Goal: Task Accomplishment & Management: Use online tool/utility

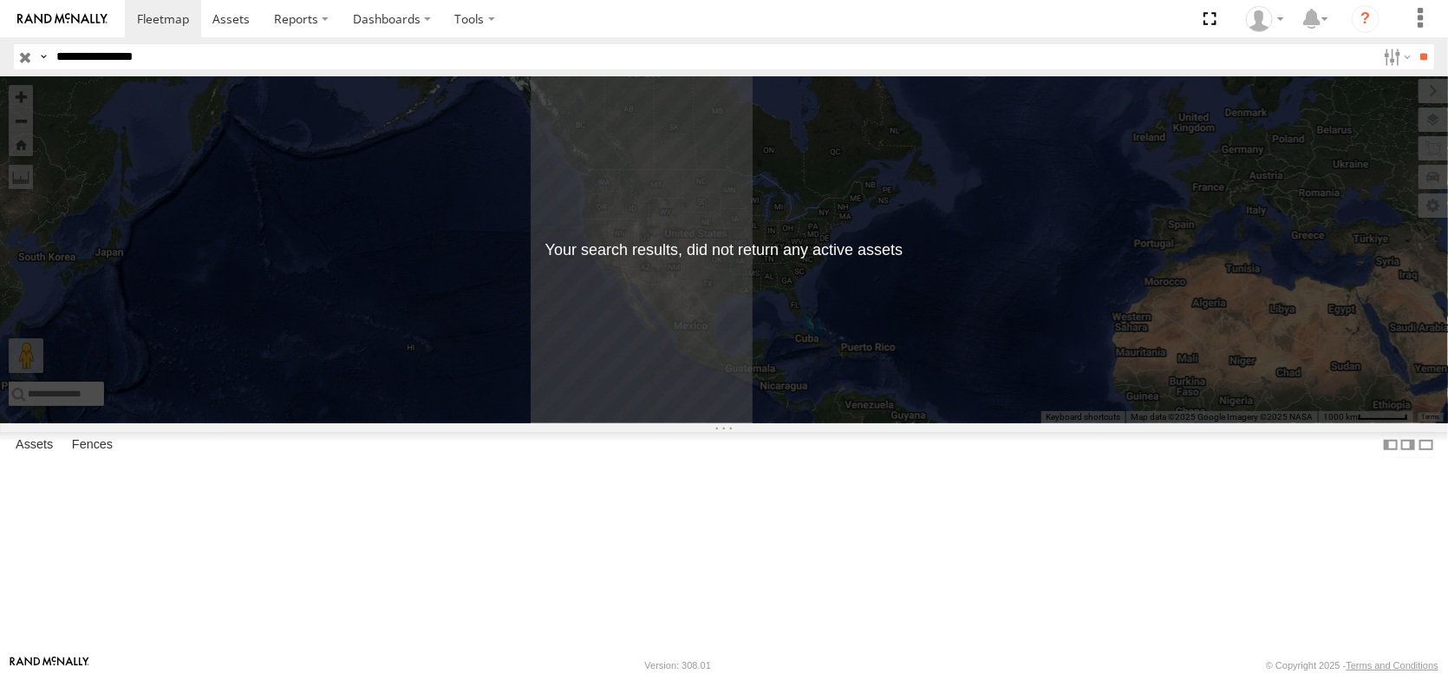
click at [24, 61] on input "button" at bounding box center [25, 56] width 23 height 25
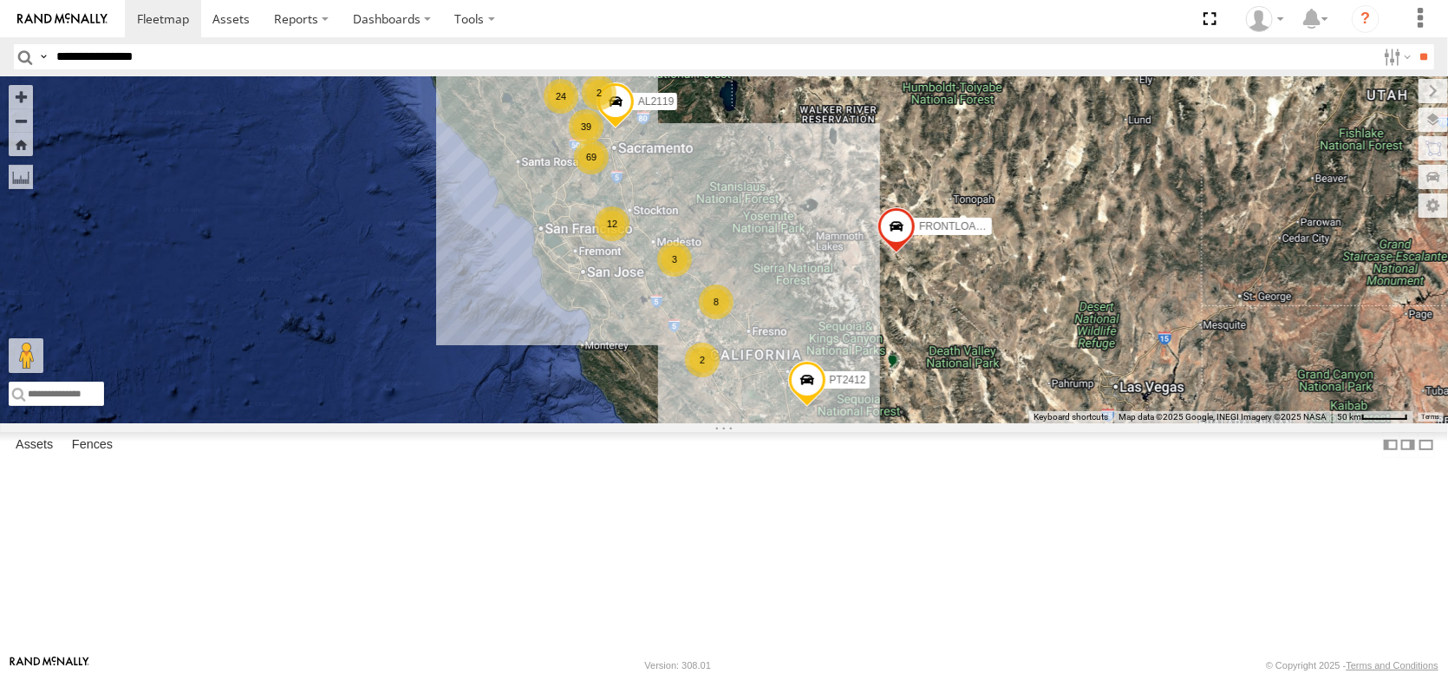
click at [208, 68] on input "**********" at bounding box center [712, 56] width 1327 height 25
type input "**********"
click at [1414, 62] on input "**" at bounding box center [1424, 56] width 20 height 25
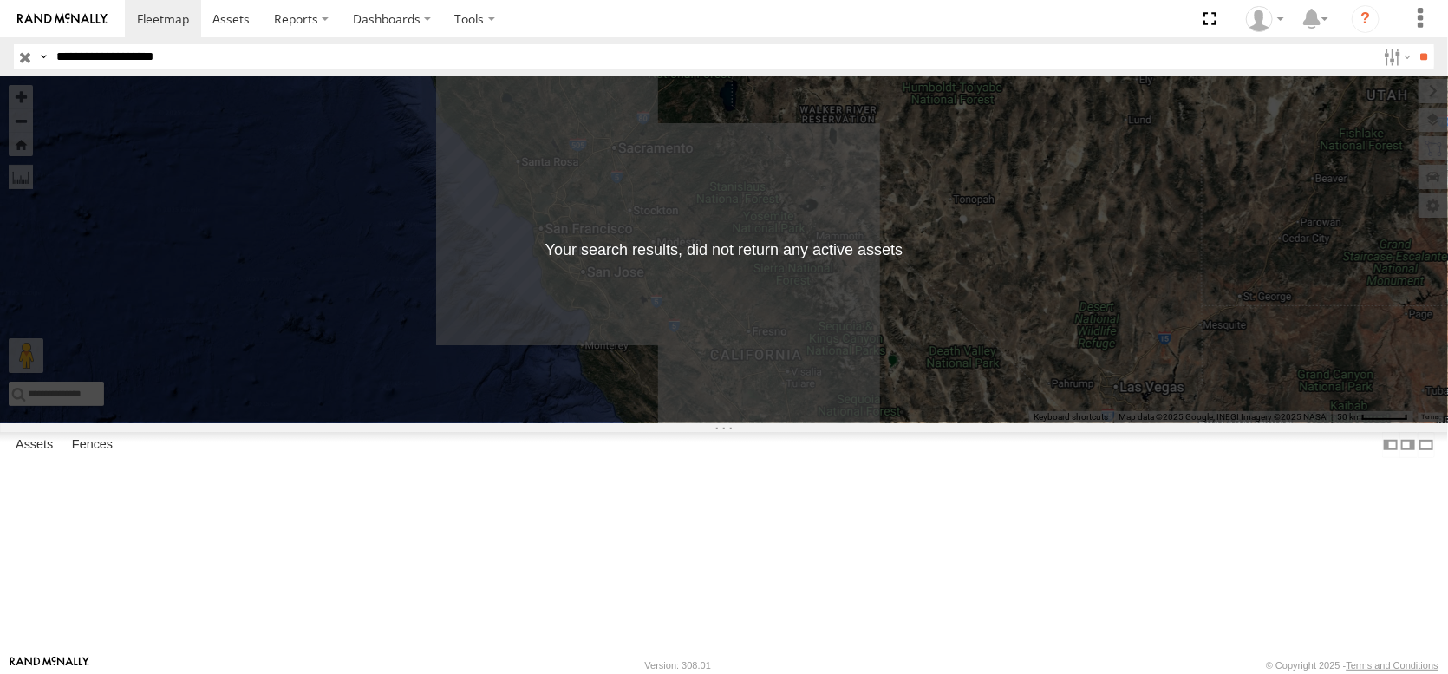
click at [245, 62] on input "**********" at bounding box center [712, 56] width 1327 height 25
click at [189, 15] on span at bounding box center [163, 18] width 52 height 16
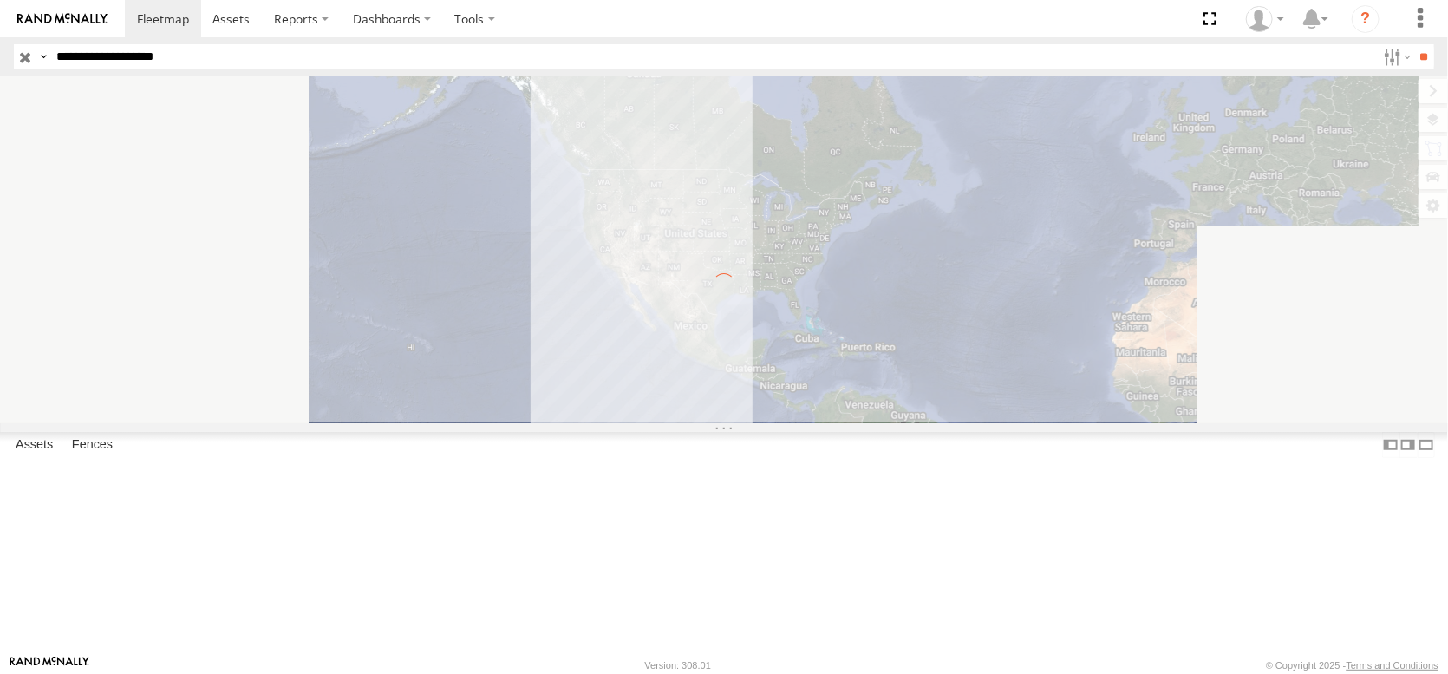
click at [28, 61] on input "button" at bounding box center [25, 56] width 23 height 25
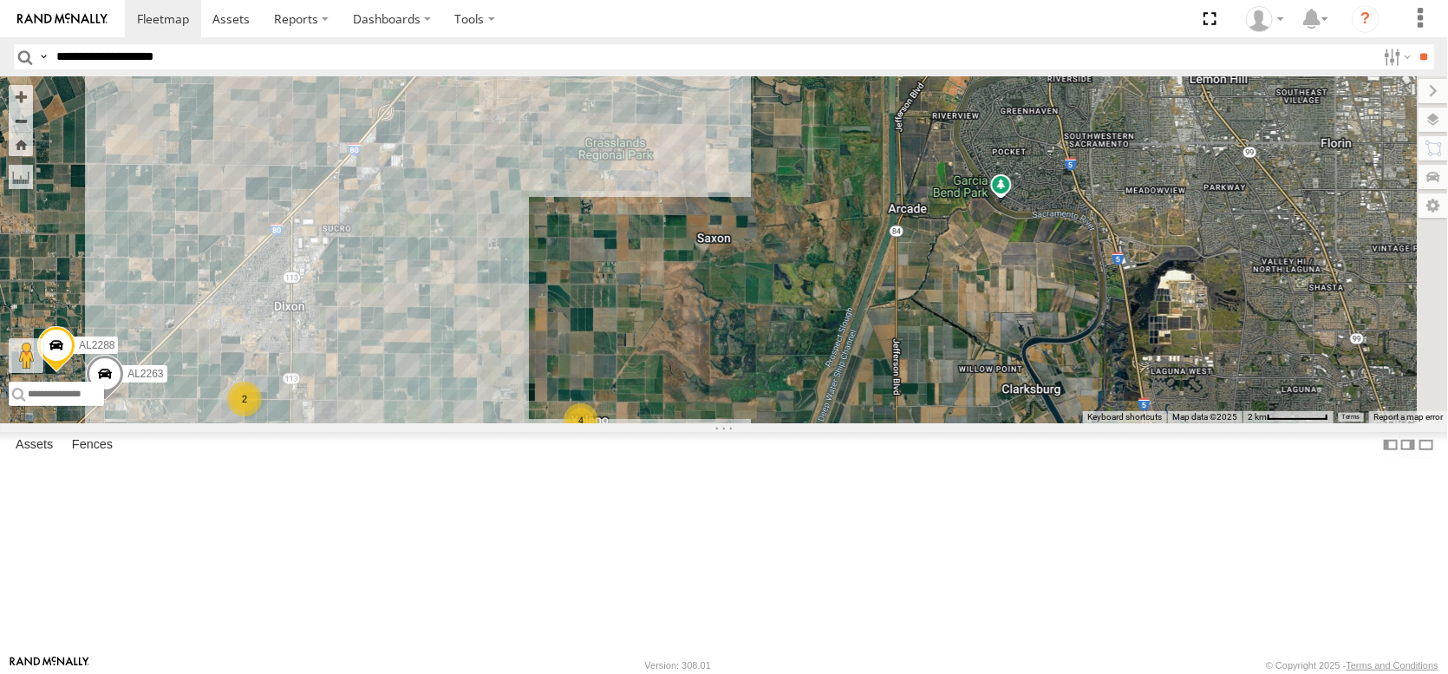
drag, startPoint x: 576, startPoint y: 258, endPoint x: 397, endPoint y: 691, distance: 468.1
click at [397, 673] on html at bounding box center [724, 337] width 1448 height 674
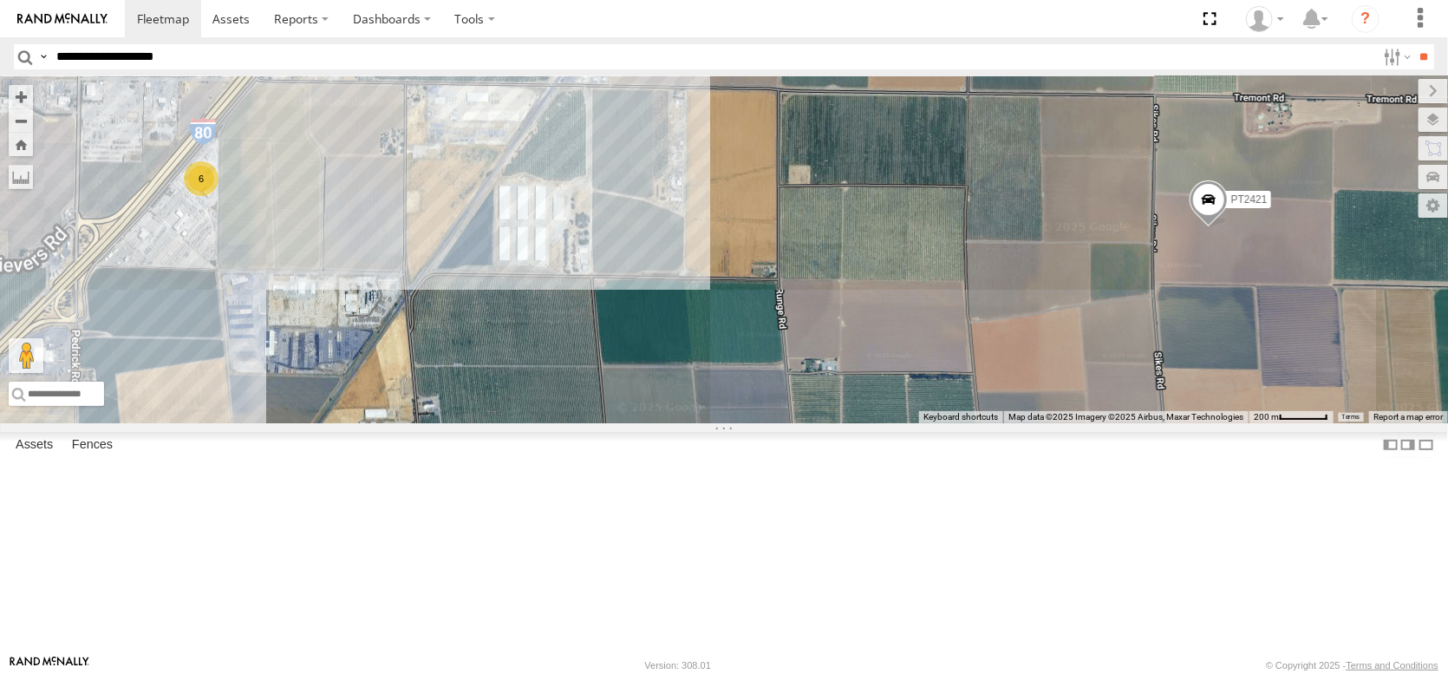
drag, startPoint x: 430, startPoint y: 215, endPoint x: 447, endPoint y: 504, distance: 289.2
click at [447, 423] on div "FRONTLOADER JD344H PT2412 AL2119 AL2263 AL2288 AL2273 AL2124 PT2387 AL2138 PT24…" at bounding box center [724, 249] width 1448 height 347
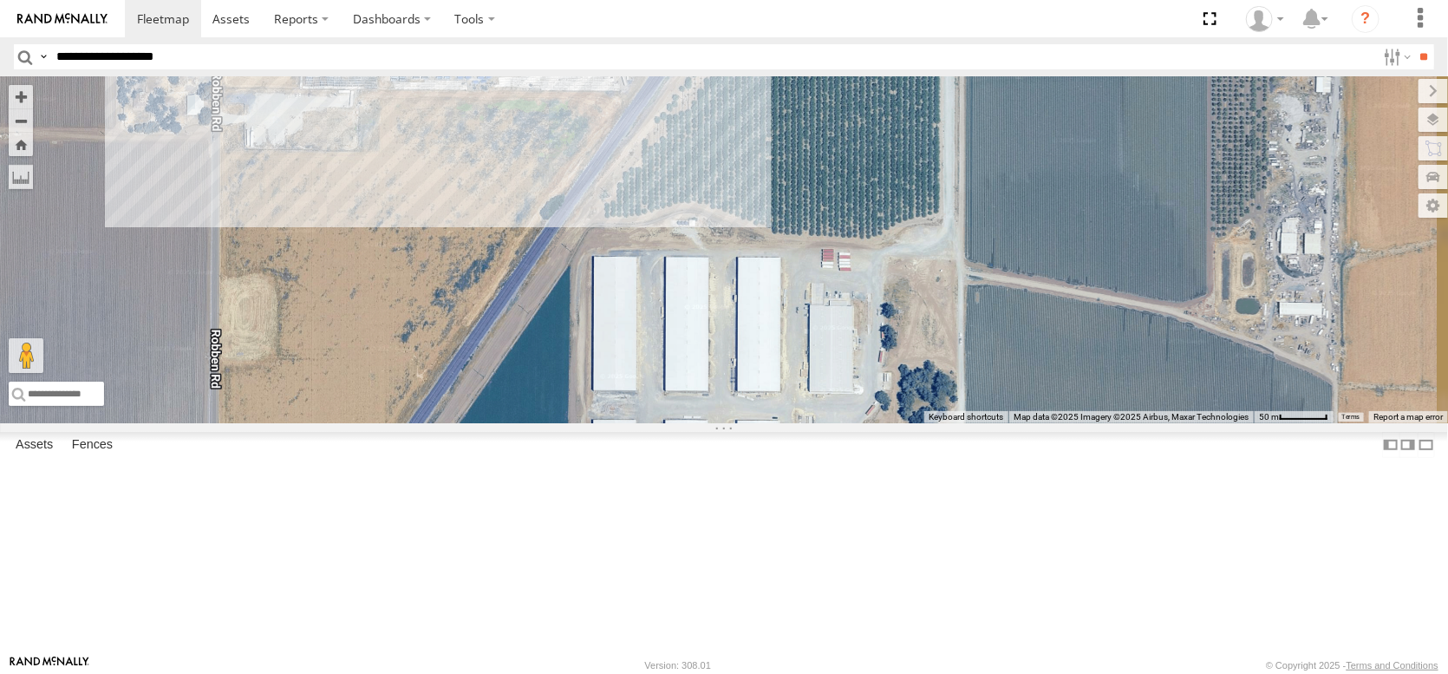
drag, startPoint x: 474, startPoint y: 326, endPoint x: 425, endPoint y: 559, distance: 238.4
click at [425, 423] on div "FRONTLOADER JD344H PT2412 AL2119 AL2263 AL2288 AL2273 AL2124 PT2387 AL2138 PT24…" at bounding box center [724, 249] width 1448 height 347
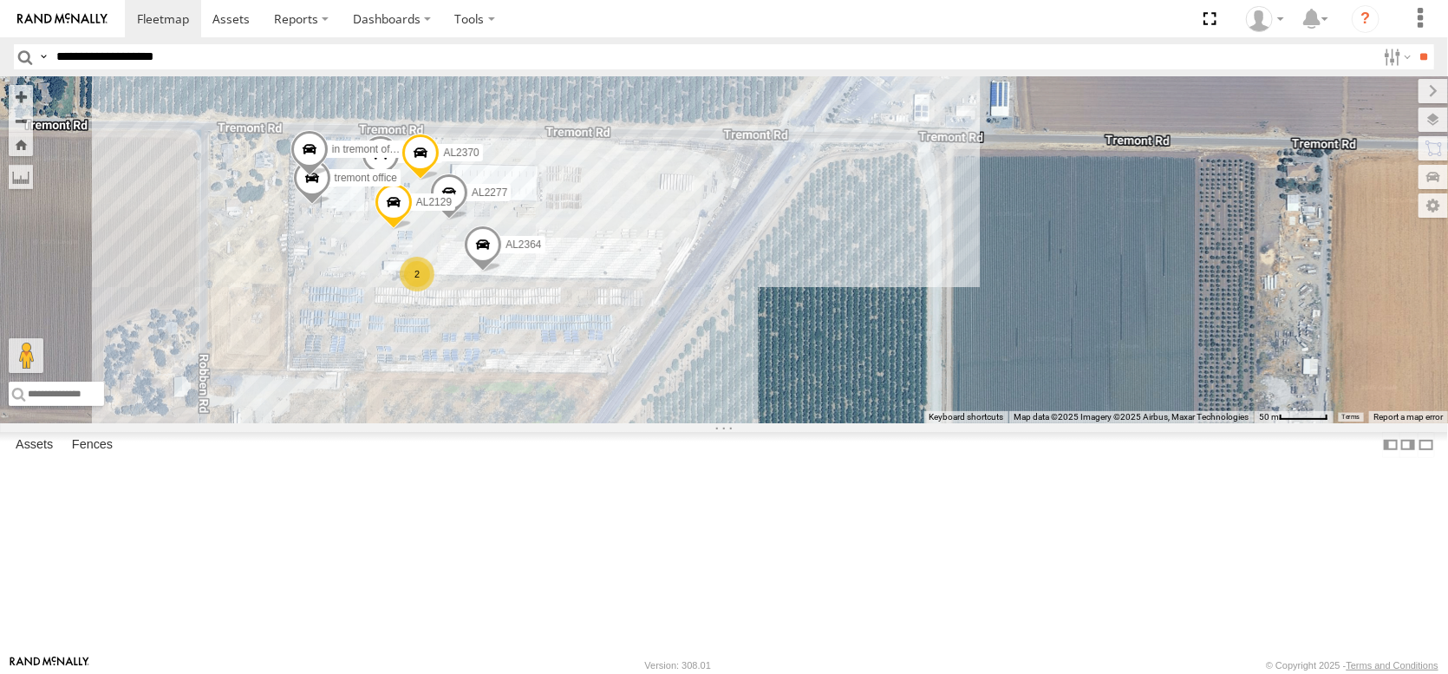
drag, startPoint x: 399, startPoint y: 491, endPoint x: 423, endPoint y: 608, distance: 119.5
click at [426, 423] on div "FRONTLOADER JD344H PT2412 AL2119 AL2263 AL2288 AL2273 AL2124 PT2387 AL2138 PT24…" at bounding box center [724, 249] width 1448 height 347
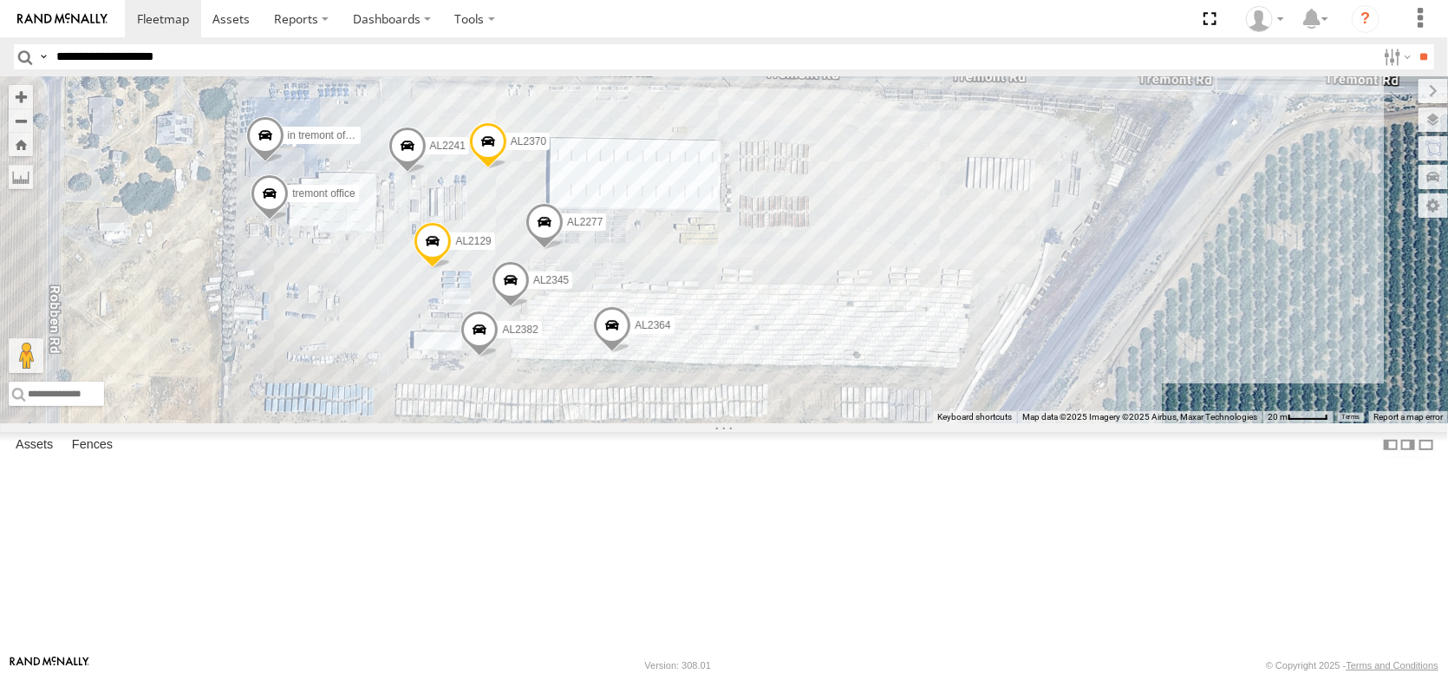
drag, startPoint x: 447, startPoint y: 386, endPoint x: 566, endPoint y: 589, distance: 235.1
click at [566, 423] on div "FRONTLOADER JD344H PT2412 AL2119 AL2263 AL2288 AL2273 AL2124 PT2387 AL2138 PT24…" at bounding box center [724, 249] width 1448 height 347
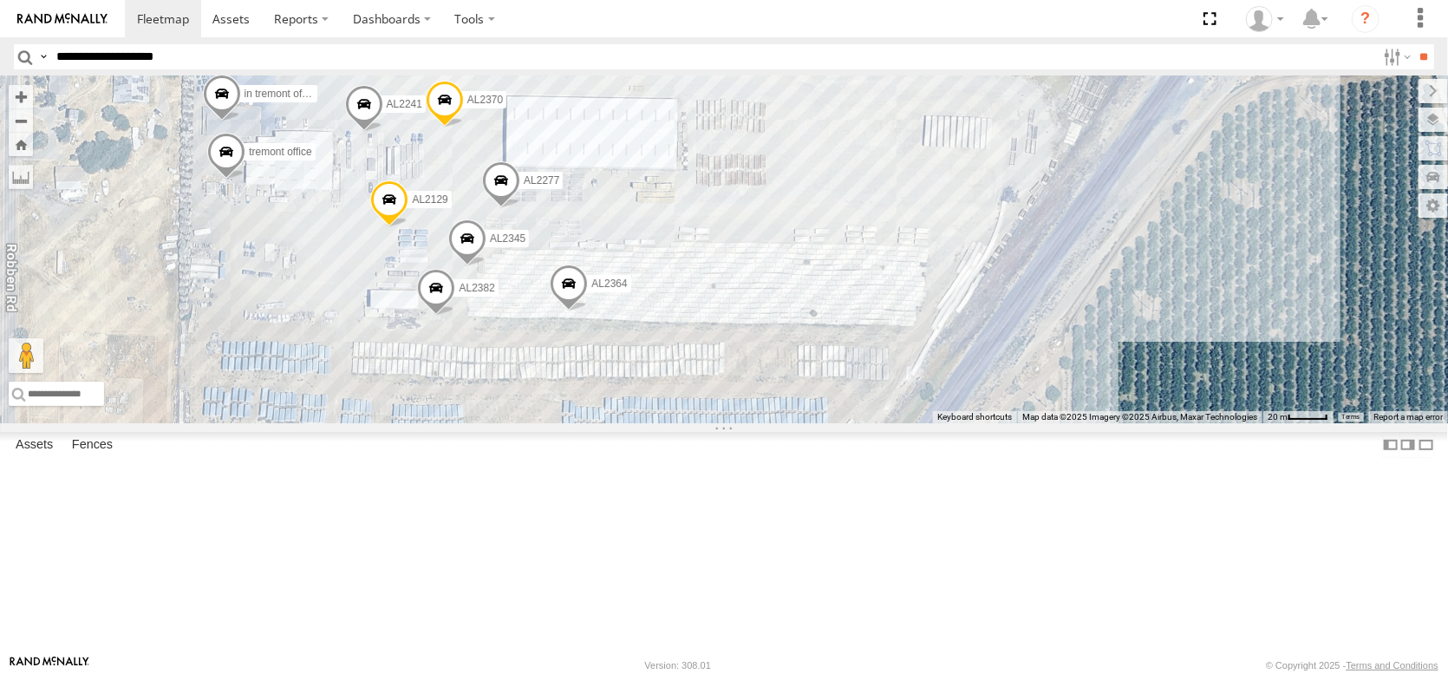
drag, startPoint x: 838, startPoint y: 549, endPoint x: 826, endPoint y: 505, distance: 44.8
click at [826, 423] on div "FRONTLOADER JD344H PT2412 AL2119 AL2263 AL2288 AL2273 AL2124 PT2387 AL2138 PT24…" at bounding box center [724, 249] width 1448 height 347
click at [261, 158] on span "tremont office" at bounding box center [280, 152] width 62 height 12
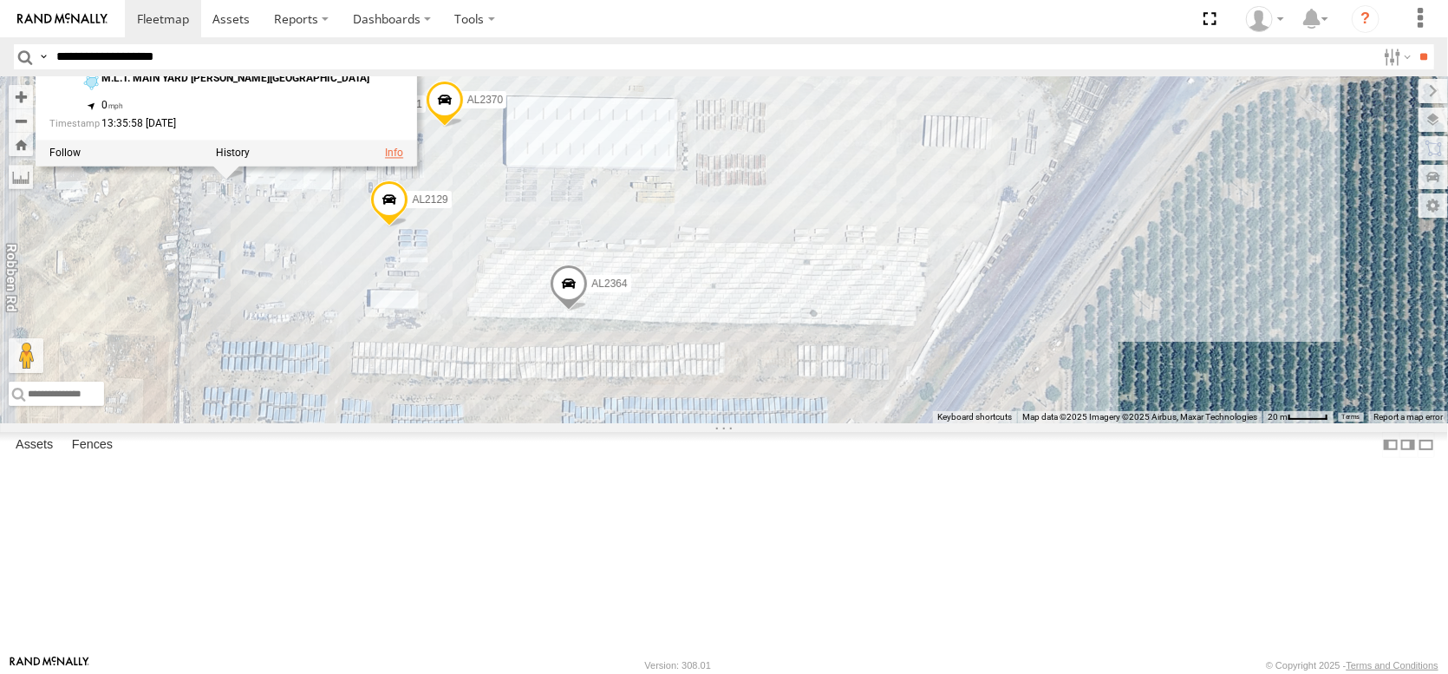
click at [385, 160] on link at bounding box center [394, 153] width 18 height 12
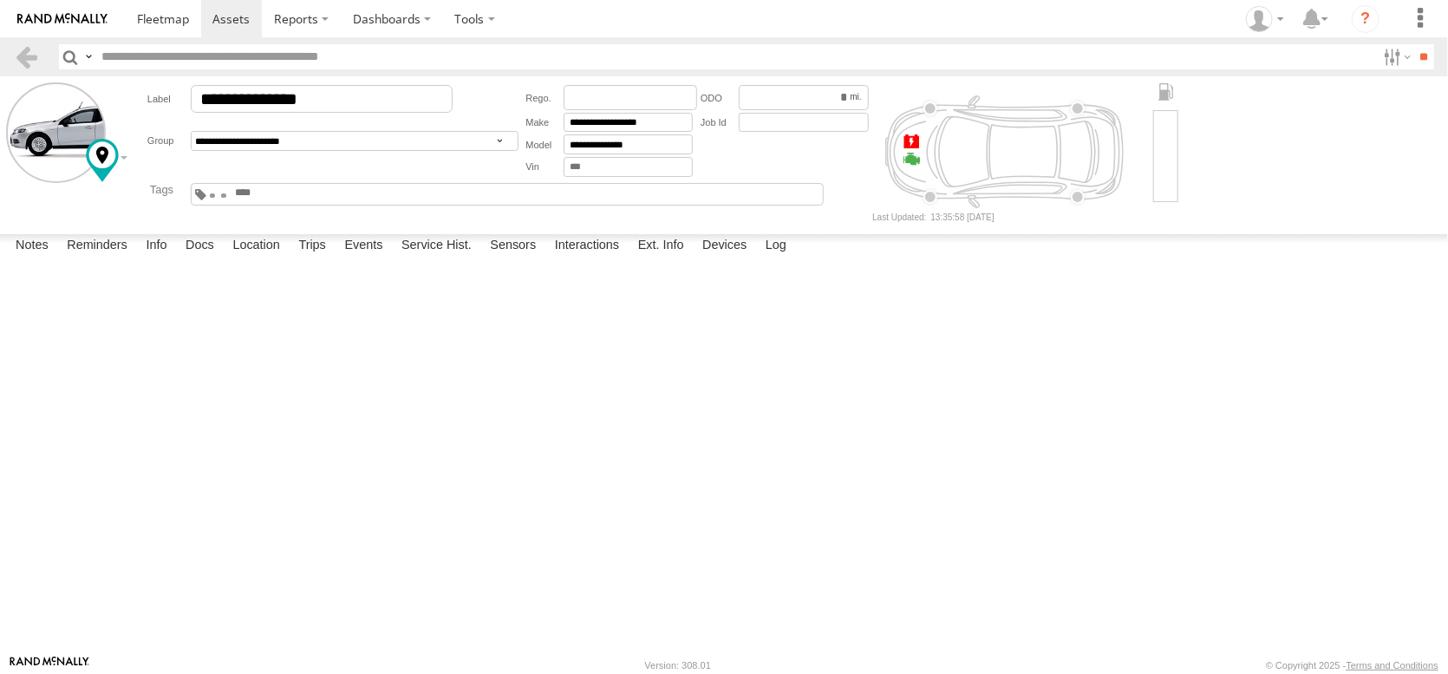
type input "**********"
click at [36, 62] on link at bounding box center [26, 56] width 25 height 25
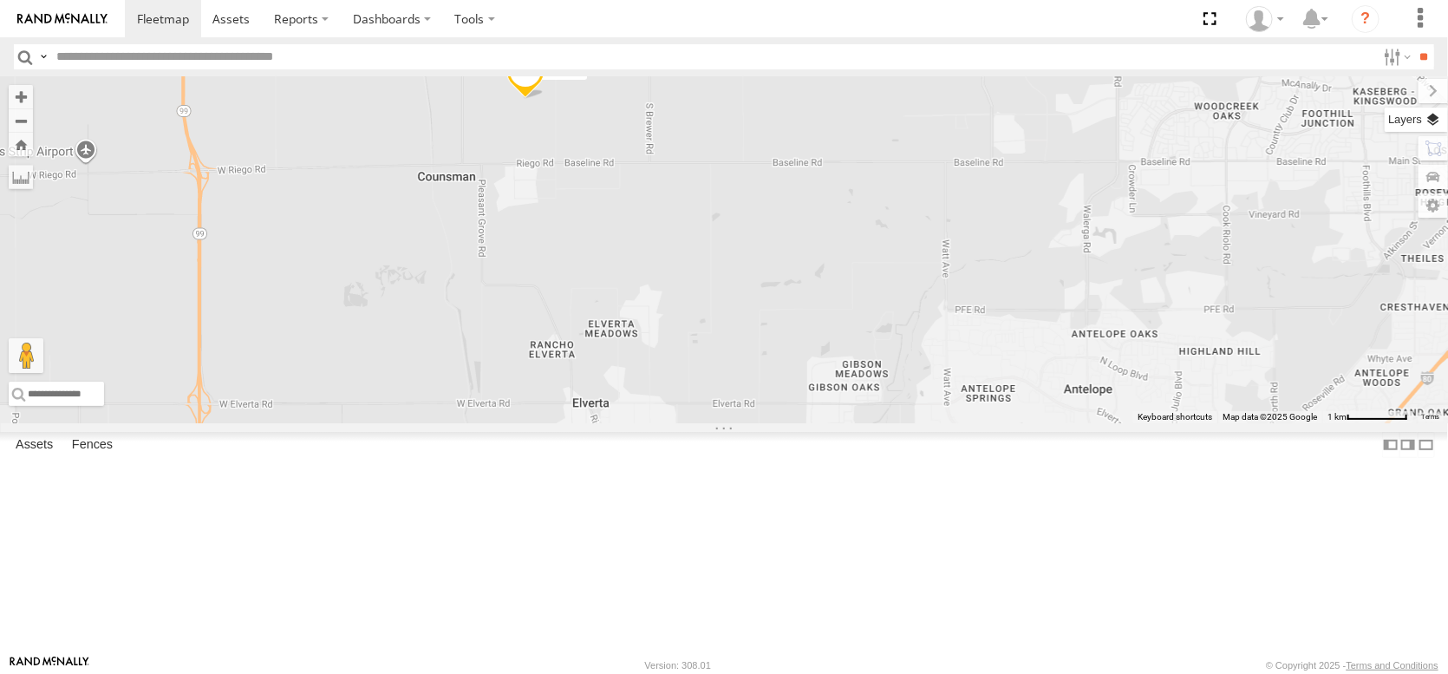
click at [1424, 126] on label at bounding box center [1416, 120] width 63 height 24
click at [0, 0] on span "Basemaps" at bounding box center [0, 0] width 0 height 0
click at [0, 0] on span "Satellite + Roadmap" at bounding box center [0, 0] width 0 height 0
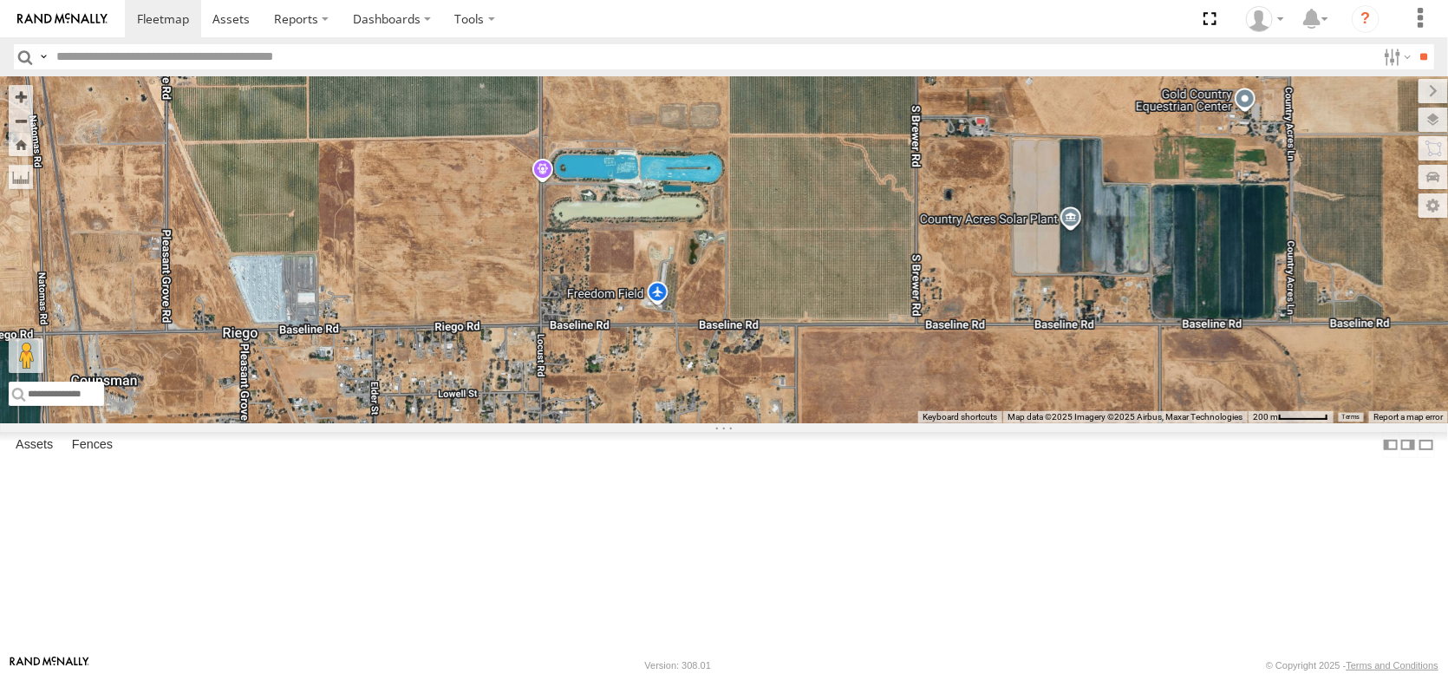
drag, startPoint x: 466, startPoint y: 244, endPoint x: 504, endPoint y: 415, distance: 174.8
click at [505, 417] on div "FRONTLOADER JD344H PT2412 AL2119 AL2361 AL2347 AL2261 PT2432 AL2384 PT2426 PT24…" at bounding box center [724, 249] width 1448 height 347
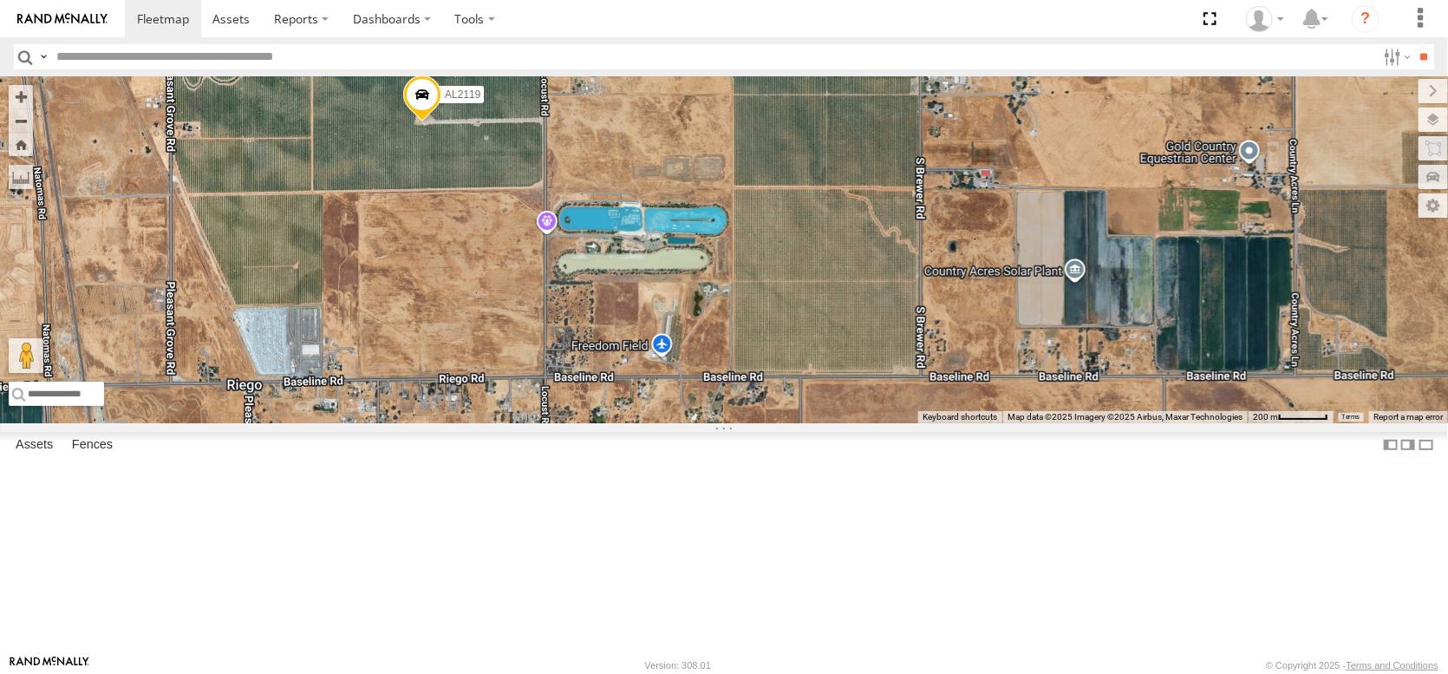
click at [427, 122] on span at bounding box center [422, 98] width 38 height 47
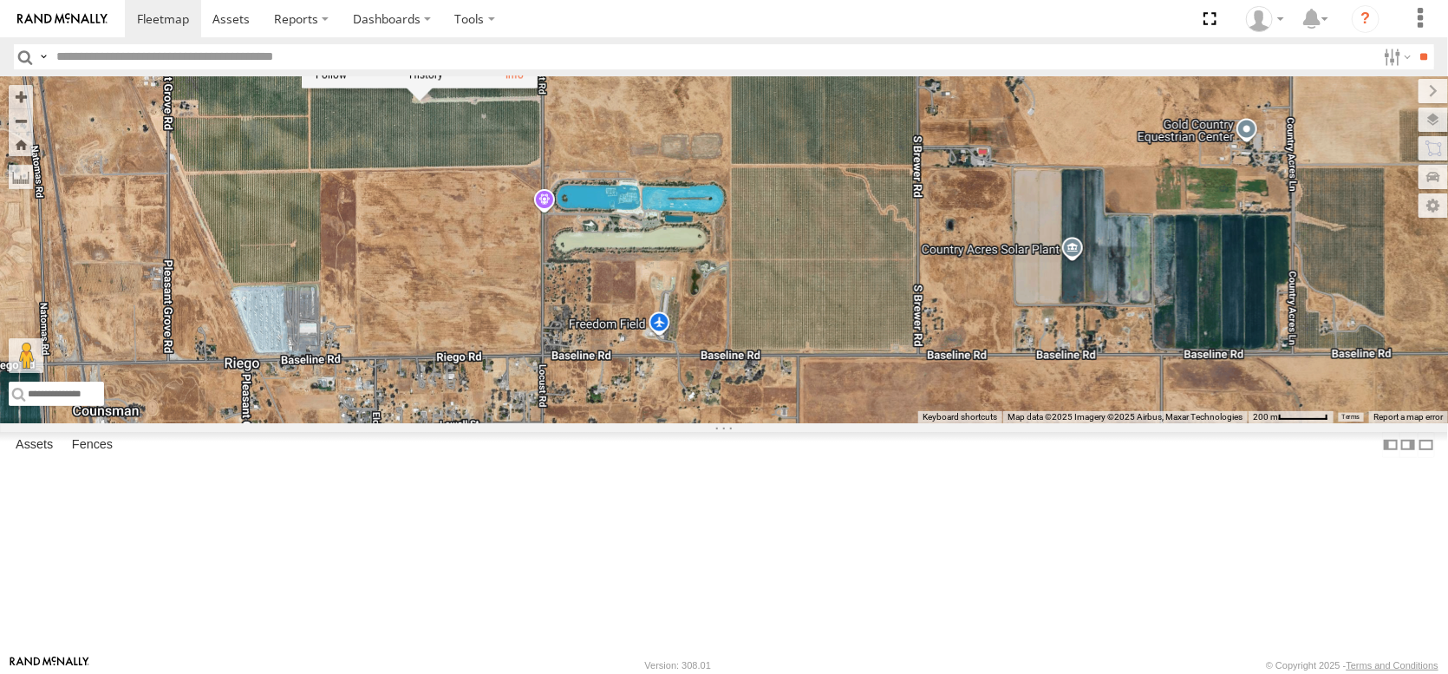
drag, startPoint x: 409, startPoint y: 389, endPoint x: 462, endPoint y: 212, distance: 184.6
click at [459, 212] on div "FRONTLOADER JD344H PT2412 AL2119 AL2361 AL2347 AL2261 PT2432 AL2384 PT2426 PT24…" at bounding box center [724, 249] width 1448 height 347
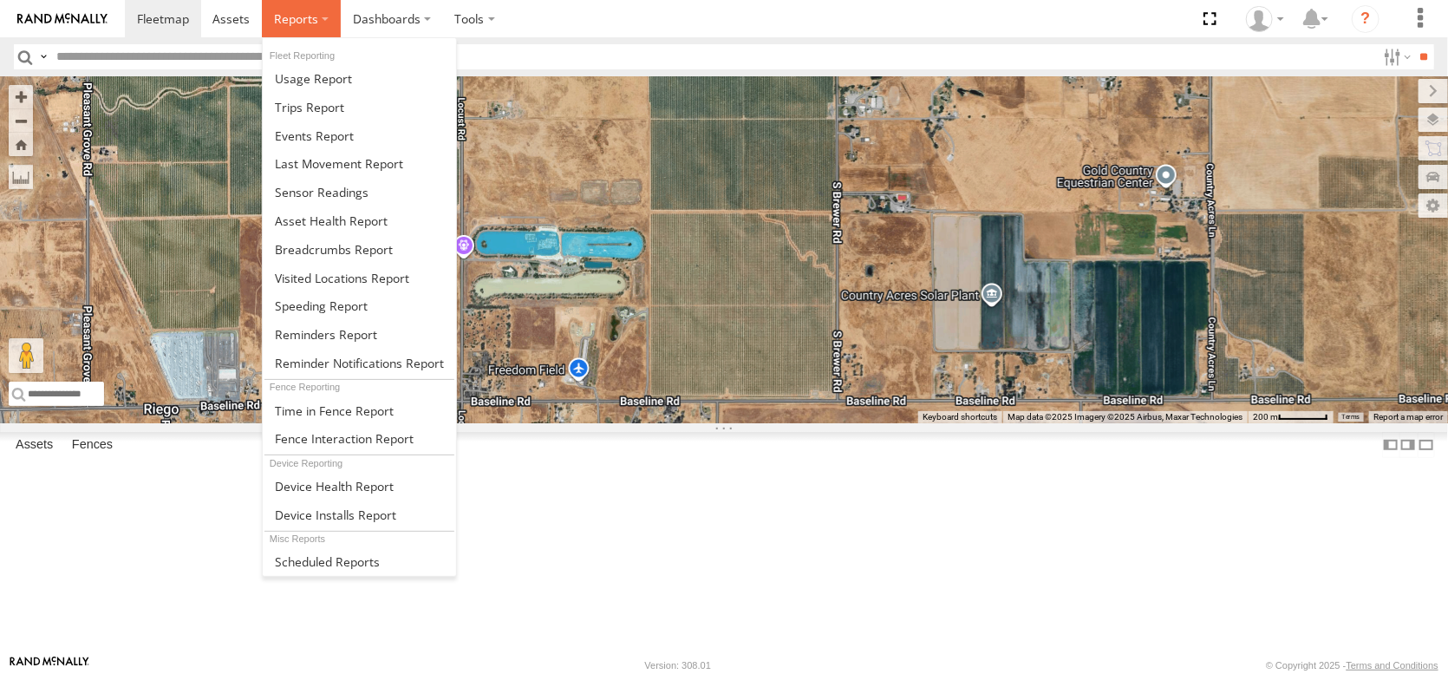
click at [318, 17] on span at bounding box center [296, 18] width 44 height 16
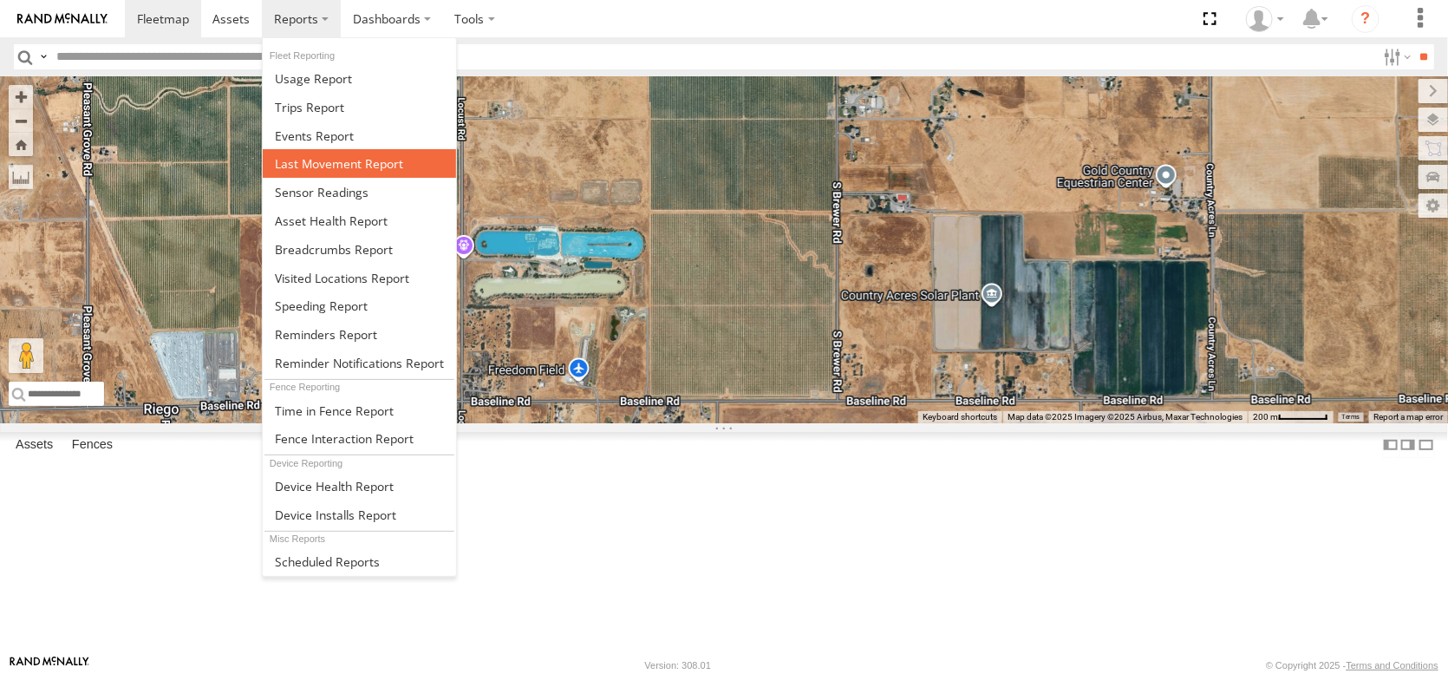
click at [395, 172] on span at bounding box center [339, 163] width 128 height 16
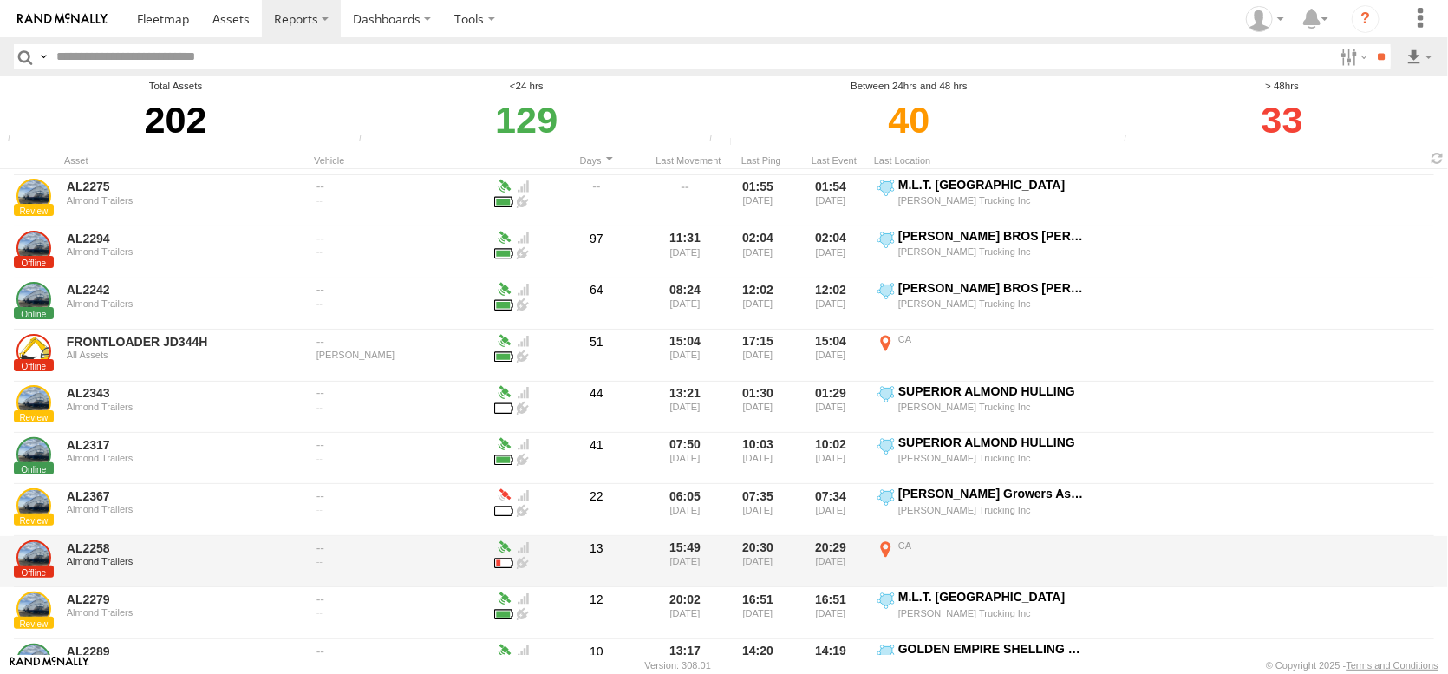
scroll to position [87, 0]
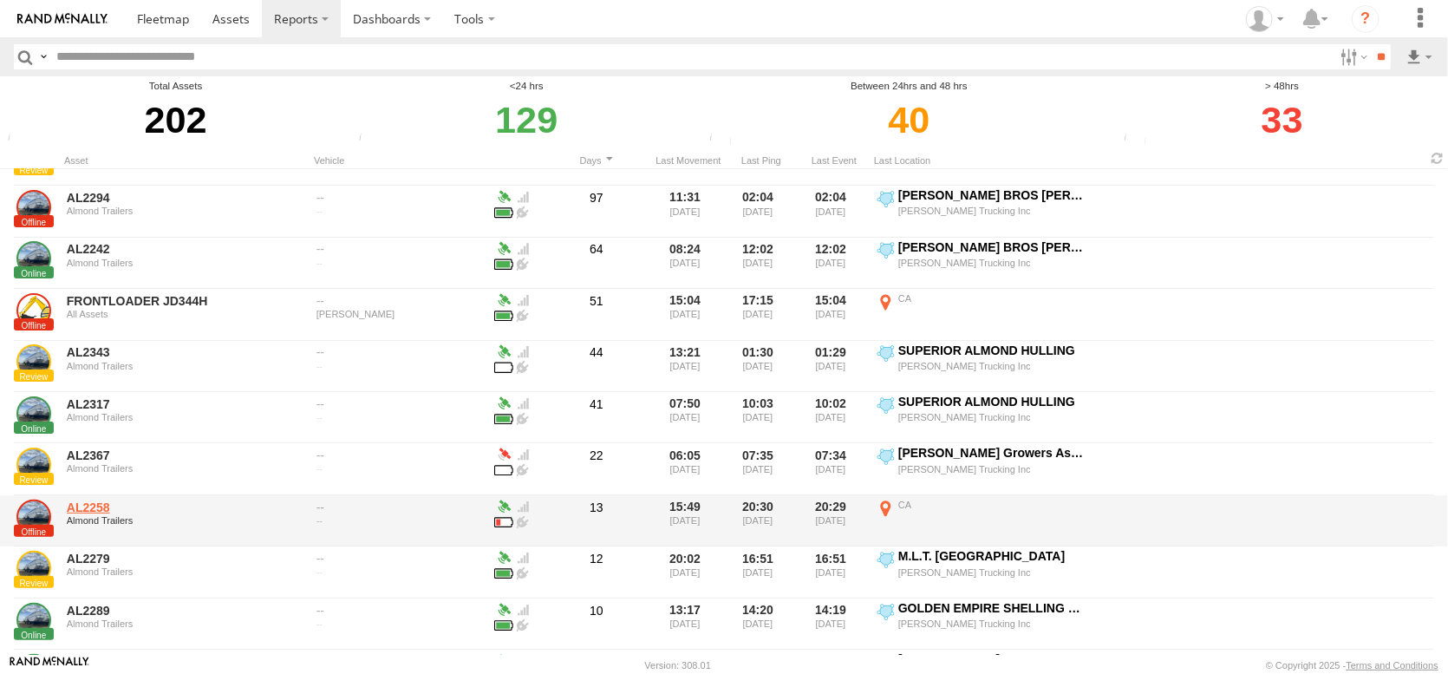
click at [270, 515] on link "AL2258" at bounding box center [186, 507] width 238 height 16
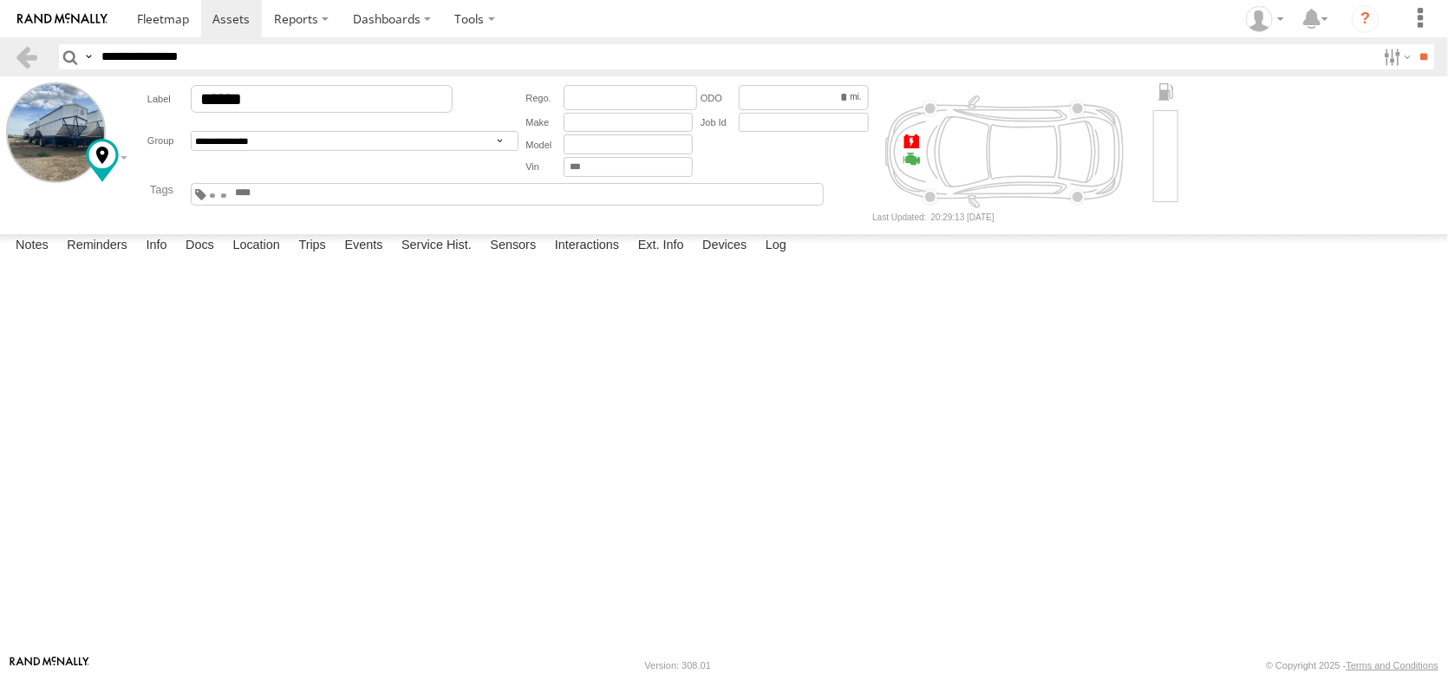
click at [0, 0] on textarea at bounding box center [0, 0] width 0 height 0
type textarea "**********"
click at [0, 0] on button "Save" at bounding box center [0, 0] width 0 height 0
click at [289, 258] on label "Location" at bounding box center [256, 246] width 65 height 24
click at [0, 0] on label at bounding box center [0, 0] width 0 height 0
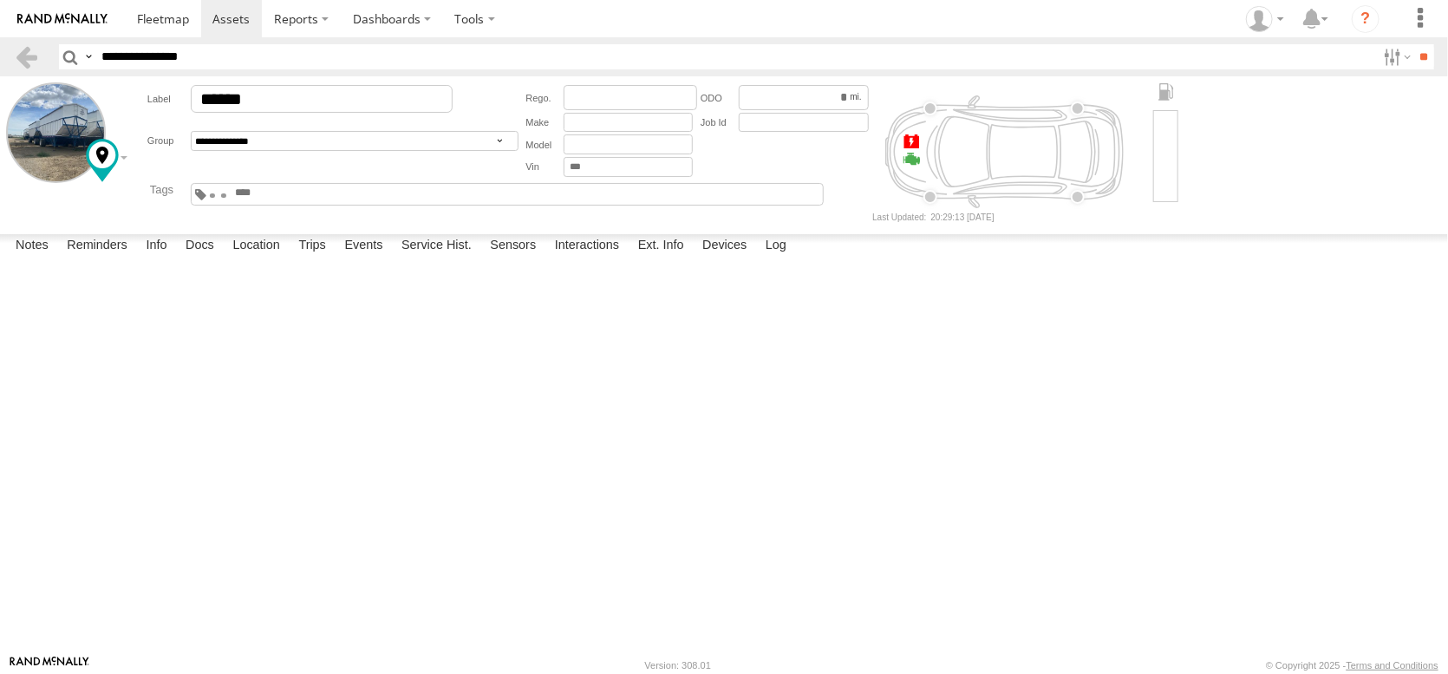
click at [0, 0] on span "Overlays" at bounding box center [0, 0] width 0 height 0
click at [0, 0] on span "Fences" at bounding box center [0, 0] width 0 height 0
click at [693, 258] on label "Ext. Info" at bounding box center [660, 246] width 63 height 24
click at [755, 258] on label "Devices" at bounding box center [725, 246] width 62 height 24
click at [795, 258] on label "Log" at bounding box center [776, 246] width 38 height 24
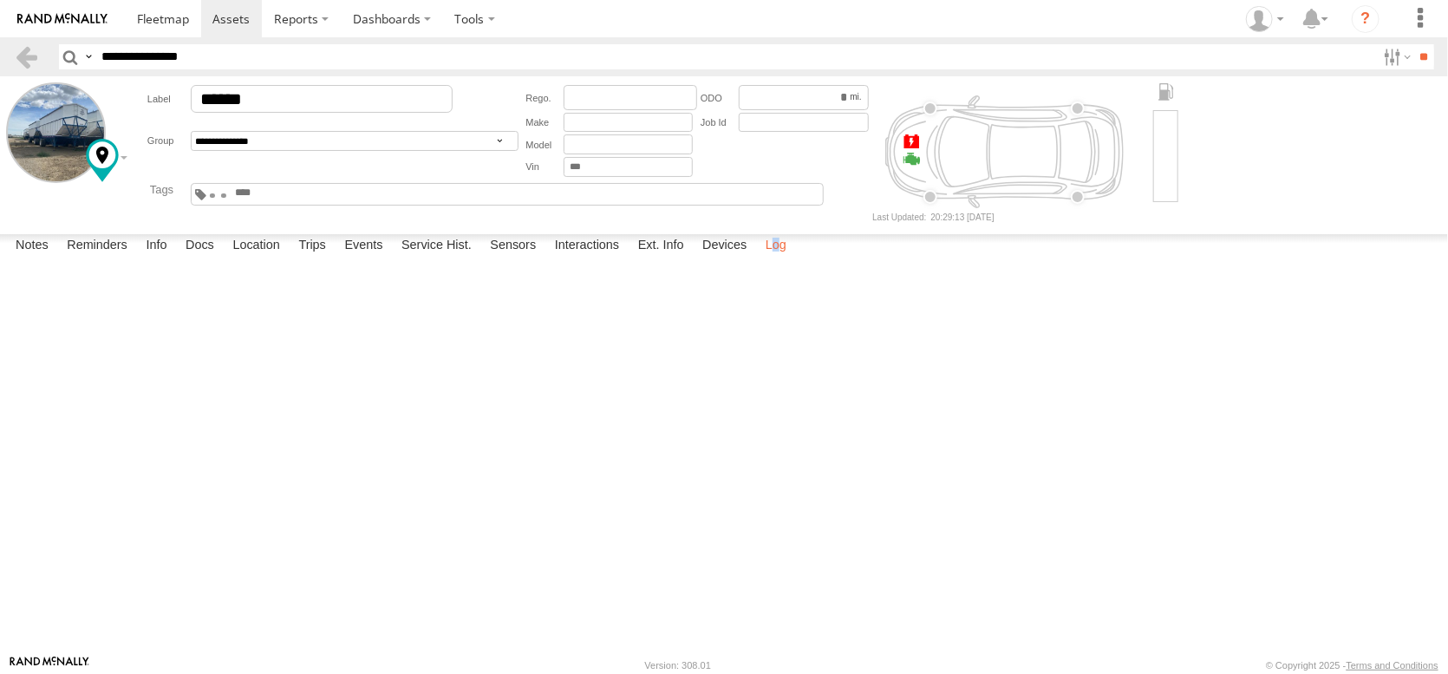
click at [795, 258] on label "Log" at bounding box center [776, 246] width 38 height 24
click at [289, 258] on label "Location" at bounding box center [256, 246] width 65 height 24
click at [30, 60] on link at bounding box center [26, 56] width 25 height 25
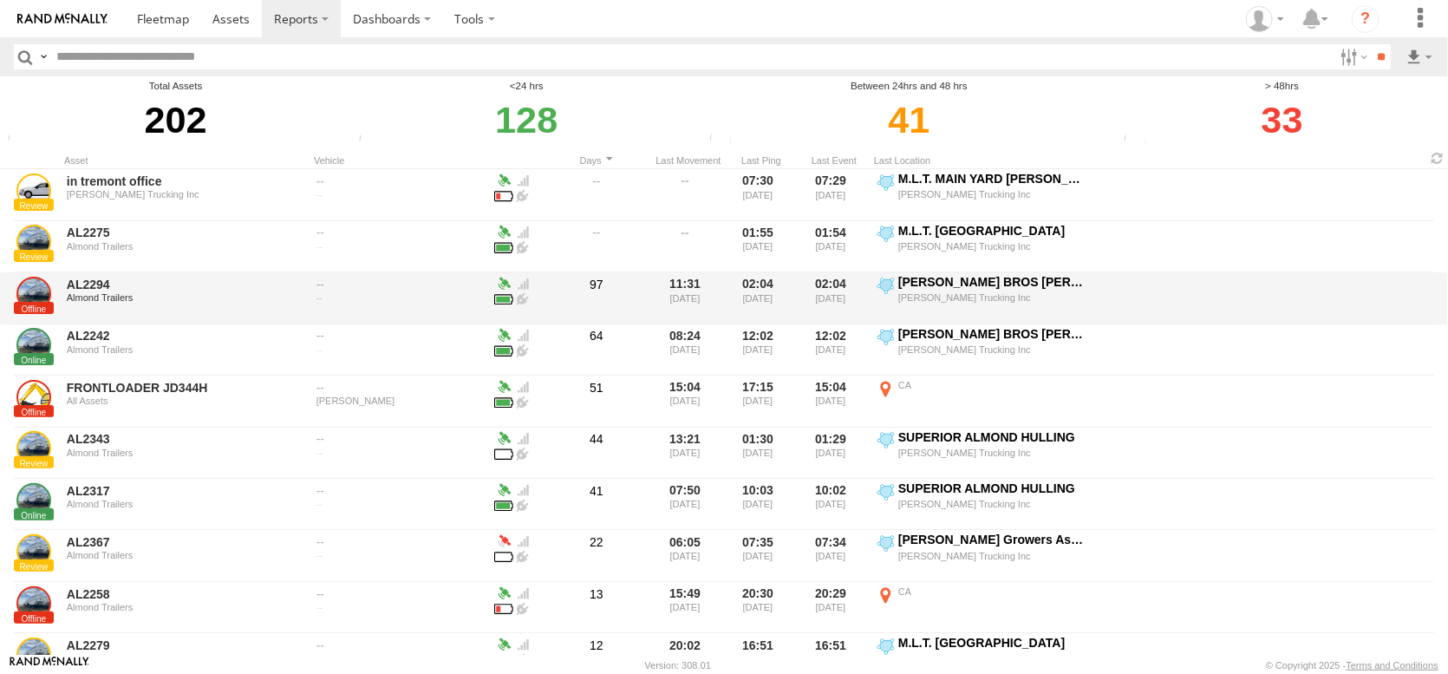
scroll to position [173, 0]
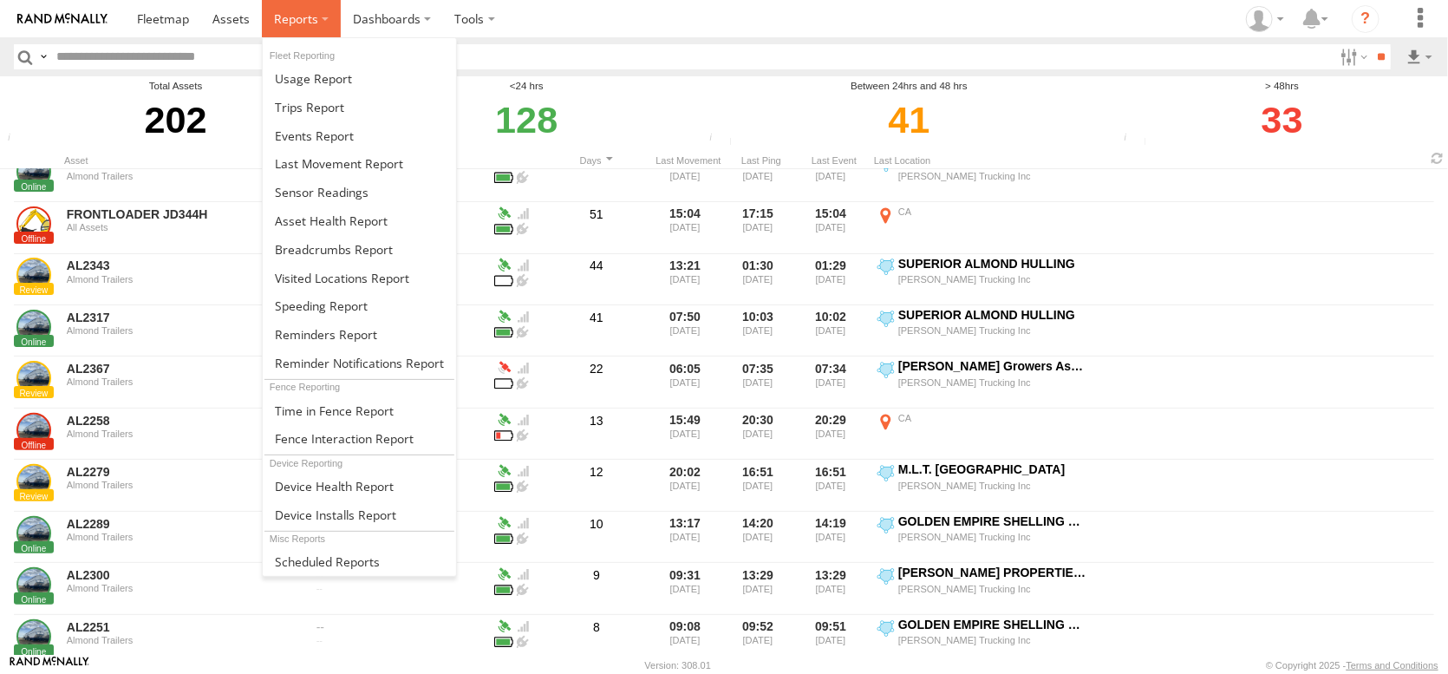
click at [318, 24] on span at bounding box center [296, 18] width 44 height 16
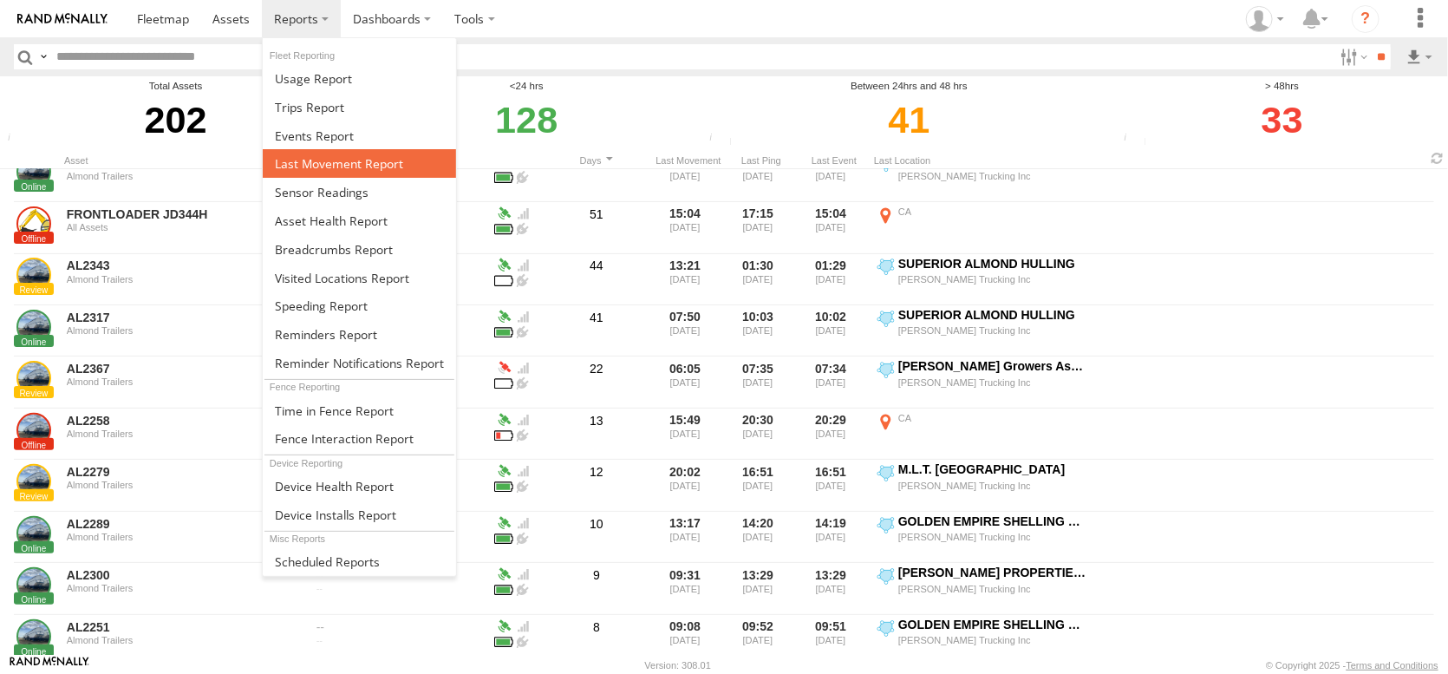
click at [387, 172] on span at bounding box center [339, 163] width 128 height 16
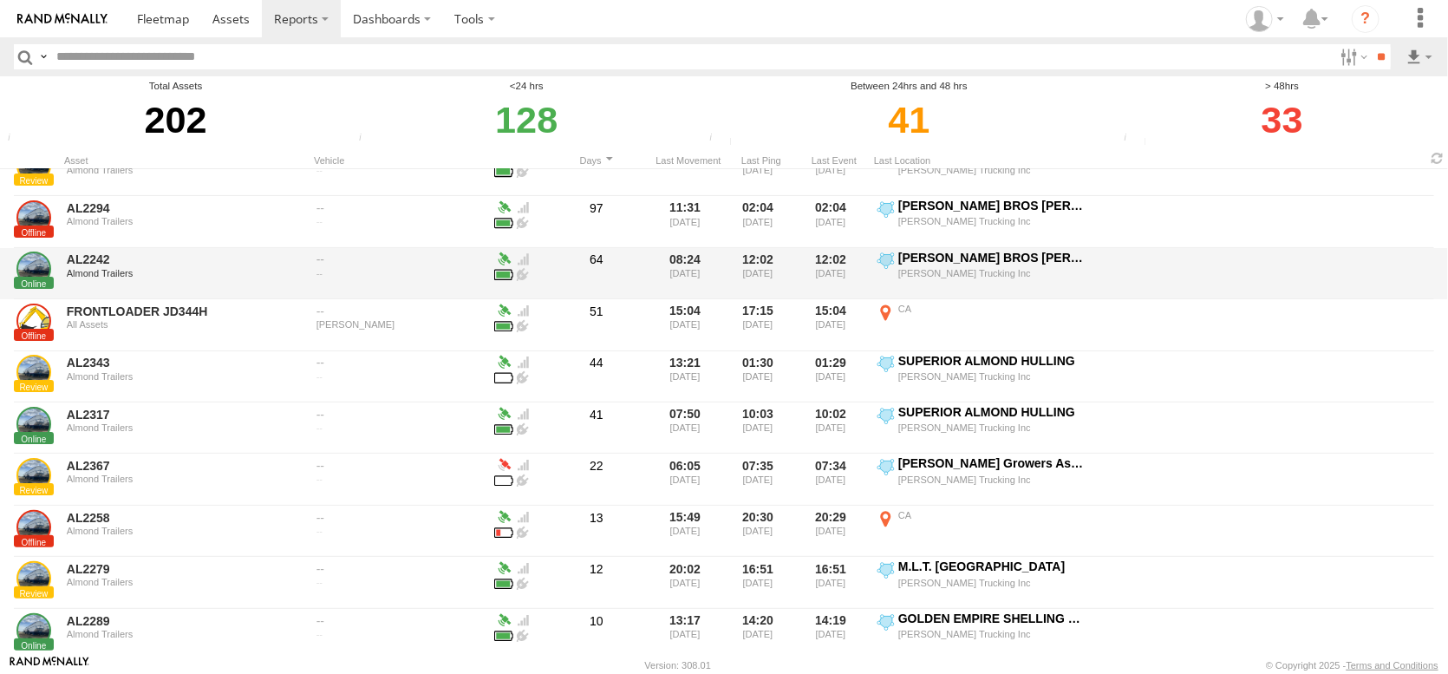
scroll to position [260, 0]
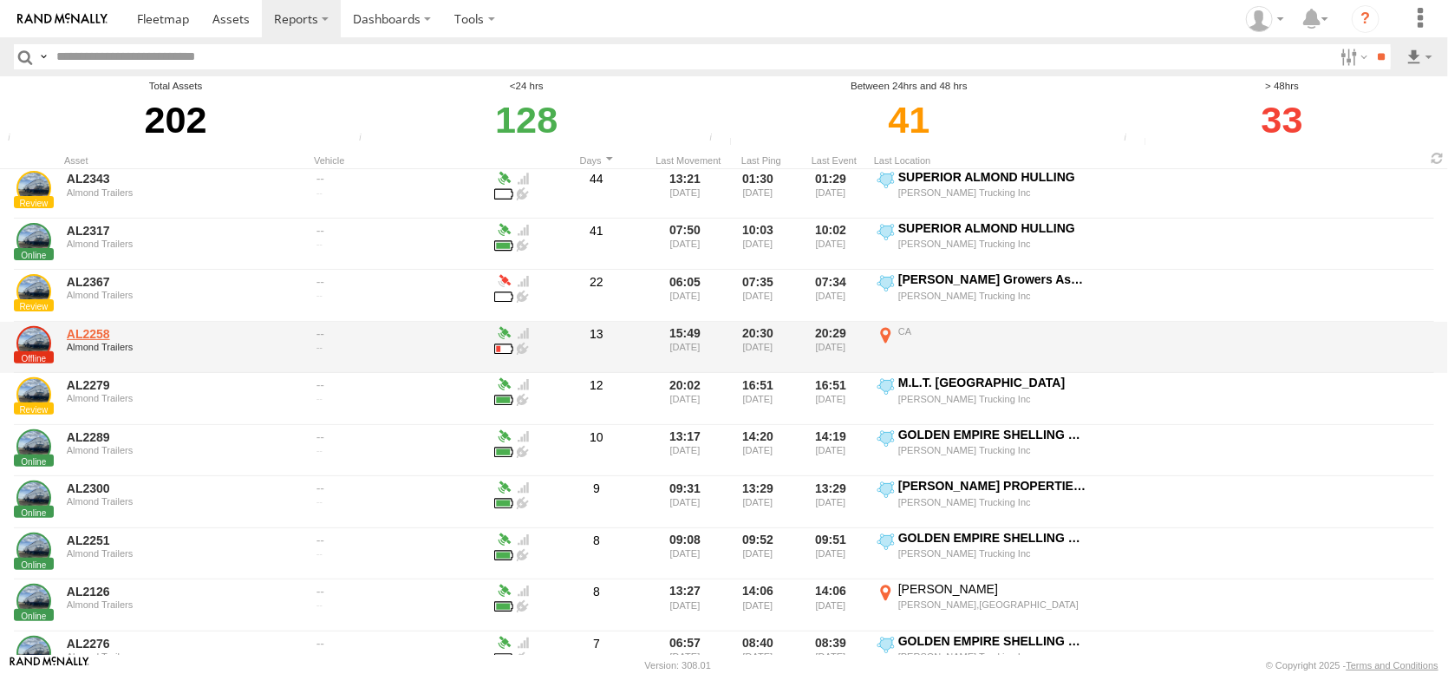
click at [90, 342] on link "AL2258" at bounding box center [186, 334] width 238 height 16
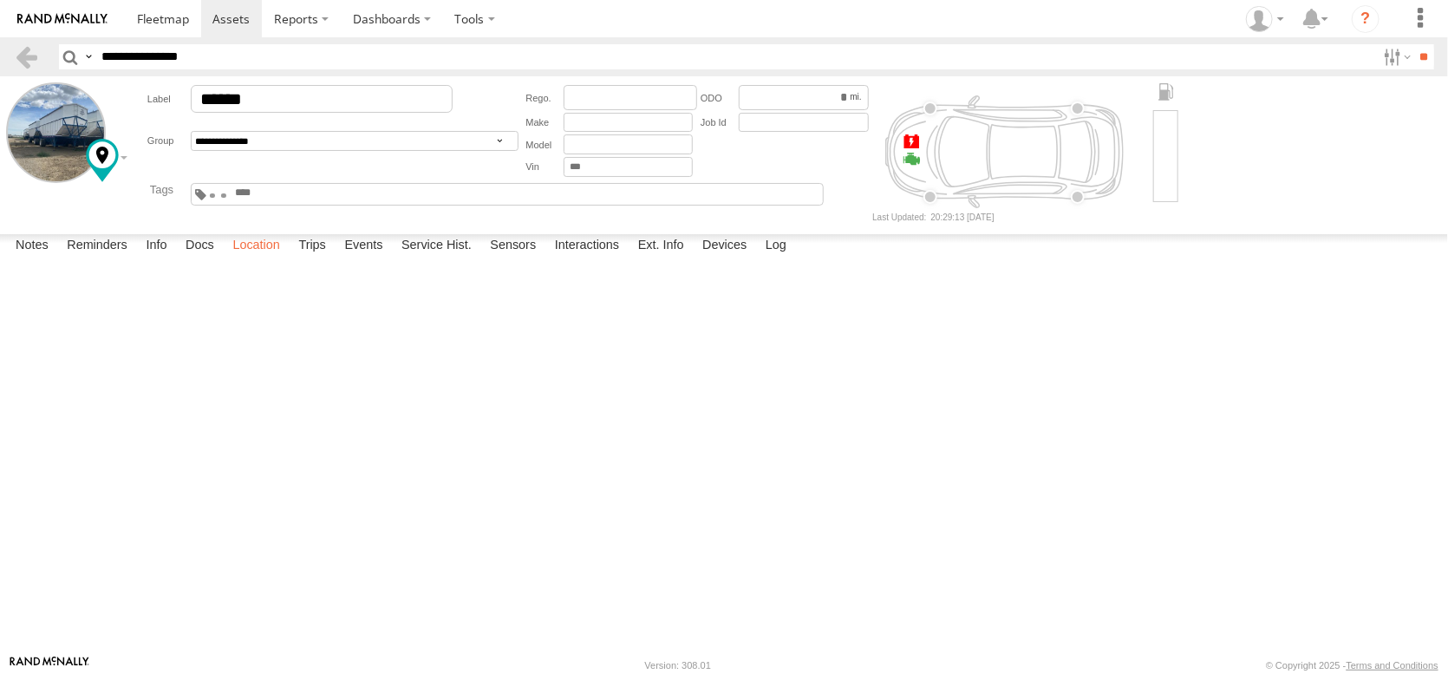
click at [289, 258] on label "Location" at bounding box center [256, 246] width 65 height 24
click at [0, 0] on label at bounding box center [0, 0] width 0 height 0
click at [0, 0] on span "Basemaps" at bounding box center [0, 0] width 0 height 0
click at [0, 0] on span "Default" at bounding box center [0, 0] width 0 height 0
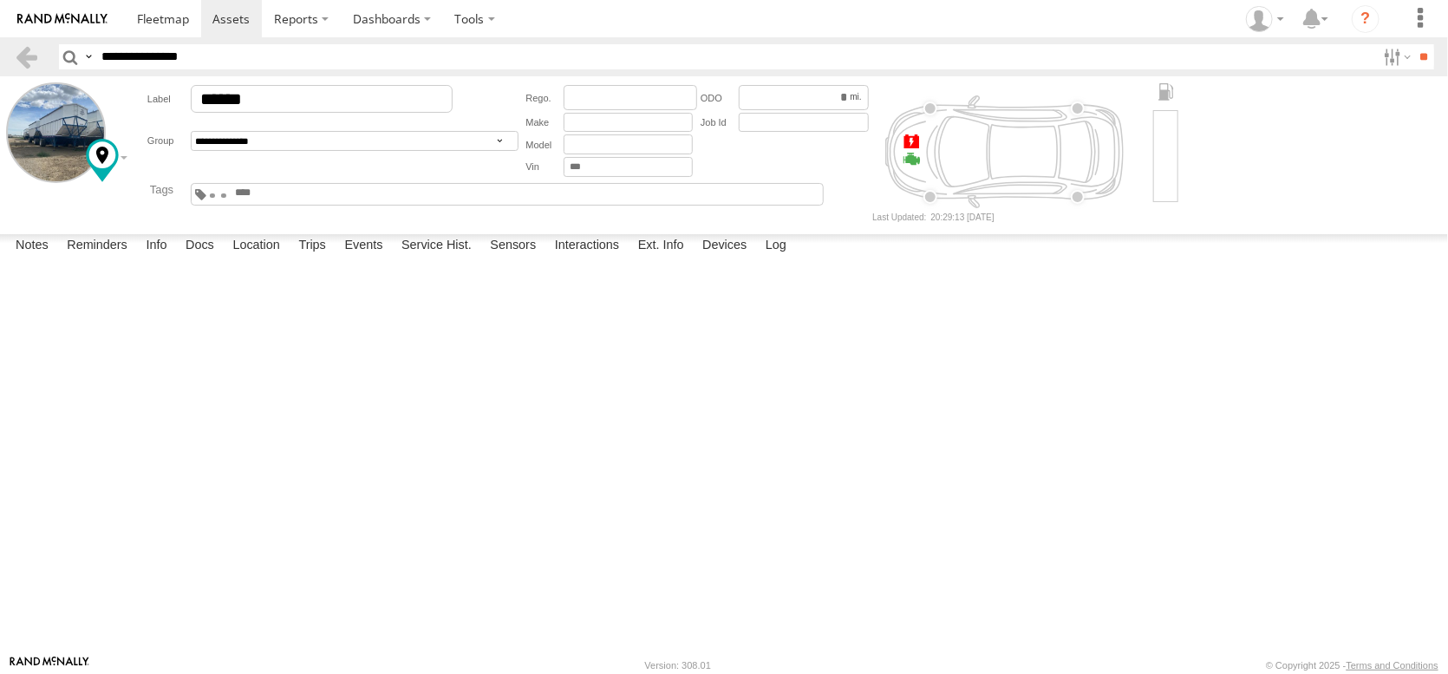
click at [0, 0] on span "Overlays" at bounding box center [0, 0] width 0 height 0
click at [0, 0] on label at bounding box center [0, 0] width 0 height 0
click at [0, 0] on div "AL2258" at bounding box center [0, 0] width 0 height 0
click at [545, 205] on div "AL Asset Idle for 7+ Days Battery under 10% Black Tuff Boy Drop In damaged IDAH…" at bounding box center [508, 194] width 634 height 23
click at [755, 258] on label "Devices" at bounding box center [725, 246] width 62 height 24
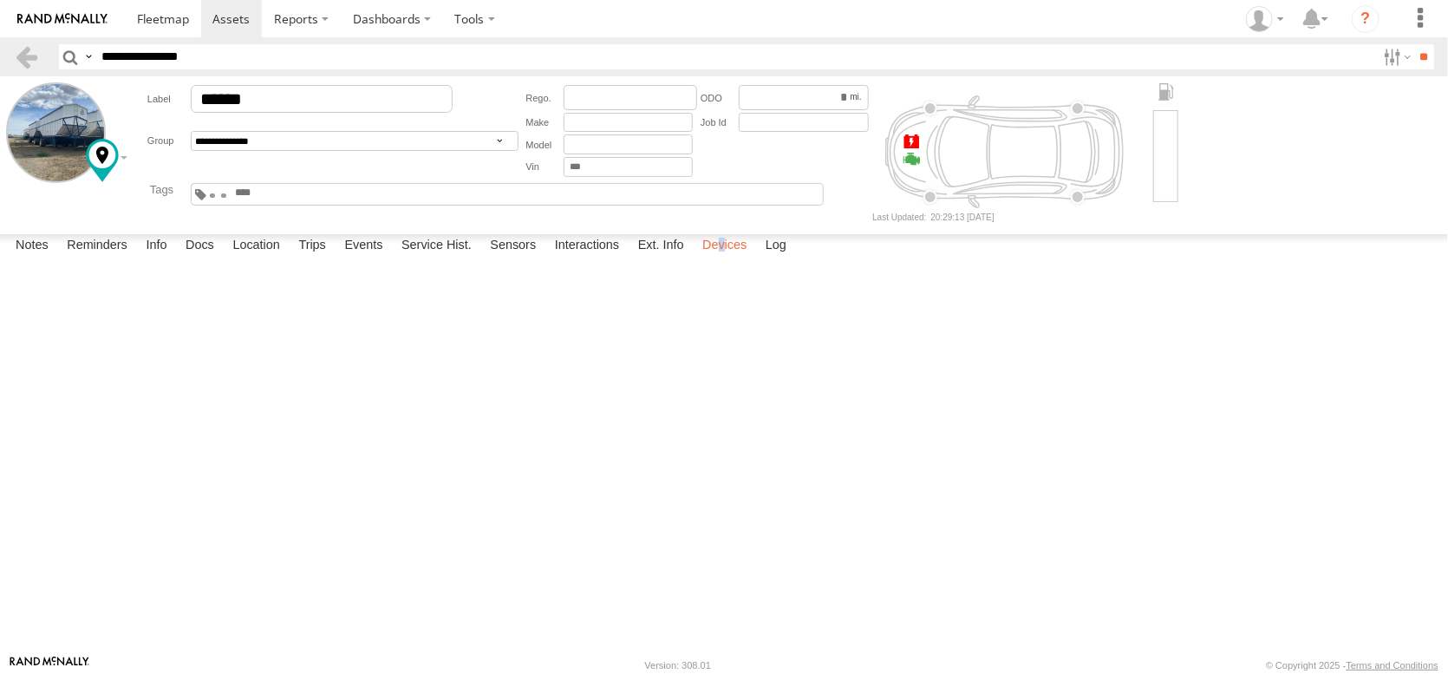
click at [755, 258] on label "Devices" at bounding box center [725, 246] width 62 height 24
click at [629, 258] on label "Interactions" at bounding box center [587, 246] width 82 height 24
click at [0, 0] on link "View Interaction Report" at bounding box center [0, 0] width 0 height 0
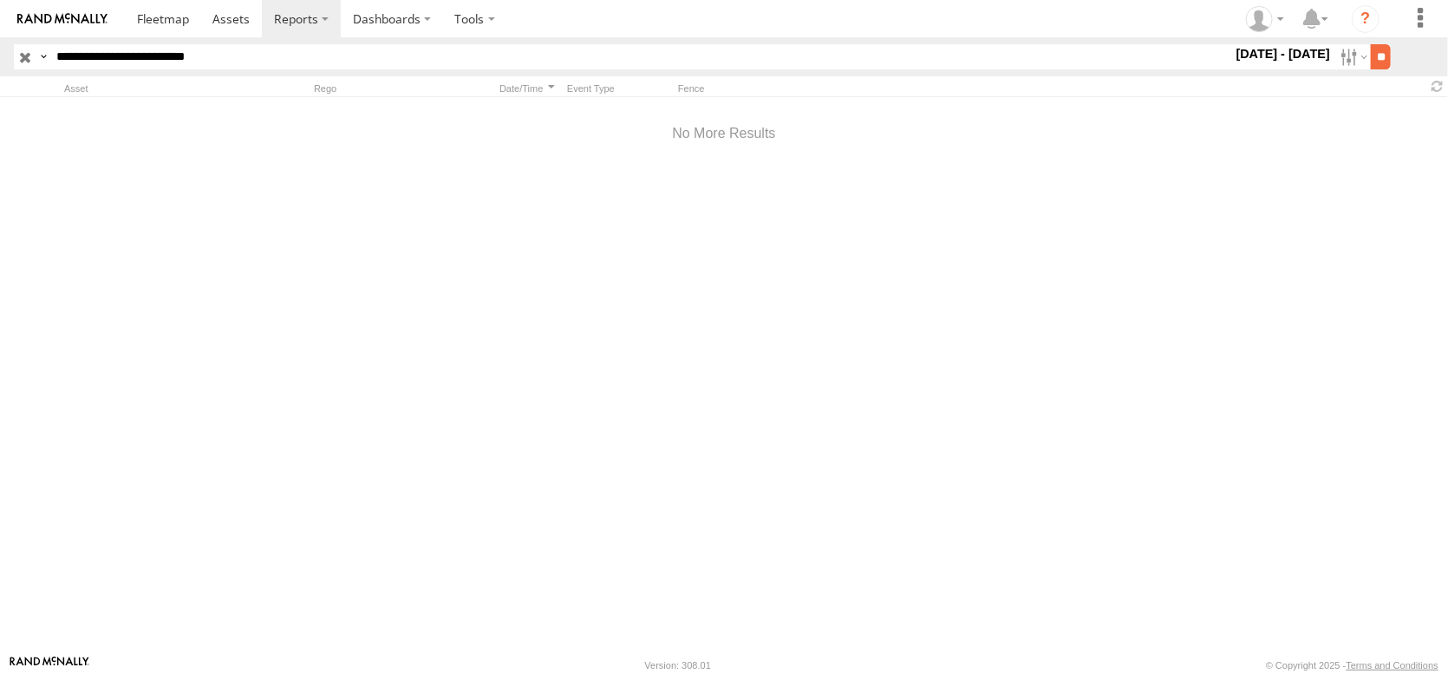
click at [1371, 69] on input "**" at bounding box center [1381, 56] width 20 height 25
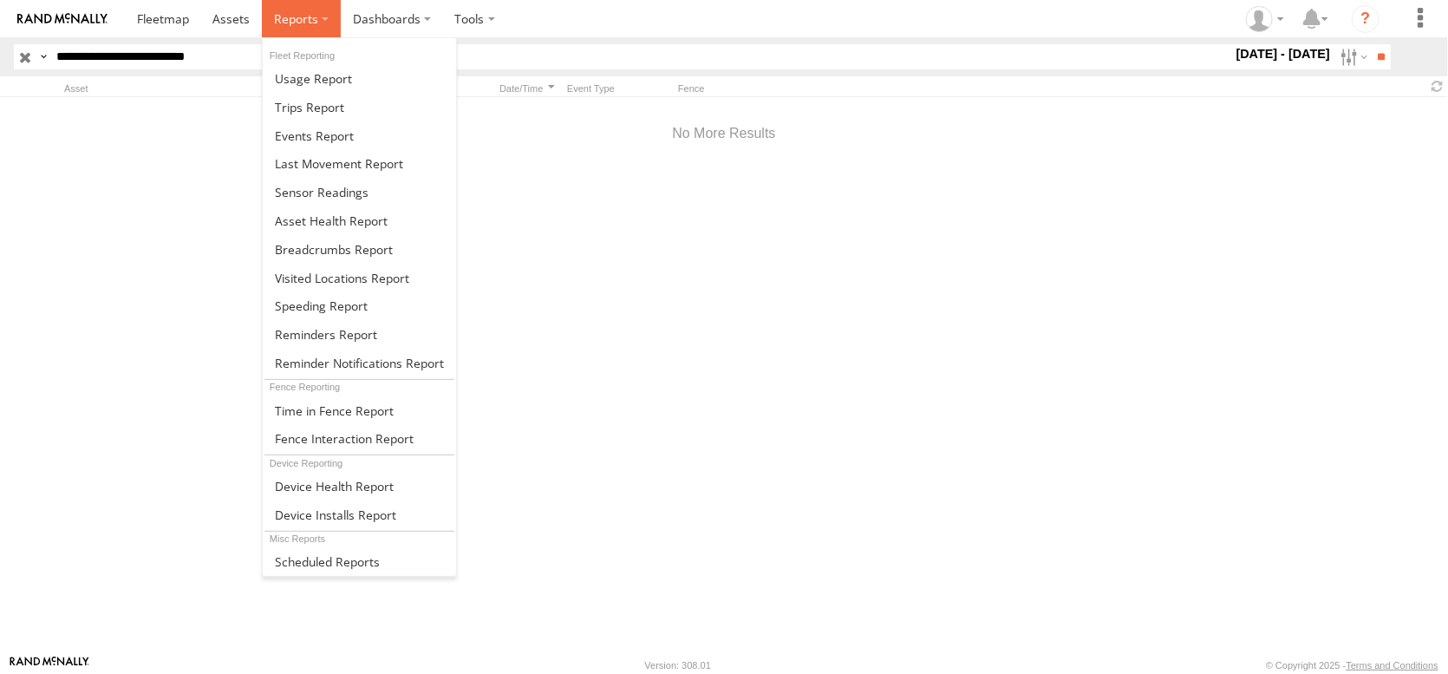
click at [318, 16] on span at bounding box center [296, 18] width 44 height 16
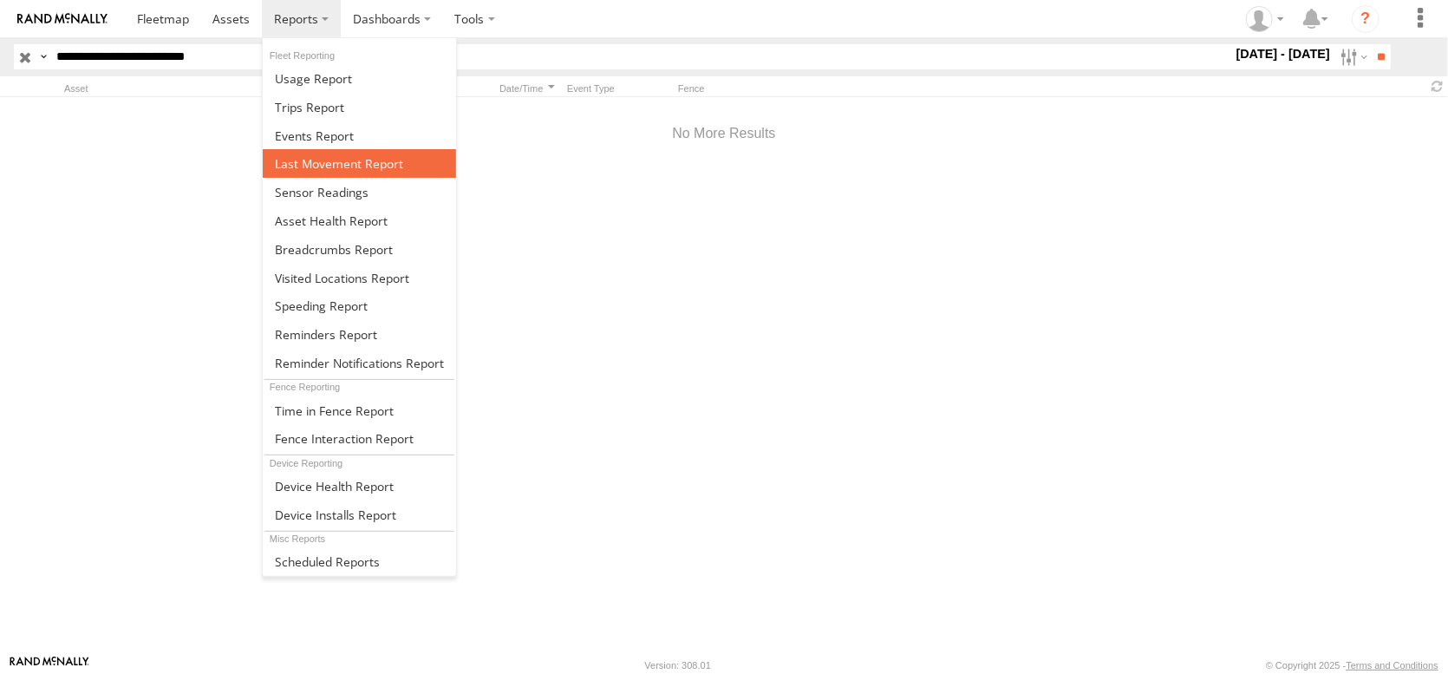
click at [403, 172] on span at bounding box center [339, 163] width 128 height 16
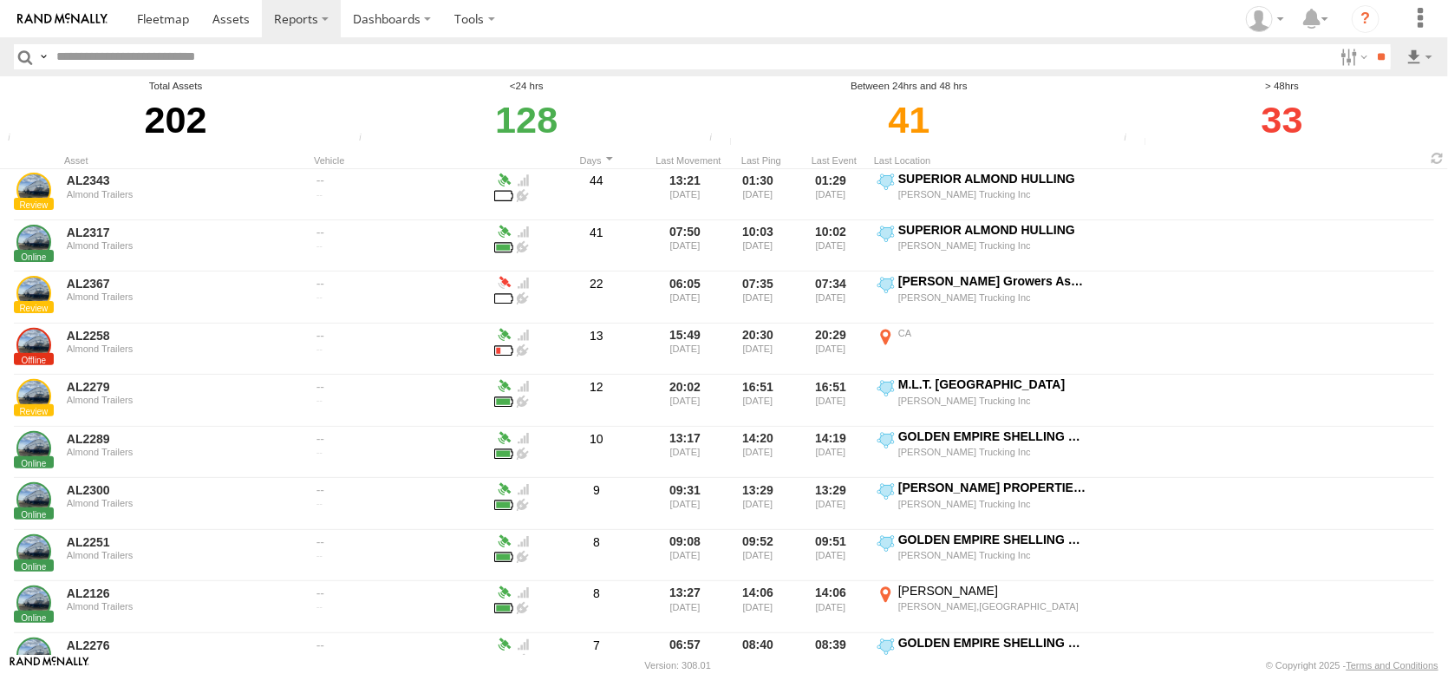
scroll to position [260, 0]
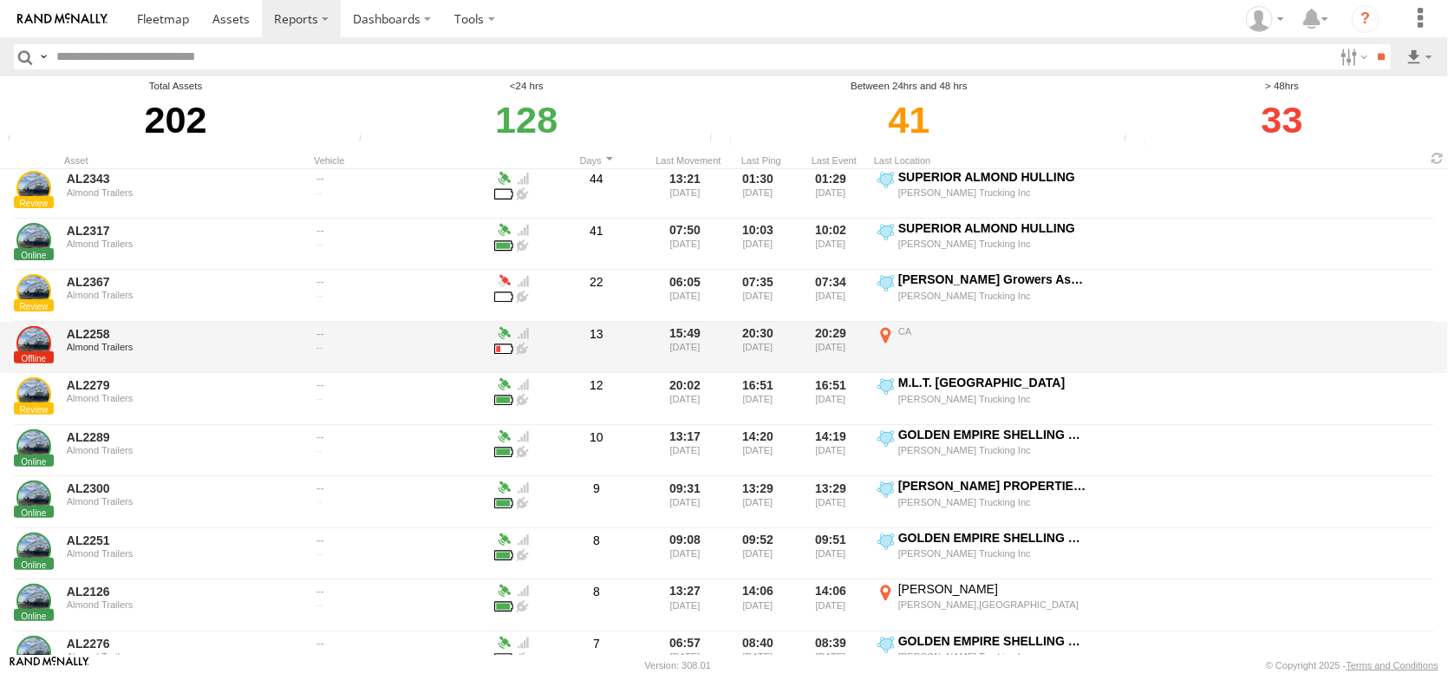
click at [902, 337] on div "CA" at bounding box center [993, 331] width 190 height 12
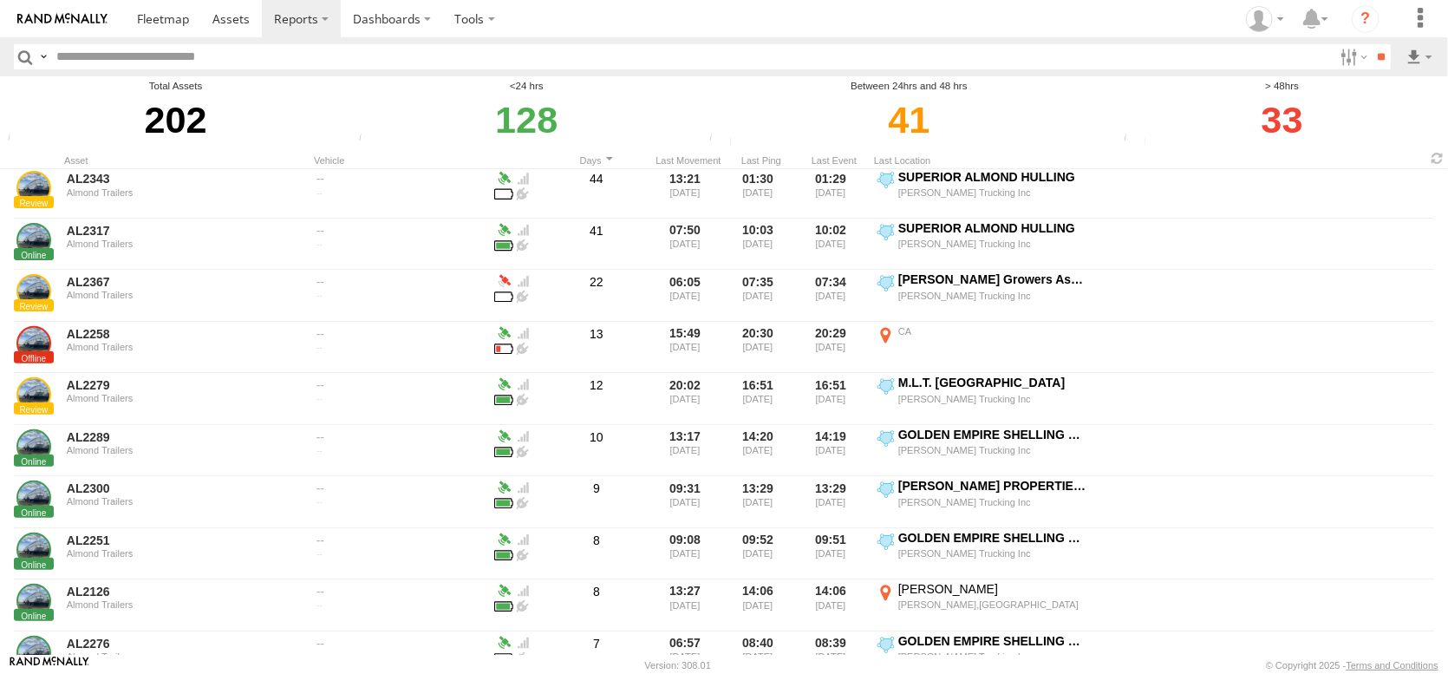
click at [0, 0] on button "Map" at bounding box center [0, 0] width 0 height 0
click at [0, 0] on button "Satellite" at bounding box center [0, 0] width 0 height 0
click at [0, 0] on label "Labels" at bounding box center [0, 0] width 0 height 0
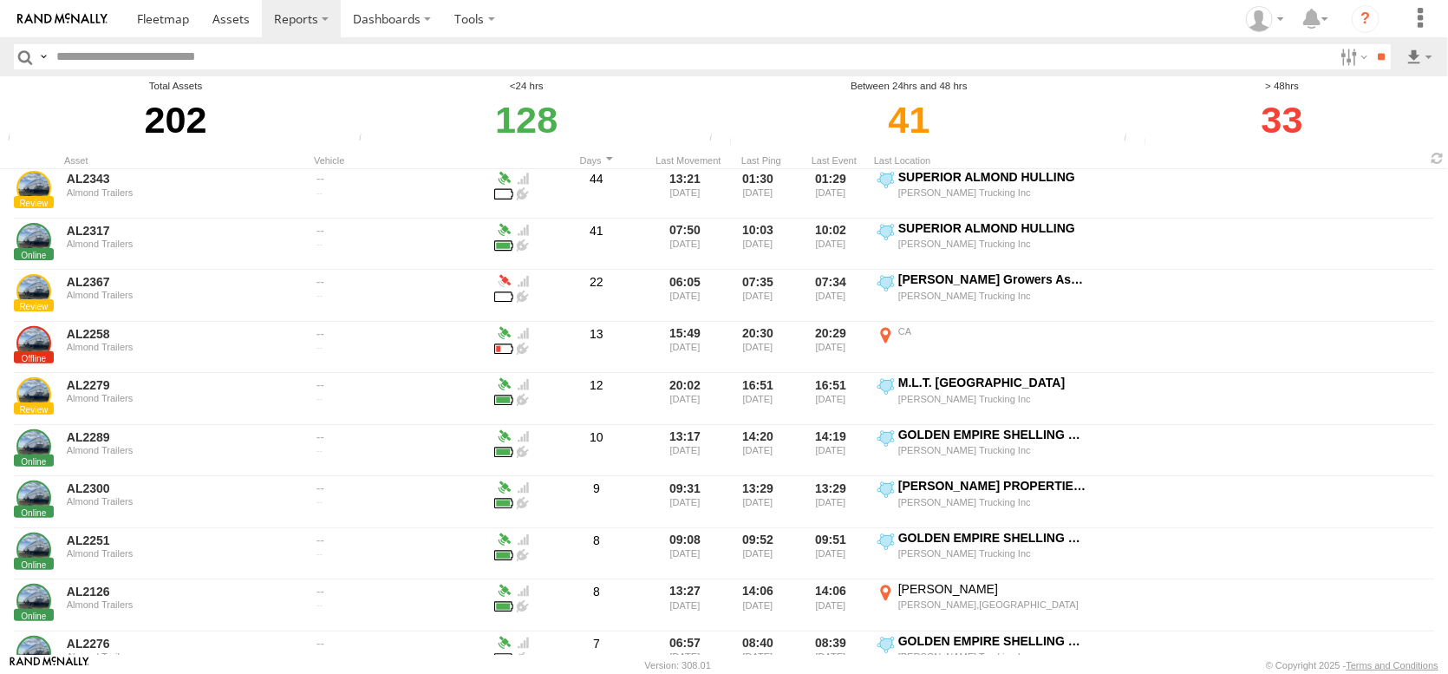
click at [0, 0] on label "Labels" at bounding box center [0, 0] width 0 height 0
drag, startPoint x: 927, startPoint y: 331, endPoint x: 740, endPoint y: 479, distance: 238.2
click at [0, 0] on div at bounding box center [0, 0] width 0 height 0
click at [0, 0] on button "Map" at bounding box center [0, 0] width 0 height 0
click at [0, 0] on button "Satellite" at bounding box center [0, 0] width 0 height 0
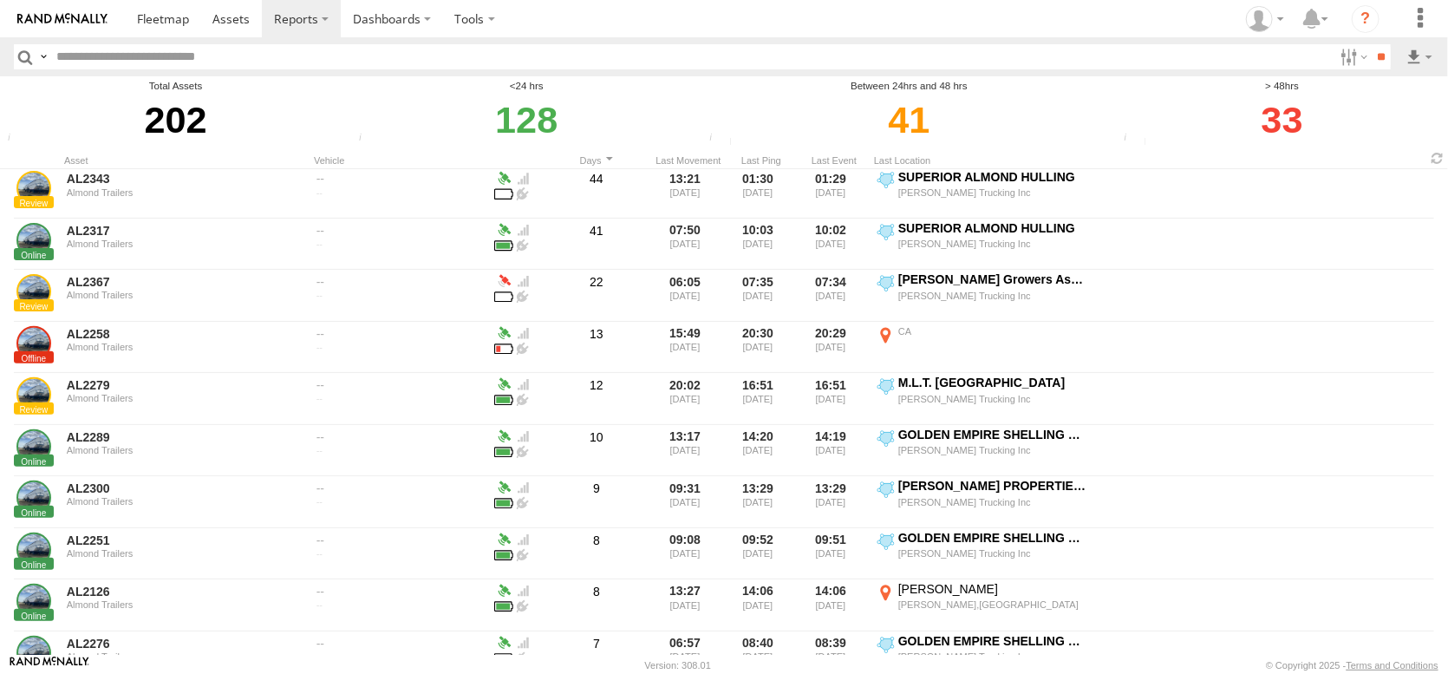
click at [0, 0] on span "Labels" at bounding box center [0, 0] width 0 height 0
click at [0, 0] on label "×" at bounding box center [0, 0] width 0 height 0
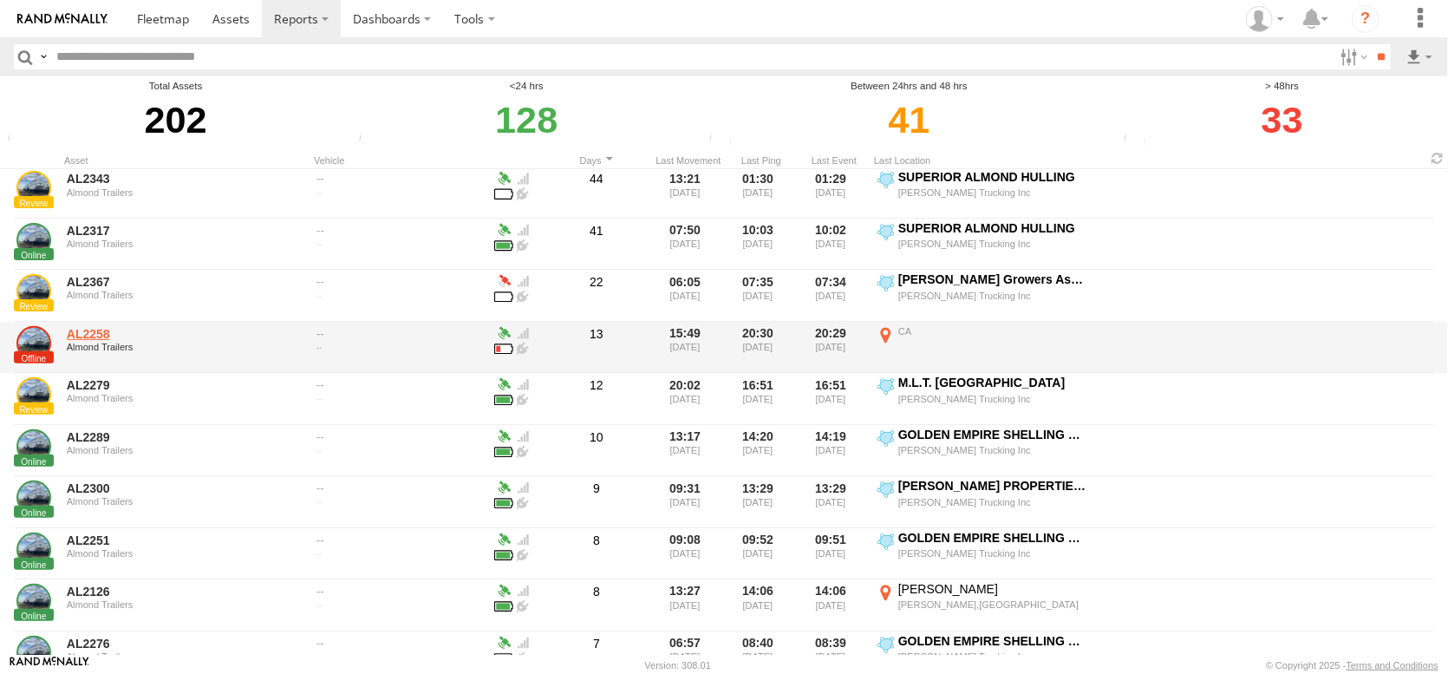
click at [104, 342] on link "AL2258" at bounding box center [186, 334] width 238 height 16
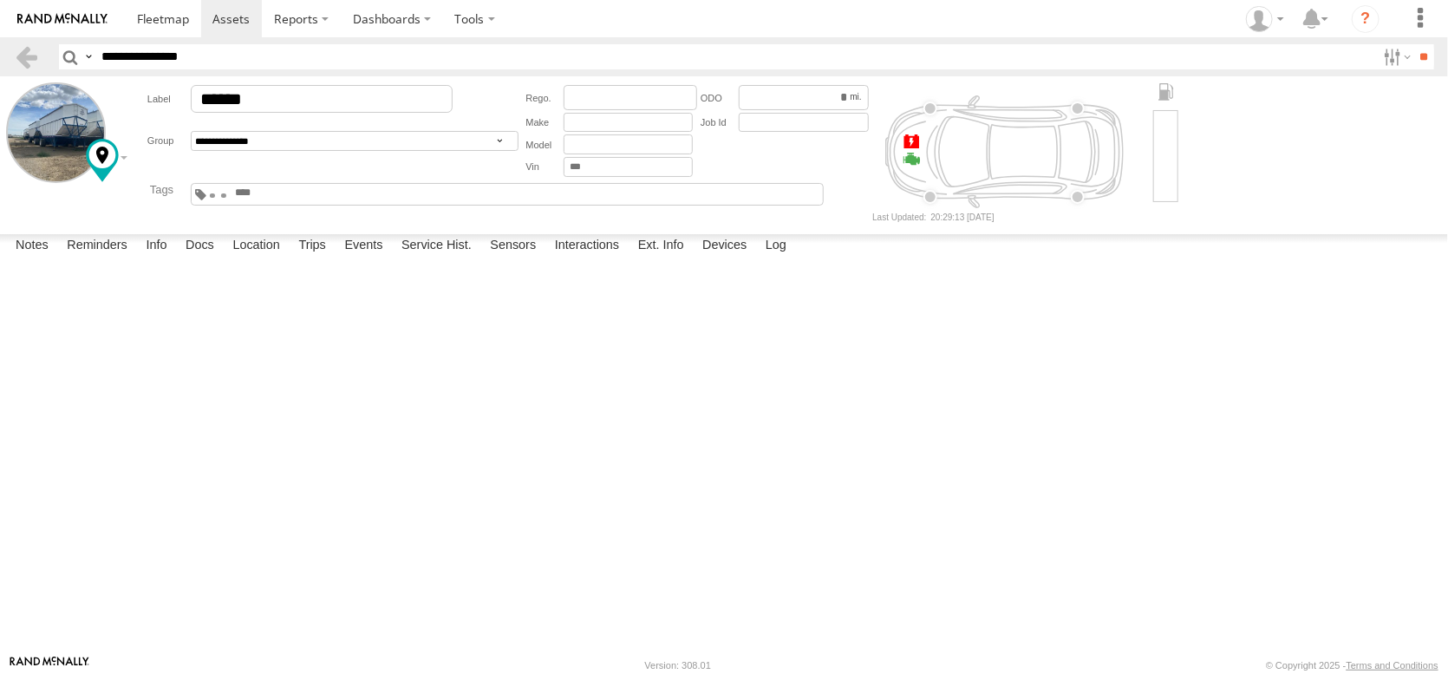
click at [156, 177] on form "**********" at bounding box center [724, 151] width 1436 height 139
click at [148, 168] on div at bounding box center [211, 153] width 250 height 29
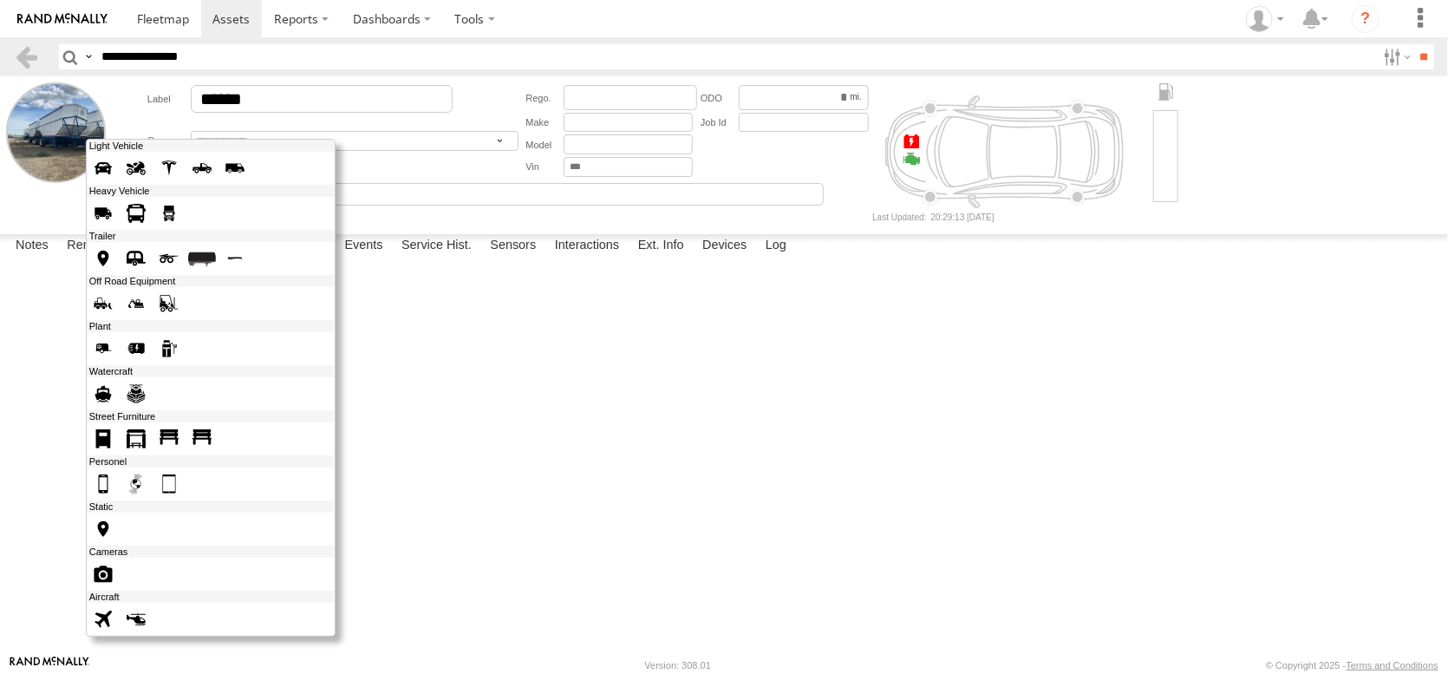
click at [117, 182] on span at bounding box center [103, 168] width 28 height 28
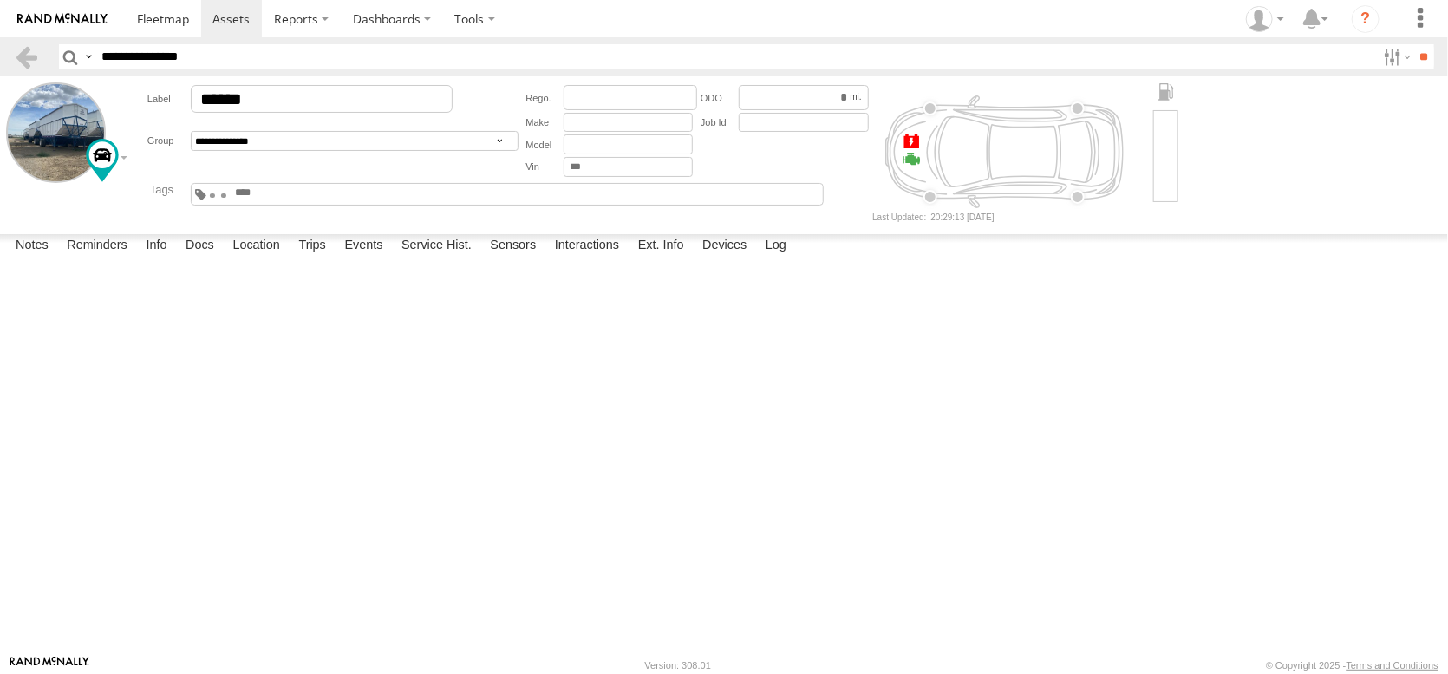
click at [119, 173] on div at bounding box center [102, 160] width 33 height 43
click at [141, 168] on div at bounding box center [211, 153] width 250 height 29
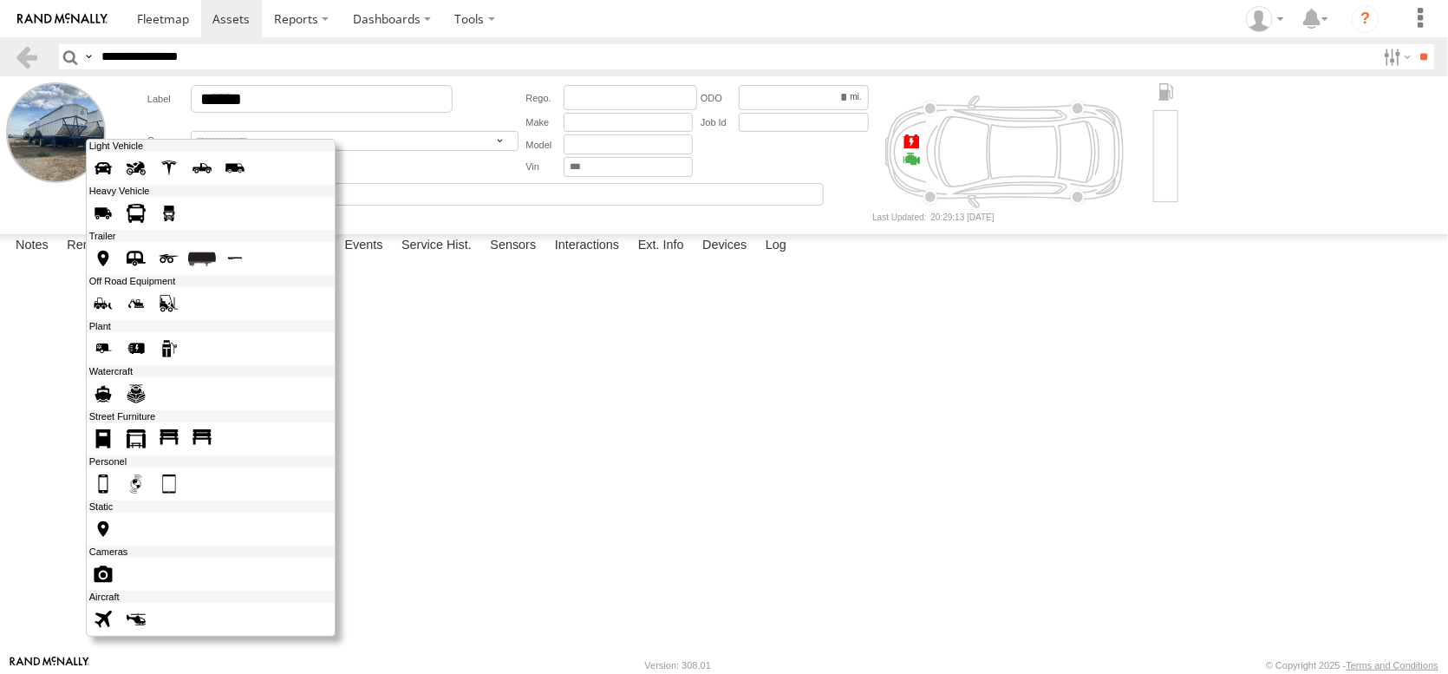
click at [117, 272] on span at bounding box center [103, 258] width 28 height 28
click at [150, 179] on div at bounding box center [211, 388] width 250 height 498
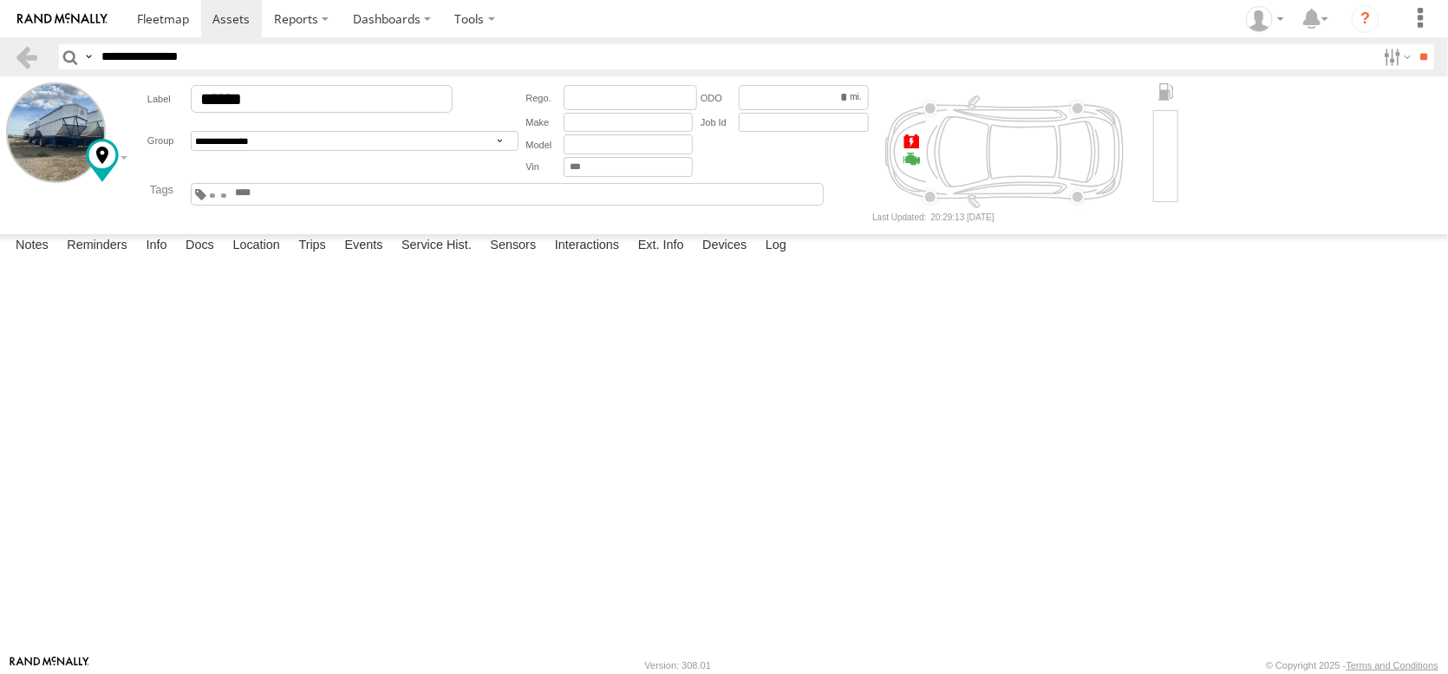
click at [0, 0] on span at bounding box center [0, 0] width 0 height 0
click at [161, 221] on form "**********" at bounding box center [724, 151] width 1436 height 139
click at [0, 0] on span at bounding box center [0, 0] width 0 height 0
click at [518, 151] on select "**********" at bounding box center [355, 141] width 328 height 20
click at [671, 221] on div "**********" at bounding box center [501, 151] width 741 height 139
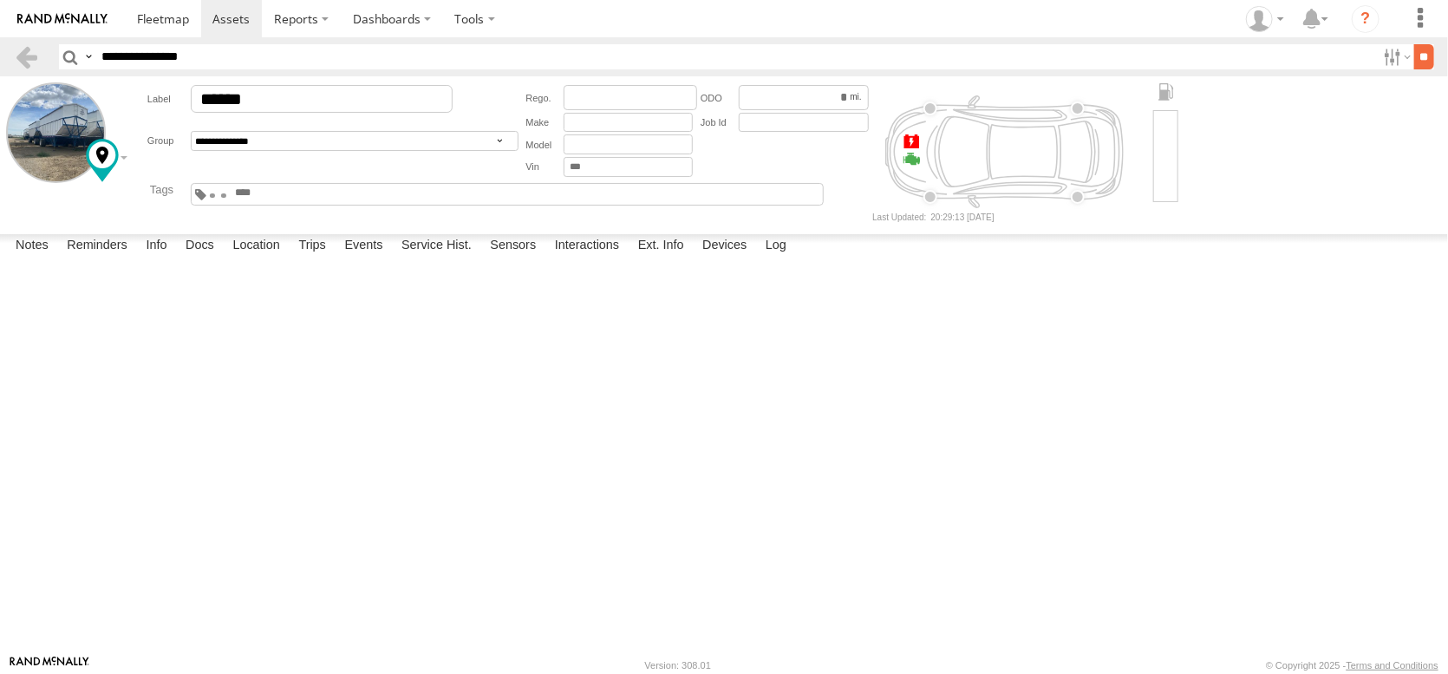
click at [1415, 67] on input "**" at bounding box center [1424, 56] width 20 height 25
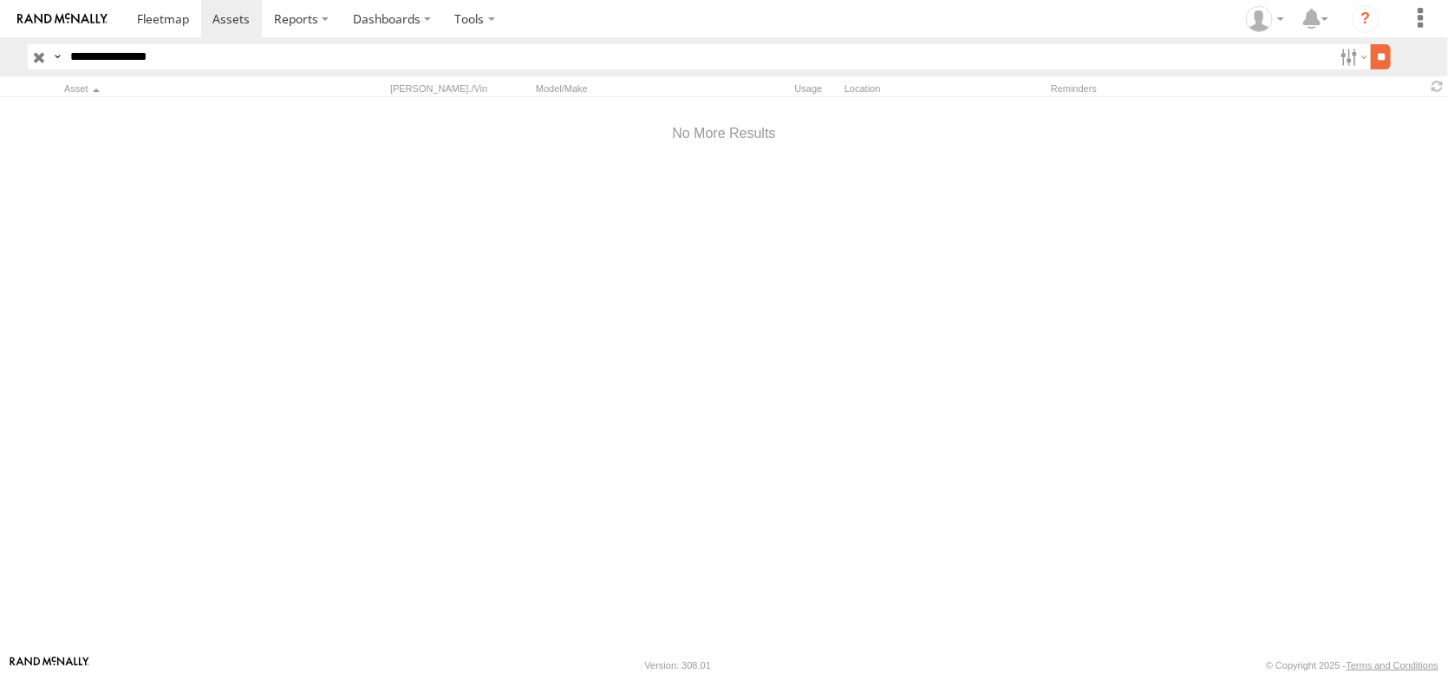
click at [1371, 58] on input "**" at bounding box center [1381, 56] width 20 height 25
click at [36, 65] on input "button" at bounding box center [39, 56] width 23 height 25
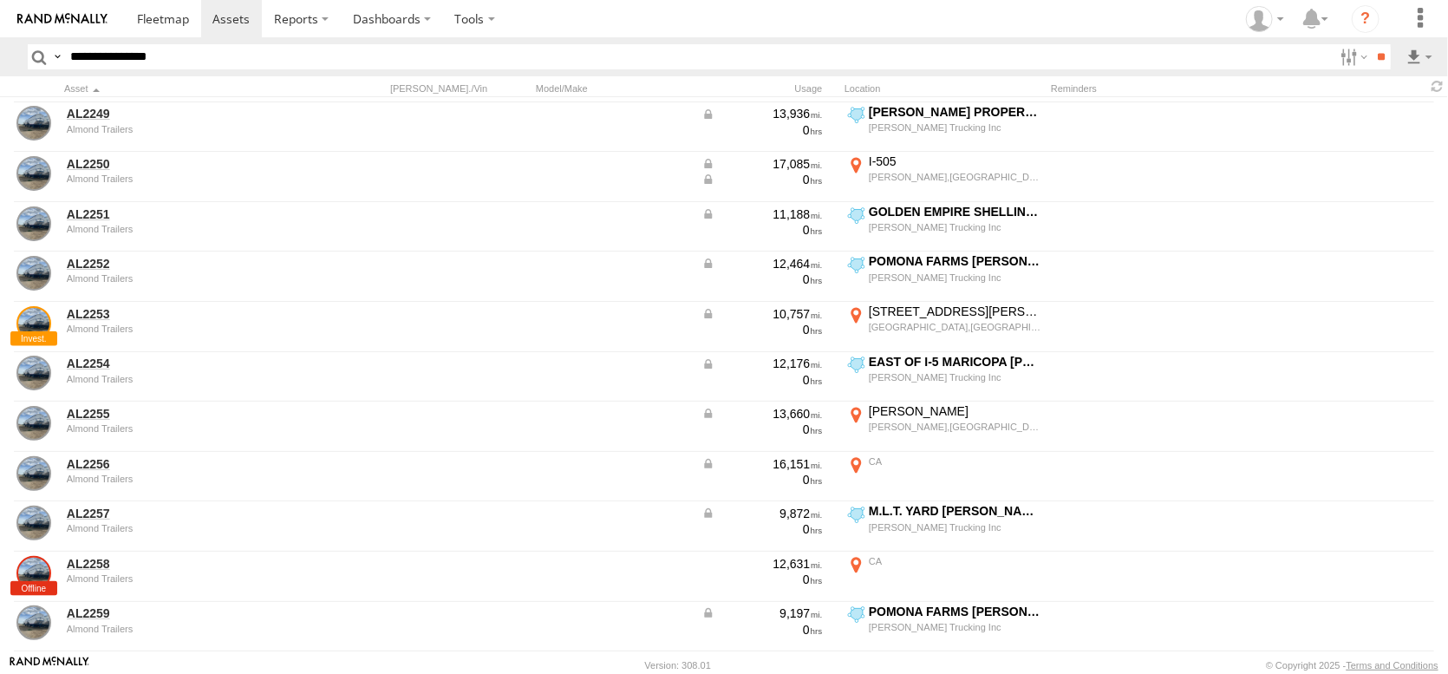
scroll to position [1040, 0]
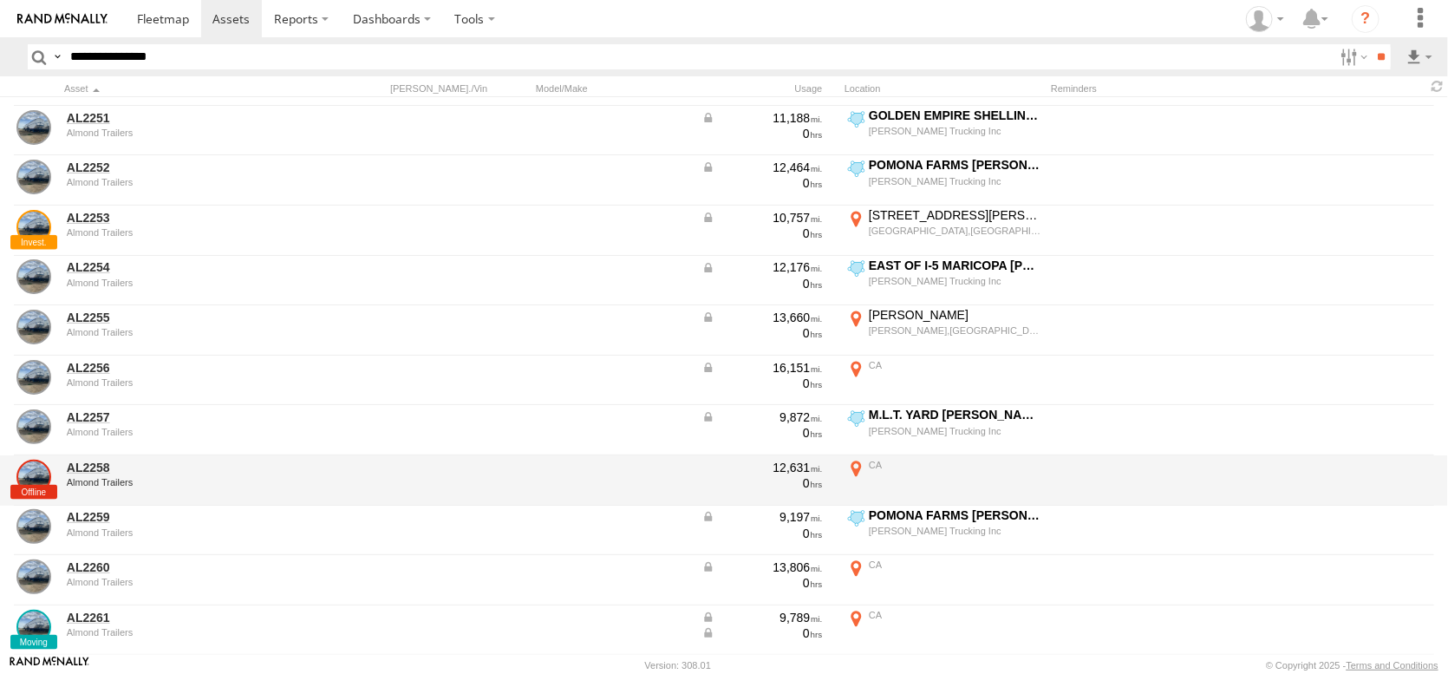
click at [864, 471] on label "CA 37.83103 -121.52445" at bounding box center [943, 480] width 199 height 47
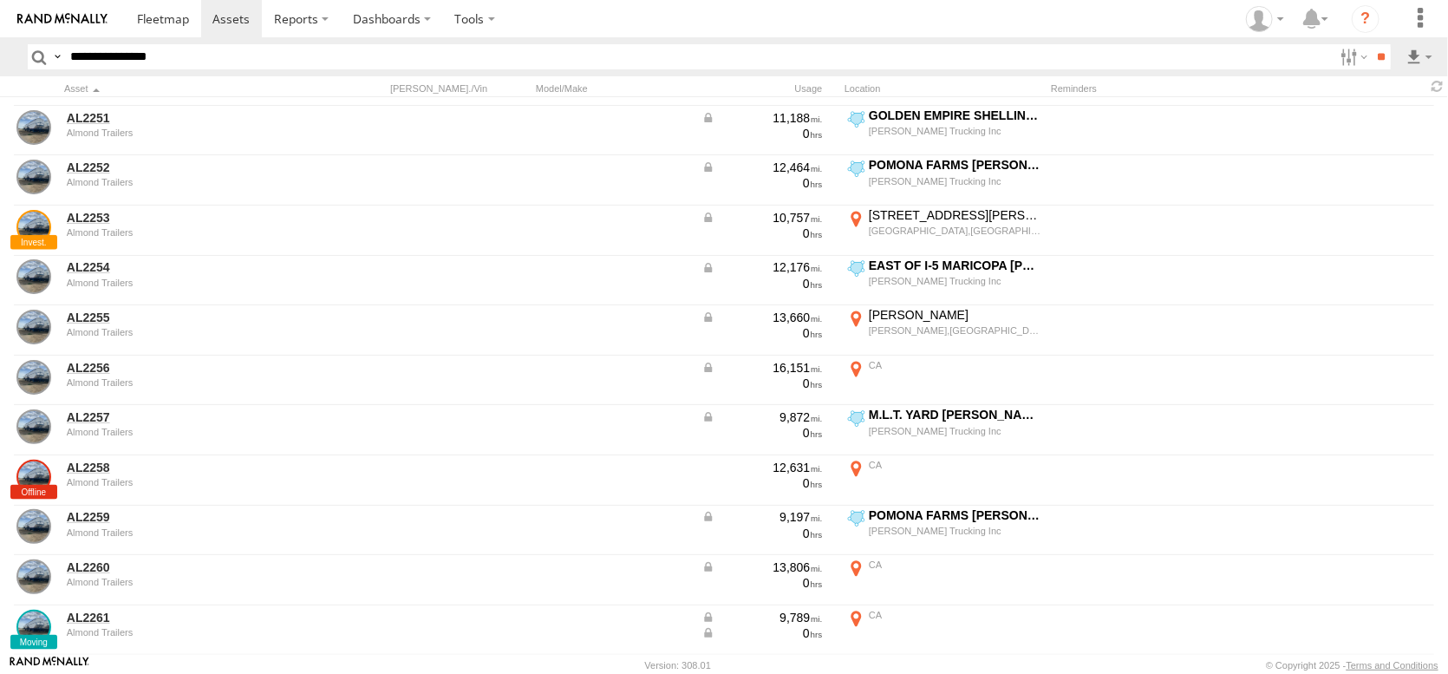
click at [0, 0] on button "Satellite" at bounding box center [0, 0] width 0 height 0
drag, startPoint x: 991, startPoint y: 337, endPoint x: 838, endPoint y: 453, distance: 192.5
click at [0, 0] on div at bounding box center [0, 0] width 0 height 0
drag, startPoint x: 838, startPoint y: 453, endPoint x: 832, endPoint y: 444, distance: 10.1
click at [0, 0] on div at bounding box center [0, 0] width 0 height 0
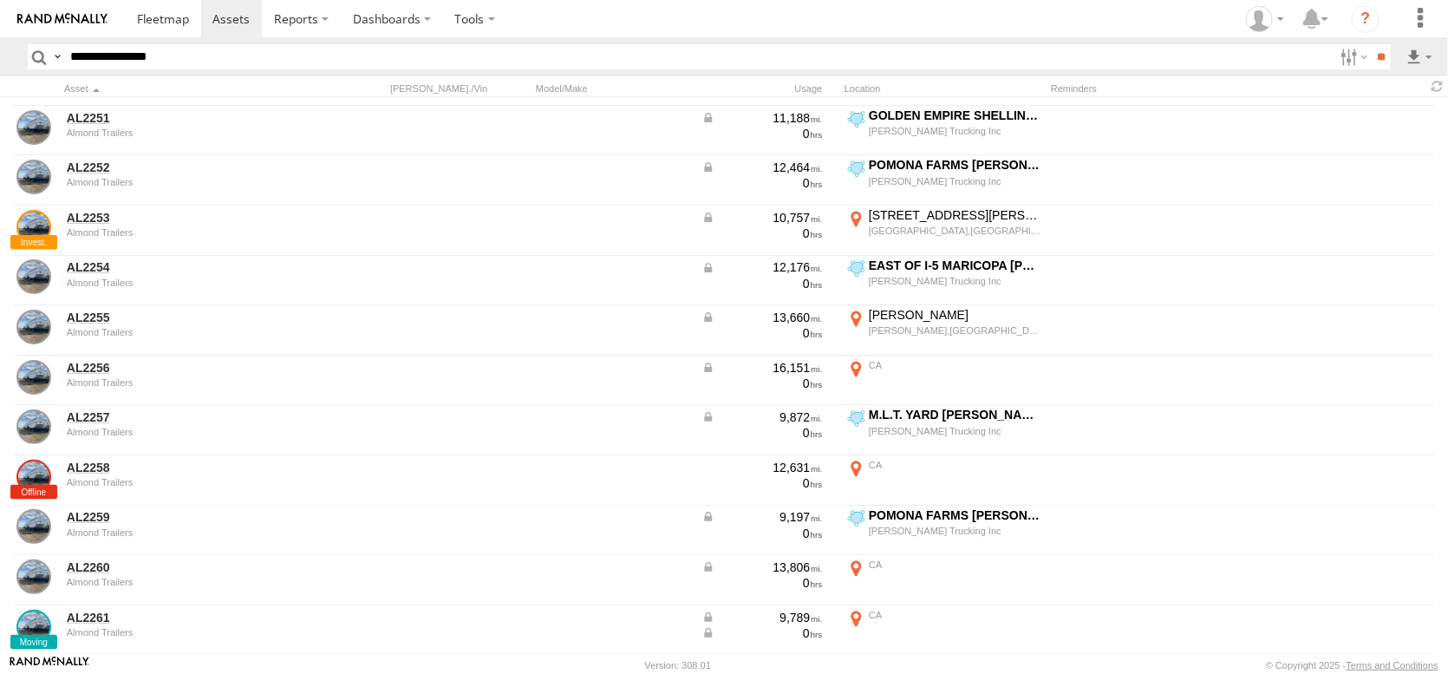
drag, startPoint x: 893, startPoint y: 404, endPoint x: 766, endPoint y: 415, distance: 127.9
click at [0, 0] on div at bounding box center [0, 0] width 0 height 0
click at [0, 0] on label "×" at bounding box center [0, 0] width 0 height 0
click at [189, 21] on span at bounding box center [163, 18] width 52 height 16
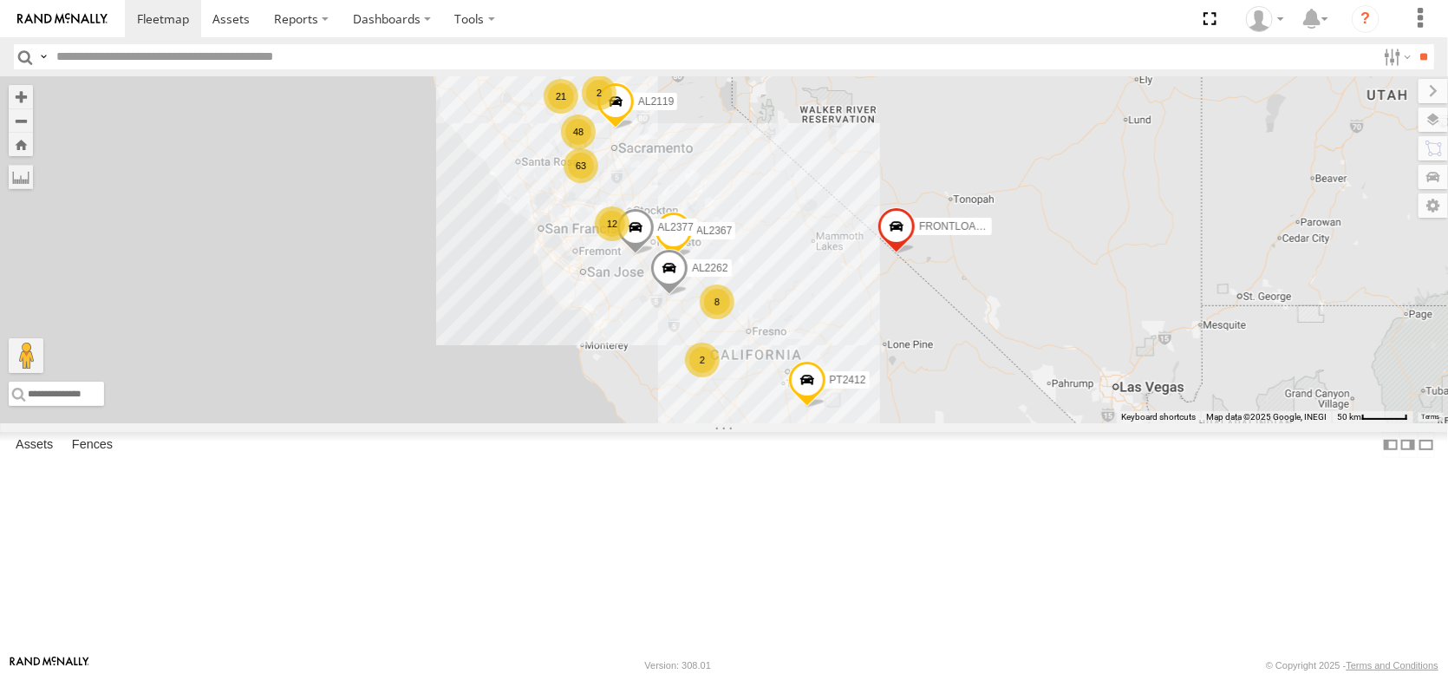
click at [0, 0] on label at bounding box center [0, 0] width 0 height 0
click at [114, 457] on label "Fences" at bounding box center [92, 445] width 58 height 24
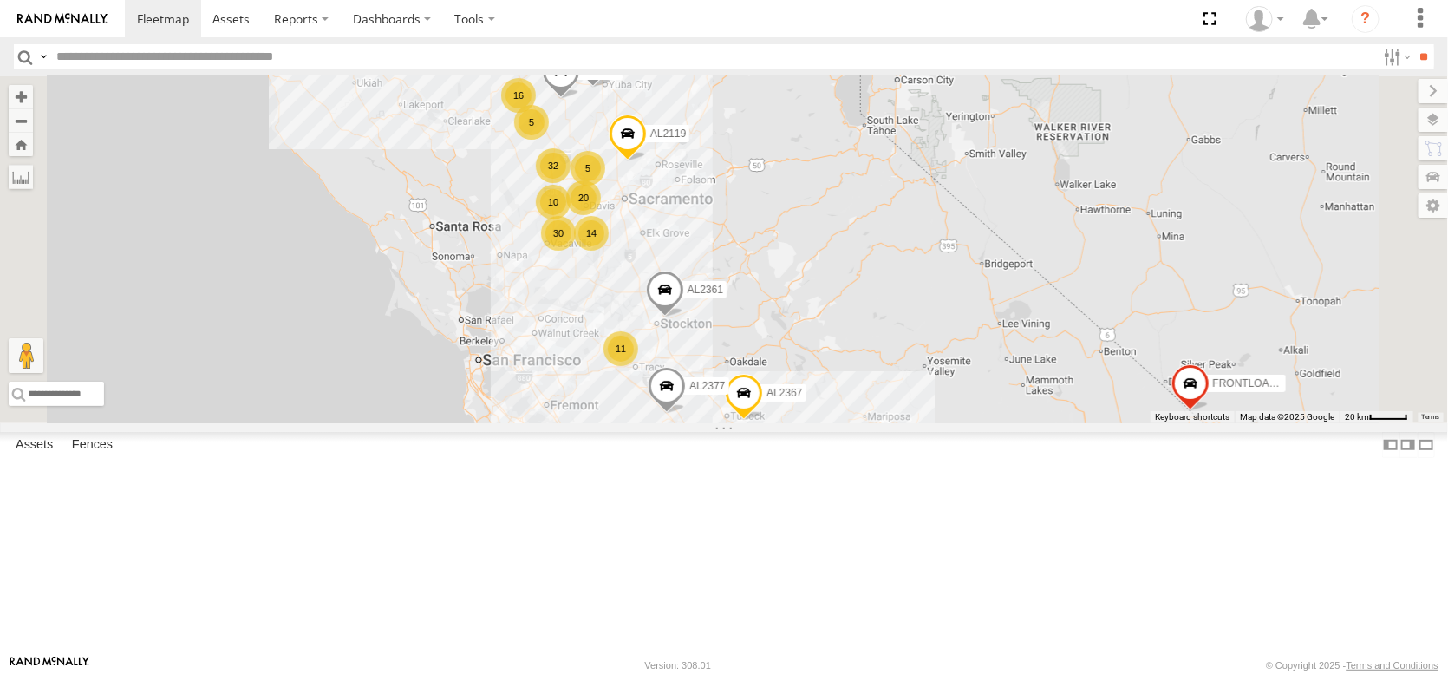
drag, startPoint x: 663, startPoint y: 262, endPoint x: 685, endPoint y: 328, distance: 69.4
click at [685, 328] on div "AL2367 FRONTLOADER JD344H AL2262 PT2412 AL2377 AL2119 16 5 30 20 11 32 16 3 8 1…" at bounding box center [724, 249] width 1448 height 347
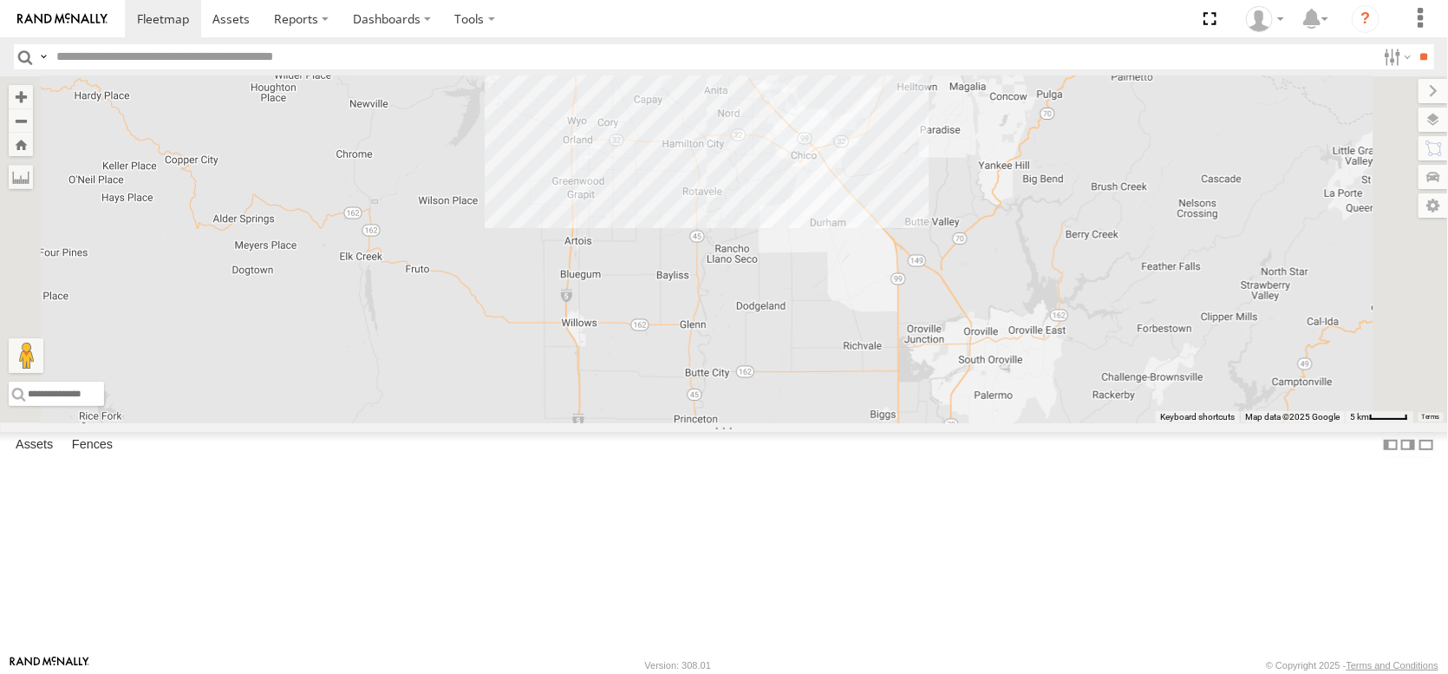
drag, startPoint x: 757, startPoint y: 172, endPoint x: 774, endPoint y: 492, distance: 320.4
click at [777, 423] on div "AL2367 FRONTLOADER JD344H AL2262 PT2412 AL2377 AL2119 AL2371 AL2319 AL2361 PT24…" at bounding box center [724, 249] width 1448 height 347
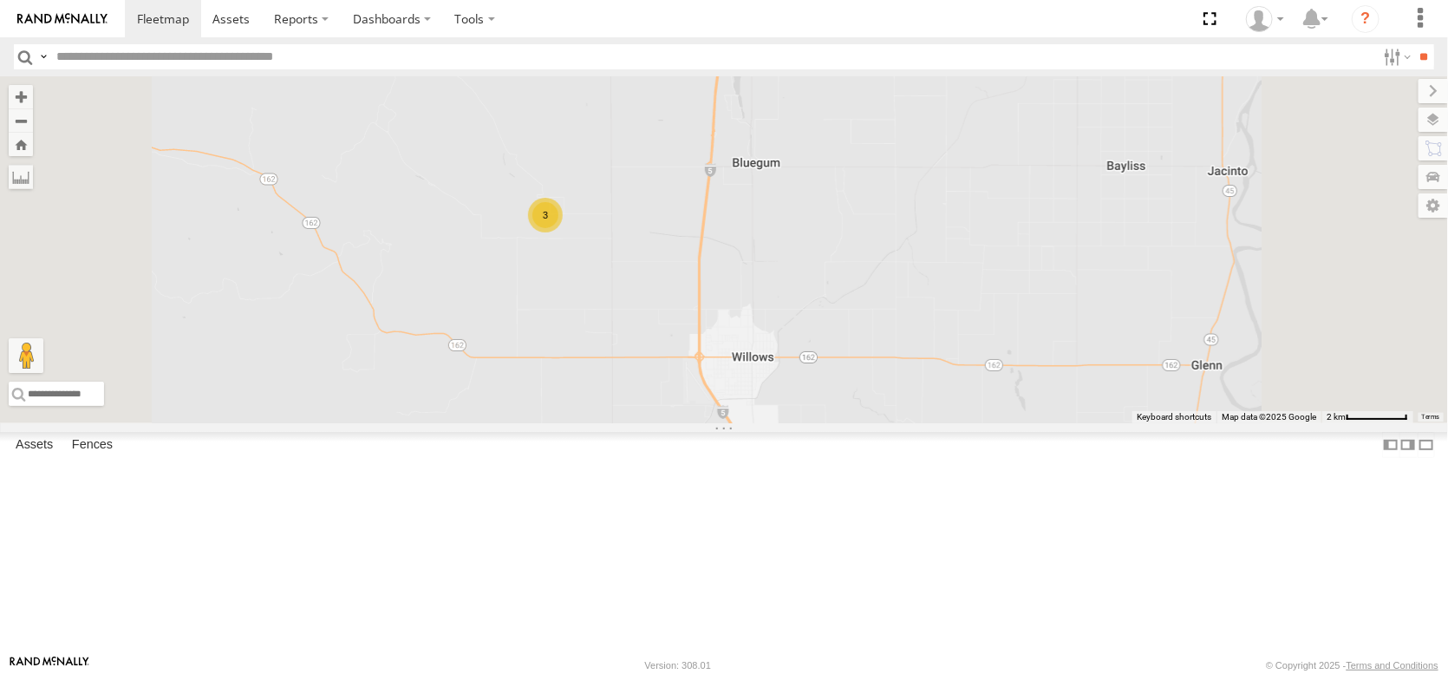
drag, startPoint x: 753, startPoint y: 439, endPoint x: 712, endPoint y: 213, distance: 229.1
click at [714, 222] on div "AL2367 FRONTLOADER JD344H AL2262 PT2412 AL2377 AL2119 AL2371 AL2319 AL2361 PT24…" at bounding box center [724, 249] width 1448 height 347
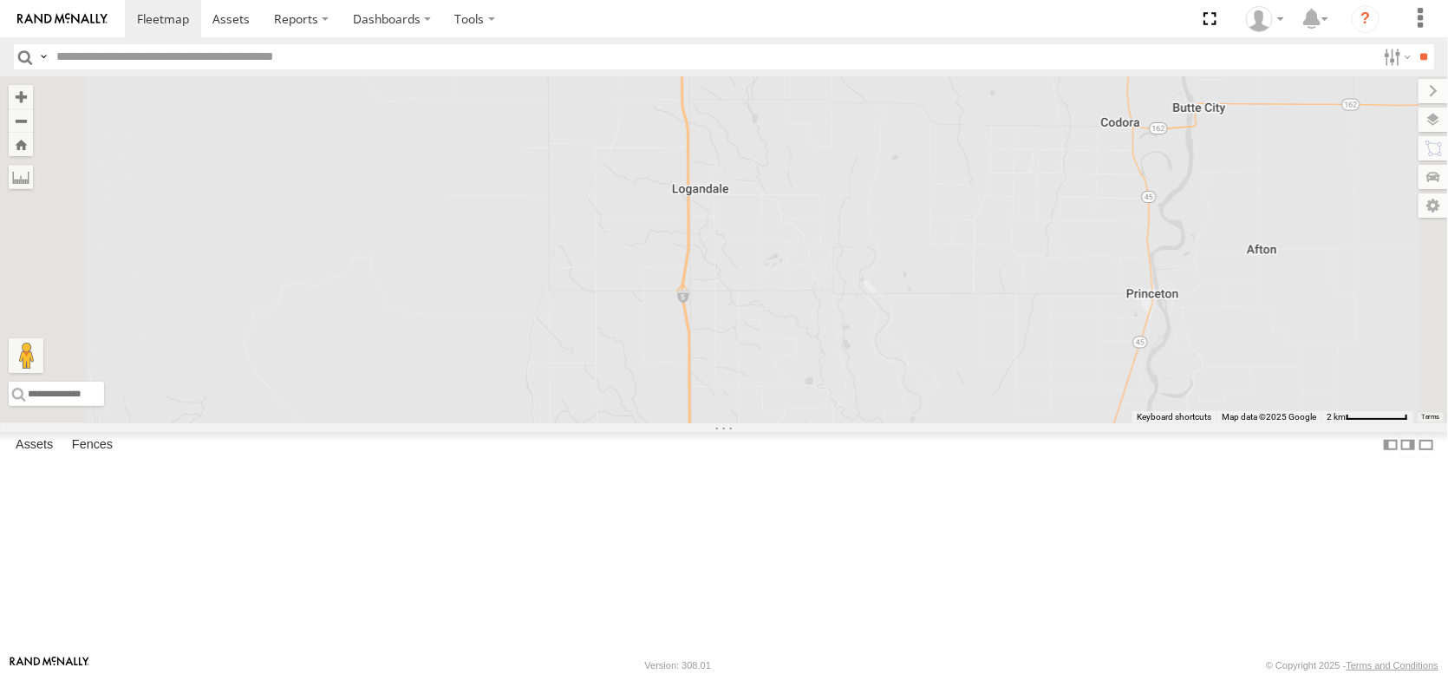
drag, startPoint x: 698, startPoint y: 507, endPoint x: 692, endPoint y: 259, distance: 248.0
click at [690, 283] on div "AL2367 FRONTLOADER JD344H AL2262 PT2412 AL2377 AL2119 AL2371 AL2319 AL2361 PT24…" at bounding box center [724, 249] width 1448 height 347
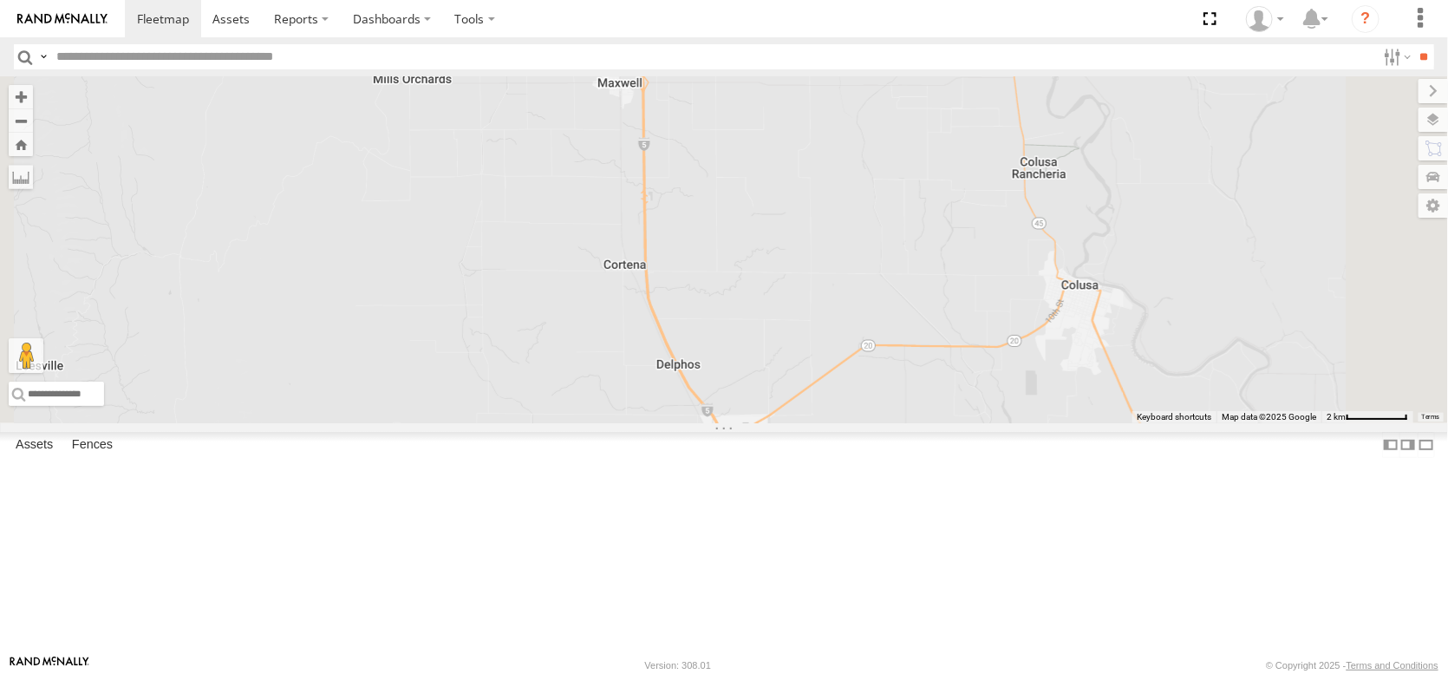
drag, startPoint x: 674, startPoint y: 438, endPoint x: 746, endPoint y: 298, distance: 157.0
click at [742, 303] on div "AL2367 FRONTLOADER JD344H AL2262 PT2412 AL2377 AL2119 AL2371 AL2319 AL2361 PT24…" at bounding box center [724, 249] width 1448 height 347
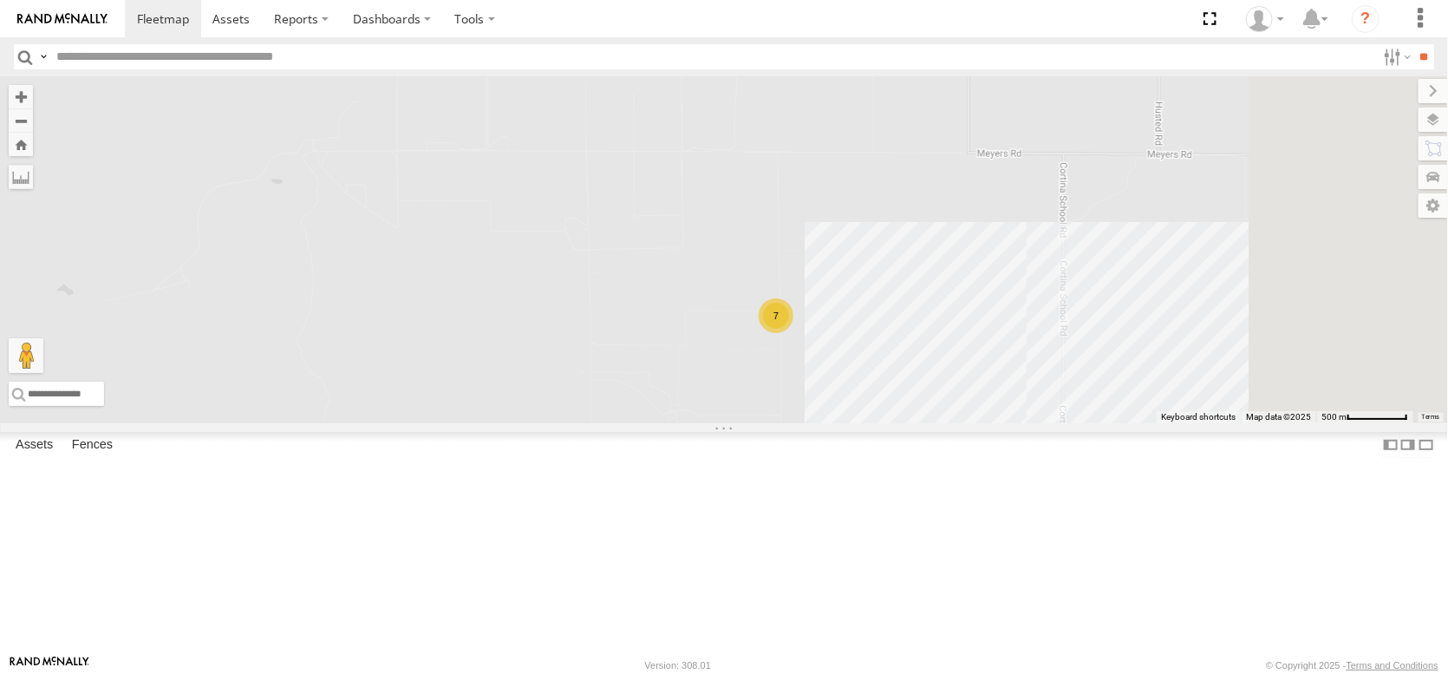
drag, startPoint x: 1138, startPoint y: 383, endPoint x: 879, endPoint y: 571, distance: 320.3
click at [879, 423] on div "AL2367 FRONTLOADER JD344H AL2262 PT2412 AL2377 AL2119 AL2371 AL2319 AL2361 PT24…" at bounding box center [724, 249] width 1448 height 347
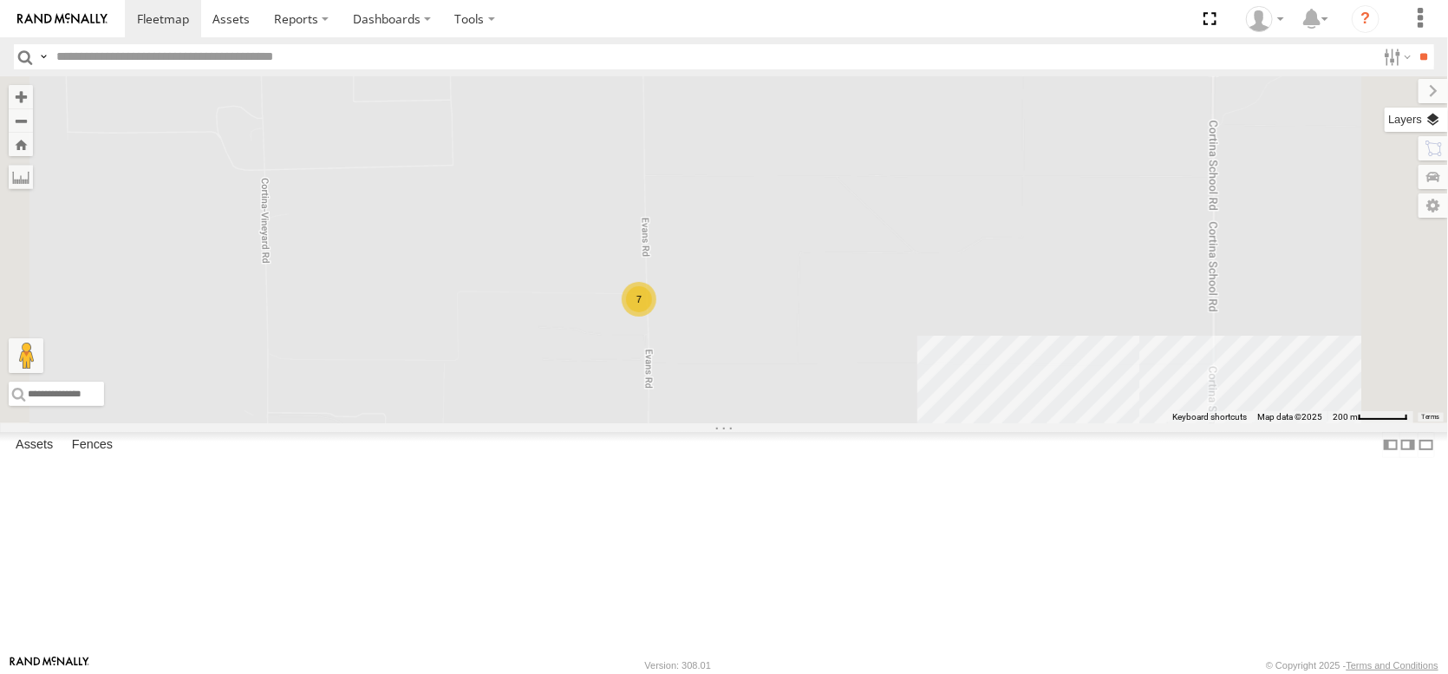
click at [1444, 132] on label at bounding box center [1416, 120] width 63 height 24
click at [0, 0] on span "Overlays" at bounding box center [0, 0] width 0 height 0
click at [0, 0] on span "Basemaps" at bounding box center [0, 0] width 0 height 0
click at [0, 0] on span "Satellite + Roadmap" at bounding box center [0, 0] width 0 height 0
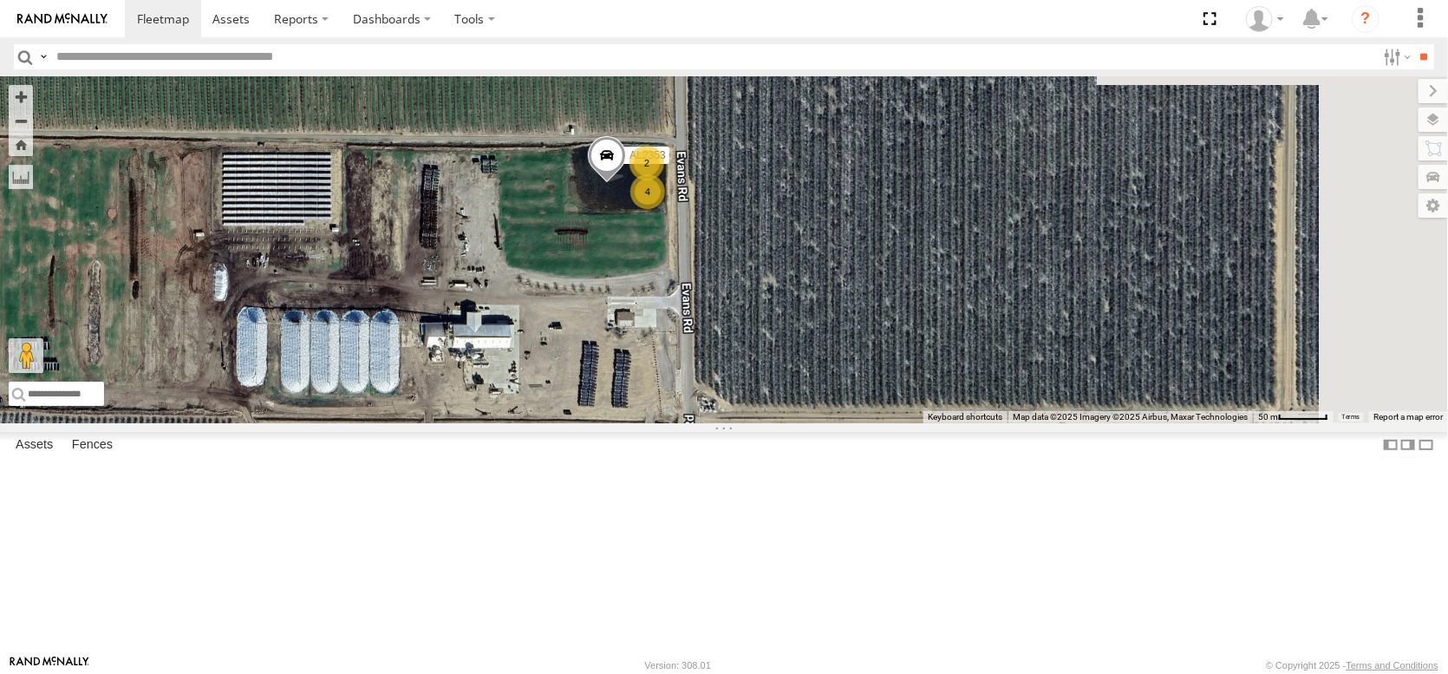
drag, startPoint x: 949, startPoint y: 448, endPoint x: 722, endPoint y: 486, distance: 229.5
click at [722, 423] on div "AL2367 FRONTLOADER JD344H AL2262 PT2412 AL2377 AL2119 AL2371 AL2319 AL2361 PT24…" at bounding box center [724, 249] width 1448 height 347
drag, startPoint x: 463, startPoint y: 589, endPoint x: 899, endPoint y: 252, distance: 550.8
click at [899, 252] on div "AL2367 FRONTLOADER JD344H AL2262 PT2412 AL2377 AL2119 AL2371 AL2319 AL2361 PT24…" at bounding box center [724, 249] width 1448 height 347
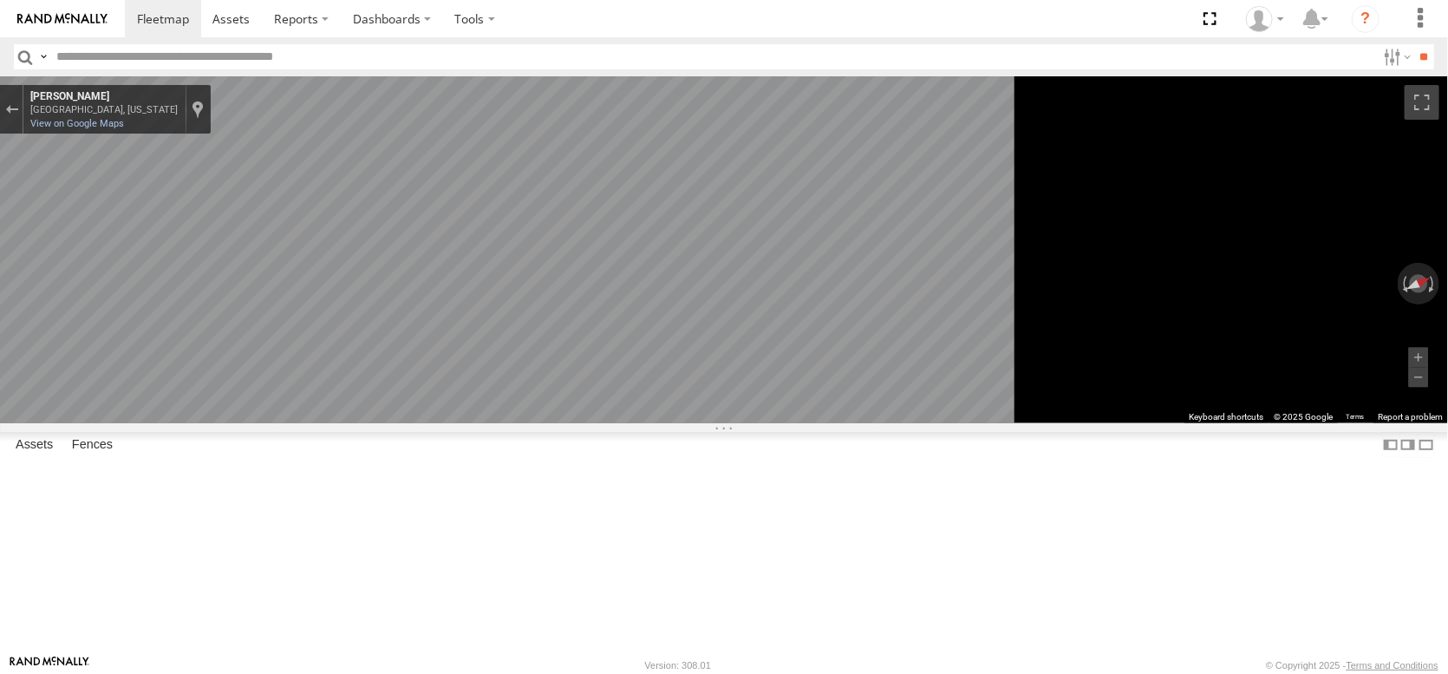
click at [1353, 364] on div "← Move left → Move right ↑ Move up ↓ Move down + Zoom in - Zoom out Home Jump l…" at bounding box center [724, 249] width 1448 height 347
click at [1387, 364] on div "← Move left → Move right ↑ Move up ↓ Move down + Zoom in - Zoom out Home Jump l…" at bounding box center [724, 249] width 1448 height 347
click at [1394, 374] on div "← Move left → Move right ↑ Move up ↓ Move down + Zoom in - Zoom out Home Jump l…" at bounding box center [724, 249] width 1448 height 347
click at [0, 0] on link "Fence Mgt" at bounding box center [0, 0] width 0 height 0
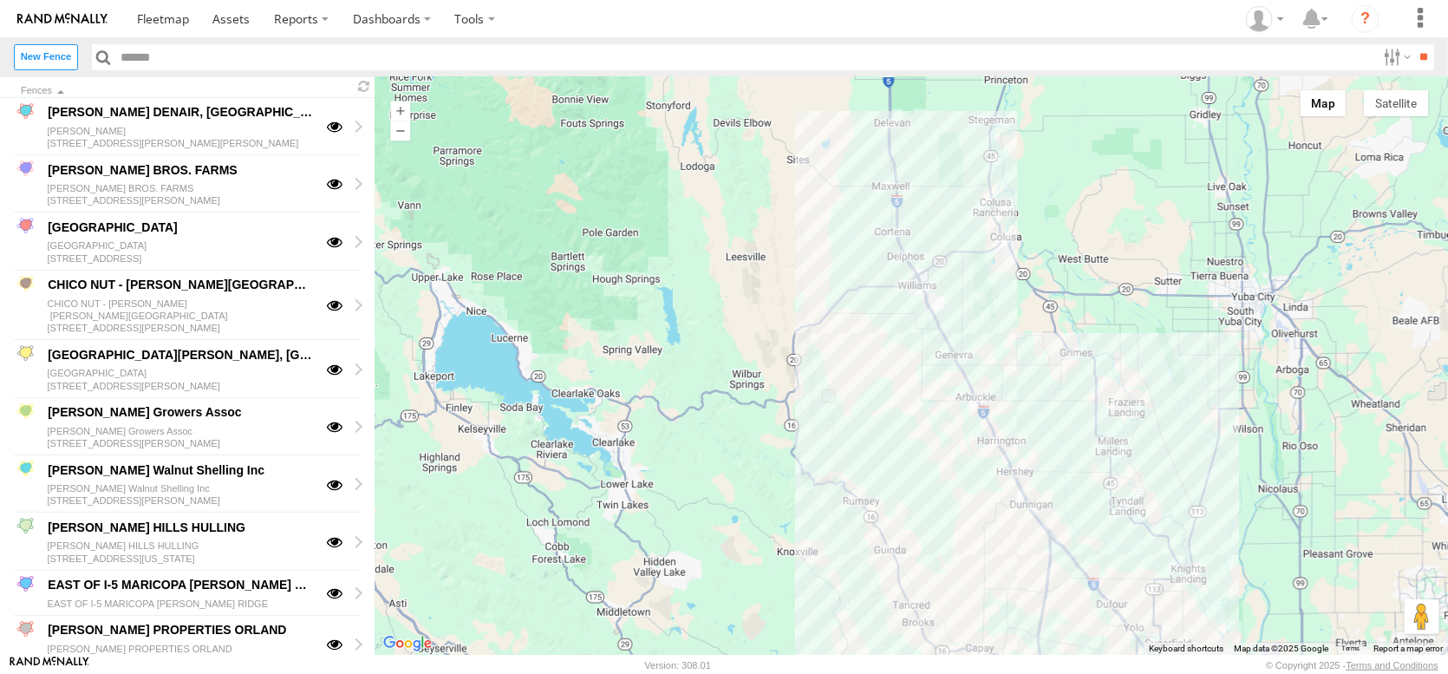
drag, startPoint x: 1040, startPoint y: 312, endPoint x: 914, endPoint y: 468, distance: 200.4
click at [914, 468] on div at bounding box center [911, 365] width 1073 height 577
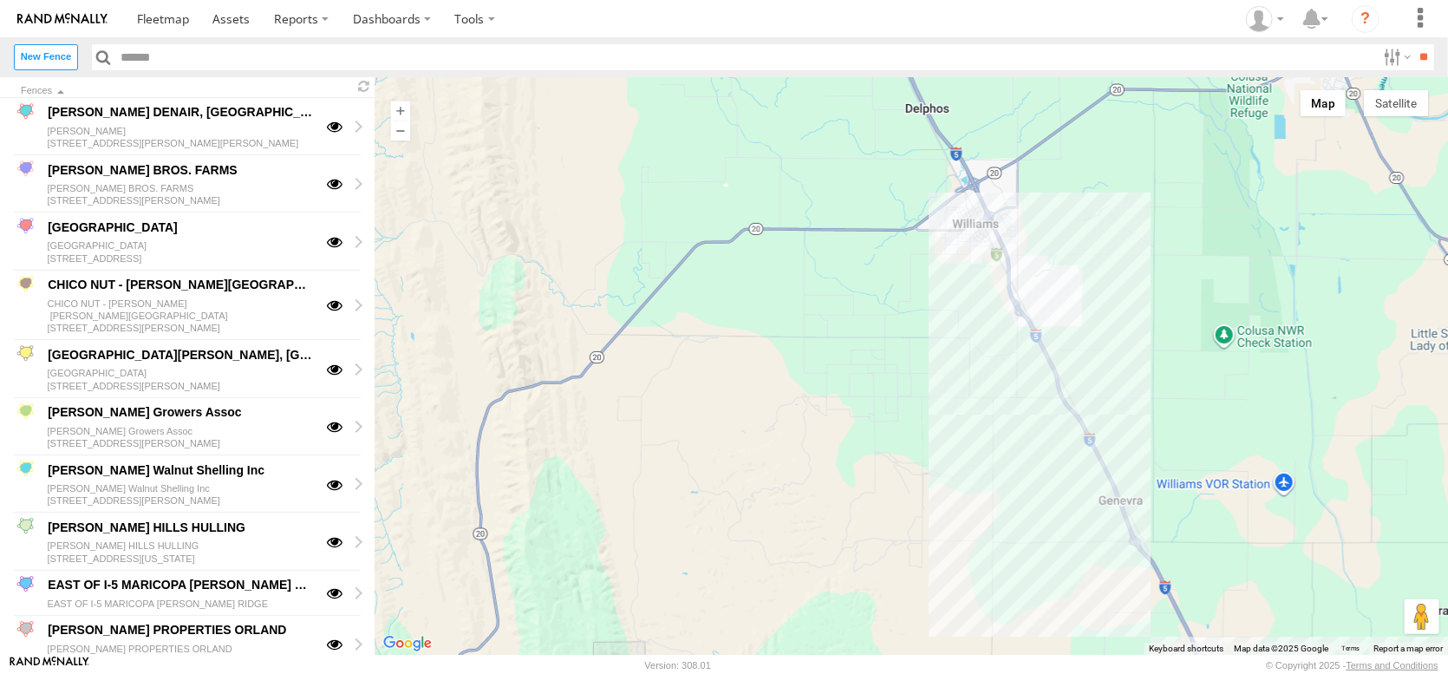
drag, startPoint x: 946, startPoint y: 286, endPoint x: 945, endPoint y: 524, distance: 237.6
click at [945, 524] on div at bounding box center [911, 365] width 1073 height 577
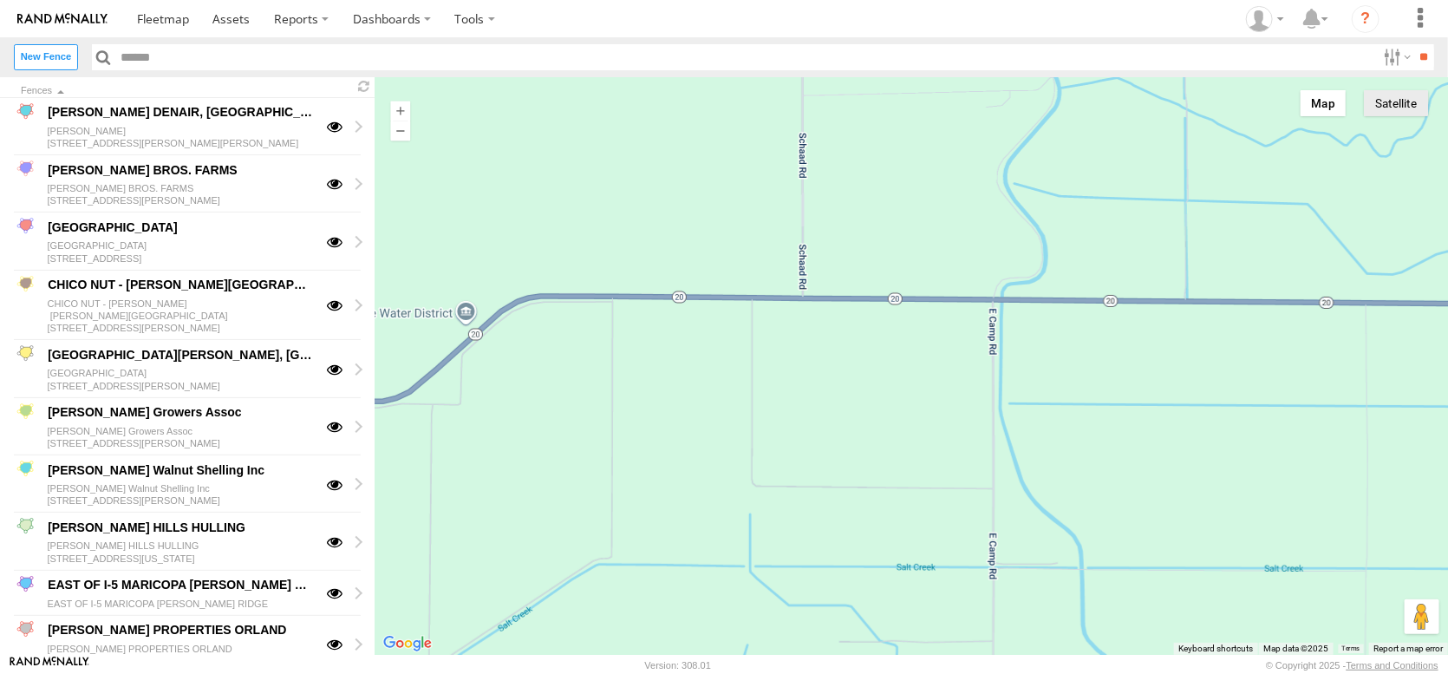
click at [1398, 116] on button "Satellite" at bounding box center [1396, 103] width 64 height 26
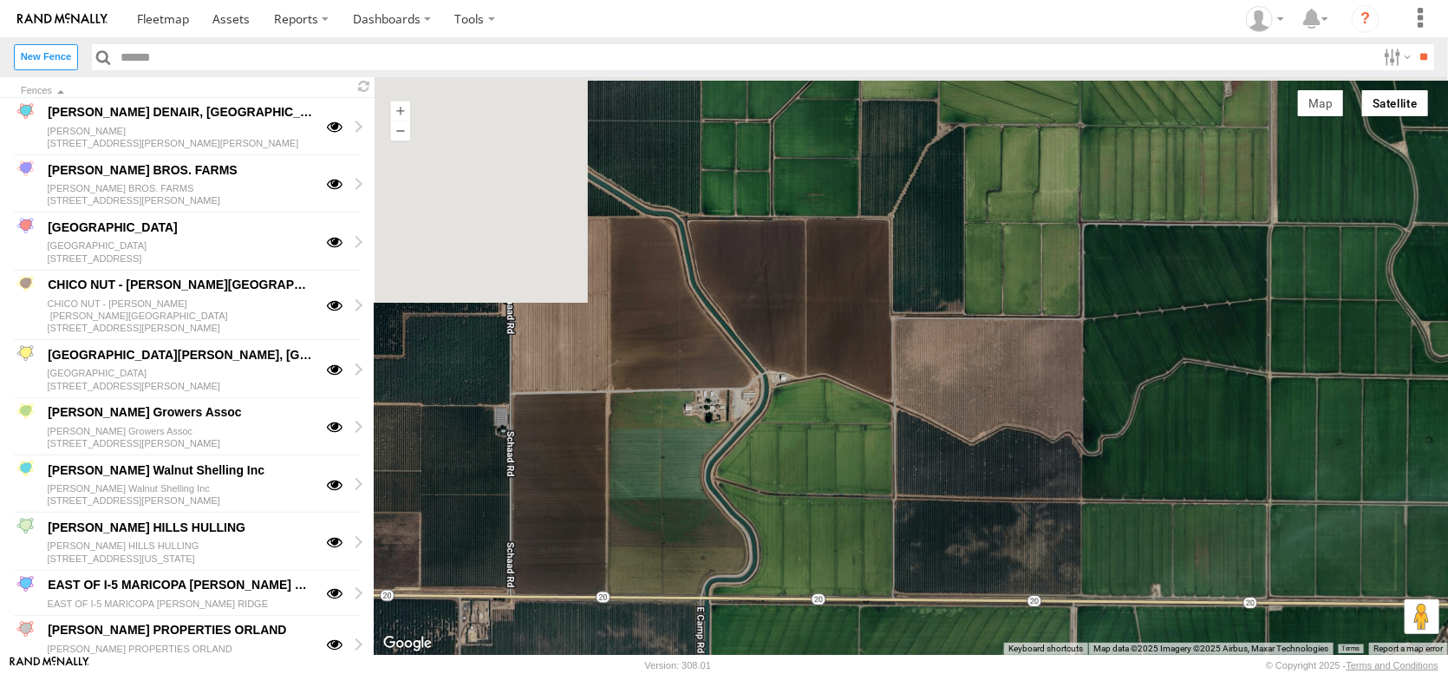
drag, startPoint x: 1058, startPoint y: 187, endPoint x: 771, endPoint y: 479, distance: 409.5
click at [771, 479] on div at bounding box center [911, 365] width 1073 height 577
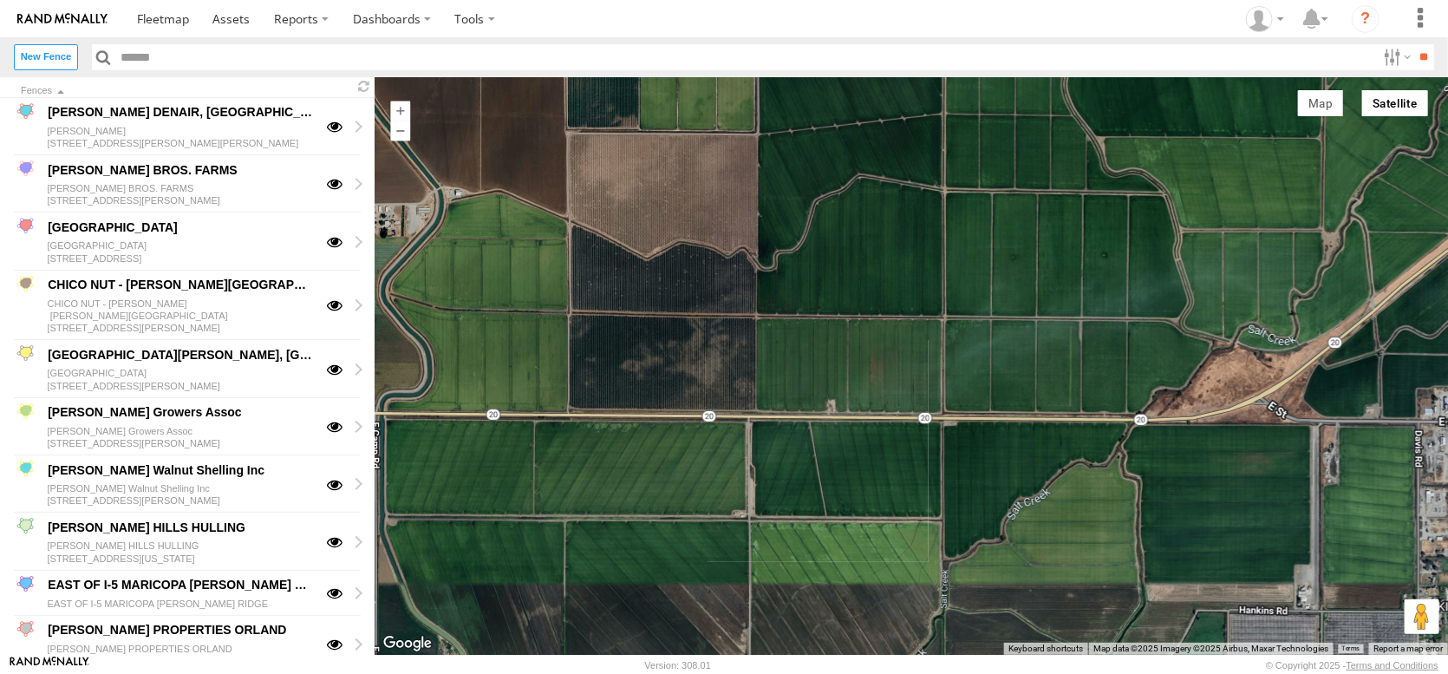
drag, startPoint x: 909, startPoint y: 342, endPoint x: 624, endPoint y: 184, distance: 325.6
click at [624, 184] on div at bounding box center [911, 365] width 1073 height 577
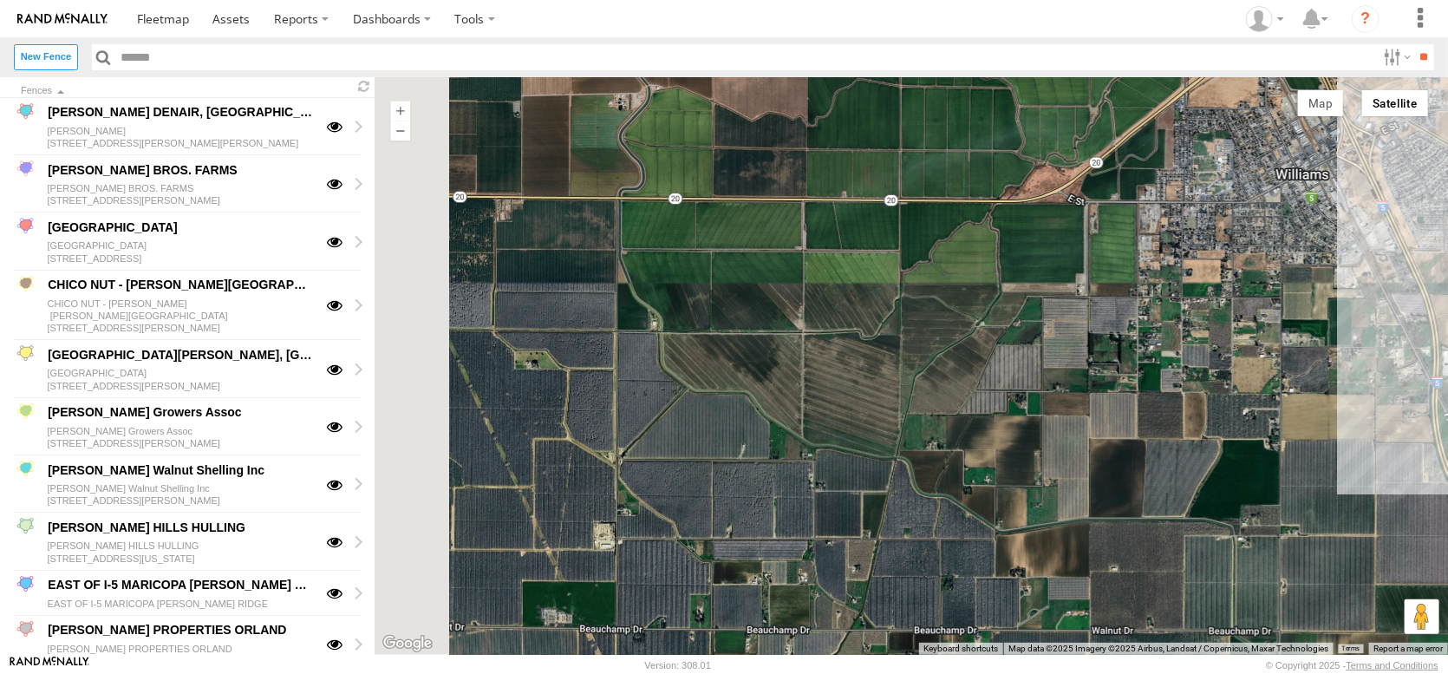
drag, startPoint x: 807, startPoint y: 483, endPoint x: 838, endPoint y: 323, distance: 163.4
click at [838, 325] on div at bounding box center [911, 365] width 1073 height 577
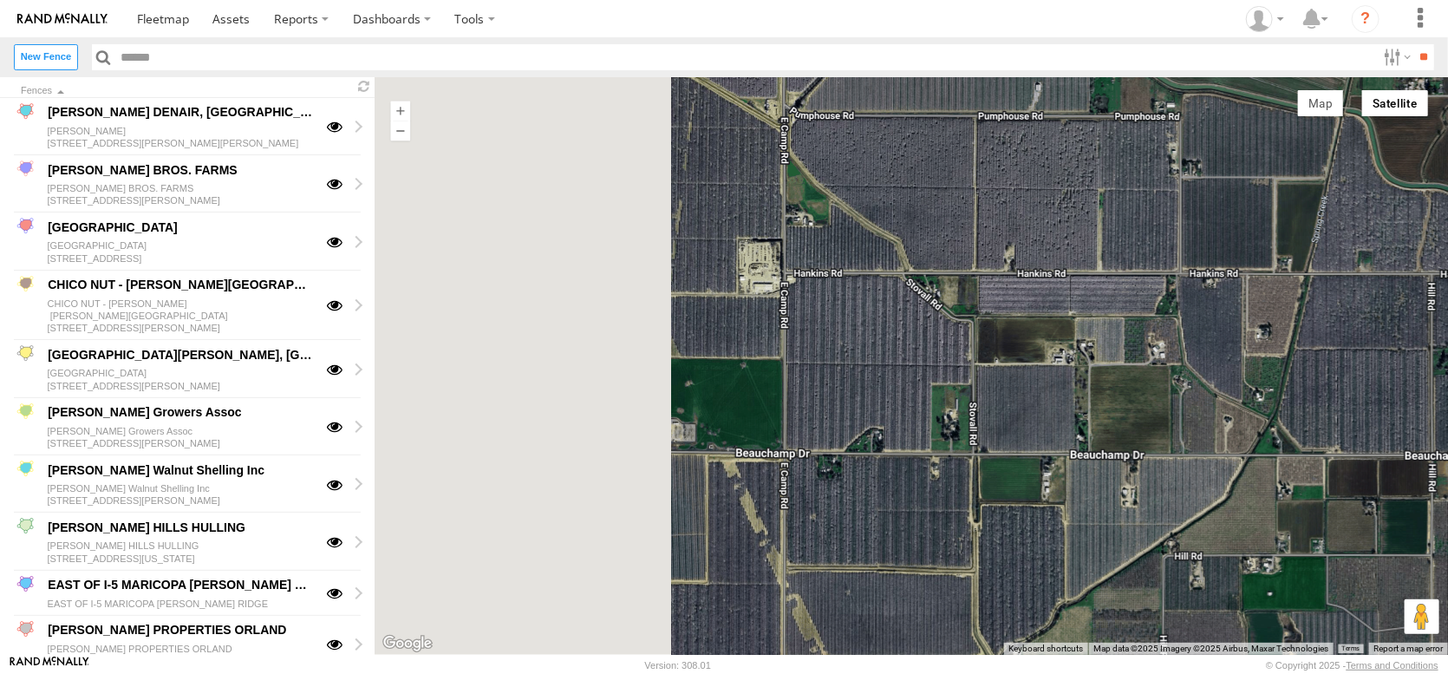
drag, startPoint x: 804, startPoint y: 316, endPoint x: 1067, endPoint y: 305, distance: 263.8
click at [1067, 305] on div at bounding box center [911, 365] width 1073 height 577
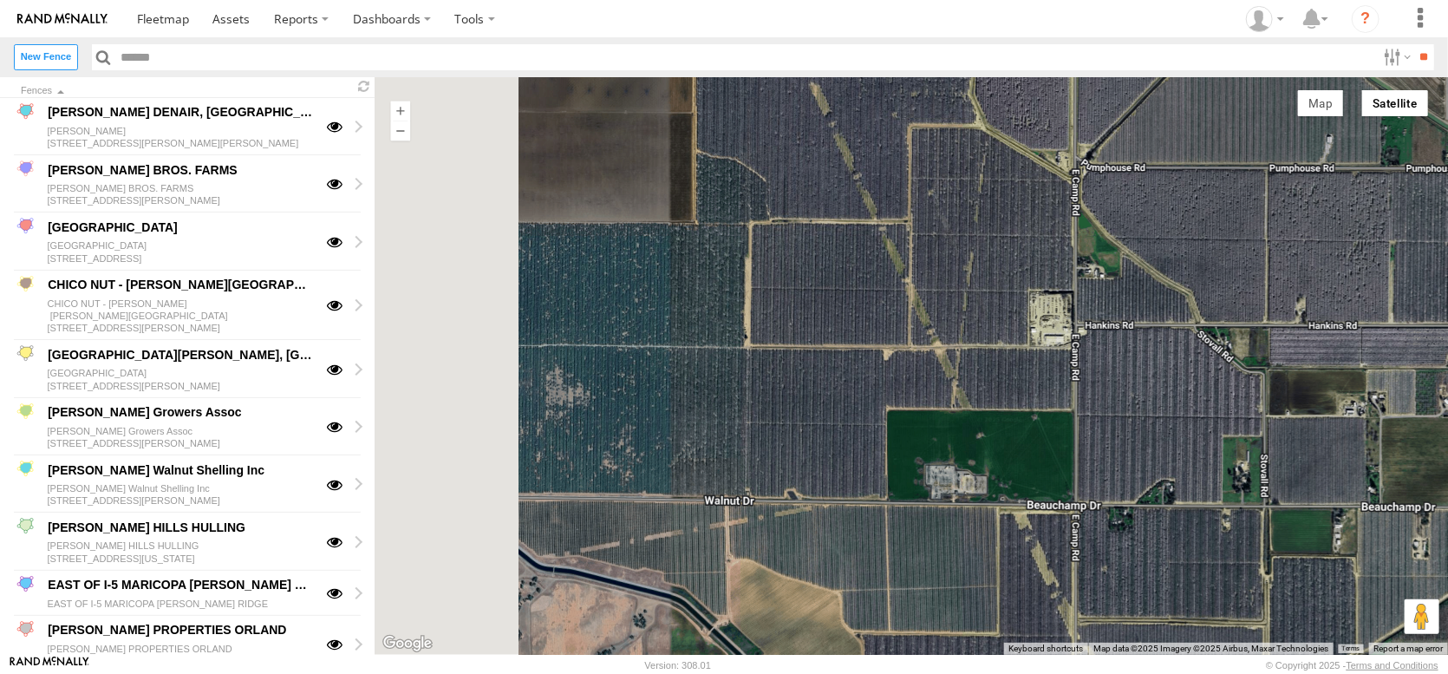
drag, startPoint x: 877, startPoint y: 297, endPoint x: 1143, endPoint y: 349, distance: 271.4
click at [1143, 349] on div at bounding box center [911, 365] width 1073 height 577
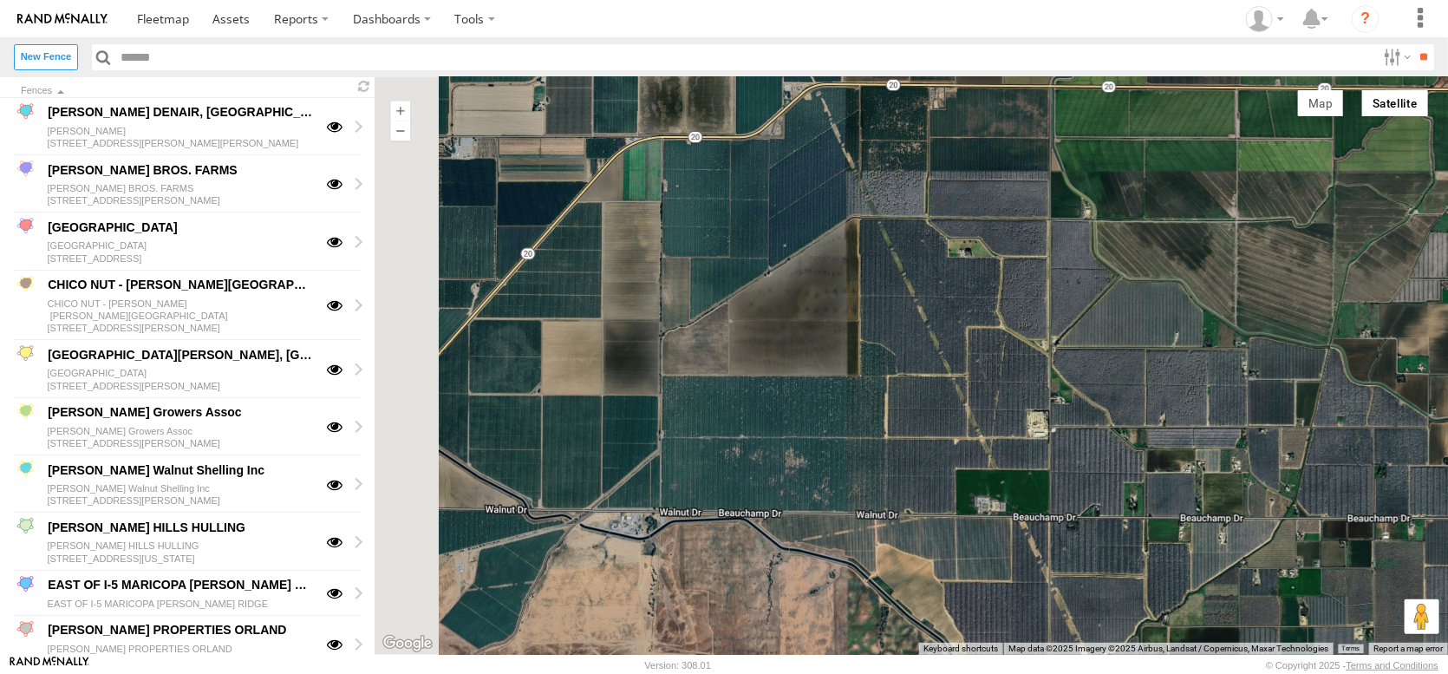
drag, startPoint x: 866, startPoint y: 334, endPoint x: 1001, endPoint y: 500, distance: 214.5
click at [1003, 503] on div at bounding box center [911, 365] width 1073 height 577
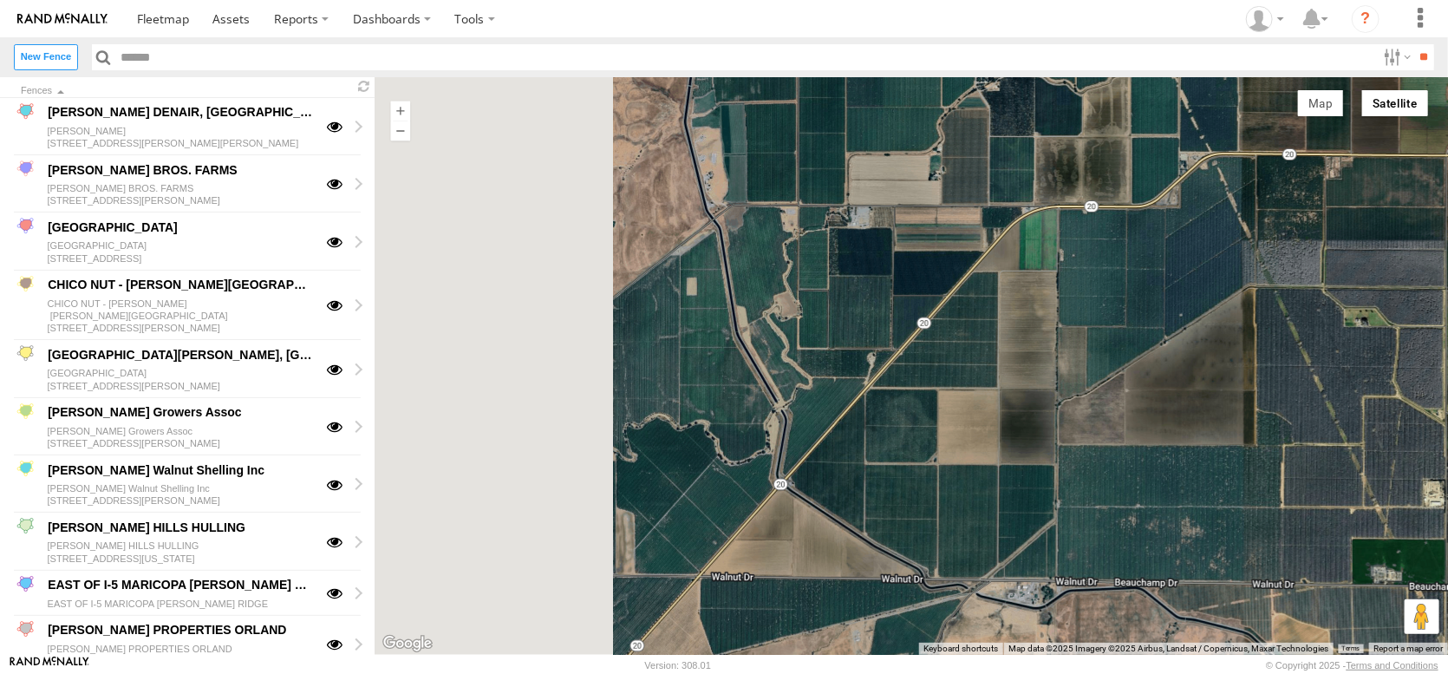
drag, startPoint x: 773, startPoint y: 370, endPoint x: 1105, endPoint y: 349, distance: 333.6
click at [1105, 349] on div at bounding box center [911, 365] width 1073 height 577
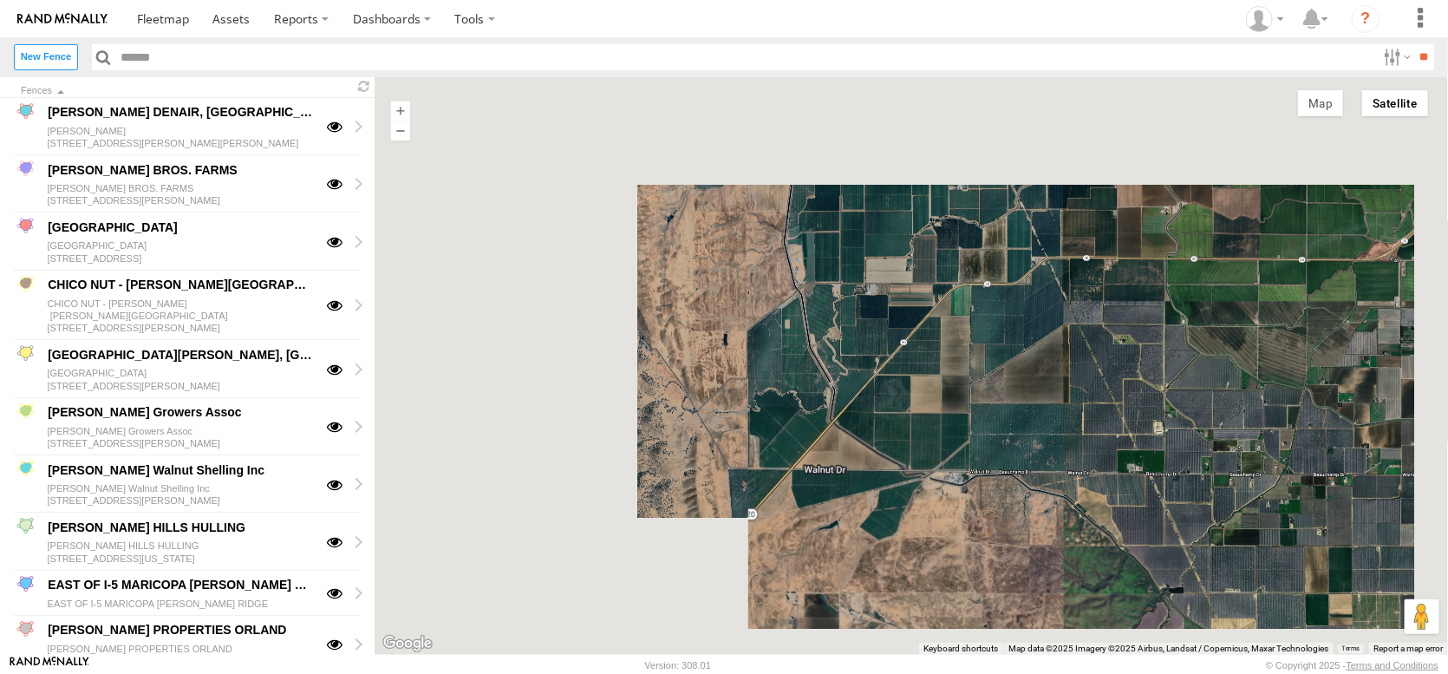
drag, startPoint x: 1117, startPoint y: 328, endPoint x: 684, endPoint y: 370, distance: 434.7
click at [685, 370] on div at bounding box center [911, 365] width 1073 height 577
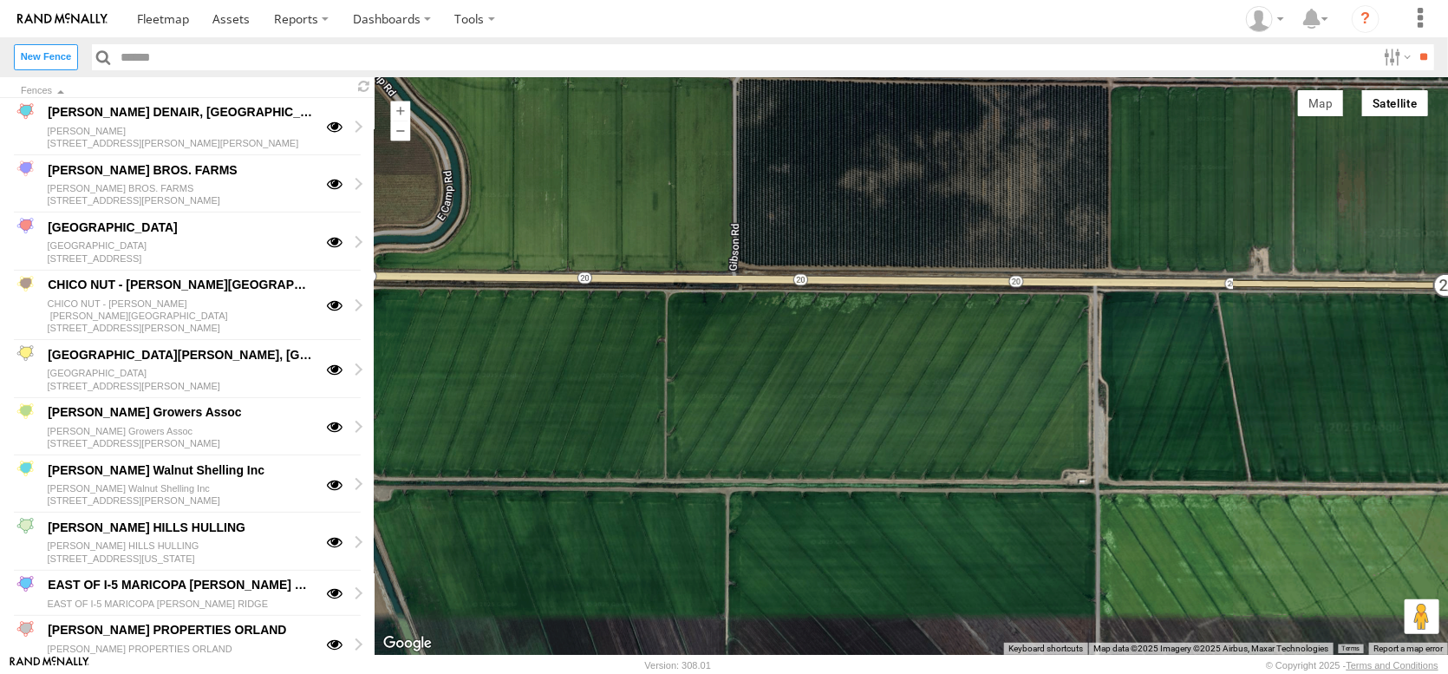
drag, startPoint x: 1020, startPoint y: 343, endPoint x: 809, endPoint y: 365, distance: 211.8
click at [800, 369] on div at bounding box center [911, 365] width 1073 height 577
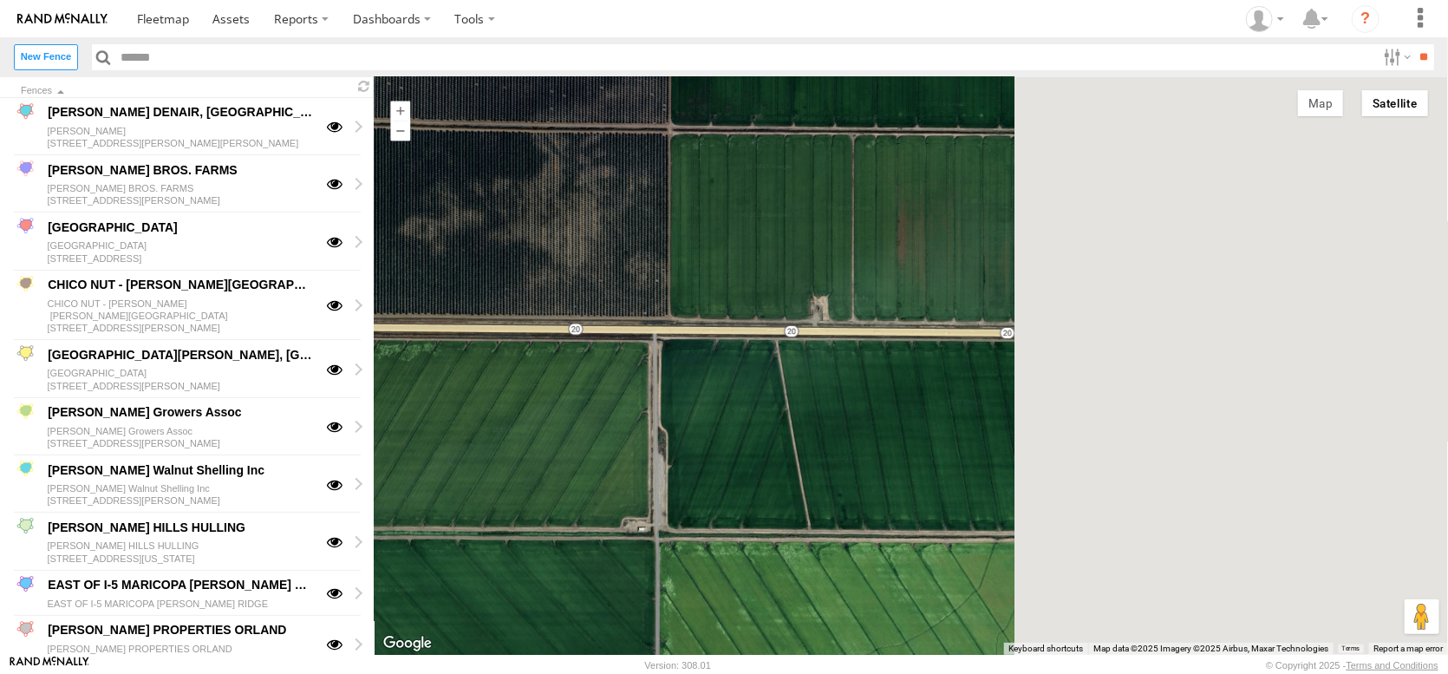
drag, startPoint x: 693, startPoint y: 417, endPoint x: 635, endPoint y: 570, distance: 164.1
click at [634, 570] on div at bounding box center [911, 365] width 1073 height 577
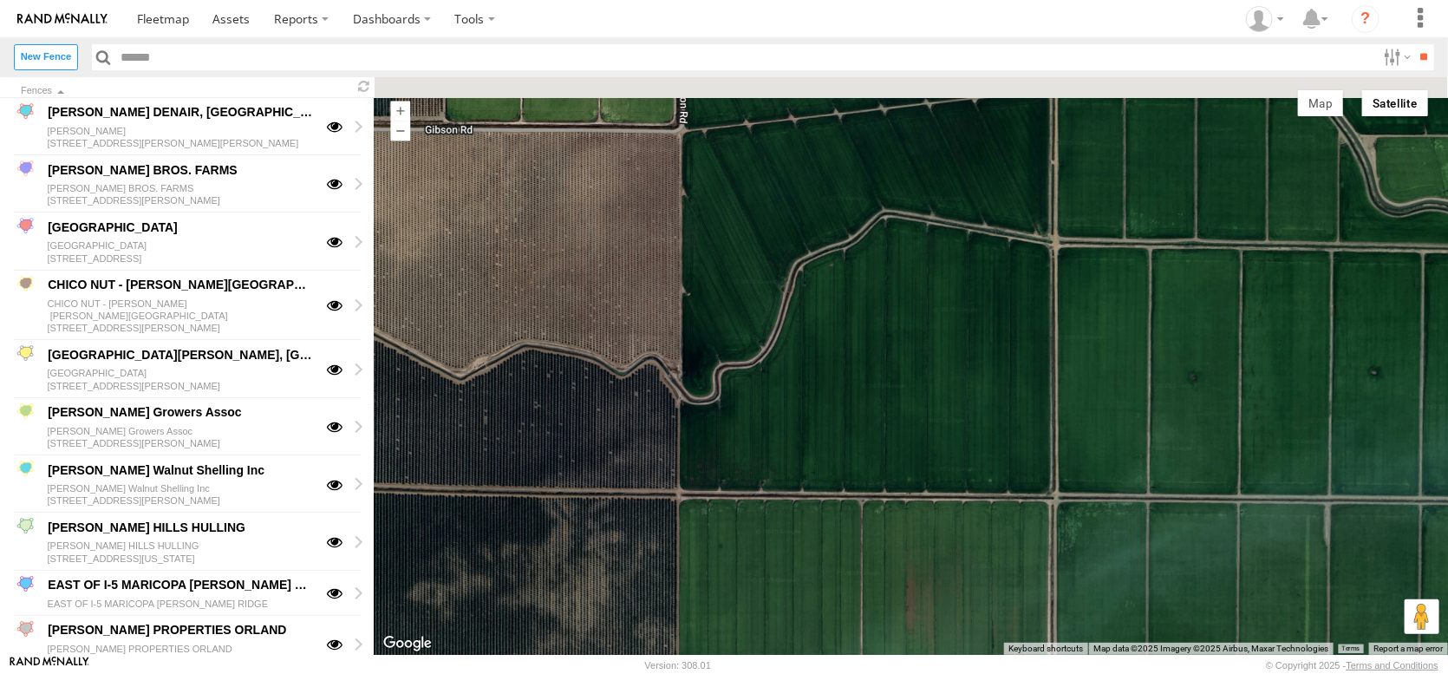
drag, startPoint x: 716, startPoint y: 417, endPoint x: 721, endPoint y: 580, distance: 163.1
click at [715, 602] on div at bounding box center [911, 365] width 1073 height 577
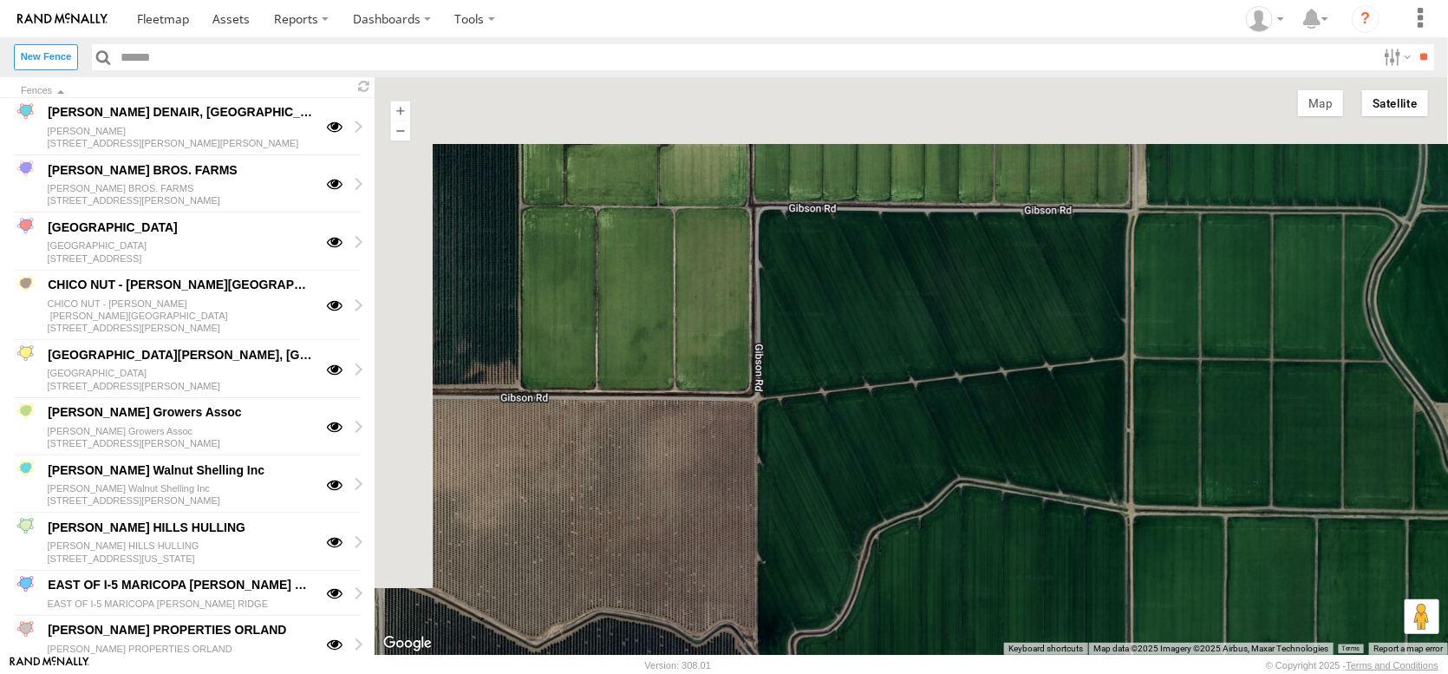
drag, startPoint x: 848, startPoint y: 449, endPoint x: 913, endPoint y: 620, distance: 182.8
click at [913, 623] on div at bounding box center [911, 365] width 1073 height 577
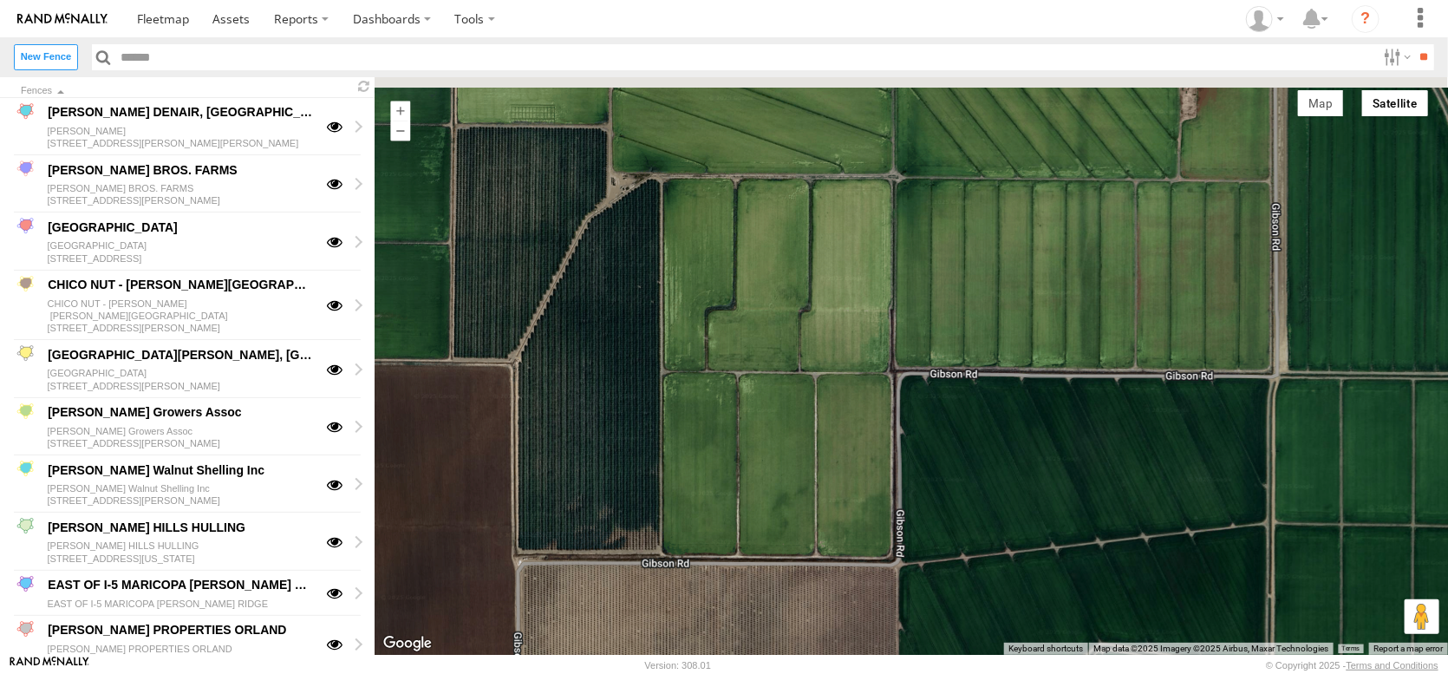
drag, startPoint x: 1209, startPoint y: 481, endPoint x: 1318, endPoint y: 649, distance: 199.4
click at [1349, 673] on html at bounding box center [724, 337] width 1448 height 674
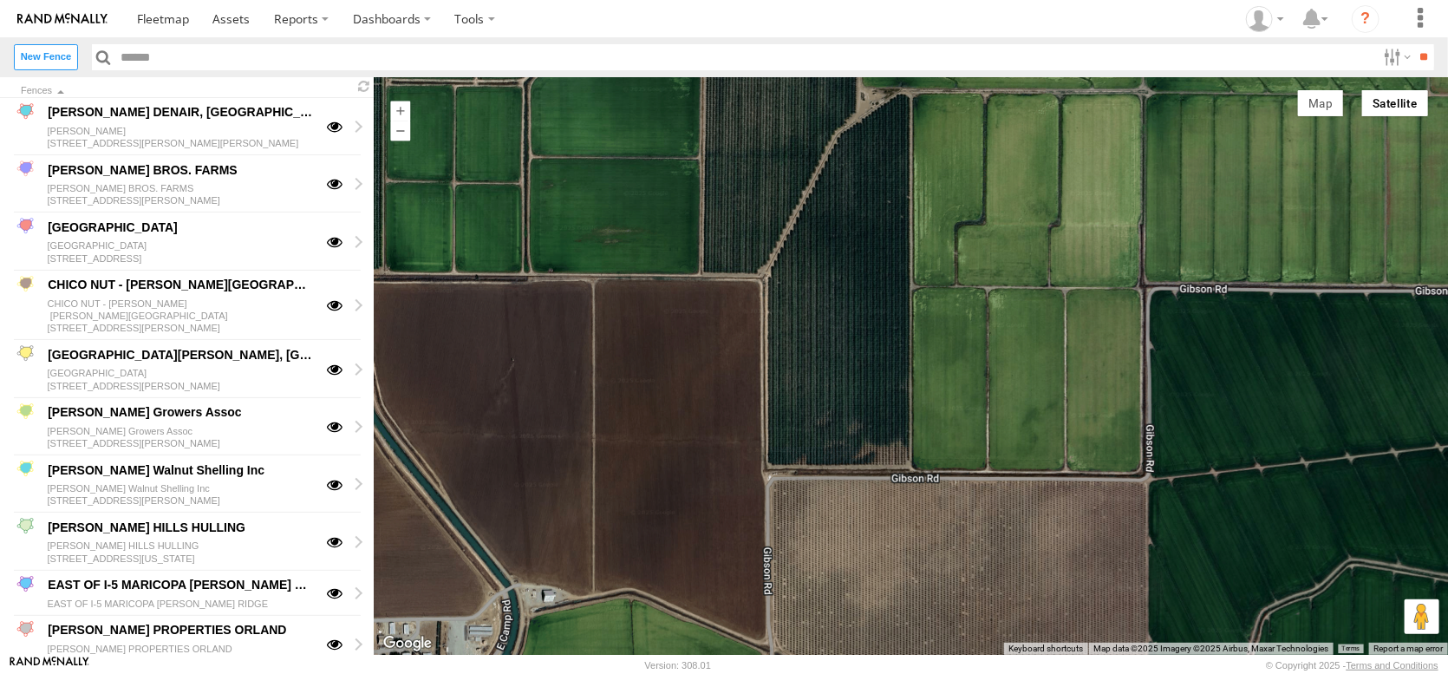
drag, startPoint x: 971, startPoint y: 517, endPoint x: 1072, endPoint y: 363, distance: 184.0
click at [1072, 363] on div at bounding box center [911, 365] width 1073 height 577
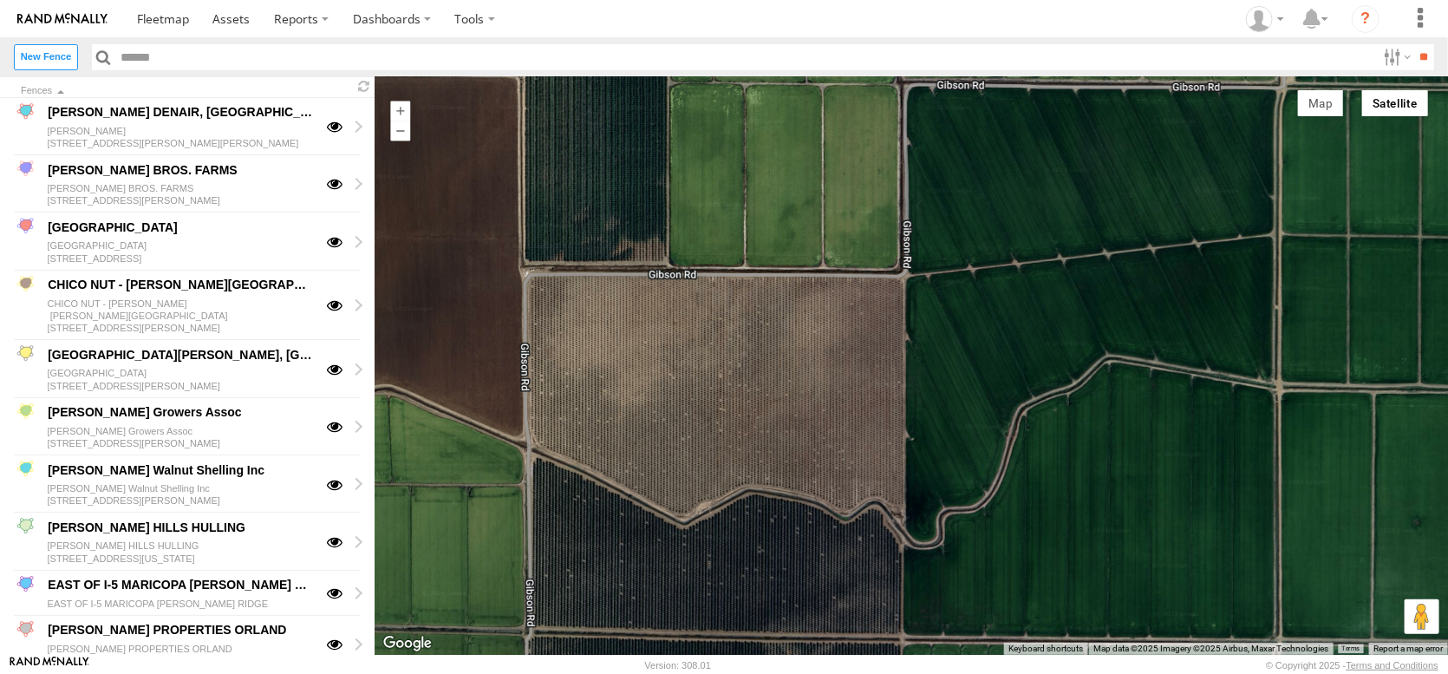
drag, startPoint x: 1156, startPoint y: 493, endPoint x: 1069, endPoint y: 341, distance: 175.5
click at [1069, 342] on div at bounding box center [911, 365] width 1073 height 577
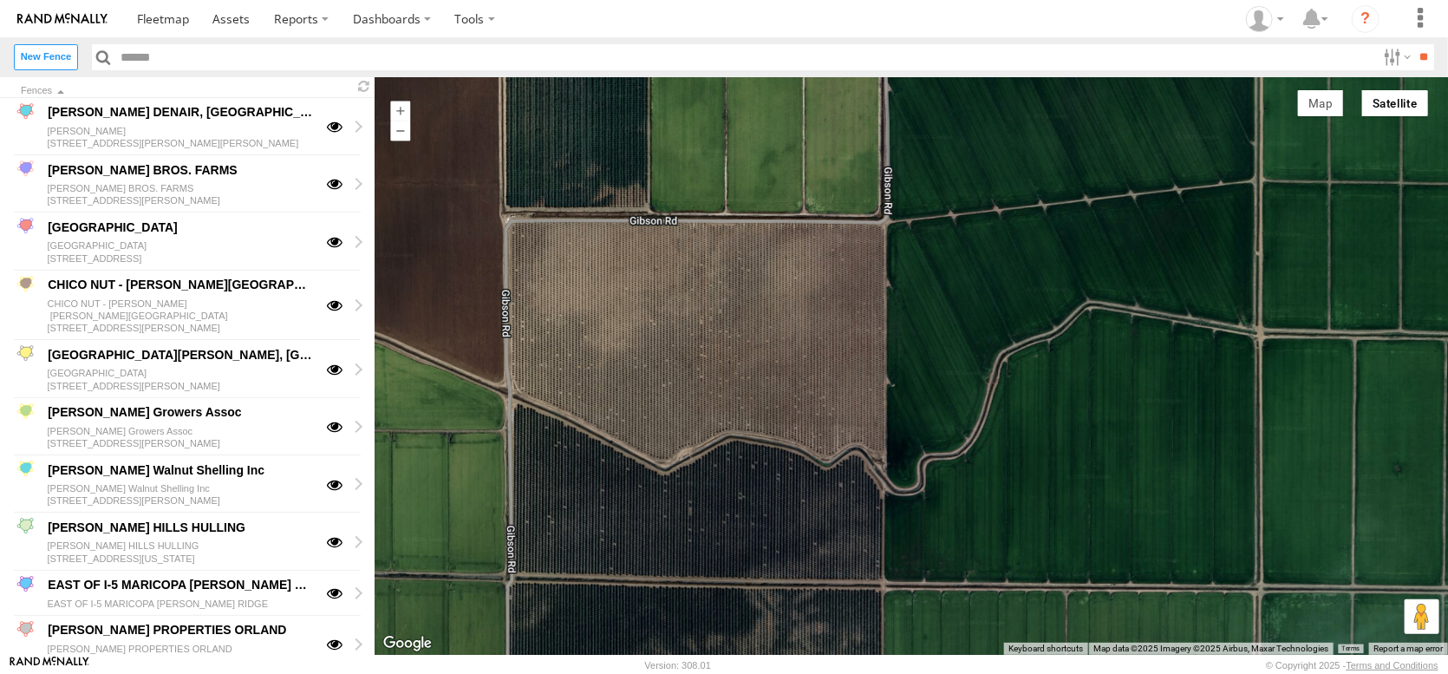
drag, startPoint x: 1061, startPoint y: 450, endPoint x: 1104, endPoint y: 253, distance: 201.3
click at [1104, 253] on div at bounding box center [911, 365] width 1073 height 577
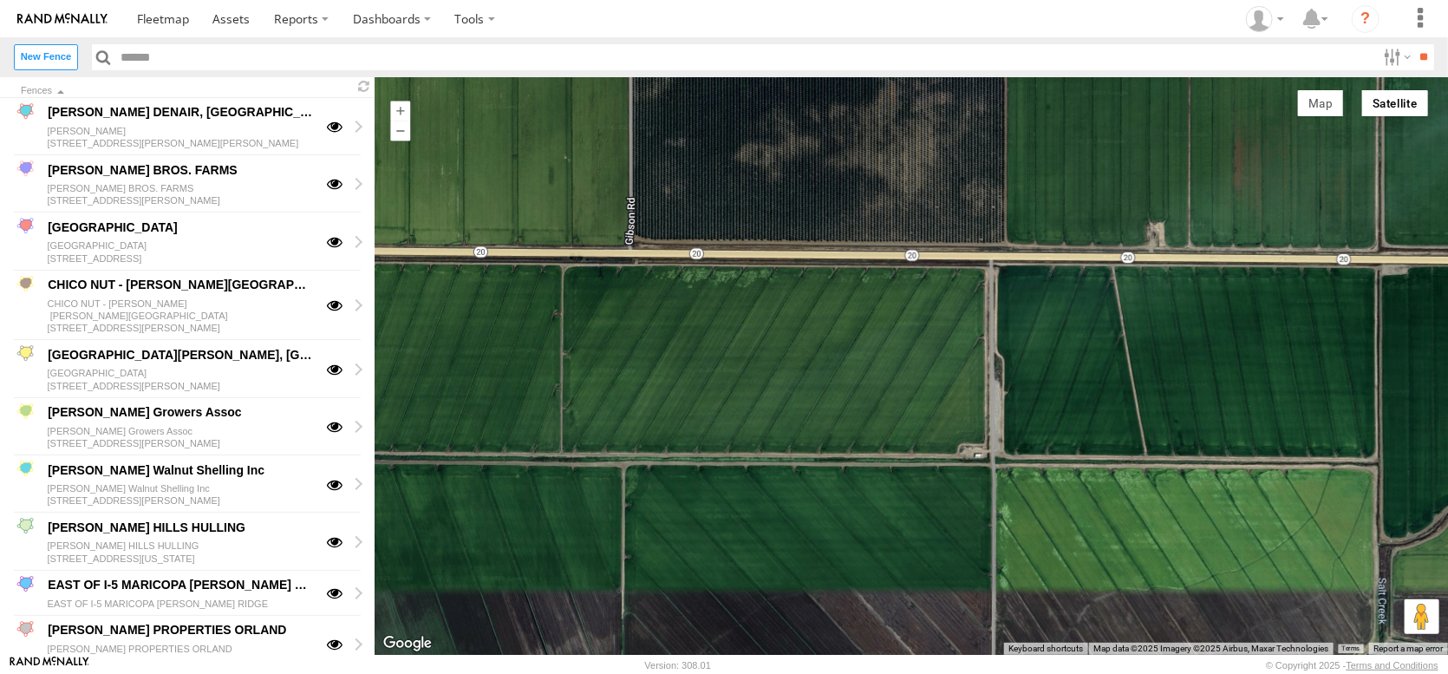
drag, startPoint x: 1031, startPoint y: 387, endPoint x: 1033, endPoint y: 292, distance: 94.5
click at [1033, 294] on div at bounding box center [911, 365] width 1073 height 577
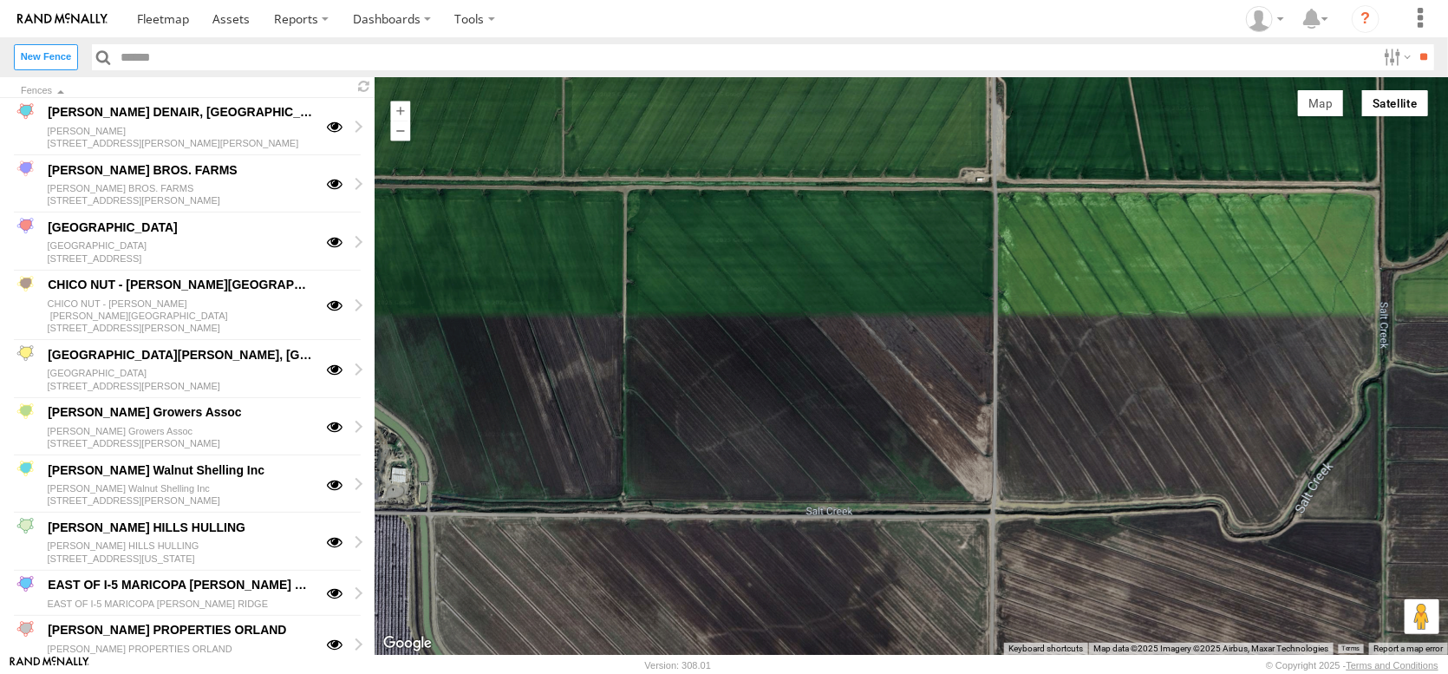
drag, startPoint x: 1005, startPoint y: 388, endPoint x: 937, endPoint y: 246, distance: 156.7
click at [947, 267] on div at bounding box center [911, 365] width 1073 height 577
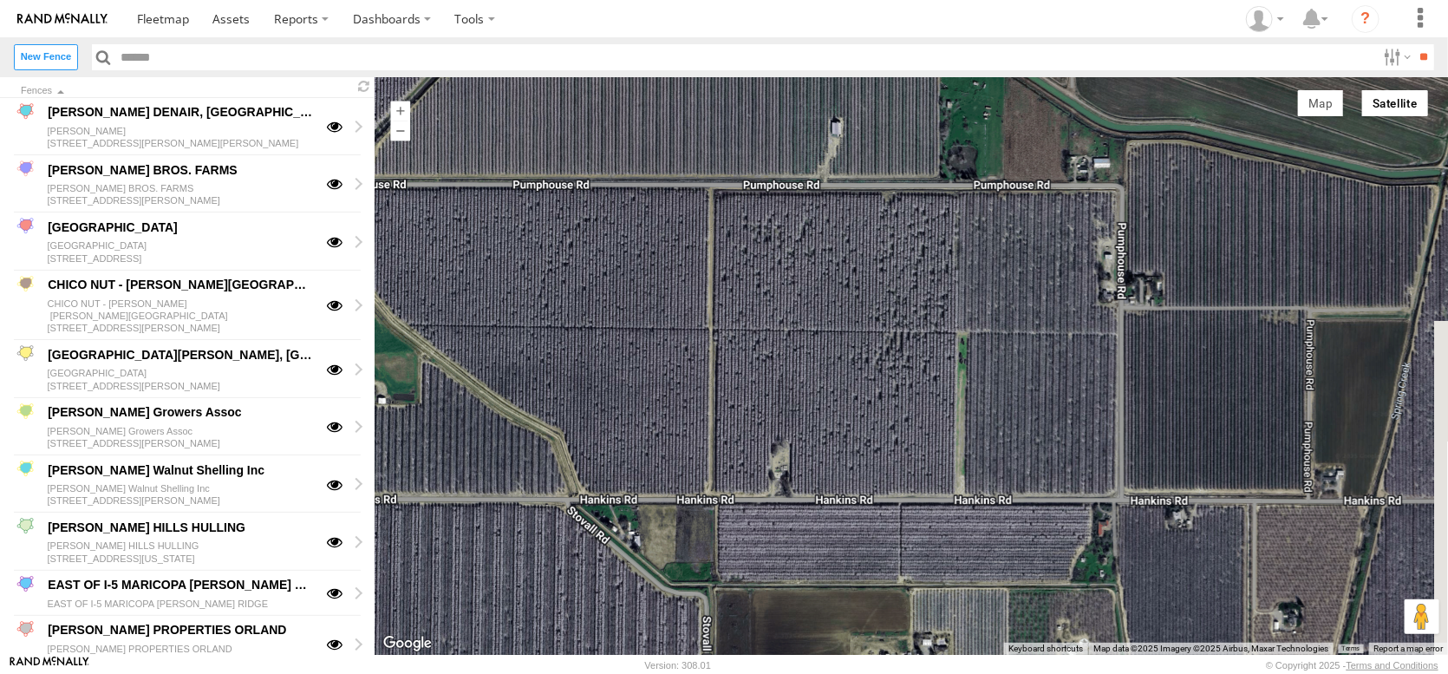
drag, startPoint x: 993, startPoint y: 403, endPoint x: 1208, endPoint y: -79, distance: 527.8
click at [1208, 0] on html at bounding box center [724, 337] width 1448 height 674
click at [290, 60] on input "text" at bounding box center [745, 56] width 1262 height 25
type input "**********"
click at [1414, 60] on input "**" at bounding box center [1424, 56] width 20 height 25
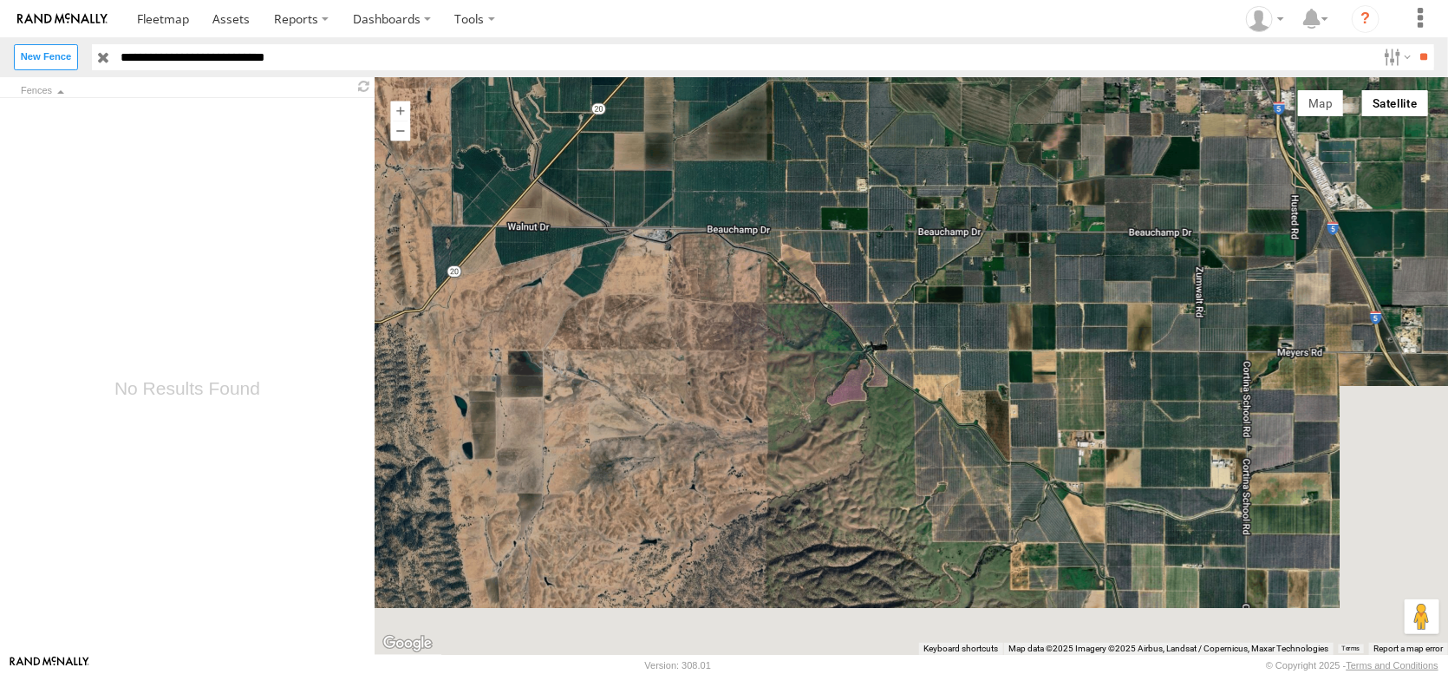
drag, startPoint x: 1140, startPoint y: 362, endPoint x: 1046, endPoint y: 159, distance: 223.8
click at [1046, 159] on div at bounding box center [911, 365] width 1073 height 577
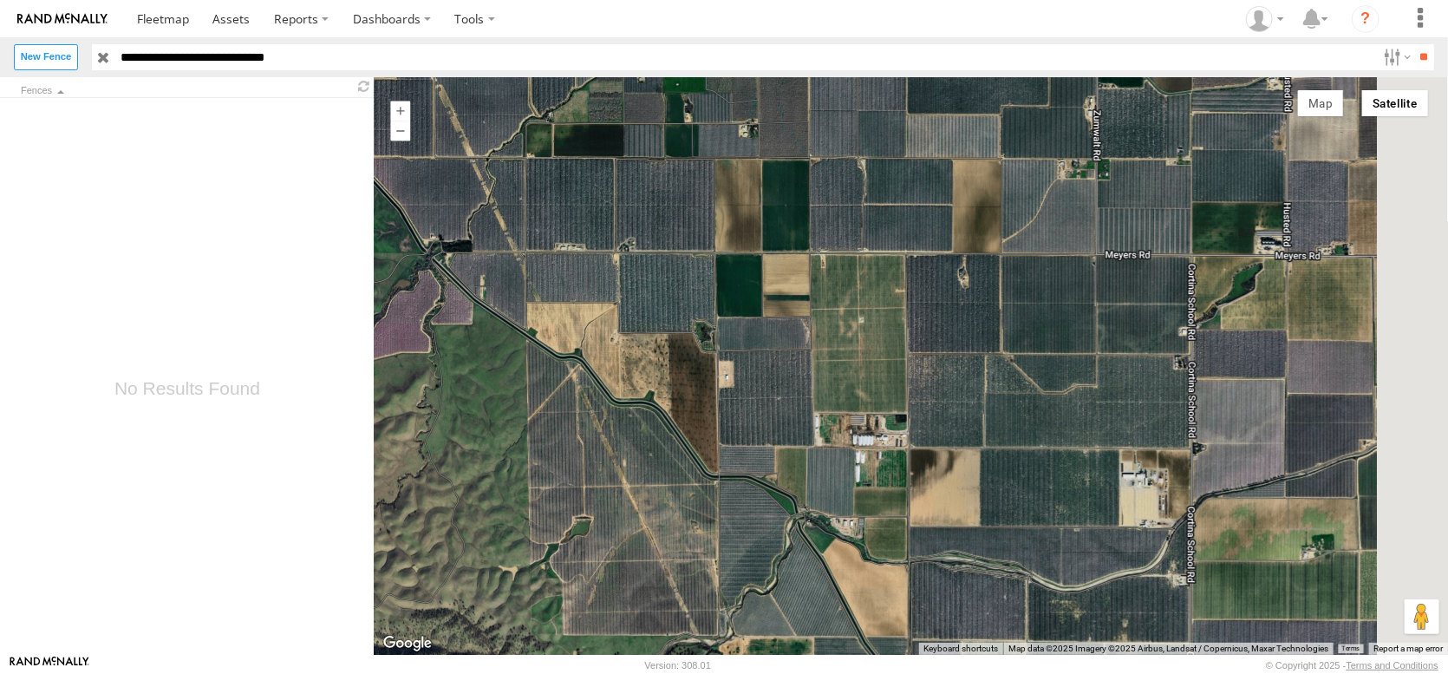
drag, startPoint x: 1288, startPoint y: 395, endPoint x: 1132, endPoint y: 531, distance: 205.9
click at [1134, 531] on div at bounding box center [911, 365] width 1073 height 577
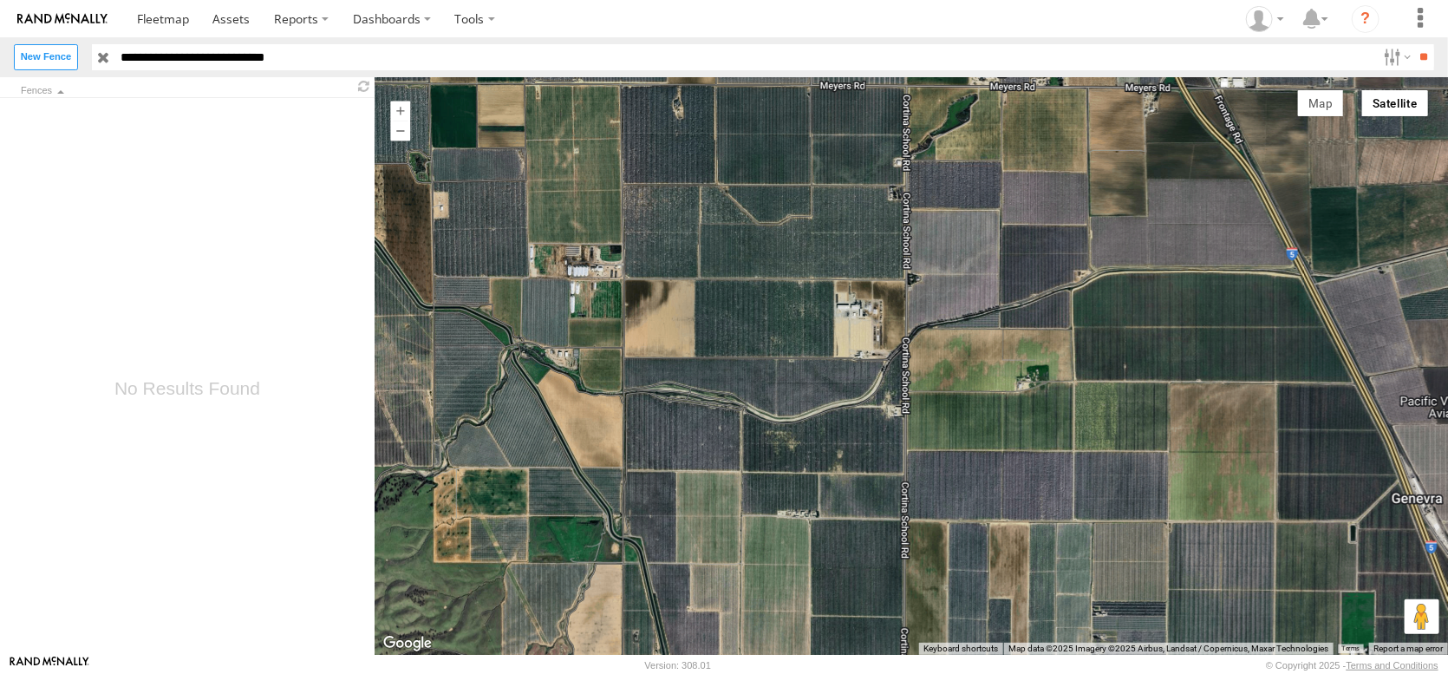
drag, startPoint x: 1270, startPoint y: 449, endPoint x: 991, endPoint y: 272, distance: 330.5
click at [991, 272] on div at bounding box center [911, 365] width 1073 height 577
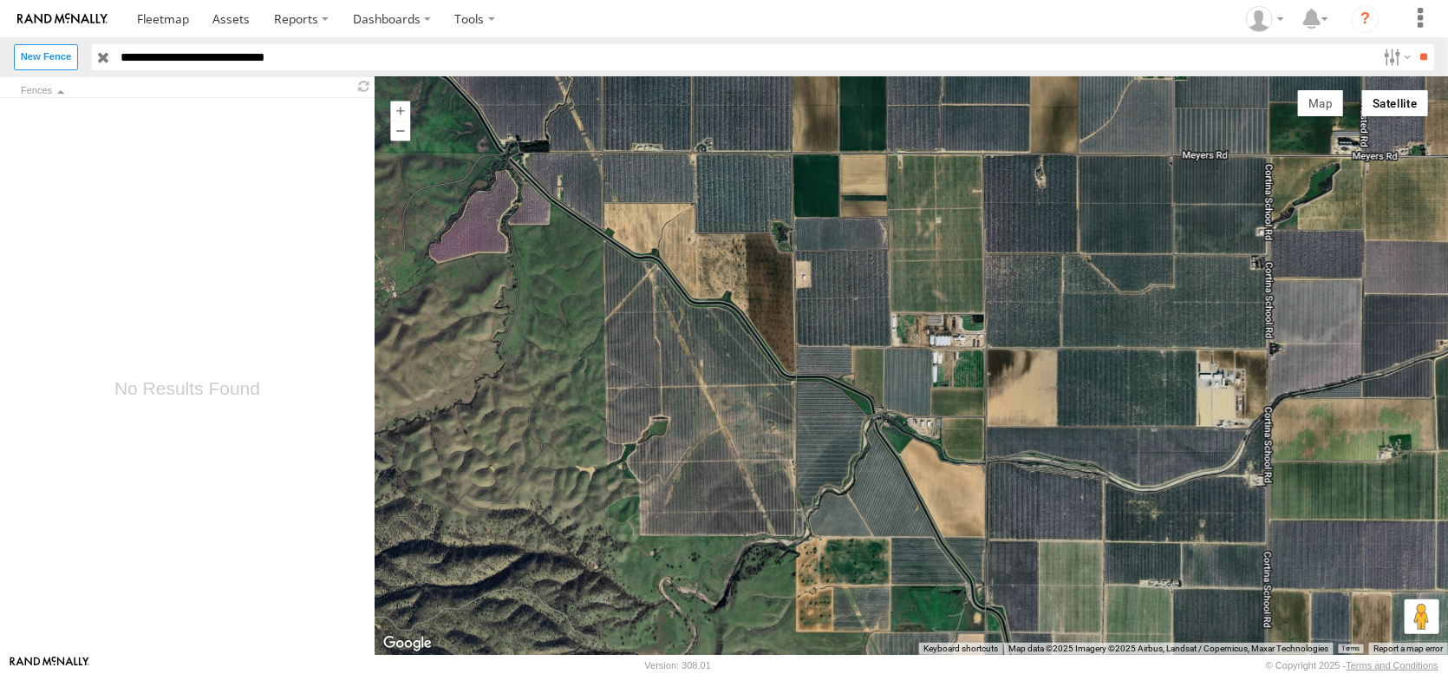
drag, startPoint x: 702, startPoint y: 351, endPoint x: 1015, endPoint y: 409, distance: 318.3
click at [1015, 409] on div at bounding box center [911, 365] width 1073 height 577
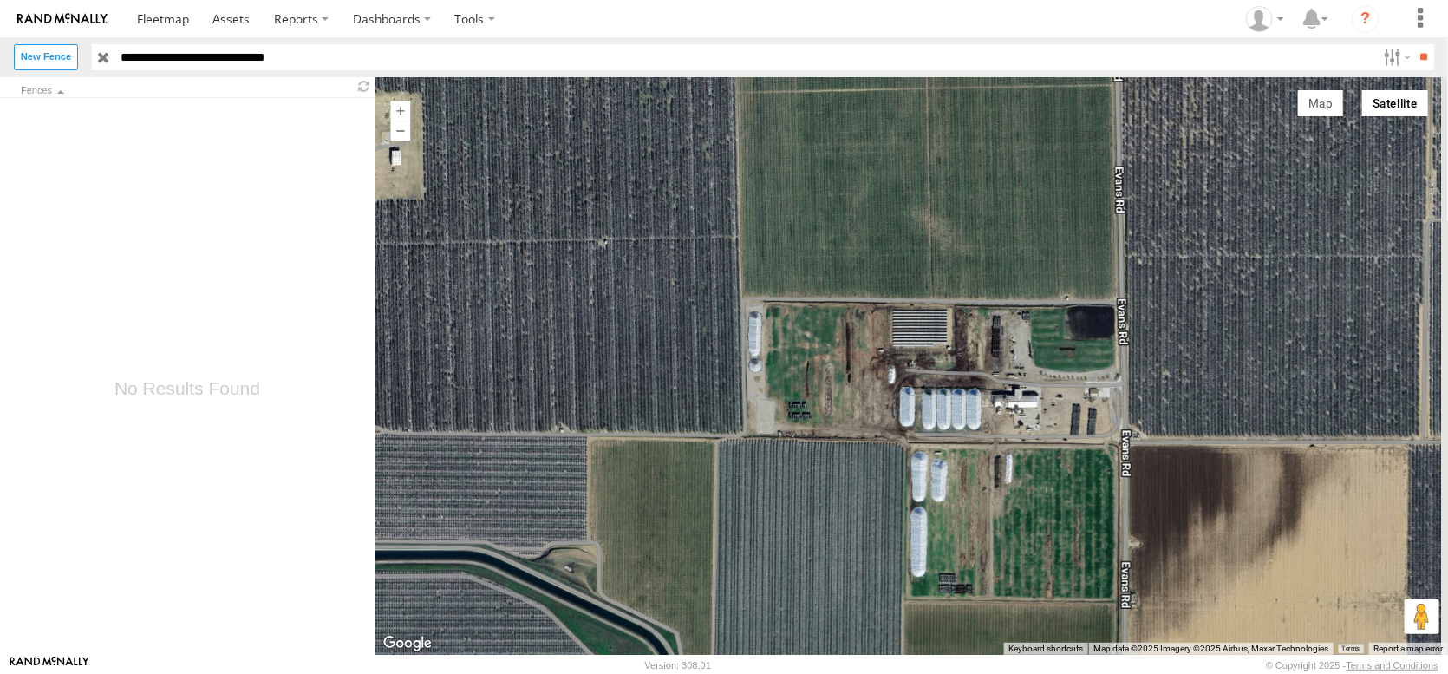
click at [786, 297] on div at bounding box center [911, 365] width 1073 height 577
click at [391, 56] on input "**********" at bounding box center [745, 56] width 1262 height 25
click at [75, 67] on label "New Fence" at bounding box center [46, 56] width 64 height 25
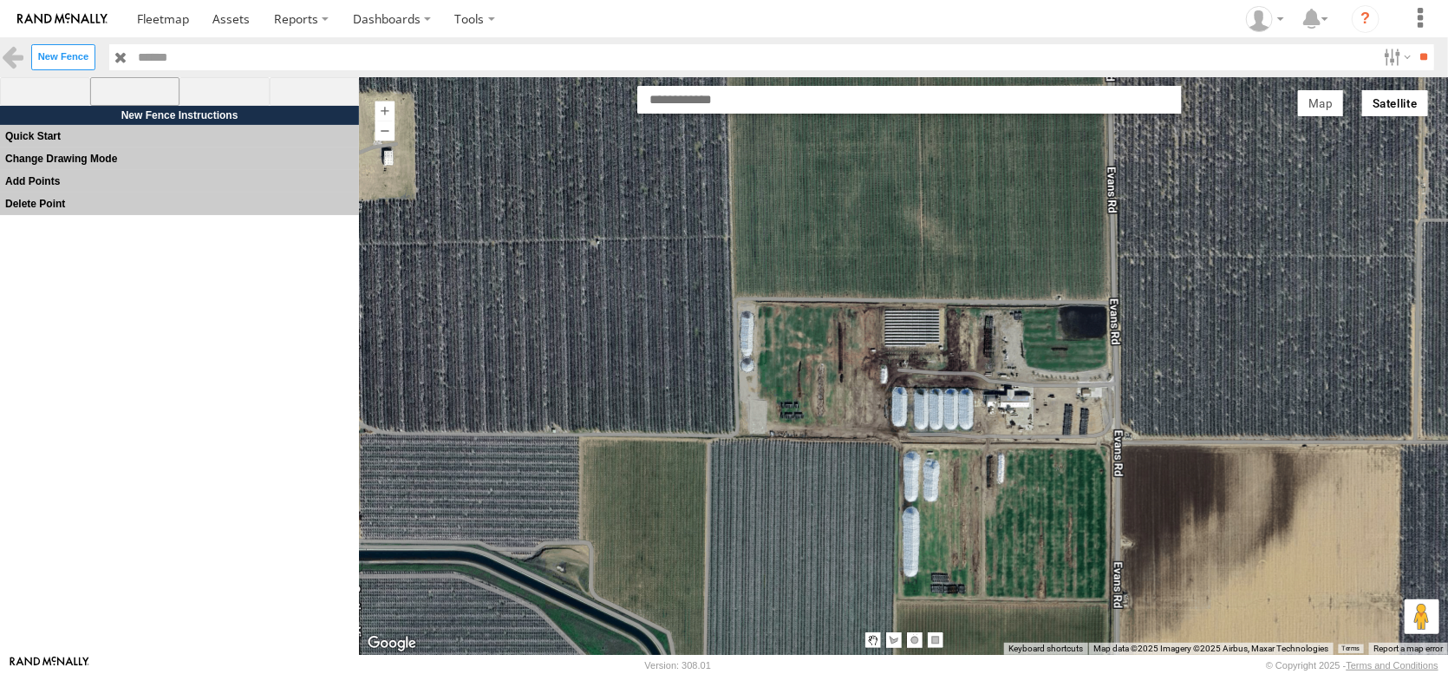
click at [134, 103] on span at bounding box center [135, 91] width 90 height 29
click at [722, 294] on div at bounding box center [903, 366] width 1090 height 570
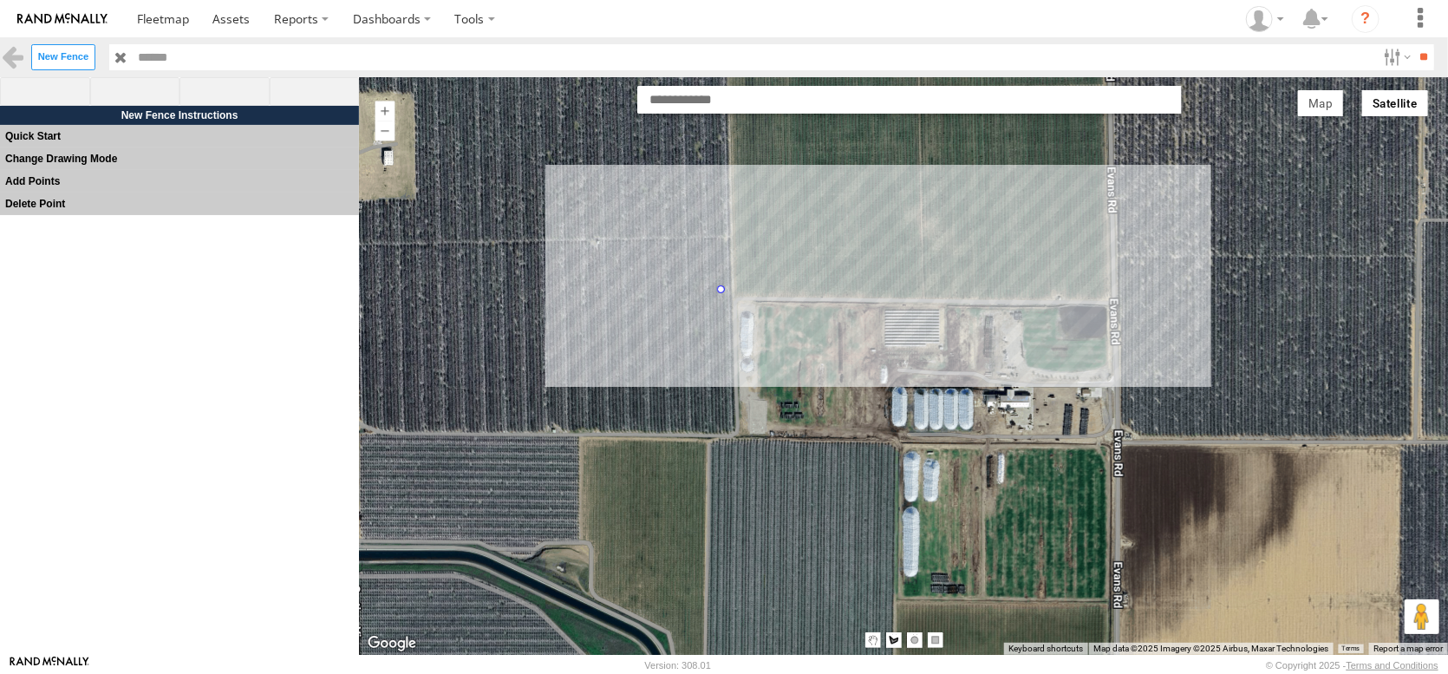
click at [1131, 303] on div at bounding box center [903, 366] width 1090 height 570
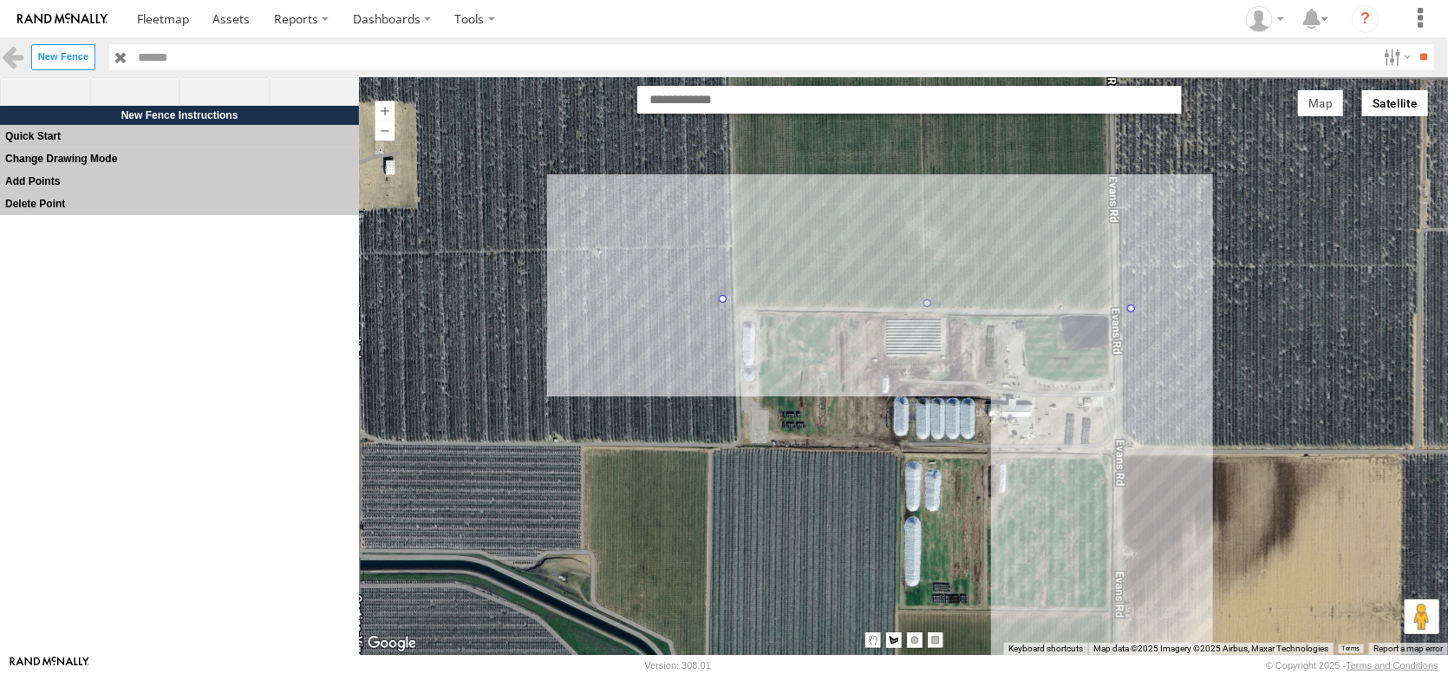
click at [1124, 634] on div at bounding box center [903, 366] width 1090 height 570
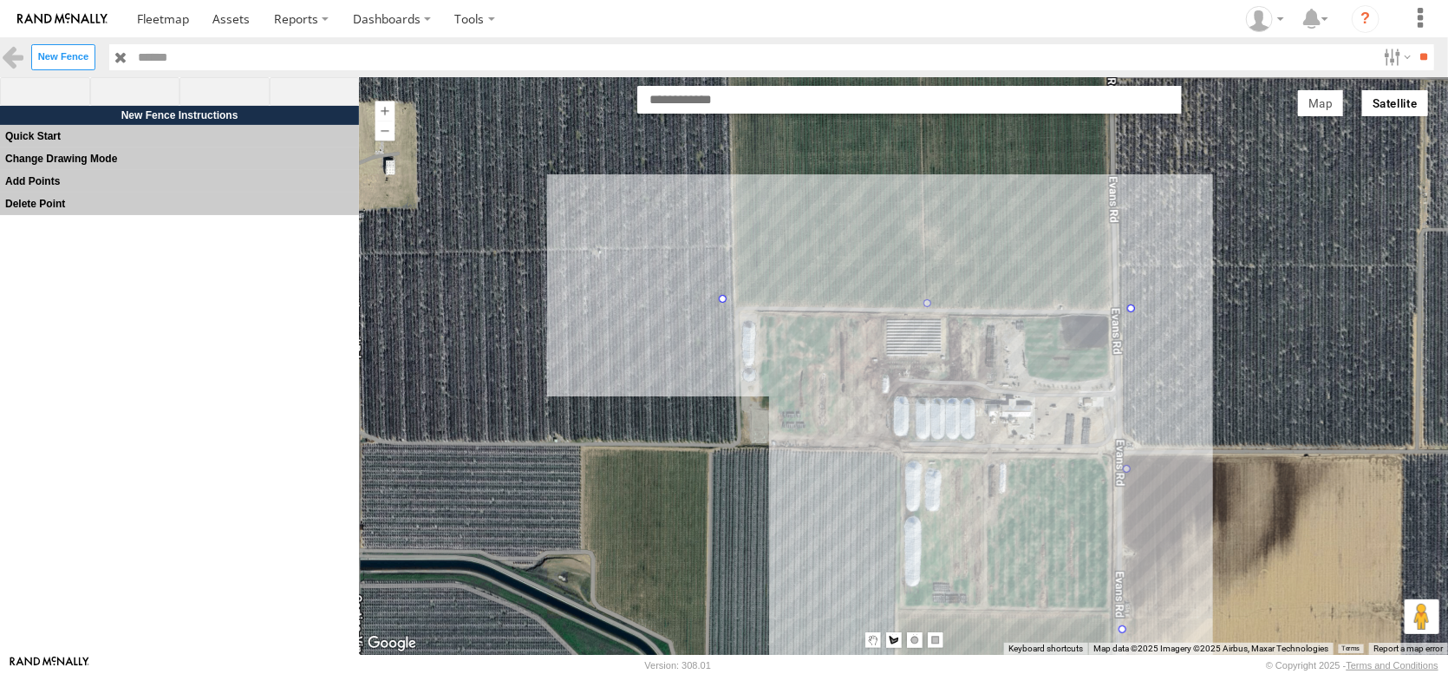
click at [876, 616] on div at bounding box center [903, 366] width 1090 height 570
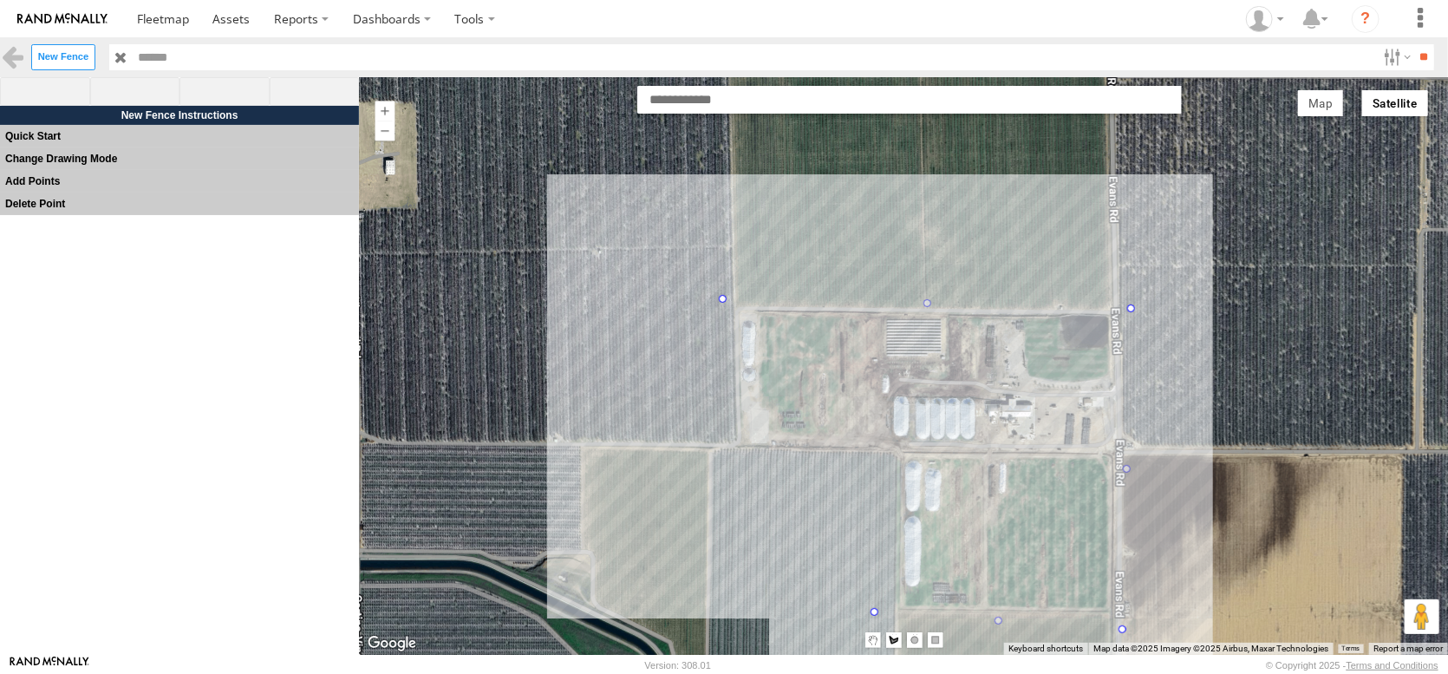
click at [737, 444] on div at bounding box center [903, 366] width 1090 height 570
click at [733, 442] on div at bounding box center [903, 366] width 1090 height 570
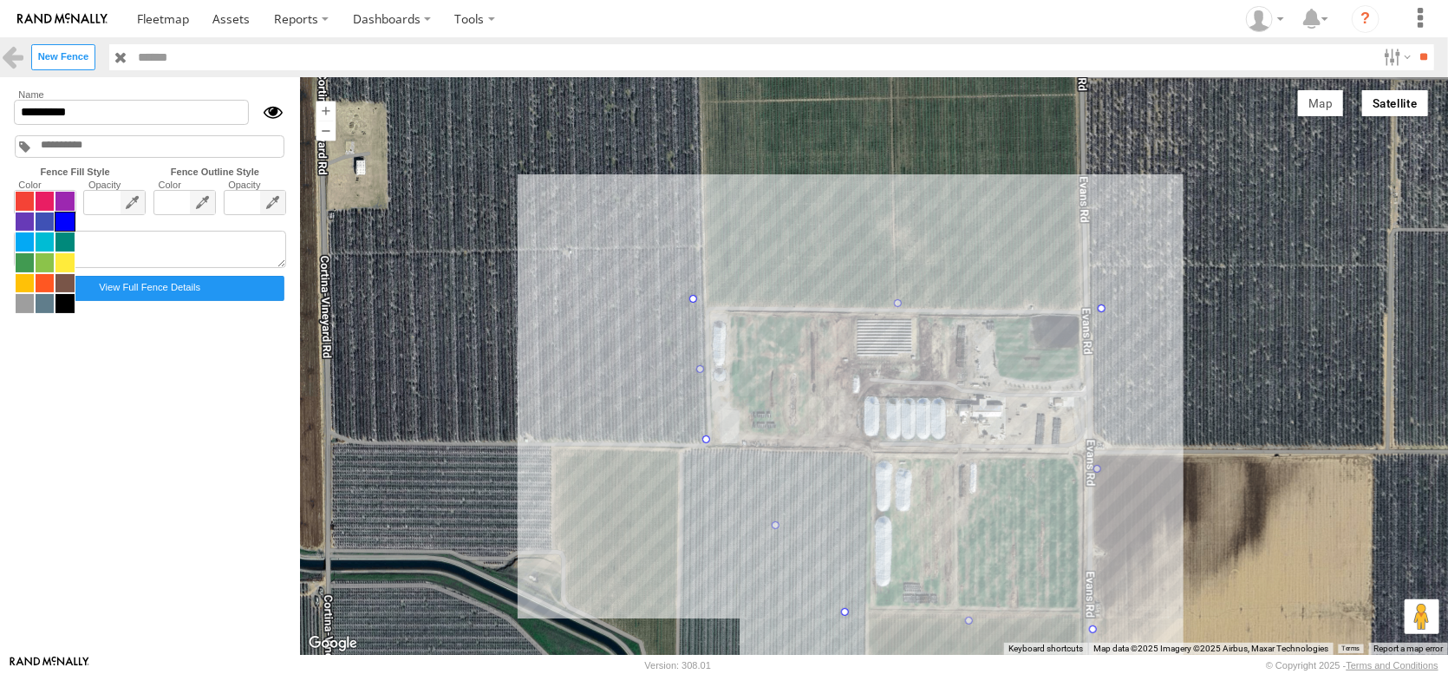
click at [47, 236] on span at bounding box center [45, 252] width 61 height 123
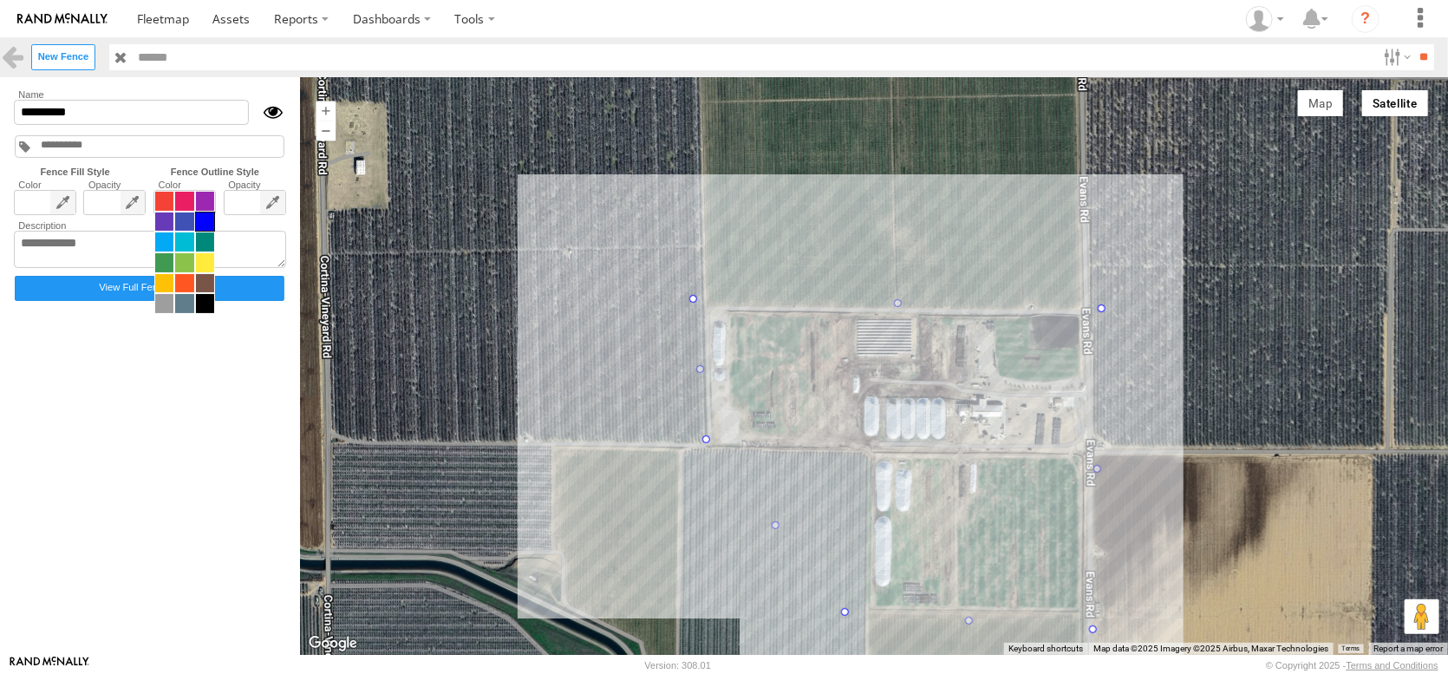
click at [212, 238] on span at bounding box center [184, 252] width 61 height 123
click at [193, 313] on span at bounding box center [184, 303] width 18 height 19
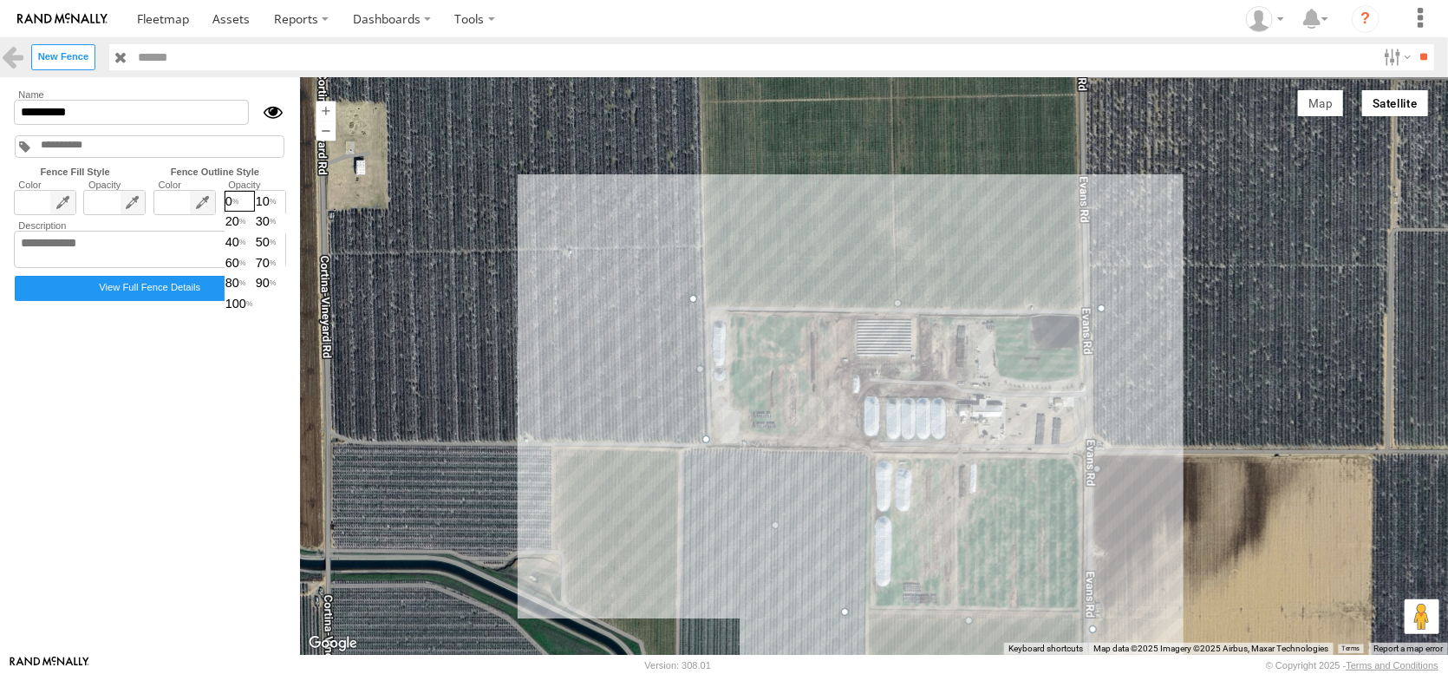
click at [285, 232] on span "0 10 20 30 40 50 60 70 80 90 100" at bounding box center [255, 252] width 61 height 123
click at [284, 293] on span "90" at bounding box center [270, 283] width 29 height 19
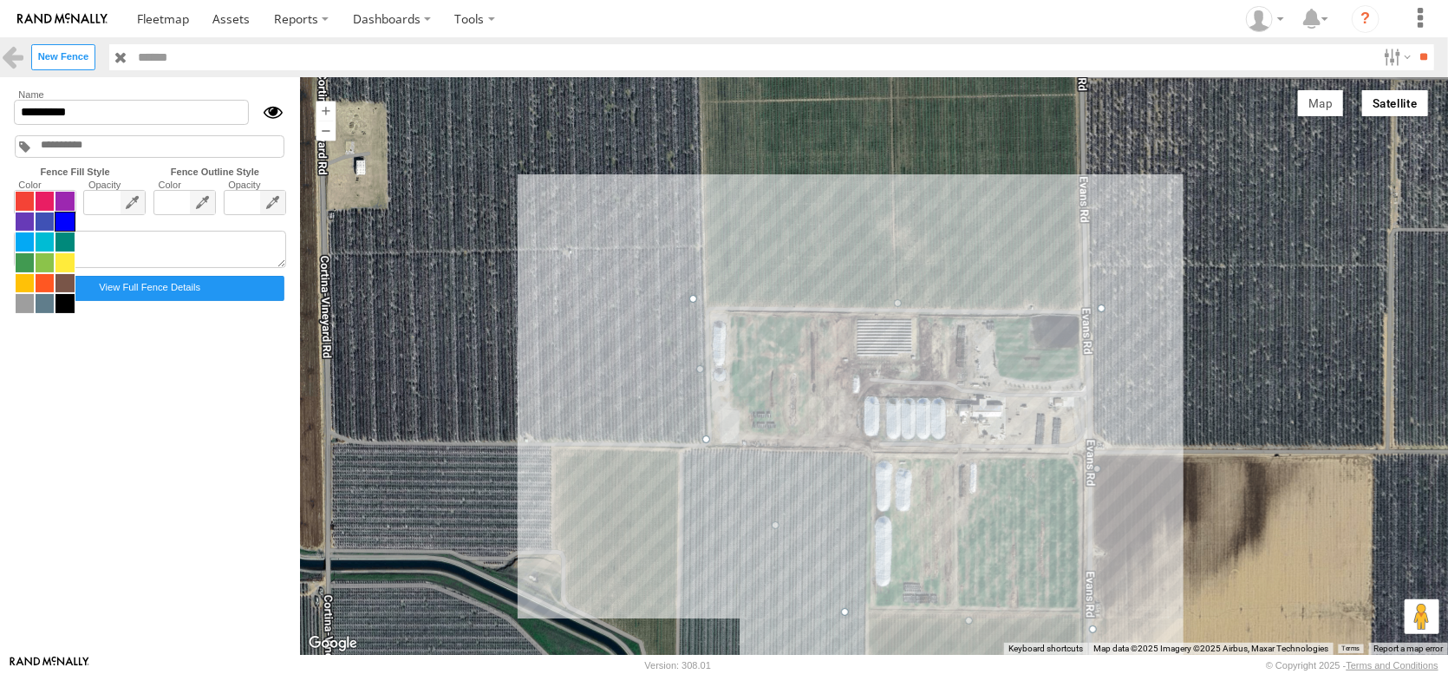
click at [45, 231] on span at bounding box center [45, 252] width 61 height 123
click at [28, 293] on span at bounding box center [25, 283] width 18 height 19
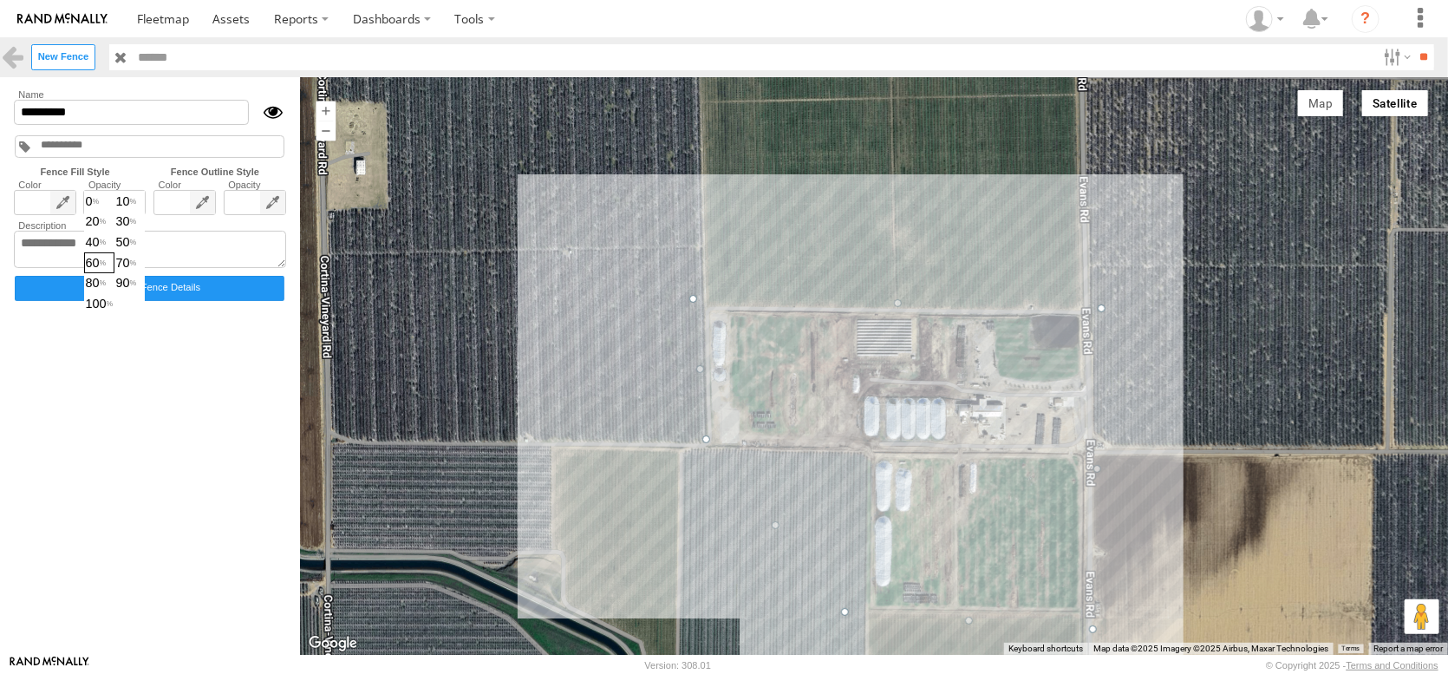
click at [119, 236] on span "0 10 20 30 40 50 60 70 80 90 100" at bounding box center [114, 252] width 61 height 123
click at [144, 211] on span "10" at bounding box center [129, 201] width 29 height 19
click at [114, 231] on span "20" at bounding box center [99, 221] width 29 height 19
click at [144, 251] on span "50" at bounding box center [129, 241] width 29 height 19
click at [114, 251] on span "40" at bounding box center [99, 241] width 29 height 19
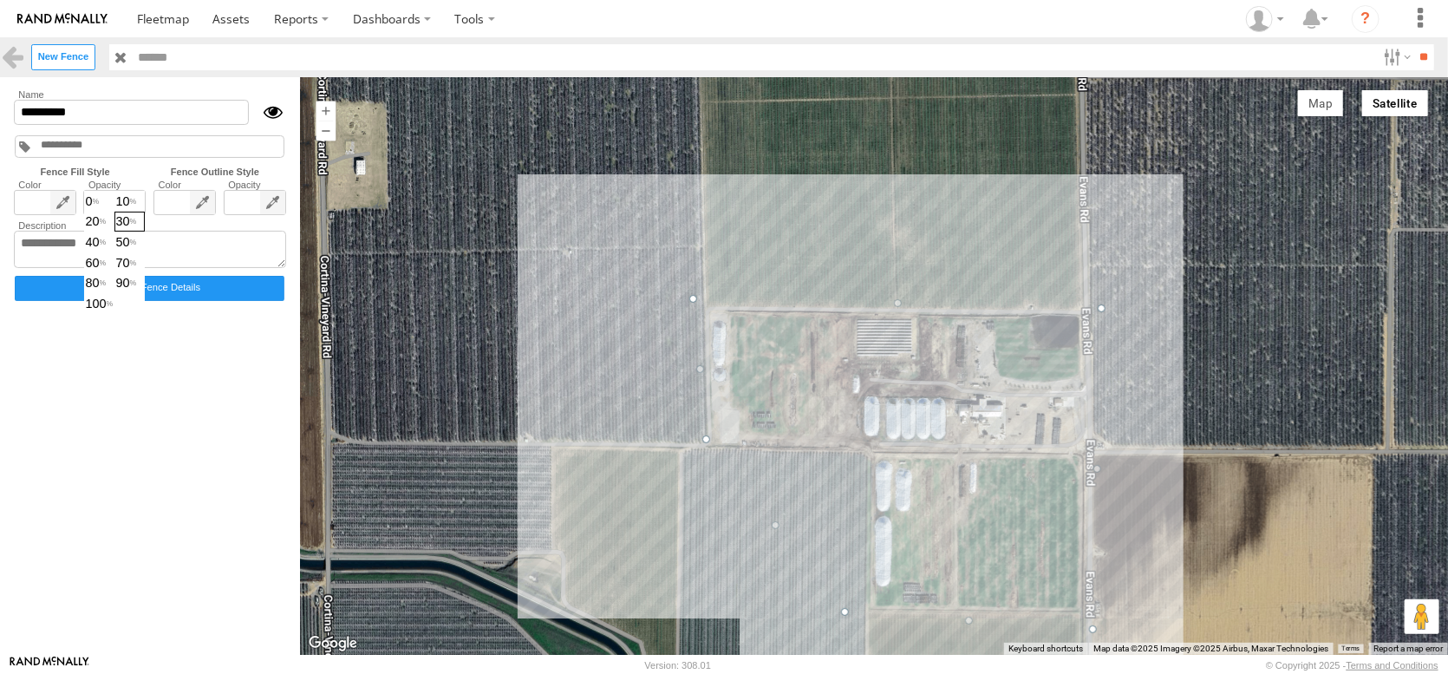
click at [144, 231] on span "30" at bounding box center [129, 221] width 29 height 19
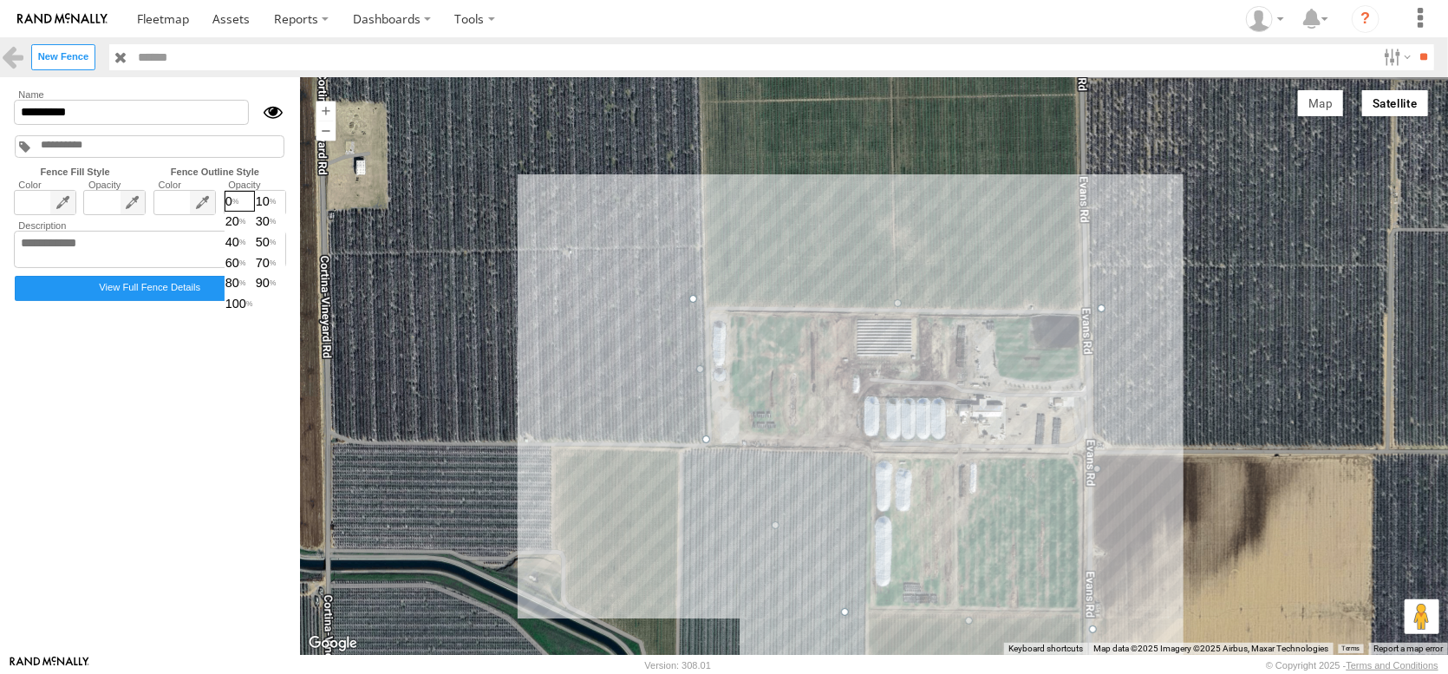
click at [285, 237] on span "0 10 20 30 40 50 60 70 80 90 100" at bounding box center [255, 252] width 61 height 123
click at [254, 211] on span "0" at bounding box center [239, 201] width 29 height 19
click at [284, 293] on span "90" at bounding box center [270, 283] width 29 height 19
click at [284, 313] on span "100" at bounding box center [254, 303] width 59 height 19
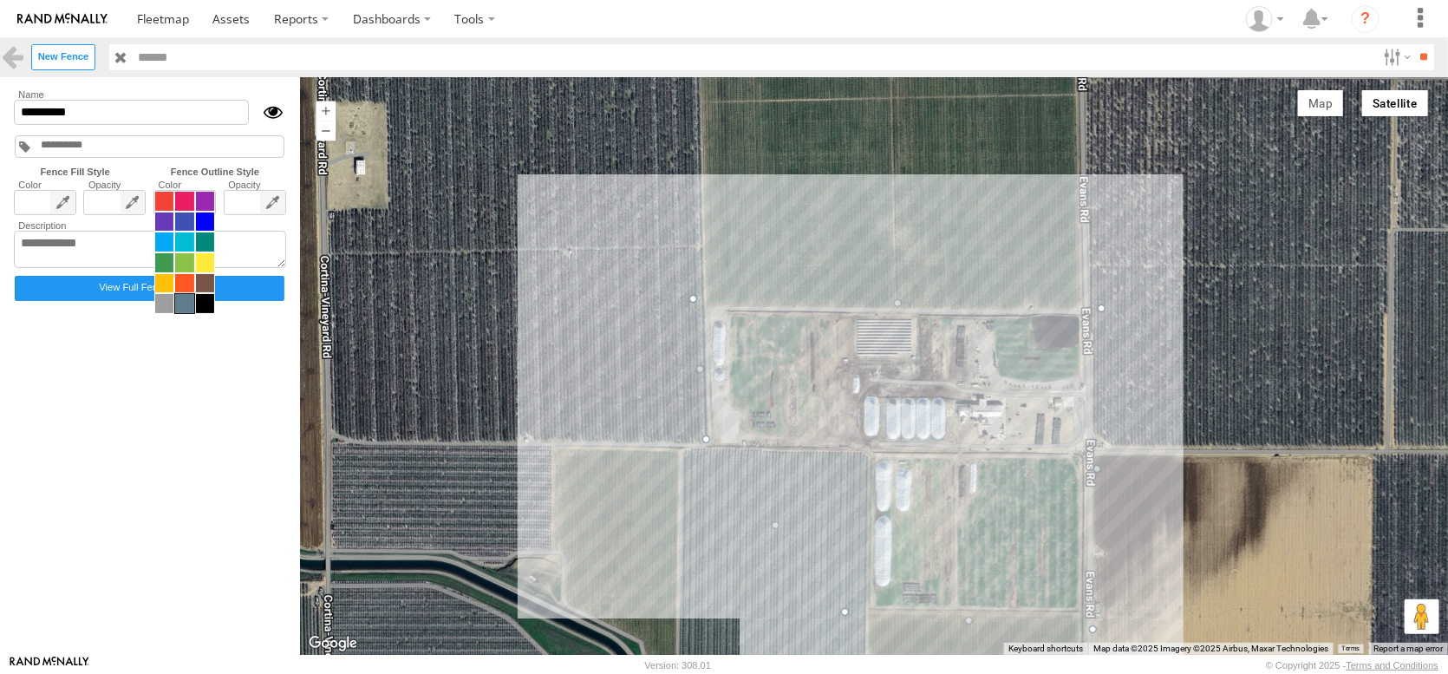
click at [215, 242] on span at bounding box center [184, 252] width 61 height 123
click at [193, 293] on span at bounding box center [184, 283] width 18 height 19
click at [160, 125] on input "*********" at bounding box center [131, 112] width 235 height 25
click at [158, 125] on input "*********" at bounding box center [131, 112] width 235 height 25
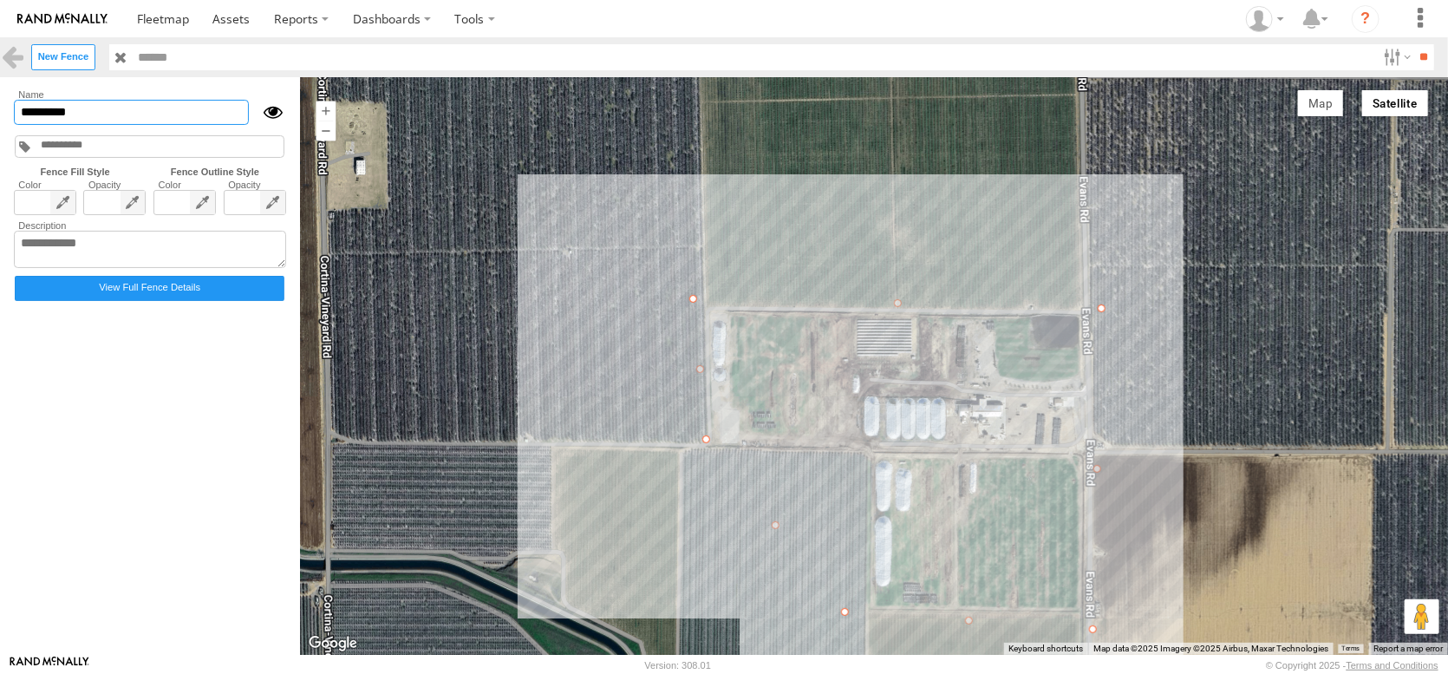
click at [158, 125] on input "*********" at bounding box center [131, 112] width 235 height 25
click at [156, 125] on input "*********" at bounding box center [131, 112] width 235 height 25
click at [114, 125] on input "*********" at bounding box center [131, 112] width 235 height 25
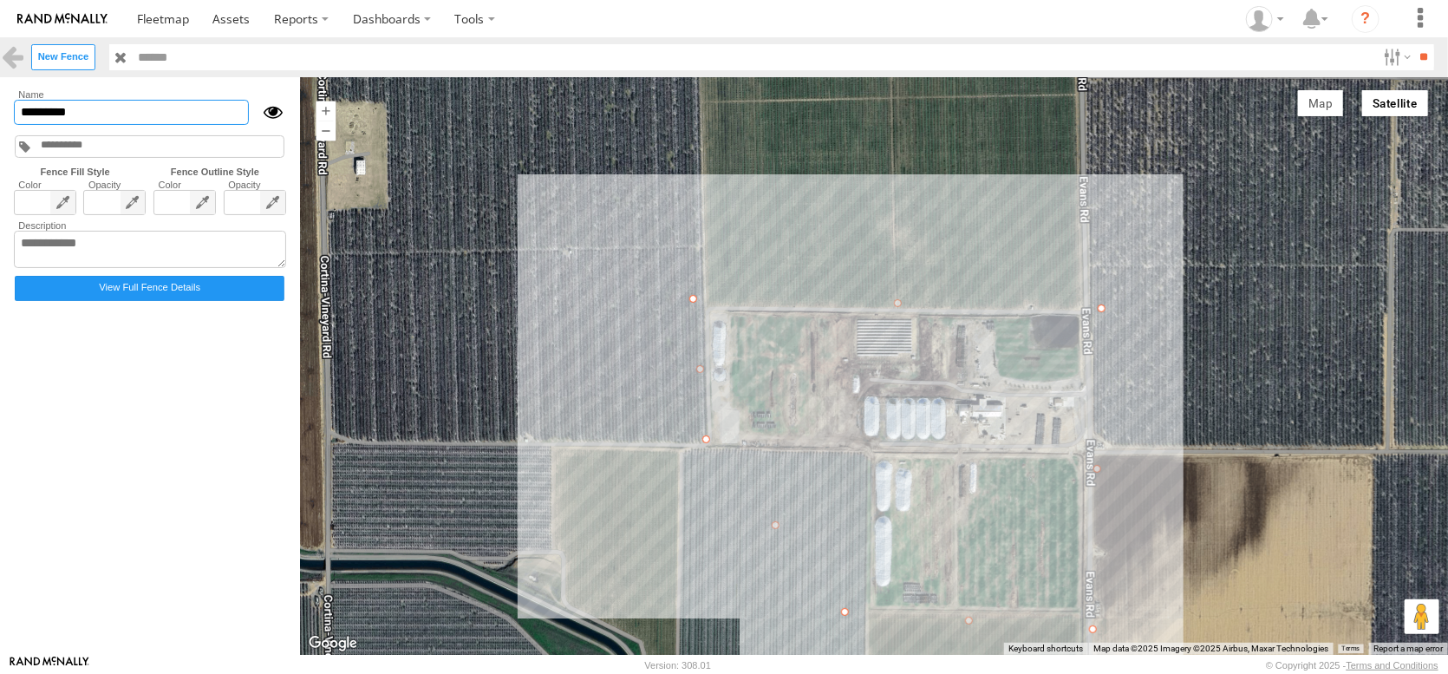
paste input "**********"
type input "**********"
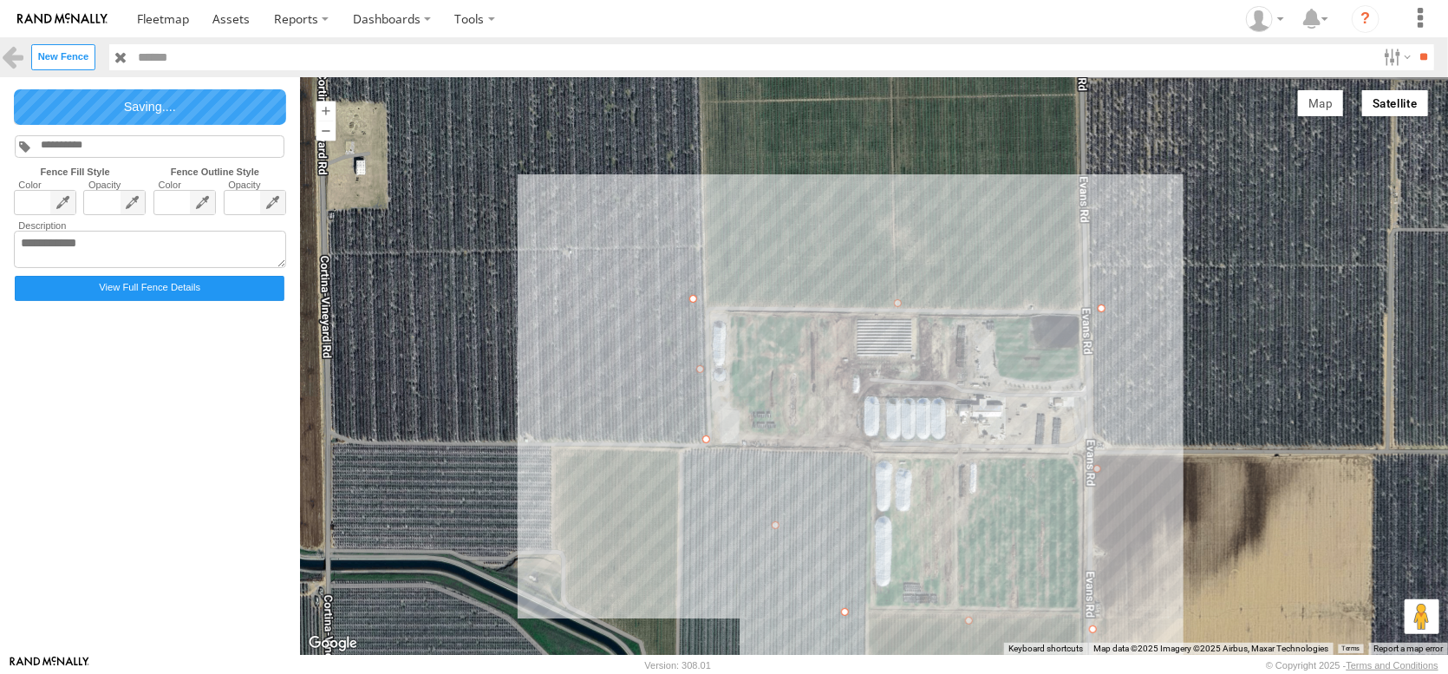
click at [74, 154] on div at bounding box center [80, 147] width 83 height 16
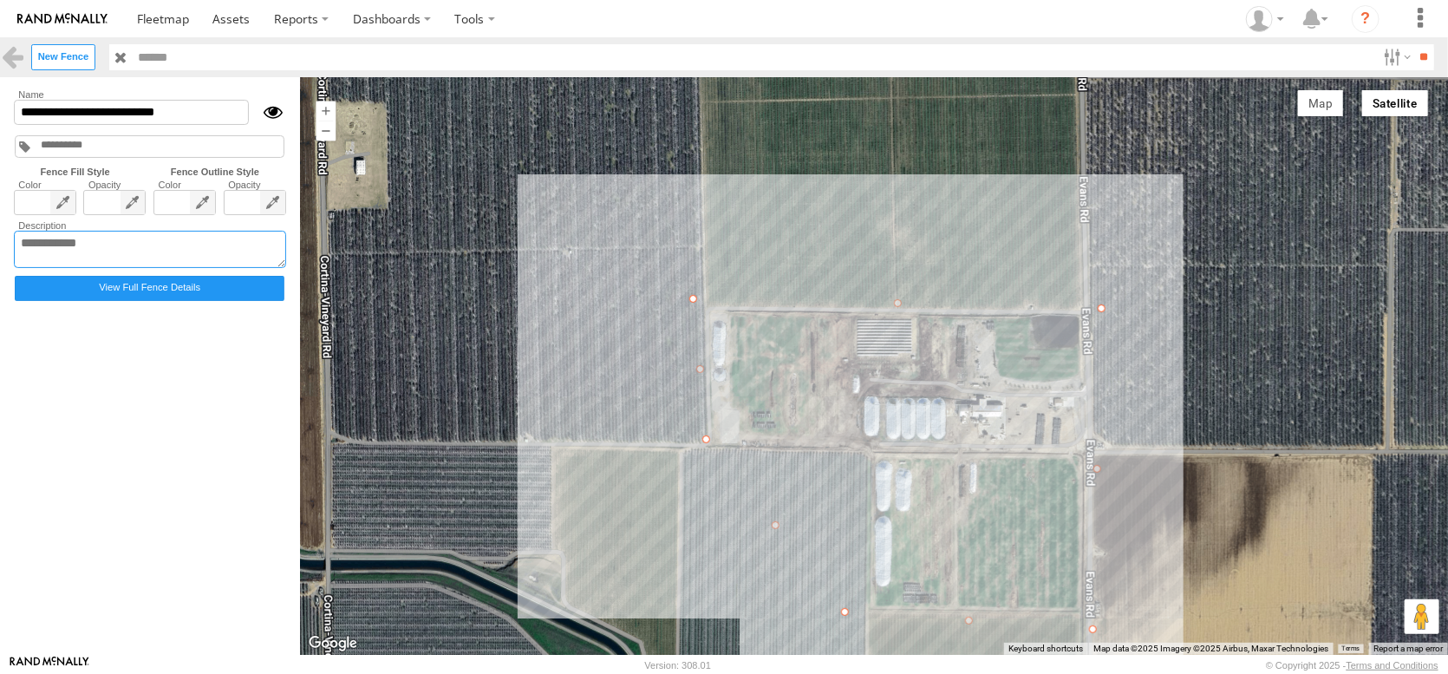
click at [95, 269] on textarea at bounding box center [150, 250] width 272 height 38
paste textarea "**********"
type textarea "**********"
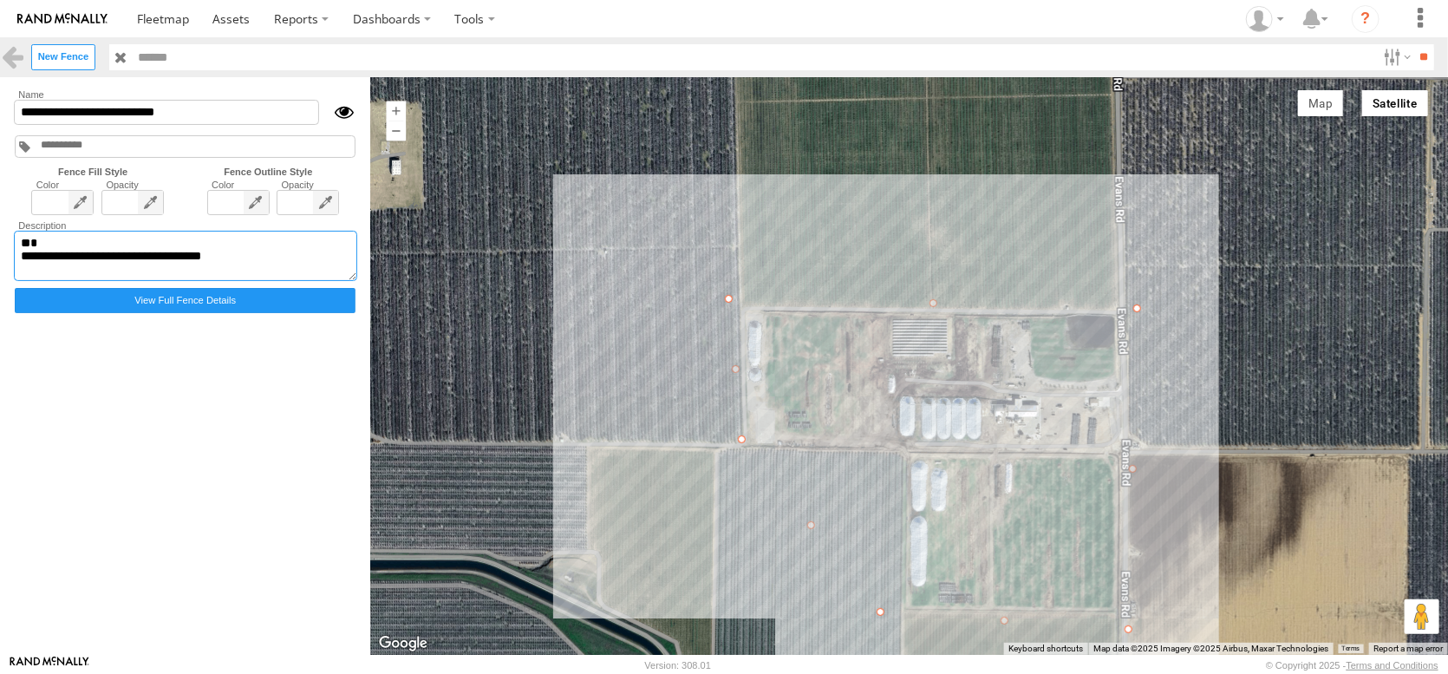
drag, startPoint x: 303, startPoint y: 290, endPoint x: 70, endPoint y: 231, distance: 239.9
click at [71, 231] on form "**********" at bounding box center [185, 365] width 350 height 557
paste textarea "**********"
click at [40, 281] on textarea "**********" at bounding box center [185, 256] width 343 height 50
drag, startPoint x: 225, startPoint y: 127, endPoint x: -35, endPoint y: 126, distance: 260.1
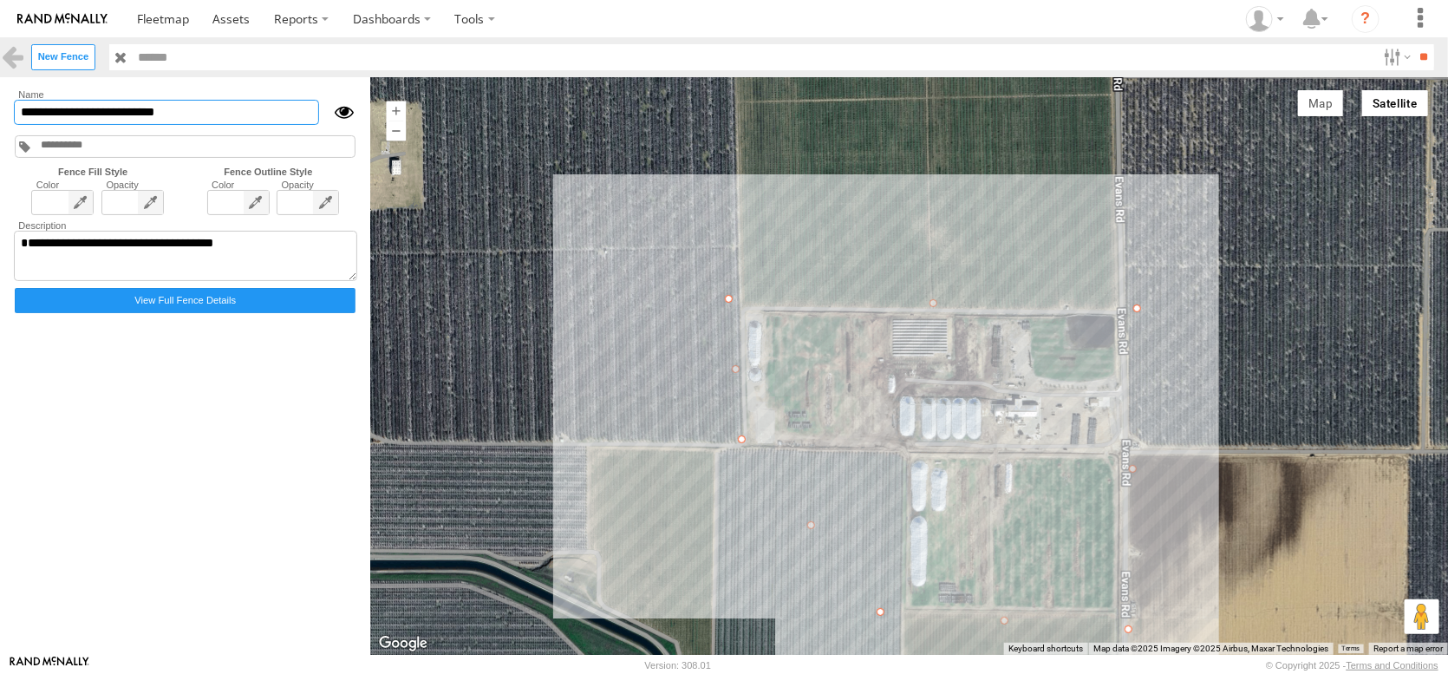
click at [0, 126] on html at bounding box center [724, 337] width 1448 height 674
click at [29, 277] on textarea "**********" at bounding box center [185, 256] width 343 height 50
paste textarea "**********"
click at [28, 281] on textarea "**********" at bounding box center [185, 256] width 343 height 50
type textarea "**********"
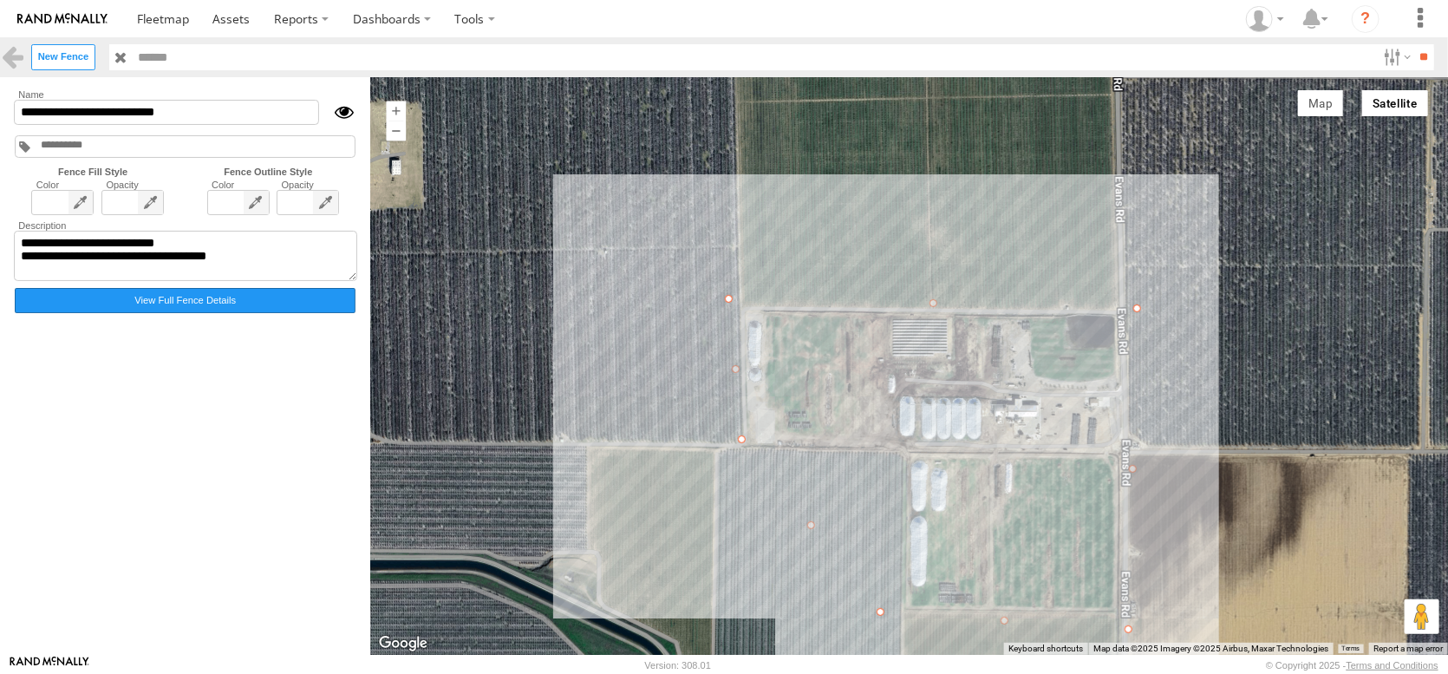
click at [130, 313] on label "View Full Fence Details" at bounding box center [185, 300] width 341 height 25
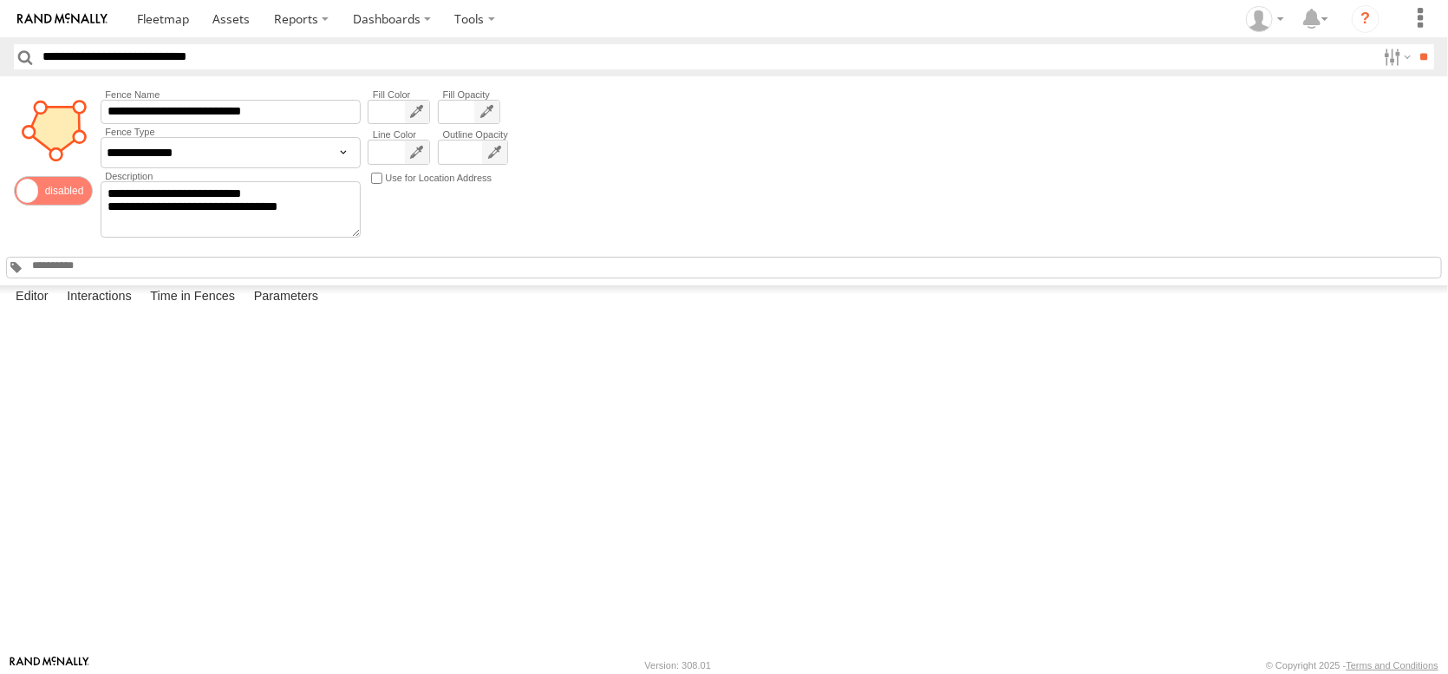
click at [0, 0] on button "Satellite" at bounding box center [0, 0] width 0 height 0
click at [0, 0] on button "Map" at bounding box center [0, 0] width 0 height 0
click at [189, 17] on span at bounding box center [163, 18] width 52 height 16
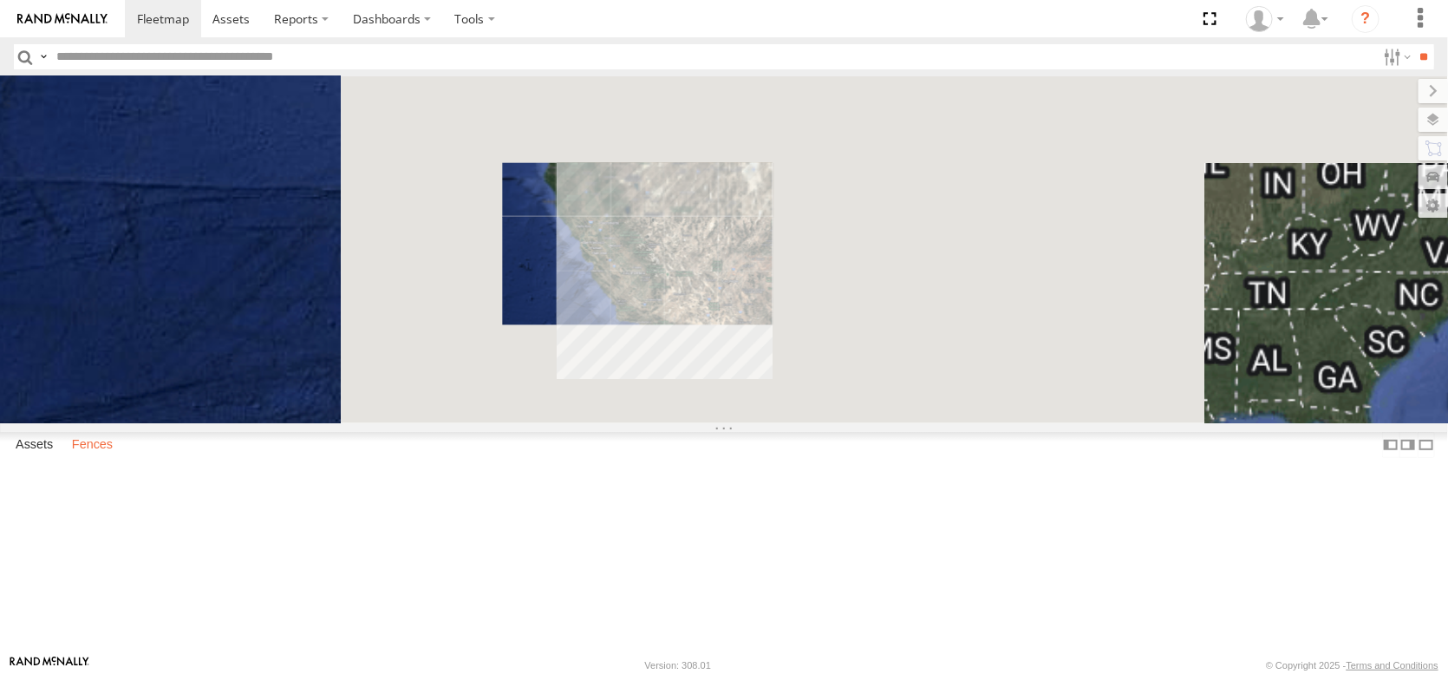
click at [114, 457] on label "Fences" at bounding box center [92, 445] width 58 height 24
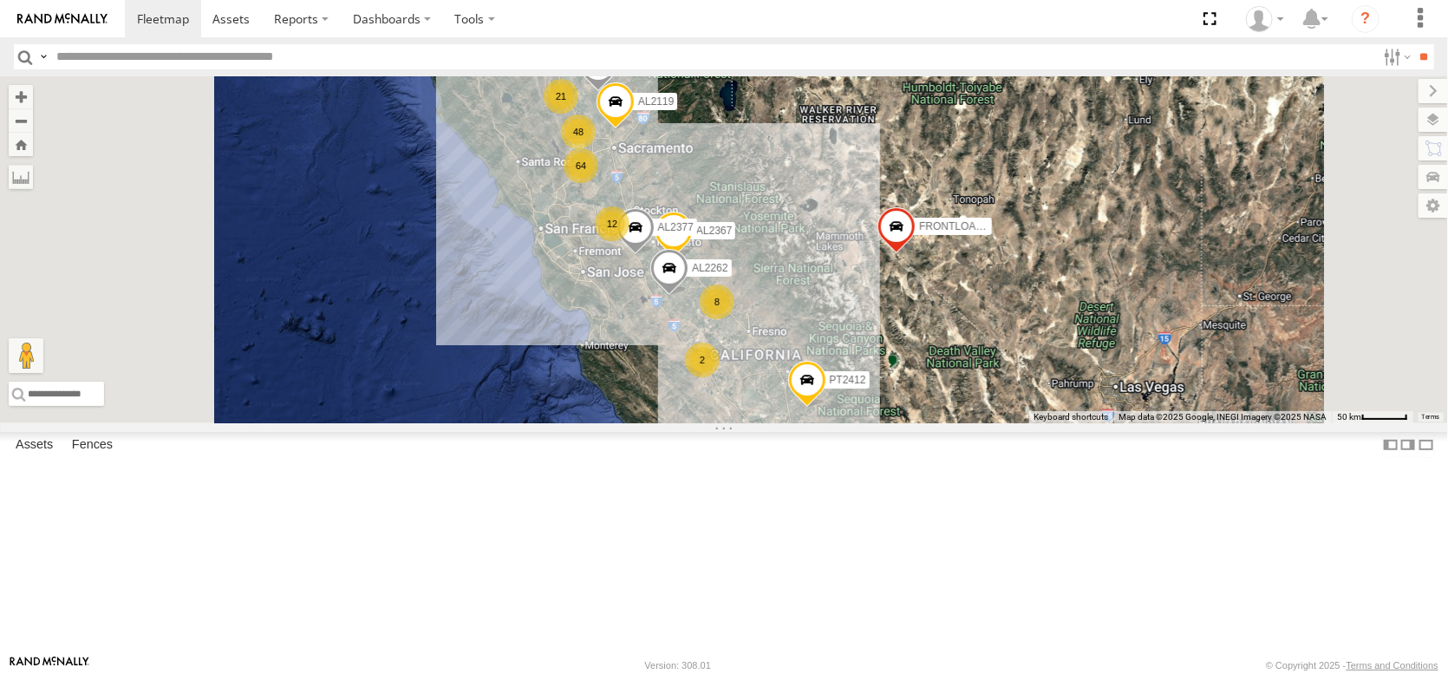
click at [0, 0] on div "[PERSON_NAME] & Shelling" at bounding box center [0, 0] width 0 height 0
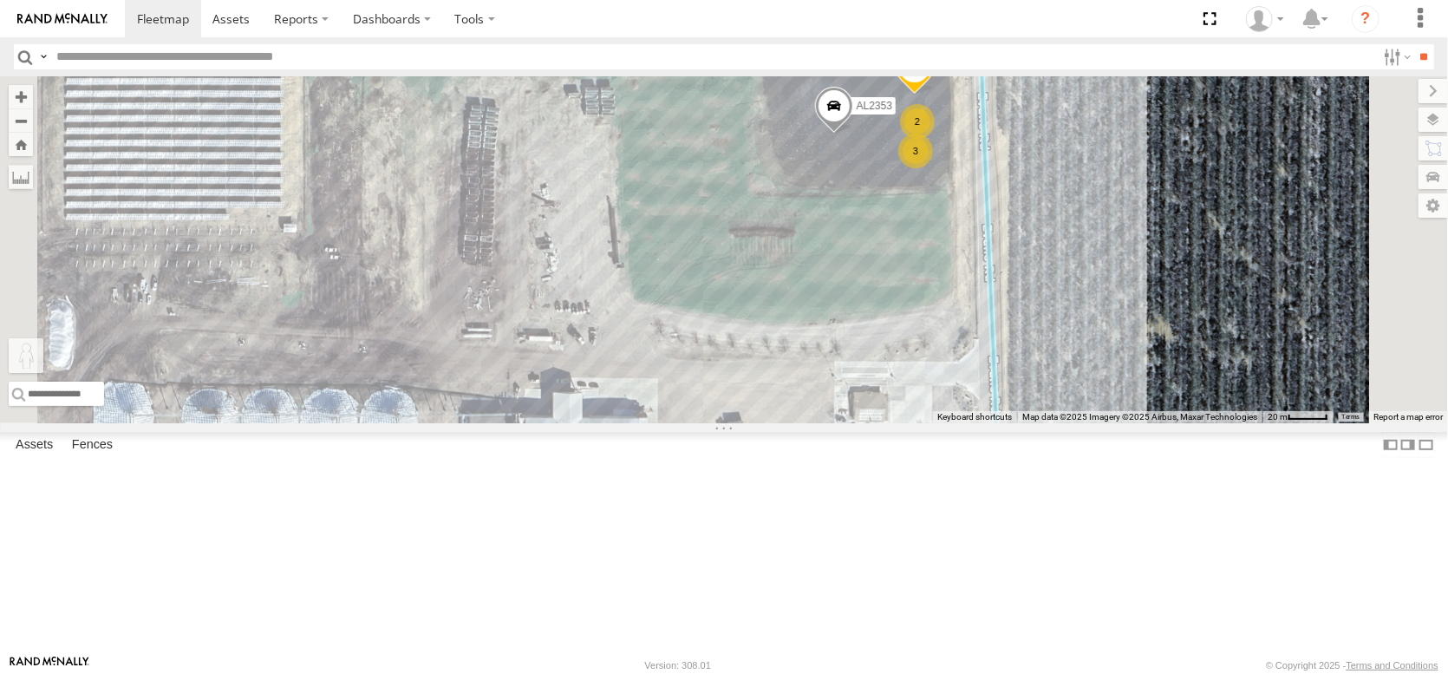
drag, startPoint x: 453, startPoint y: 593, endPoint x: 1212, endPoint y: 142, distance: 882.5
click at [1208, 142] on div "AL2137 AL2353 2 3 To activate drag with keyboard, press Alt + Enter. Once in ke…" at bounding box center [724, 249] width 1448 height 347
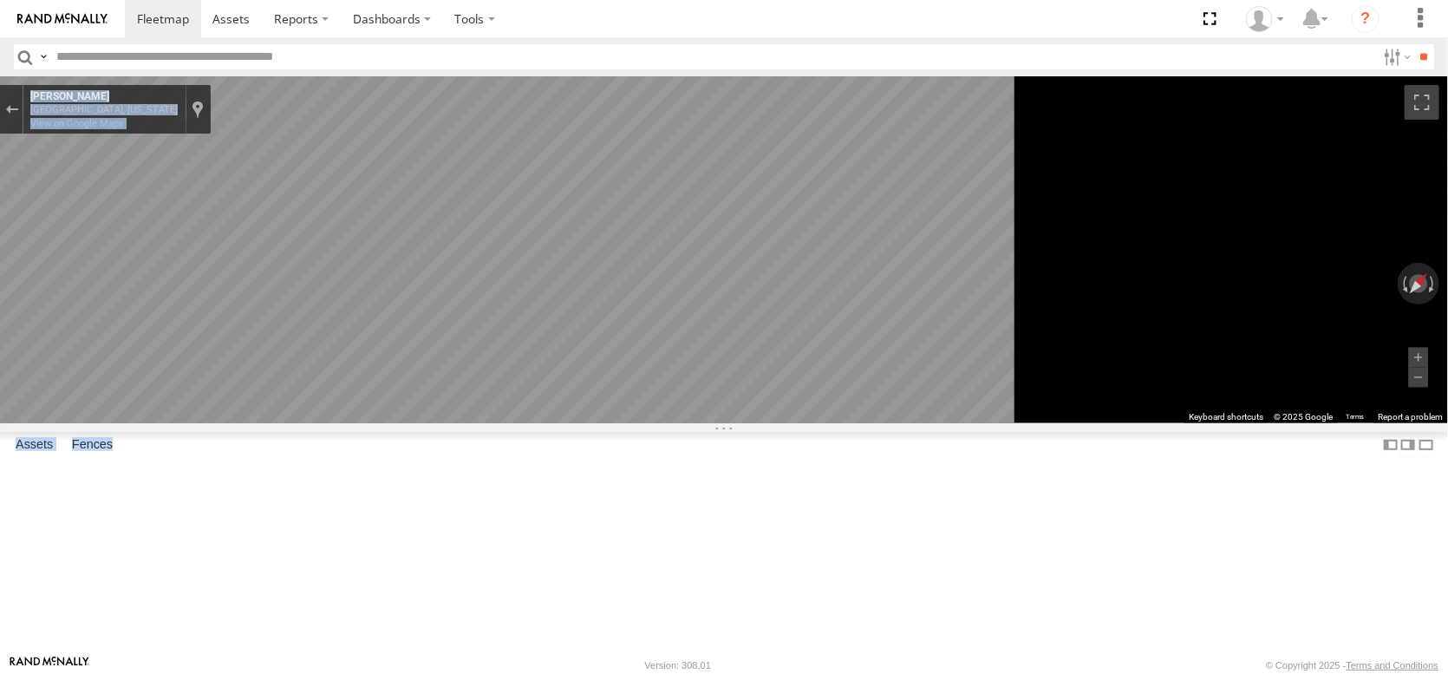
click at [955, 301] on main "← Move left → Move right ↑ Move up ↓ Move down + Zoom in - Zoom out Home Jump l…" at bounding box center [724, 365] width 1448 height 578
click at [18, 114] on div "Exit the Street View" at bounding box center [11, 109] width 13 height 10
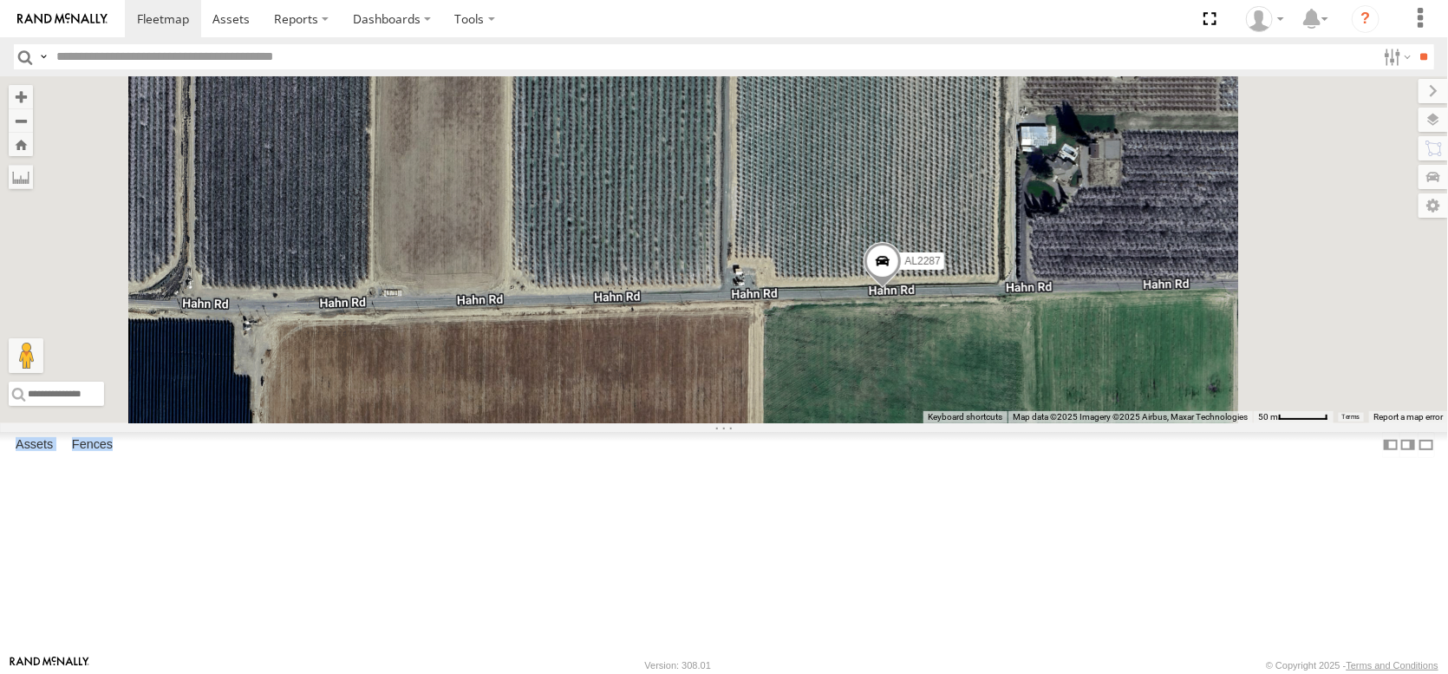
click at [902, 289] on span at bounding box center [883, 265] width 38 height 47
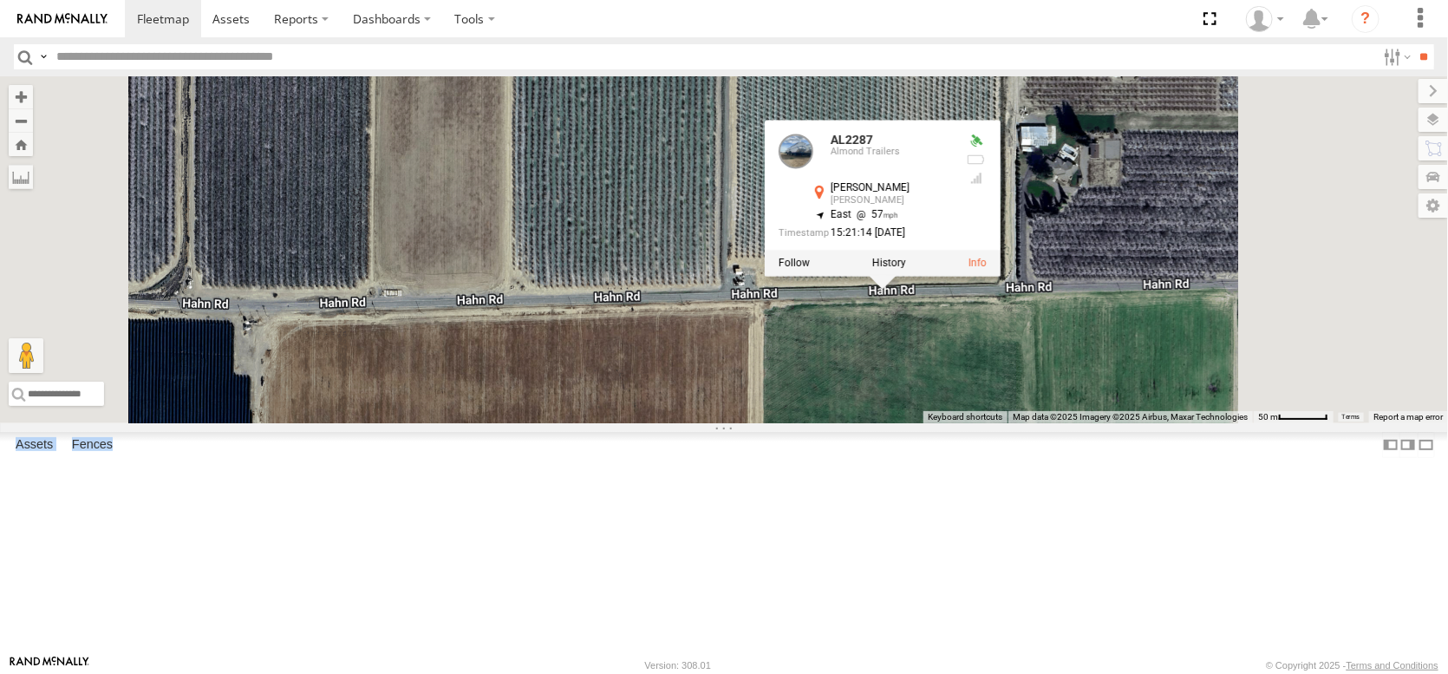
click at [835, 271] on div "AL2287 AL2287 Almond Trailers Hahn Rd Arbuckle 39.0566 , -122.12568 East 57 15:…" at bounding box center [724, 249] width 1448 height 347
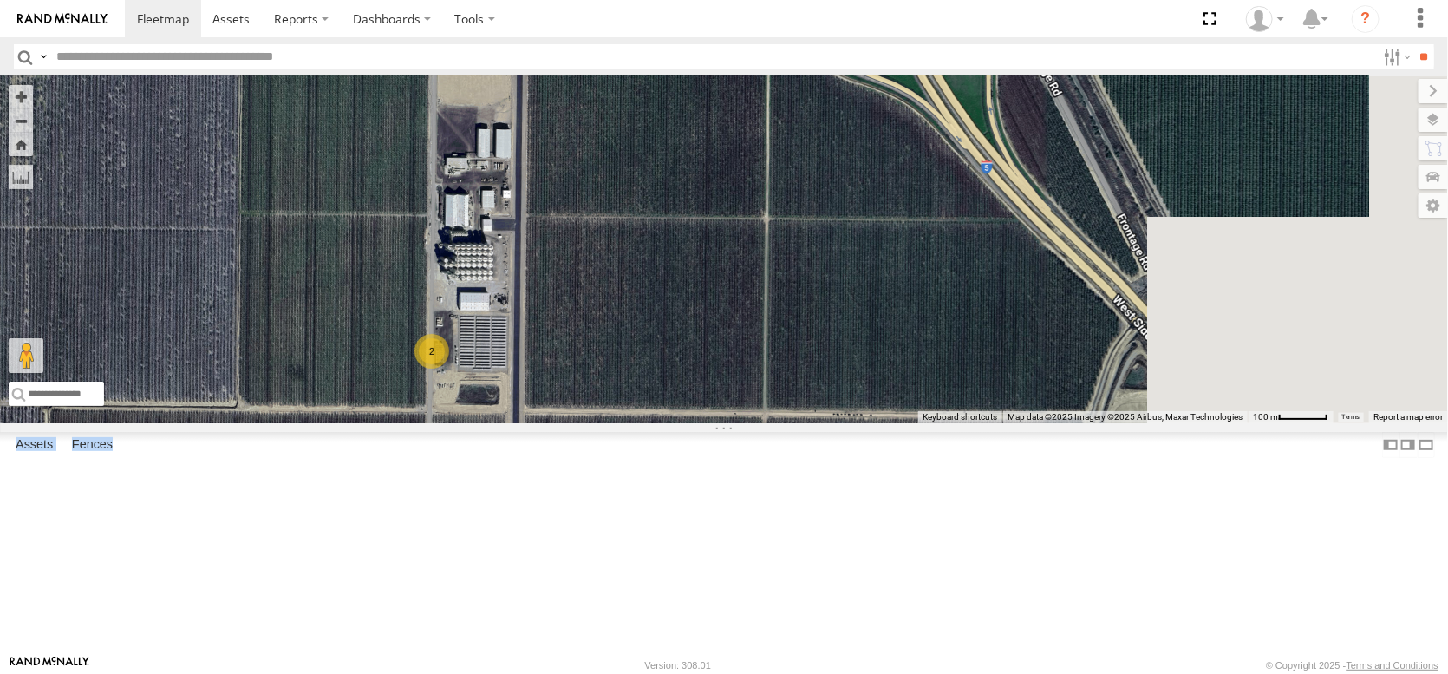
drag, startPoint x: 941, startPoint y: 277, endPoint x: 539, endPoint y: 425, distance: 427.9
click at [539, 423] on div "AL2287 2 Loading..." at bounding box center [724, 249] width 1448 height 347
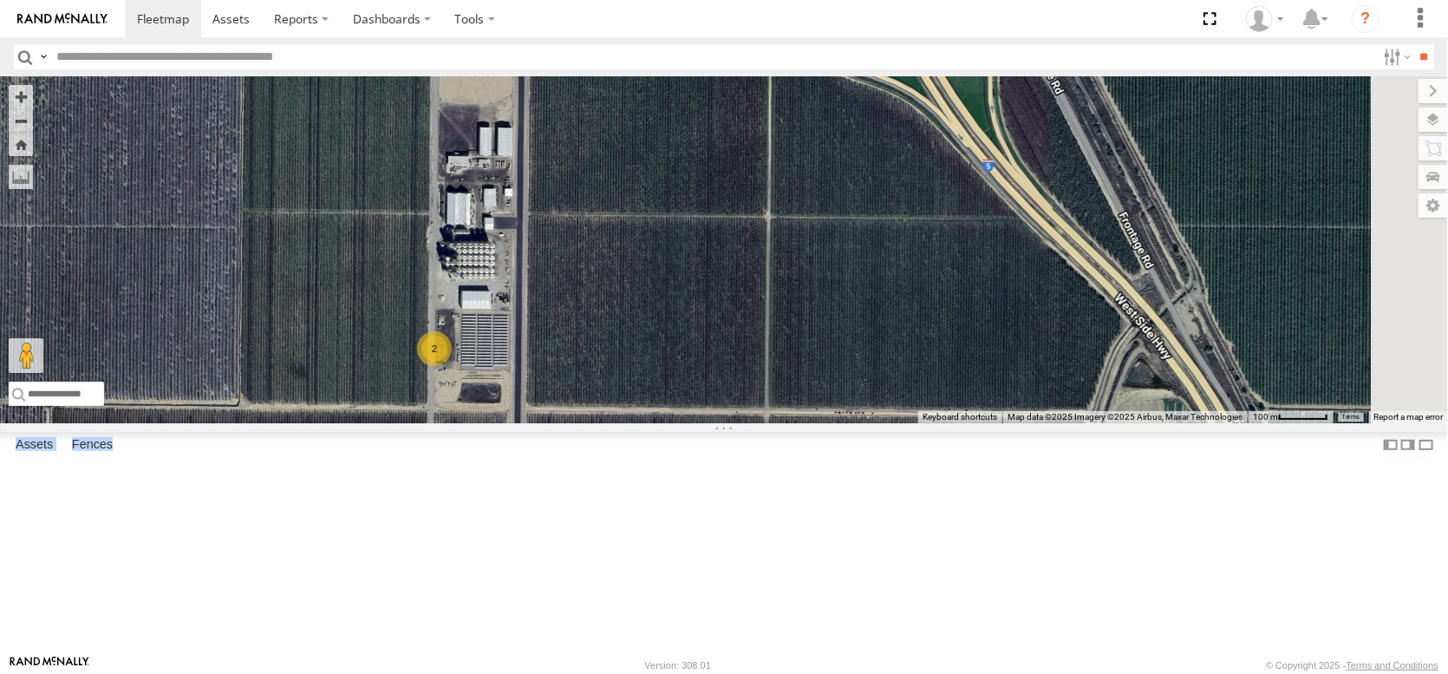
click at [0, 0] on link "Fence Mgt" at bounding box center [0, 0] width 0 height 0
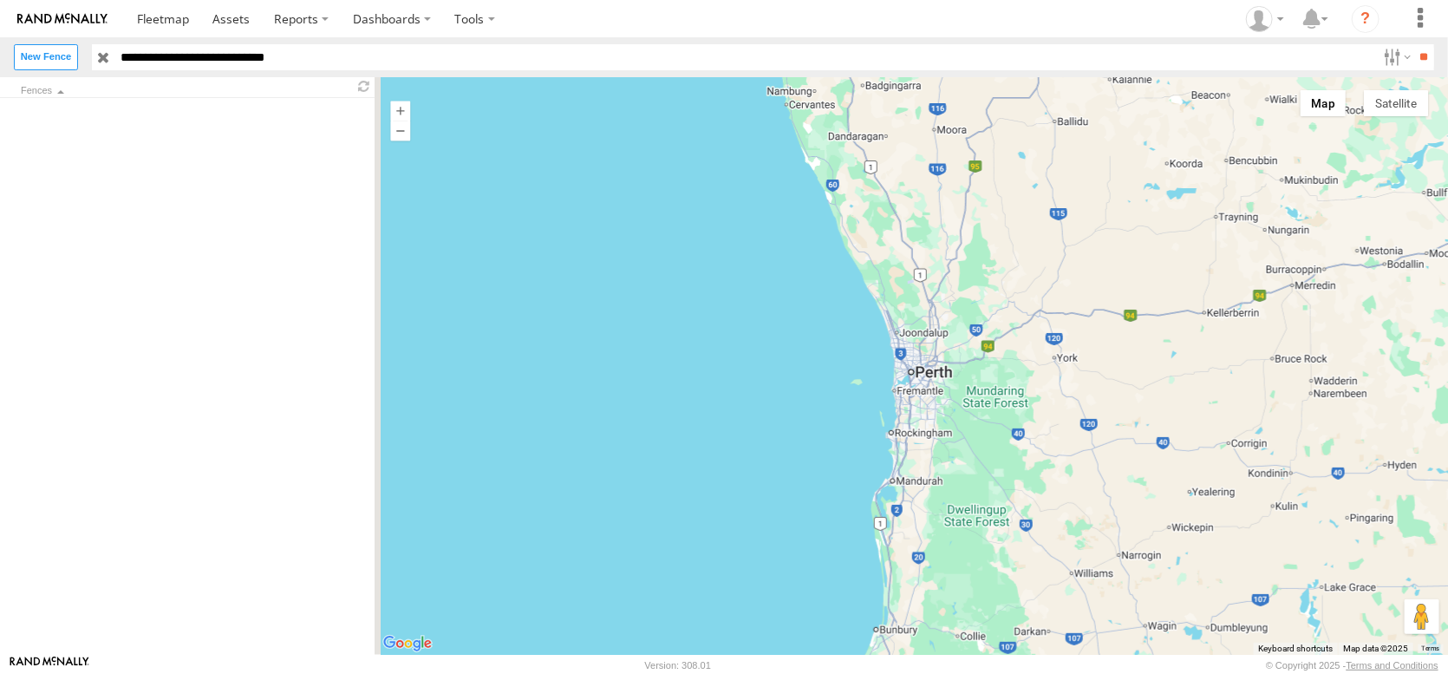
drag, startPoint x: 1121, startPoint y: 542, endPoint x: 1077, endPoint y: 412, distance: 137.4
click at [1078, 413] on div at bounding box center [911, 365] width 1073 height 577
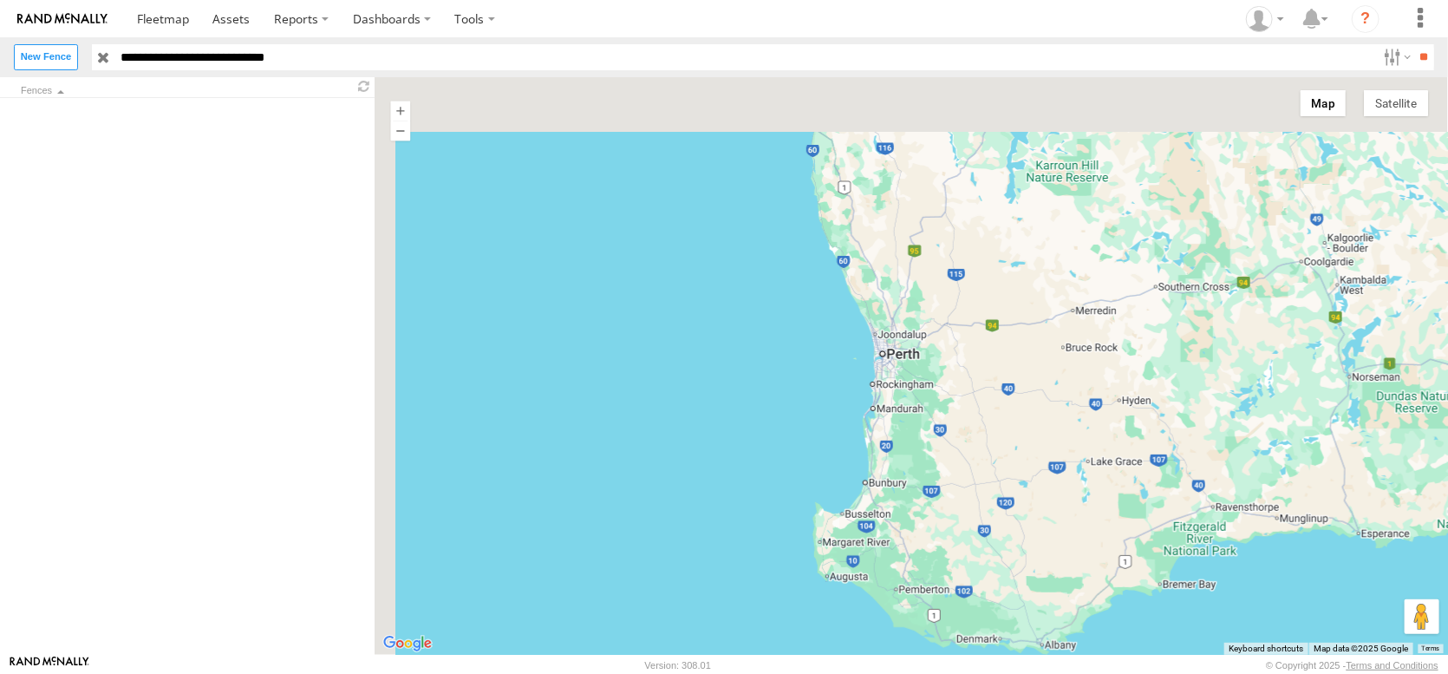
drag, startPoint x: 1032, startPoint y: 340, endPoint x: 1006, endPoint y: 638, distance: 299.4
click at [1007, 636] on div at bounding box center [911, 365] width 1073 height 577
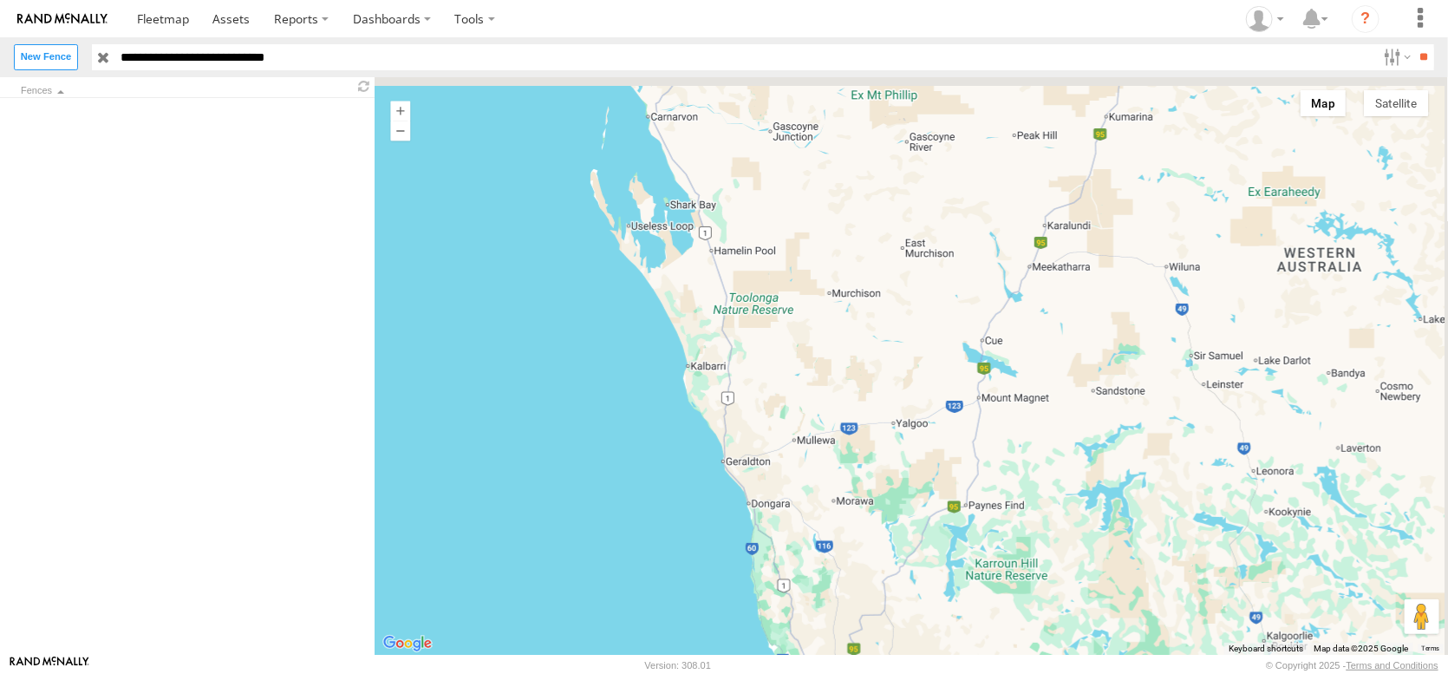
drag, startPoint x: 971, startPoint y: 399, endPoint x: 990, endPoint y: 531, distance: 134.0
click at [994, 546] on div at bounding box center [911, 365] width 1073 height 577
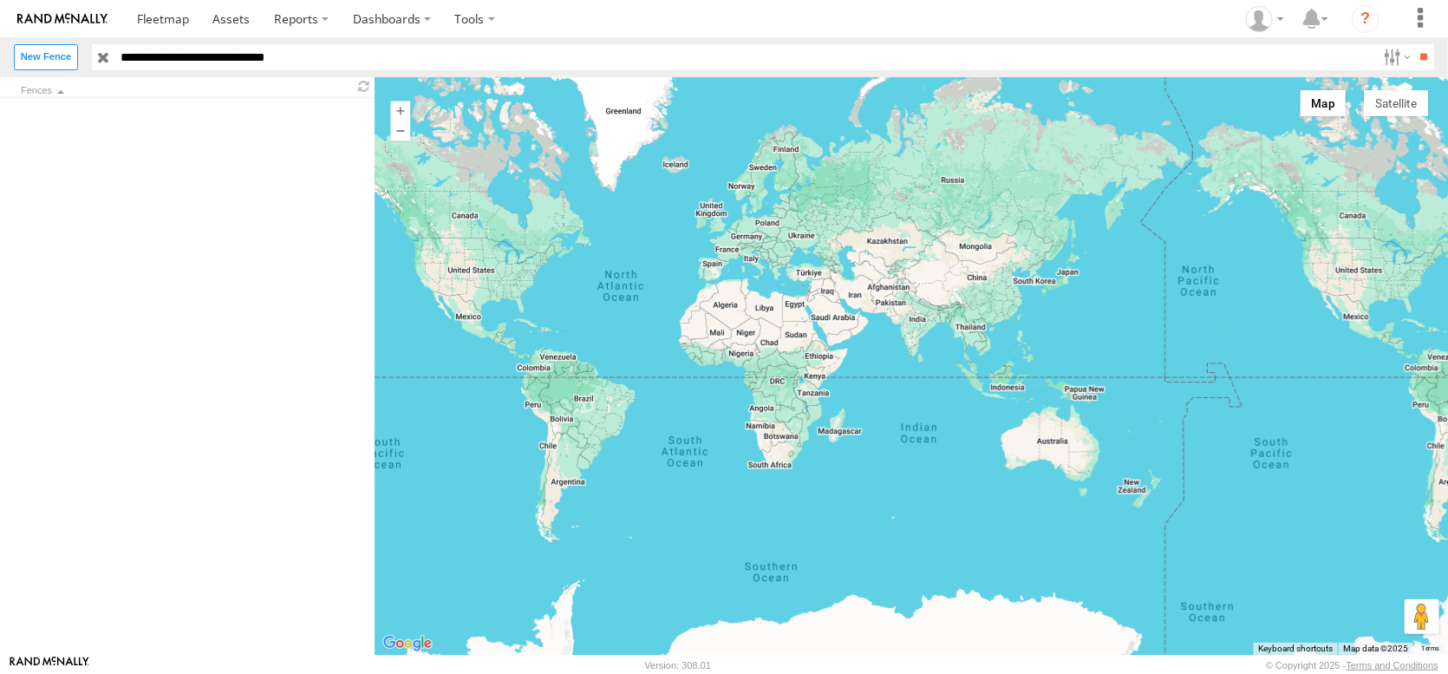
click at [1355, 285] on div at bounding box center [911, 365] width 1073 height 577
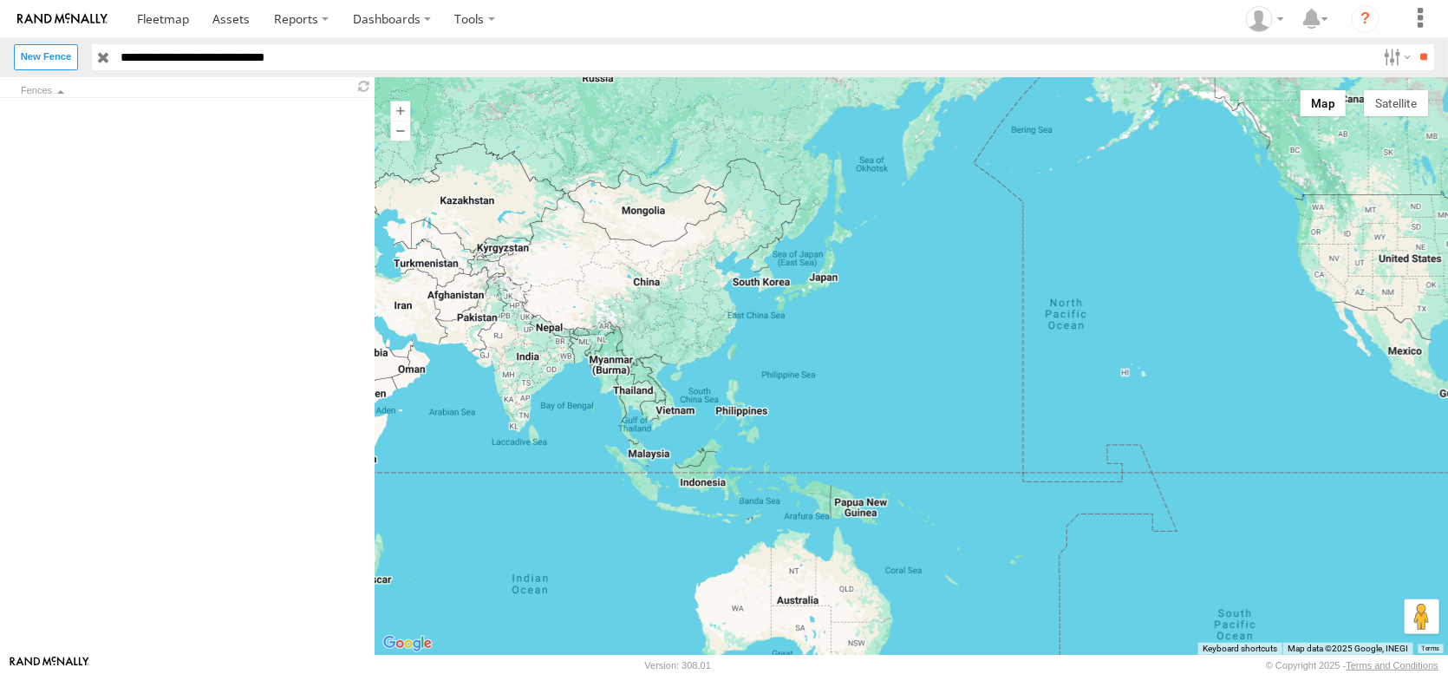
click at [1364, 281] on div at bounding box center [911, 365] width 1073 height 577
click at [1368, 277] on div at bounding box center [911, 365] width 1073 height 577
click at [1374, 276] on div at bounding box center [911, 365] width 1073 height 577
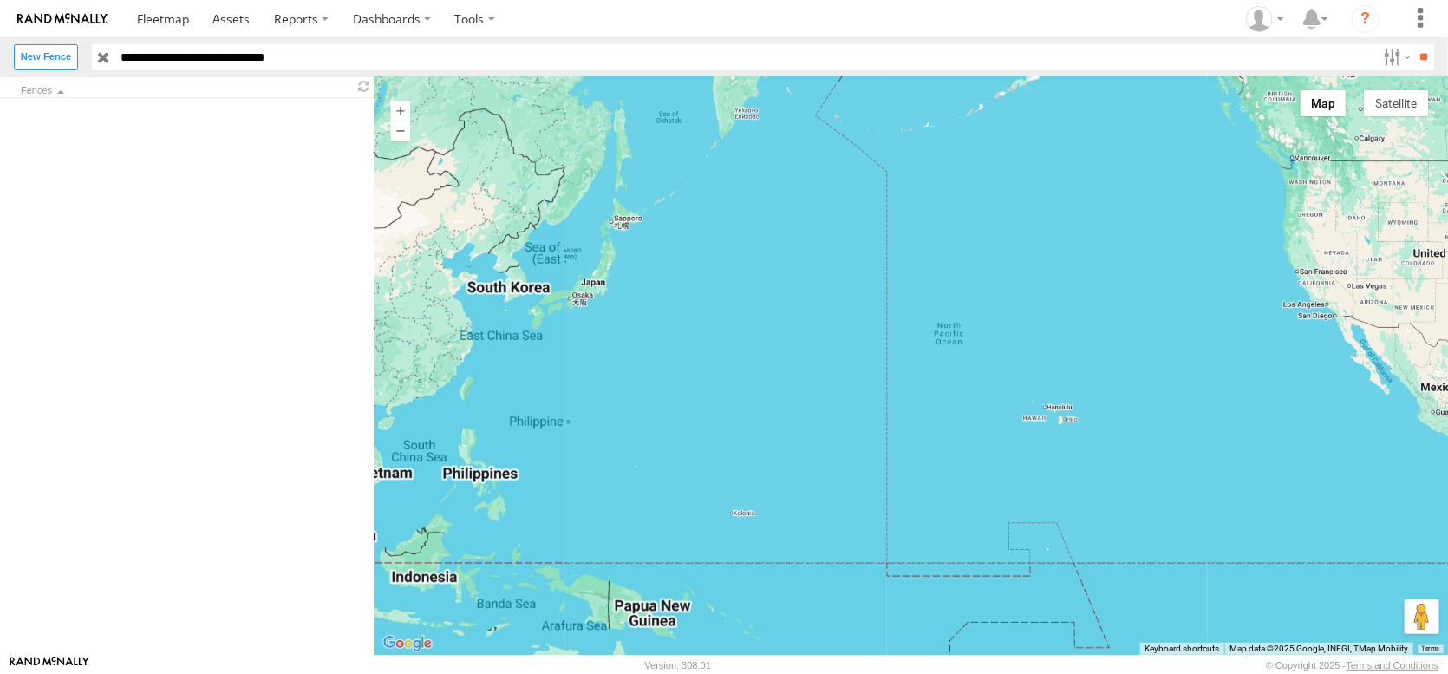
click at [1374, 276] on div at bounding box center [911, 365] width 1073 height 577
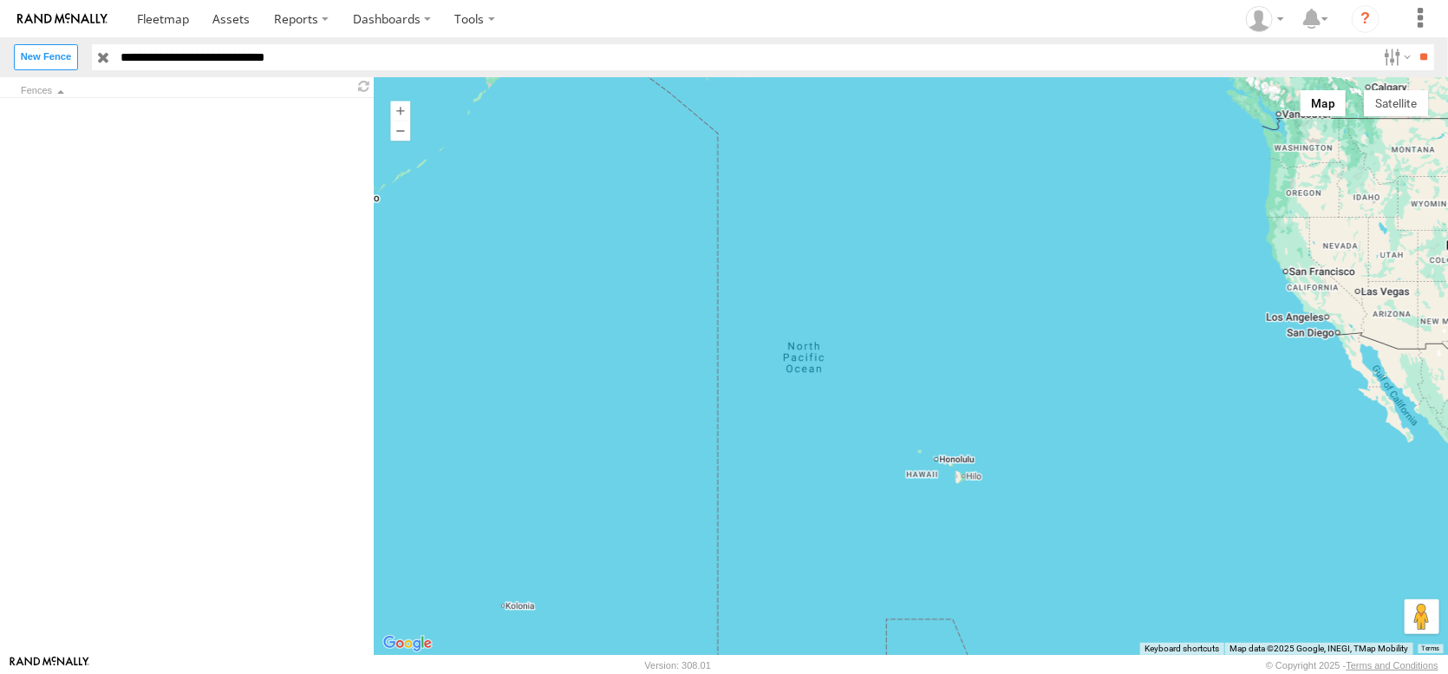
click at [1374, 276] on div at bounding box center [911, 365] width 1073 height 577
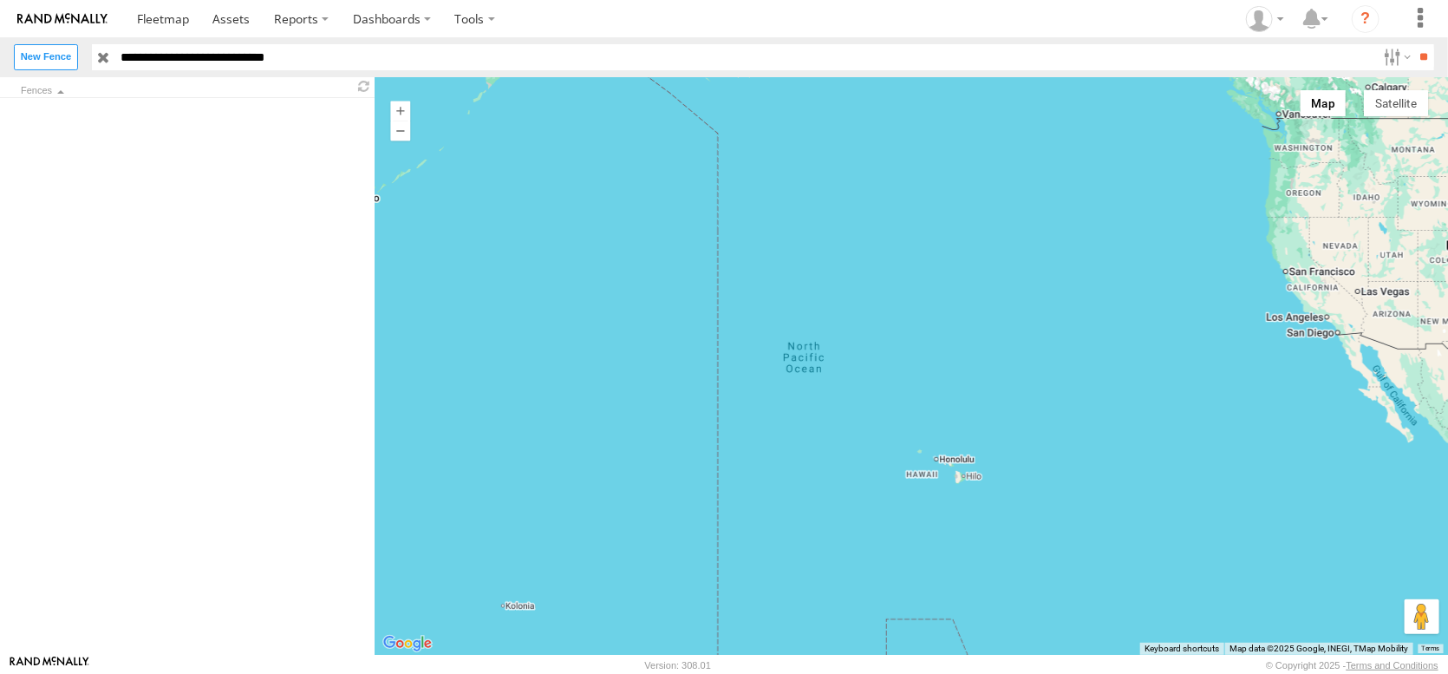
click at [1374, 276] on div at bounding box center [911, 365] width 1073 height 577
click at [1374, 275] on div at bounding box center [911, 365] width 1073 height 577
click at [1371, 275] on div at bounding box center [911, 365] width 1073 height 577
click at [1375, 268] on div at bounding box center [911, 365] width 1073 height 577
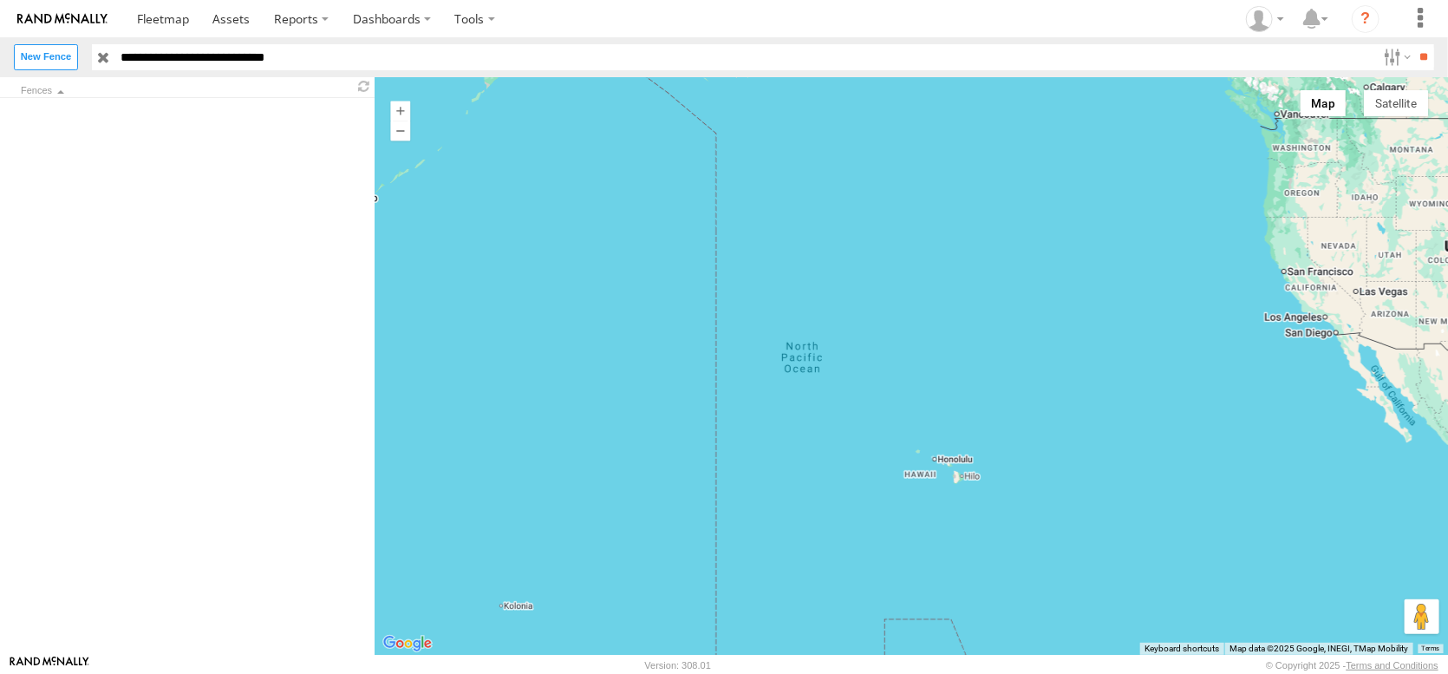
click at [1374, 267] on div at bounding box center [911, 365] width 1073 height 577
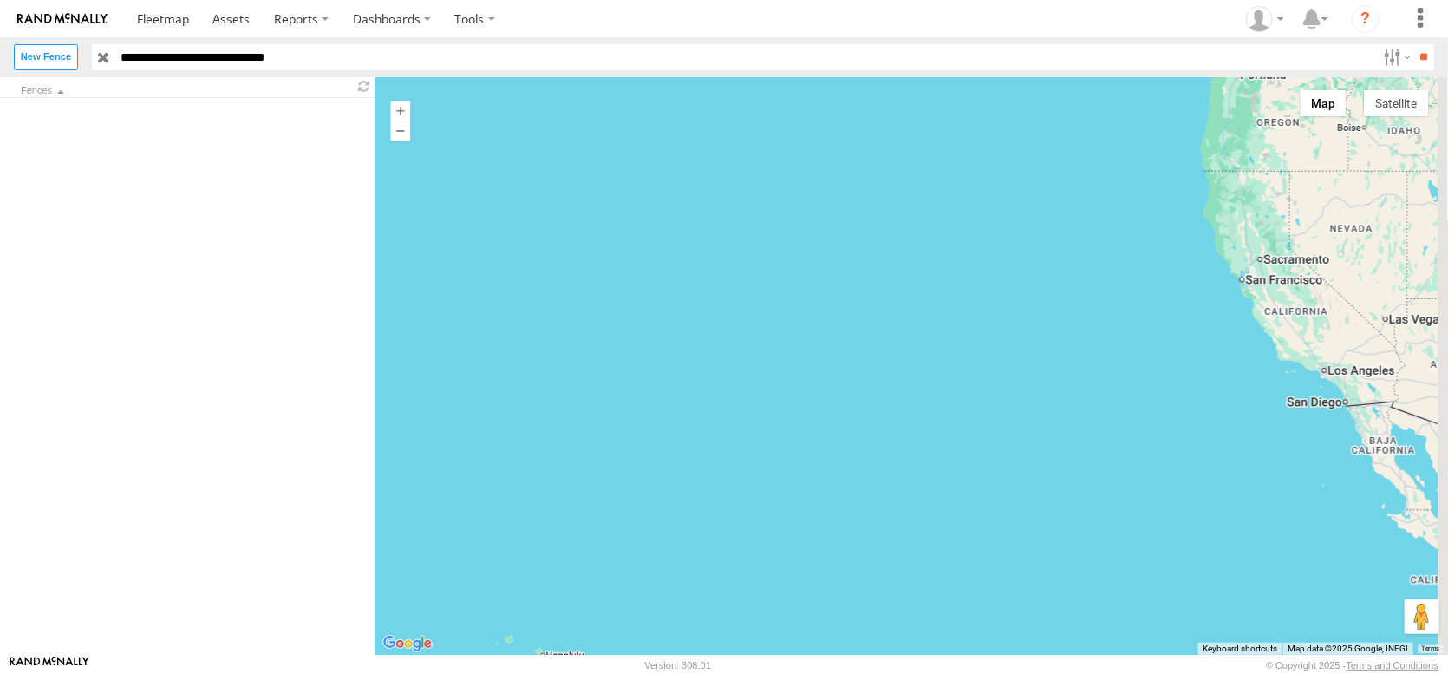
click at [114, 58] on input "button" at bounding box center [103, 56] width 23 height 25
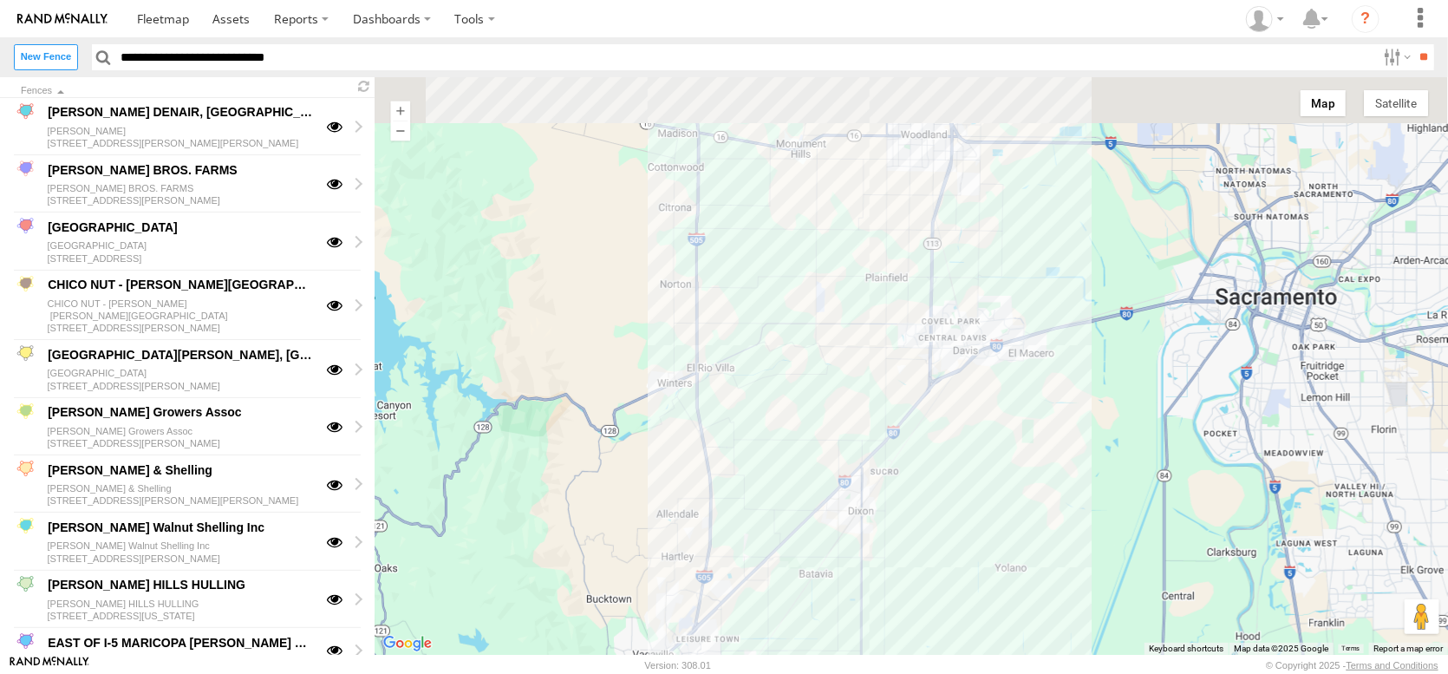
drag, startPoint x: 881, startPoint y: 230, endPoint x: 778, endPoint y: 404, distance: 202.5
click at [780, 407] on div at bounding box center [911, 365] width 1073 height 577
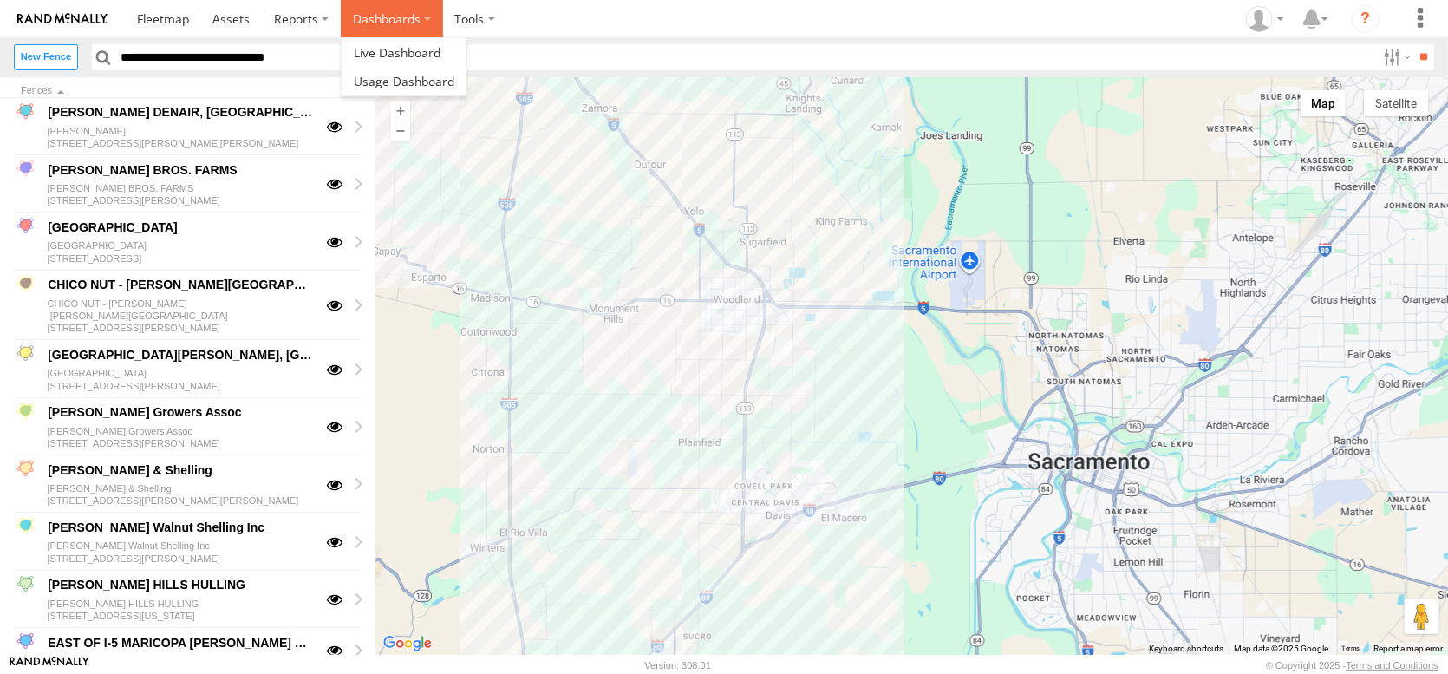
click at [443, 17] on label "Dashboards" at bounding box center [392, 18] width 102 height 37
click at [440, 59] on span at bounding box center [397, 52] width 87 height 16
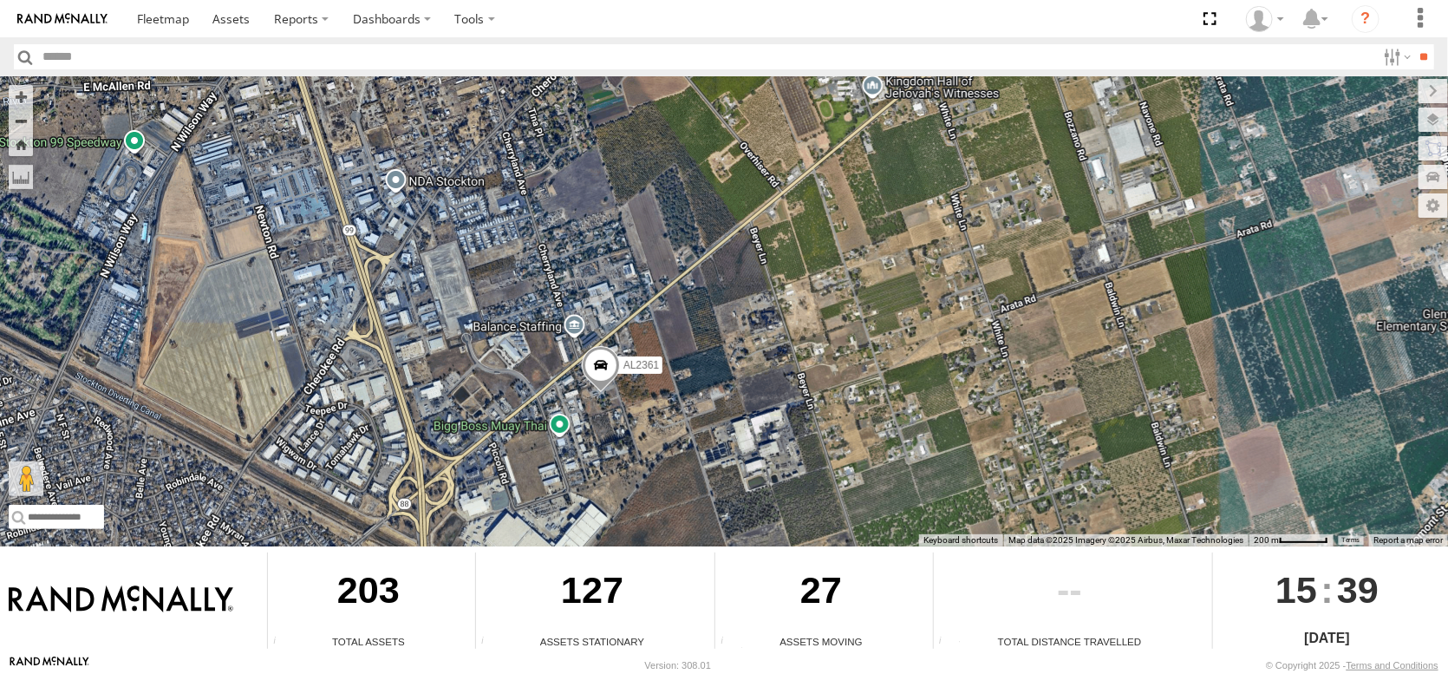
click at [601, 360] on span at bounding box center [601, 369] width 38 height 47
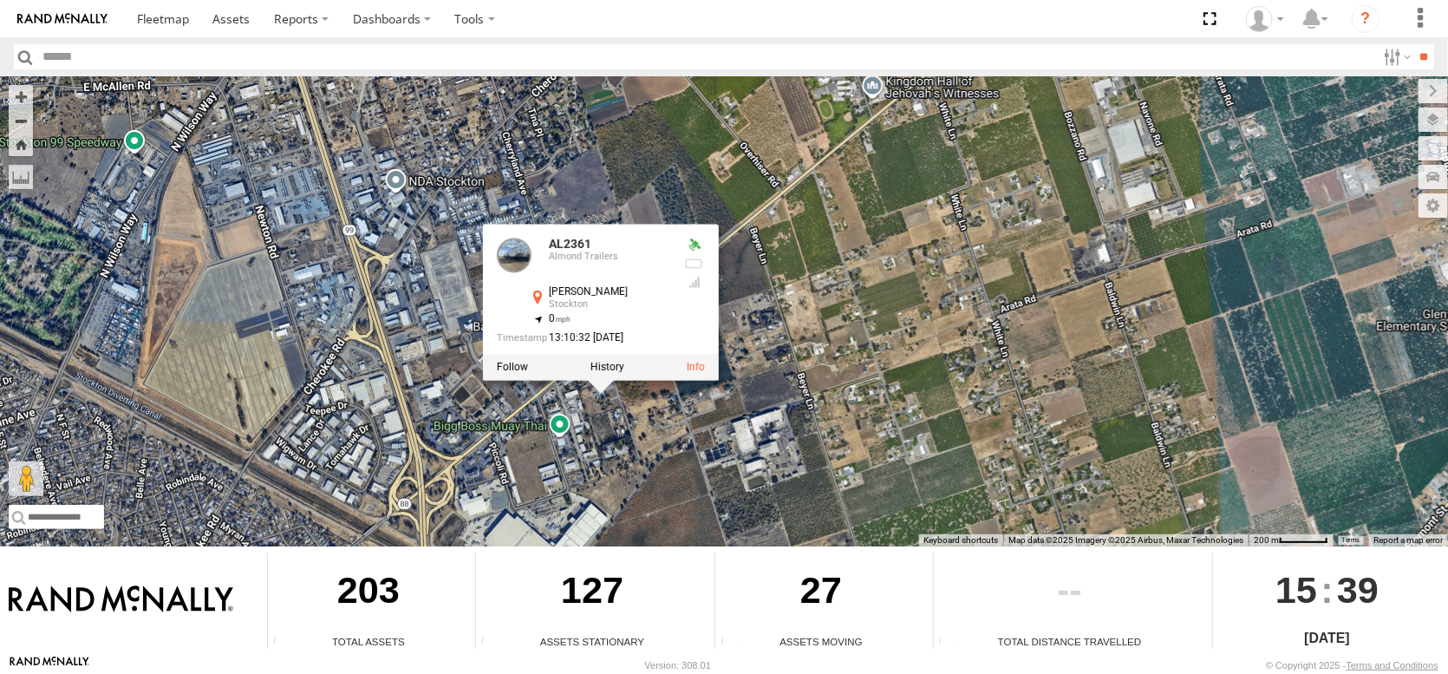
click at [842, 363] on div "FRONTLOADER JD344H PT2412 AL2367 AL2371 AL2119 AL2262 AL2377 AL2361 AL2361 [GEO…" at bounding box center [724, 311] width 1448 height 470
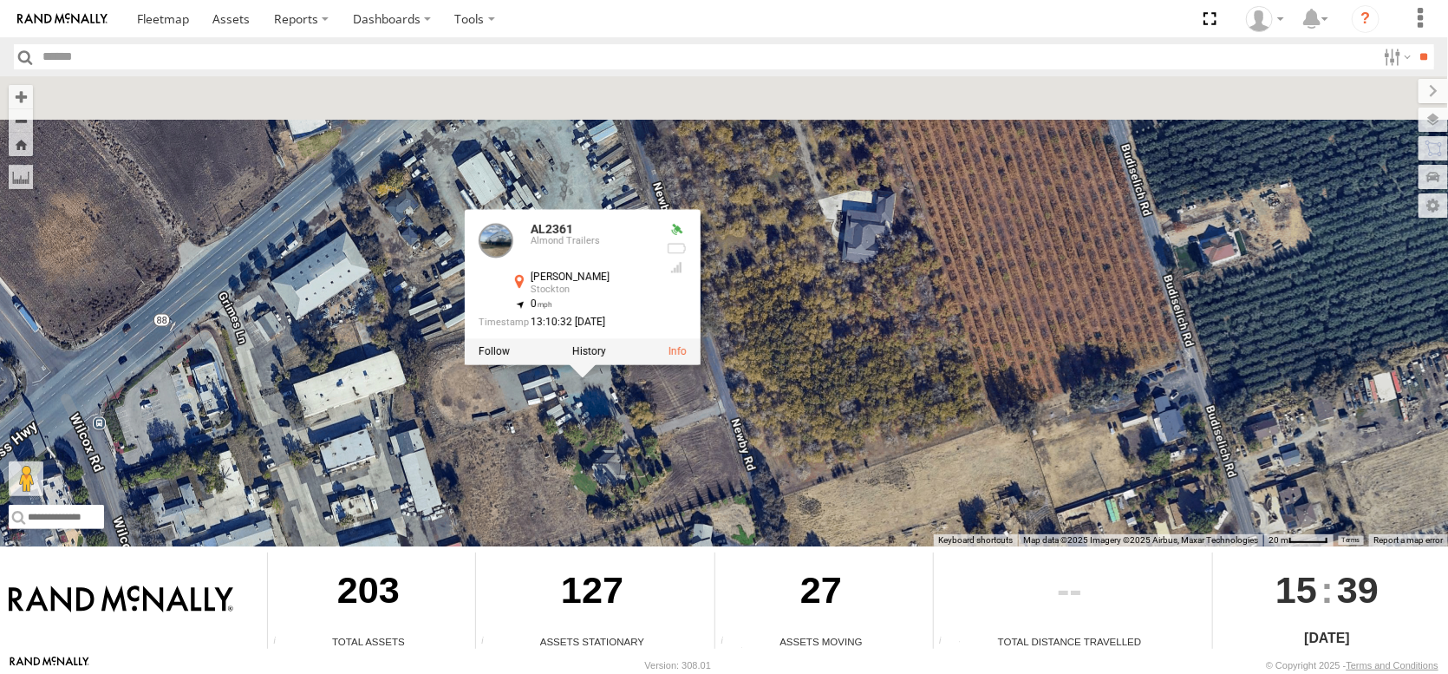
drag, startPoint x: 743, startPoint y: 341, endPoint x: 694, endPoint y: 458, distance: 127.1
click at [694, 458] on div "FRONTLOADER JD344H PT2412 AL2367 AL2371 AL2119 AL2262 AL2377 AL2361 AL2361 [GEO…" at bounding box center [724, 311] width 1448 height 470
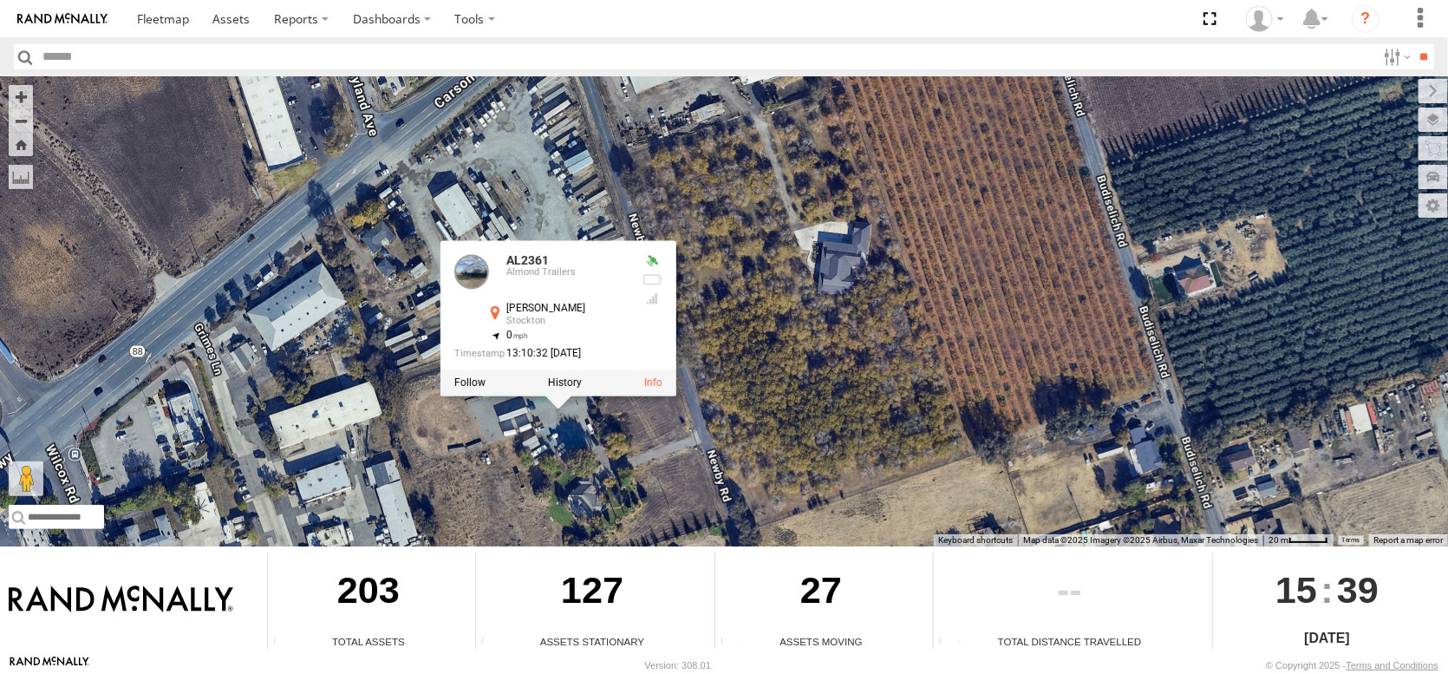
click at [909, 303] on div "FRONTLOADER JD344H PT2412 AL2367 AL2371 AL2119 AL2262 AL2377 AL2361 AL2361 Almo…" at bounding box center [724, 311] width 1448 height 470
click at [661, 377] on link at bounding box center [653, 383] width 18 height 12
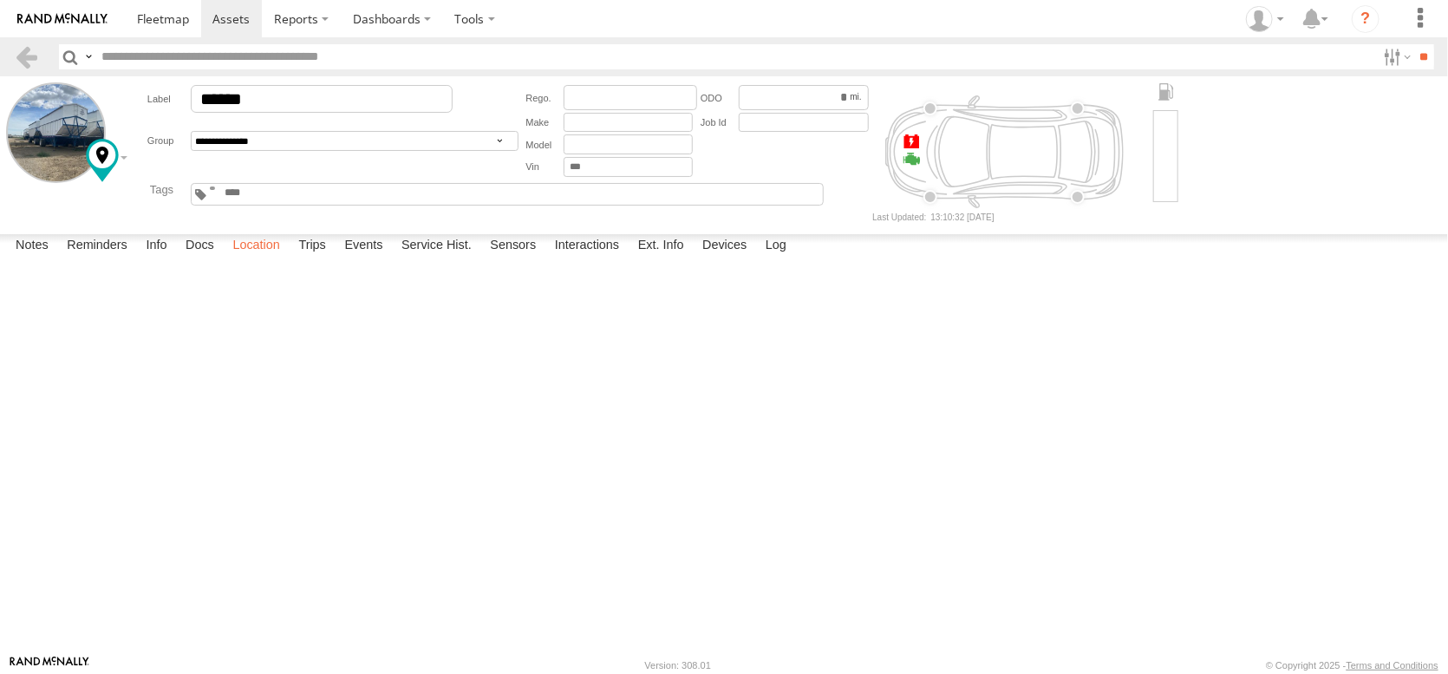
click at [289, 258] on label "Location" at bounding box center [256, 246] width 65 height 24
click at [0, 0] on span at bounding box center [0, 0] width 0 height 0
click at [0, 0] on label at bounding box center [0, 0] width 0 height 0
click at [0, 0] on span at bounding box center [0, 0] width 0 height 0
drag, startPoint x: 179, startPoint y: 593, endPoint x: 1021, endPoint y: 646, distance: 844.4
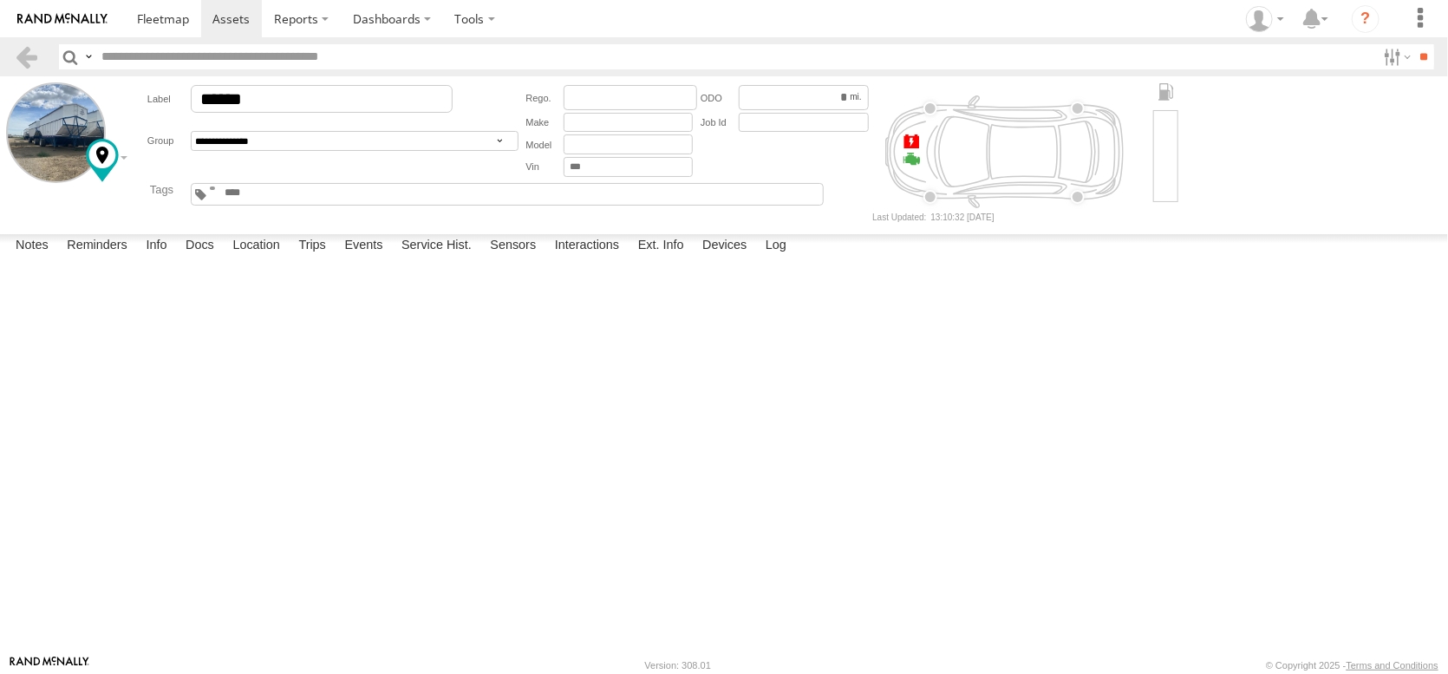
click at [0, 0] on input "range" at bounding box center [0, 0] width 0 height 0
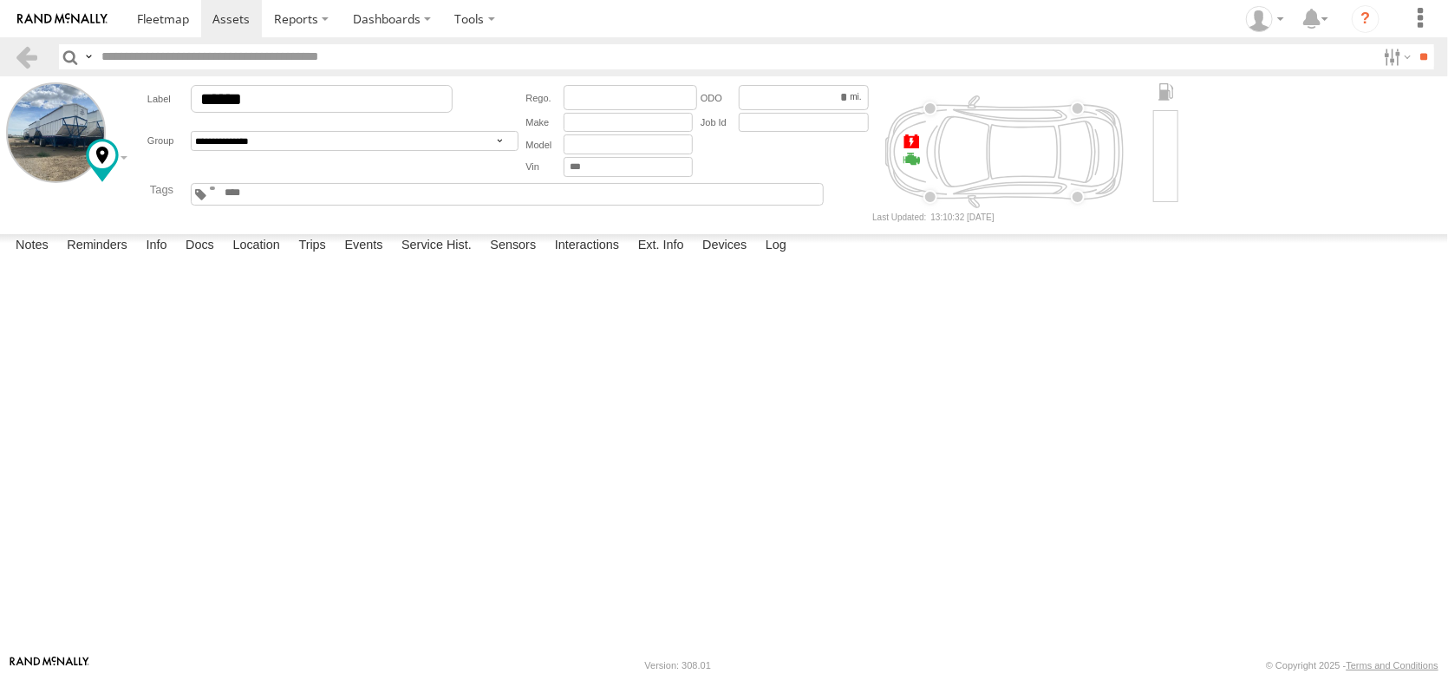
click at [0, 0] on input "range" at bounding box center [0, 0] width 0 height 0
click at [0, 0] on span at bounding box center [0, 0] width 0 height 0
type input "**********"
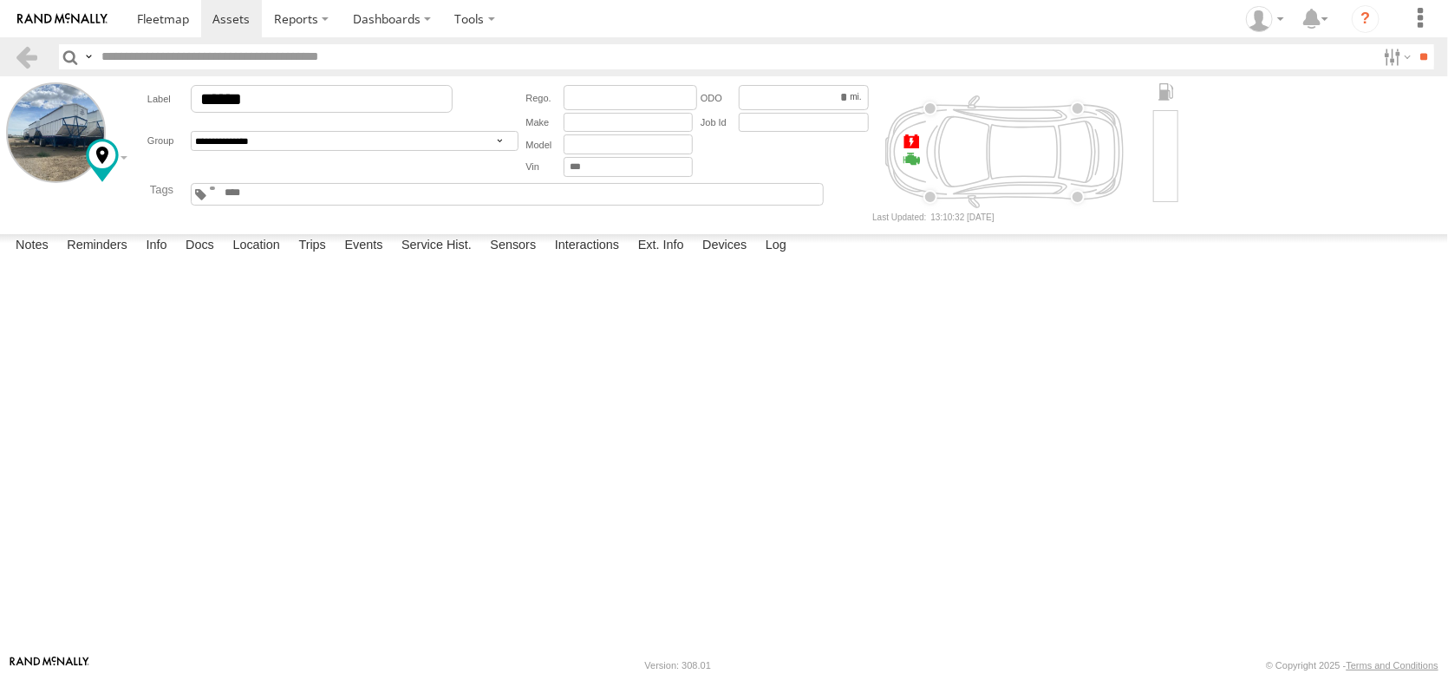
click at [0, 0] on label at bounding box center [0, 0] width 0 height 0
drag, startPoint x: 655, startPoint y: 513, endPoint x: 757, endPoint y: 442, distance: 123.9
click at [0, 0] on div "AL2361" at bounding box center [0, 0] width 0 height 0
drag, startPoint x: 391, startPoint y: 490, endPoint x: 442, endPoint y: 384, distance: 117.5
click at [0, 0] on div "AL2361" at bounding box center [0, 0] width 0 height 0
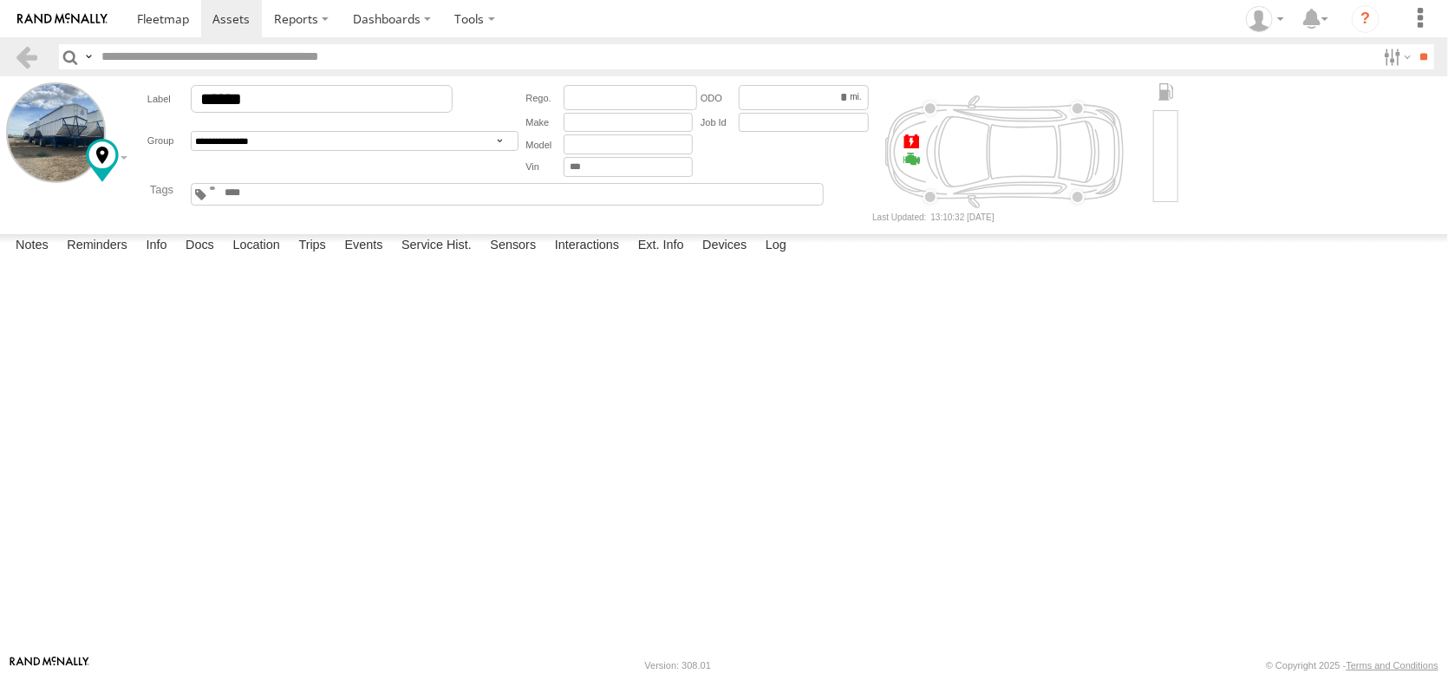
drag, startPoint x: 399, startPoint y: 513, endPoint x: 410, endPoint y: 435, distance: 78.8
click at [0, 0] on div "AL2361" at bounding box center [0, 0] width 0 height 0
click at [33, 53] on link at bounding box center [26, 56] width 25 height 25
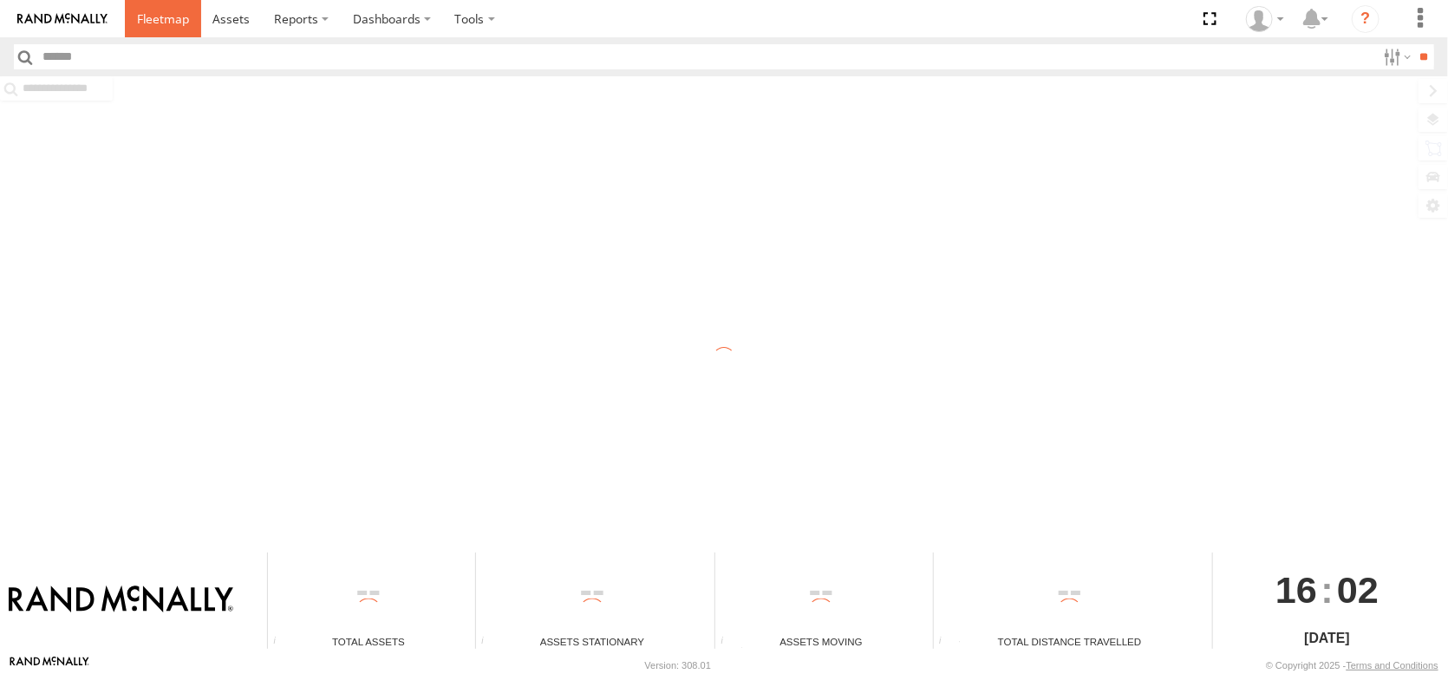
click at [189, 18] on span at bounding box center [163, 18] width 52 height 16
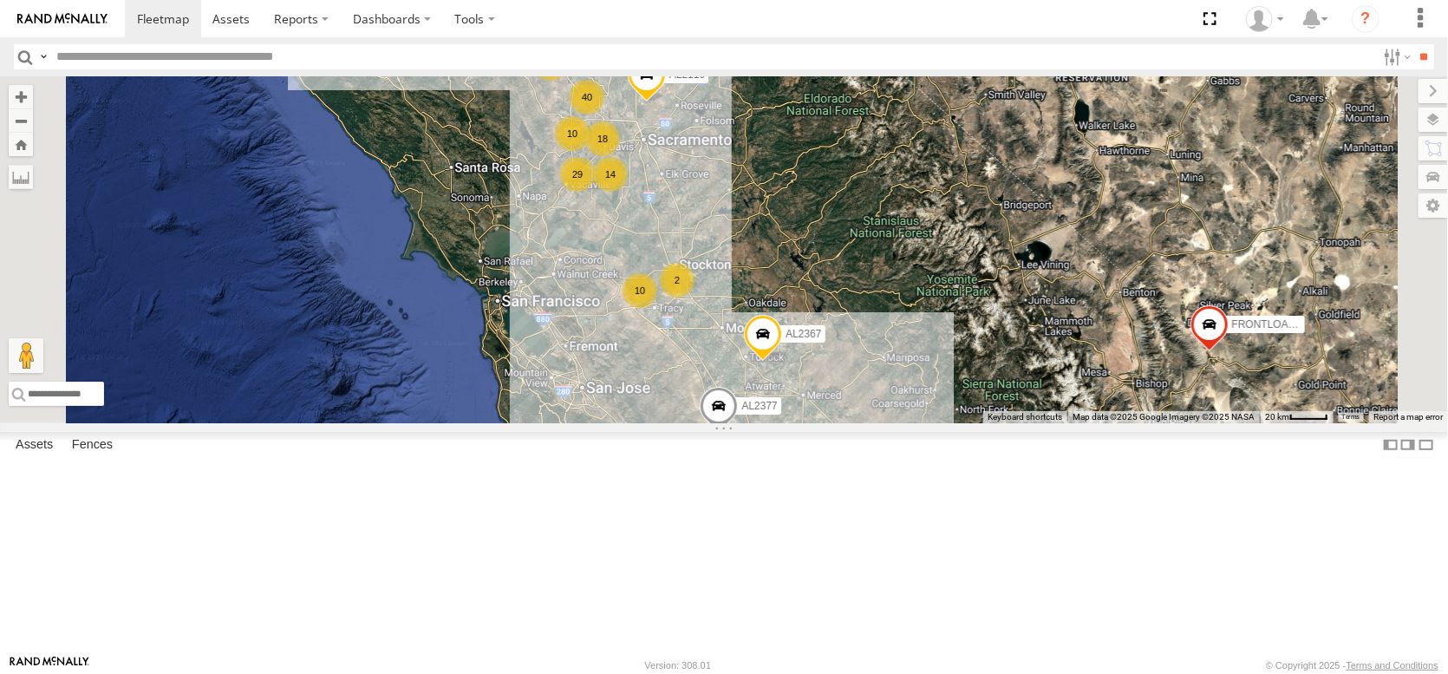
drag, startPoint x: 737, startPoint y: 275, endPoint x: 761, endPoint y: 484, distance: 210.4
click at [761, 423] on div "AL2367 FRONTLOADER JD344H AL2371 AL2377 AL2119 14 8 29 18 10 9 10 2 14 40 2" at bounding box center [724, 249] width 1448 height 347
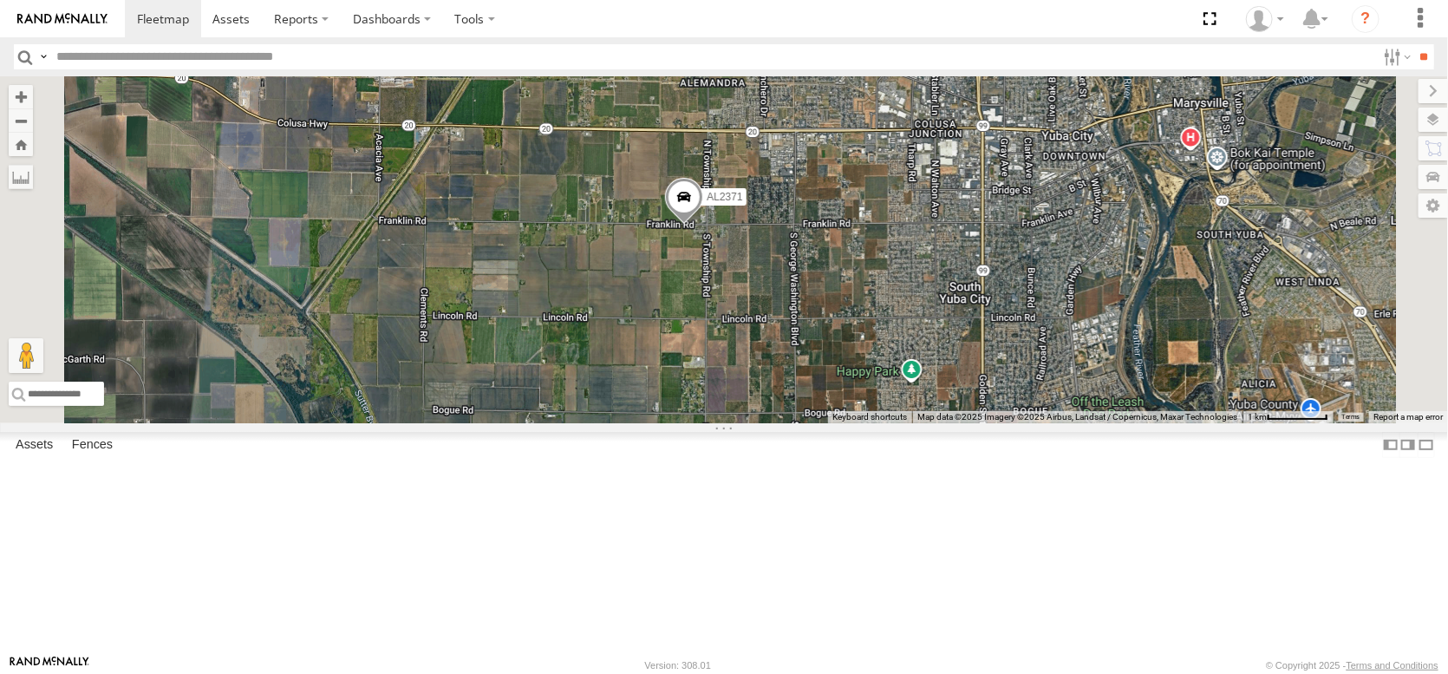
click at [703, 225] on span at bounding box center [684, 201] width 38 height 47
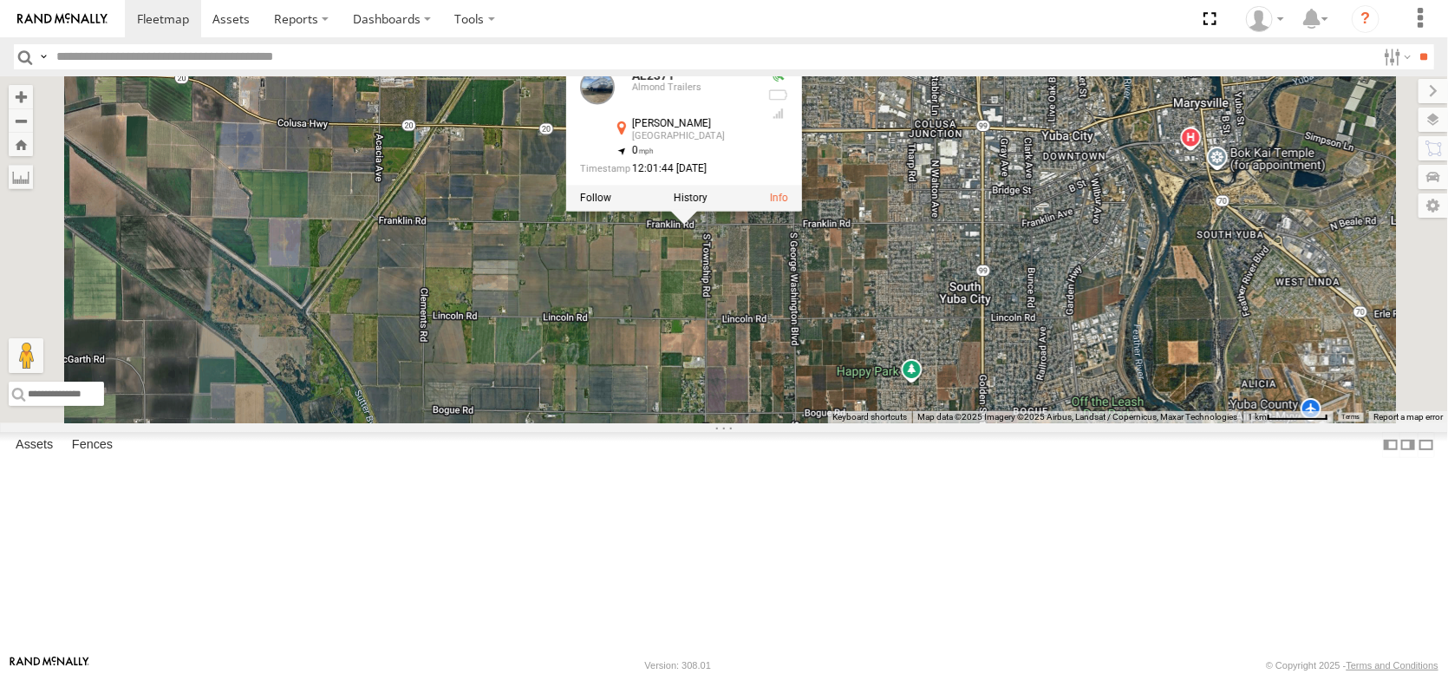
click at [844, 408] on div "AL2367 FRONTLOADER JD344H AL2371 AL2377 AL2119 PT2437 AL2340 AL2371 [GEOGRAPHIC…" at bounding box center [724, 249] width 1448 height 347
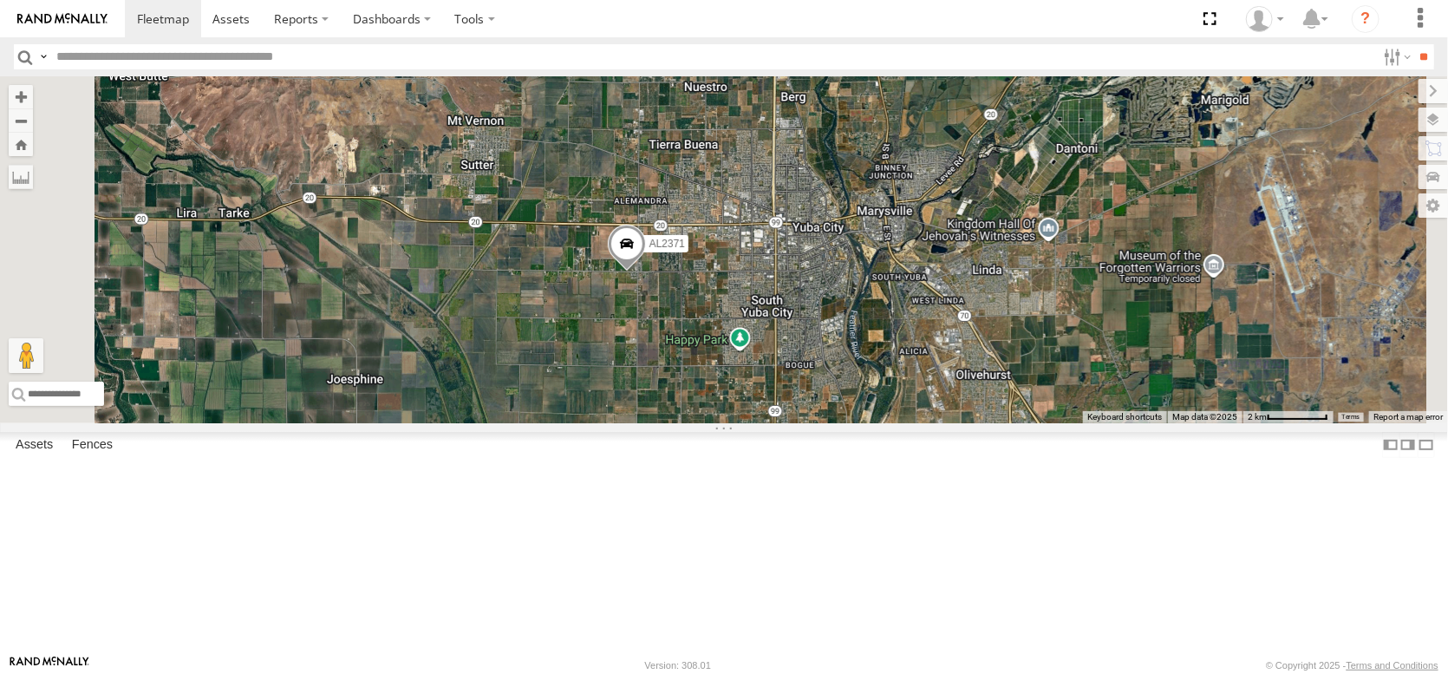
drag, startPoint x: 778, startPoint y: 399, endPoint x: 812, endPoint y: 333, distance: 74.1
click at [799, 352] on div "AL2367 FRONTLOADER JD344H AL2371 AL2377 AL2119 PT2437 AL2340" at bounding box center [724, 249] width 1448 height 347
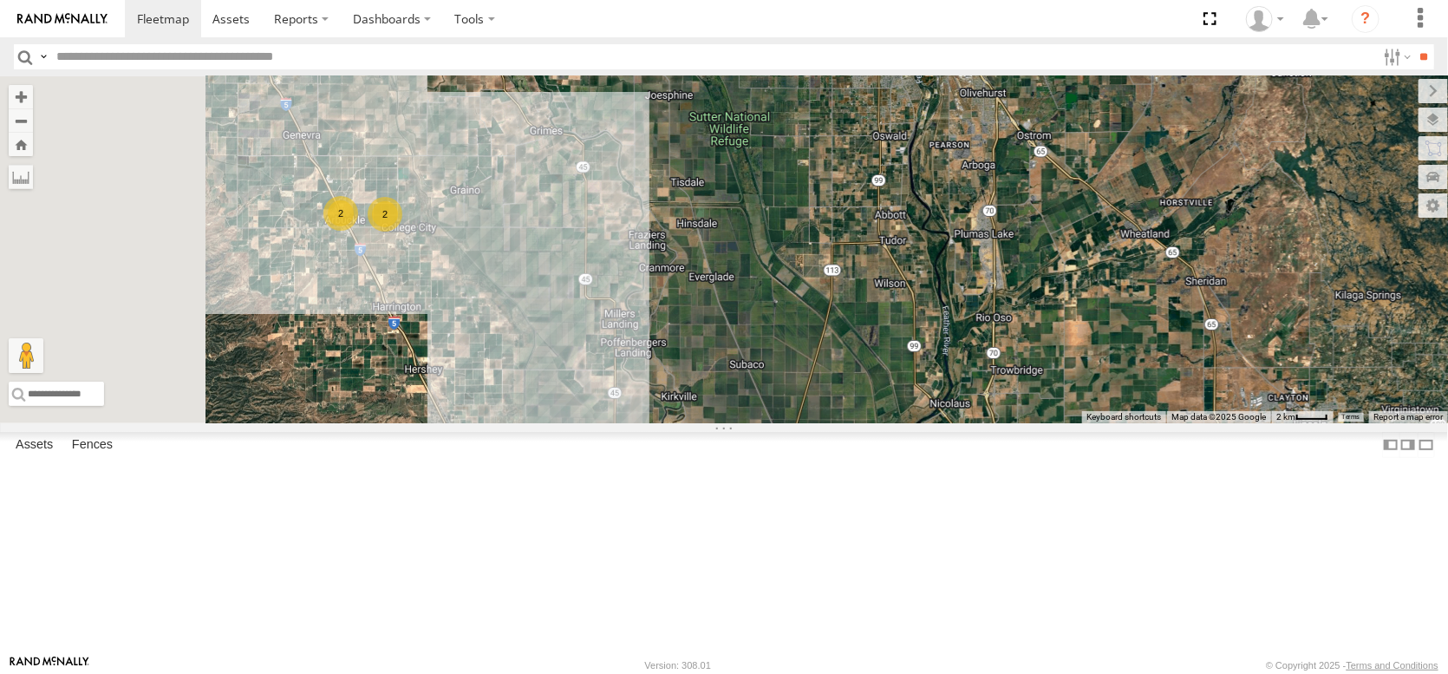
drag, startPoint x: 824, startPoint y: 385, endPoint x: 902, endPoint y: 359, distance: 82.3
click at [900, 359] on div "AL2367 FRONTLOADER JD344H AL2371 AL2377 AL2119 PT2437 AL2340 3 2 2" at bounding box center [724, 249] width 1448 height 347
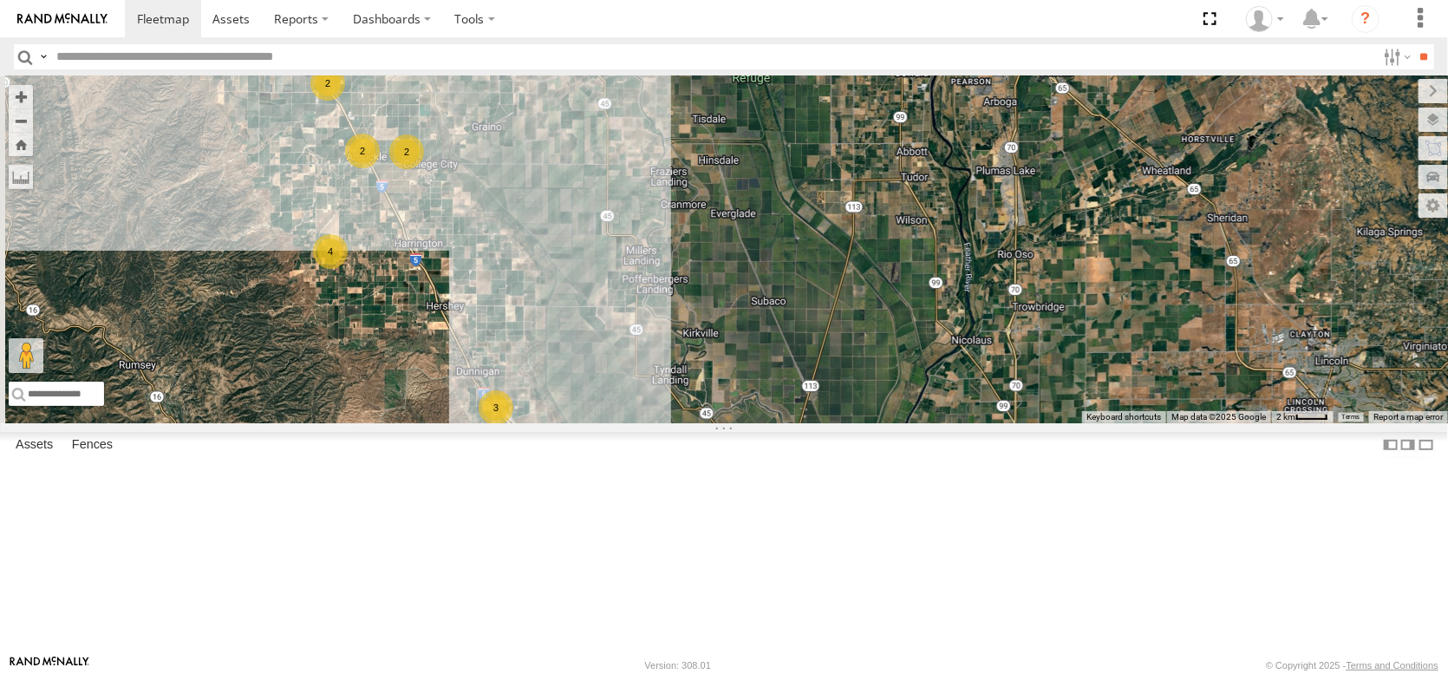
drag, startPoint x: 770, startPoint y: 535, endPoint x: 688, endPoint y: 315, distance: 235.1
click at [694, 323] on div "AL2367 FRONTLOADER JD344H AL2371 AL2377 AL2119 PT2437 AL2340 3 2 2 7 4 2 3 2 PT…" at bounding box center [724, 249] width 1448 height 347
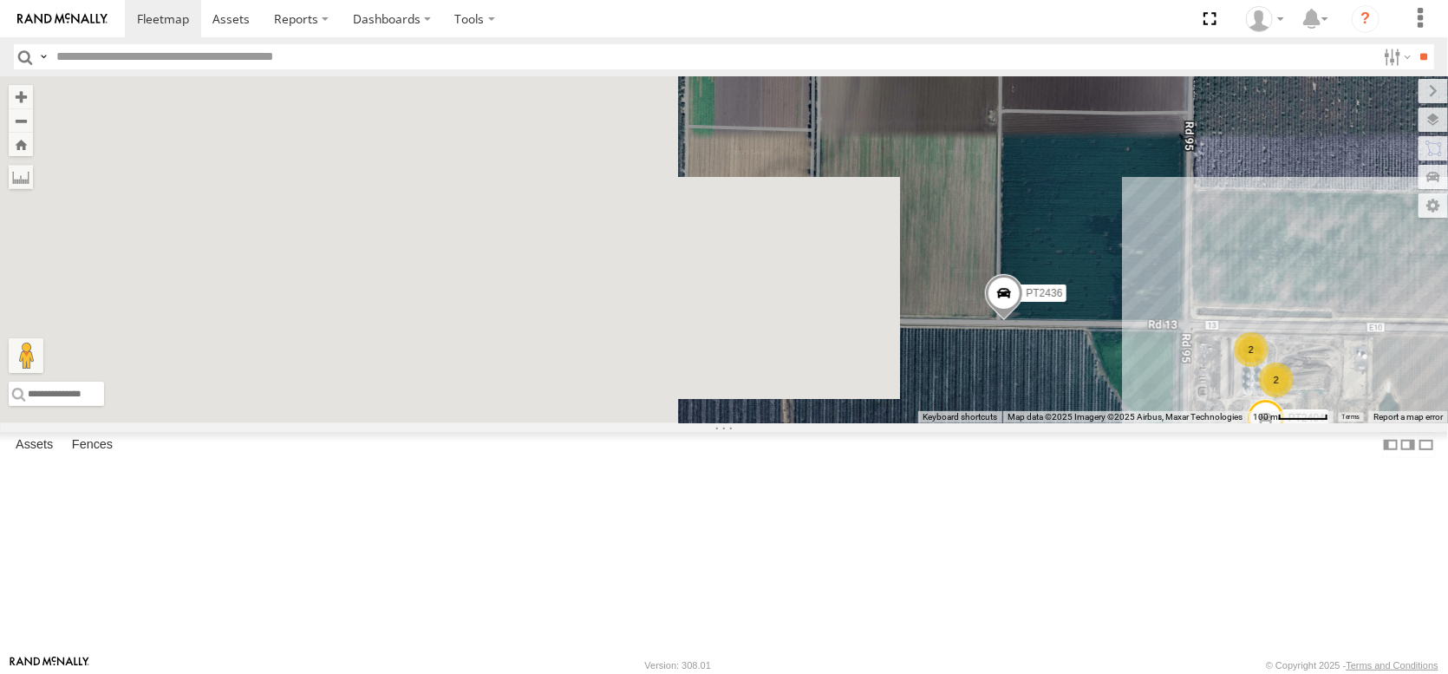
drag, startPoint x: 686, startPoint y: 295, endPoint x: 1446, endPoint y: 378, distance: 764.9
click at [1446, 378] on div "AL2367 FRONTLOADER JD344H AL2371 AL2377 AL2119 PT2437 AL2340 PT2402 AL2355 AL22…" at bounding box center [724, 249] width 1448 height 347
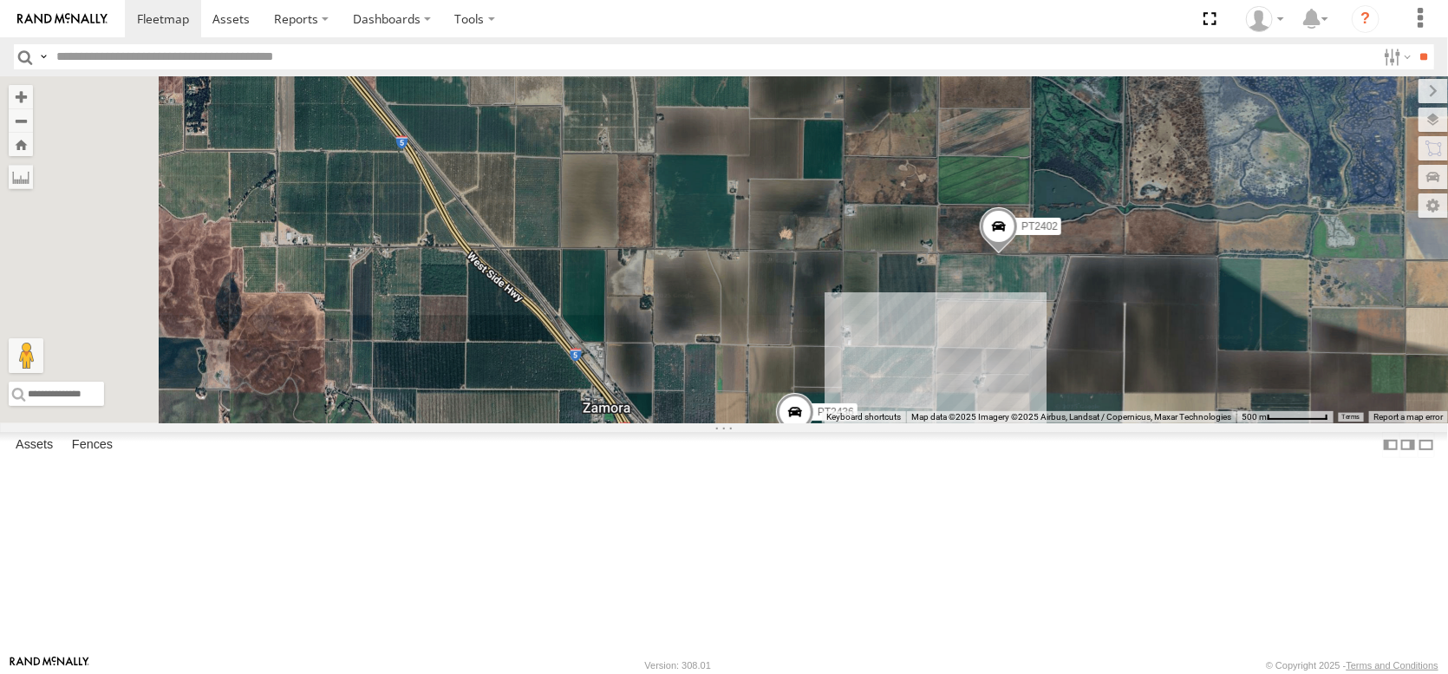
drag, startPoint x: 712, startPoint y: 353, endPoint x: 842, endPoint y: 565, distance: 249.1
click at [842, 423] on div "AL2367 FRONTLOADER JD344H AL2371 AL2377 AL2119 PT2437 AL2340 PT2402 AL2355 AL22…" at bounding box center [724, 249] width 1448 height 347
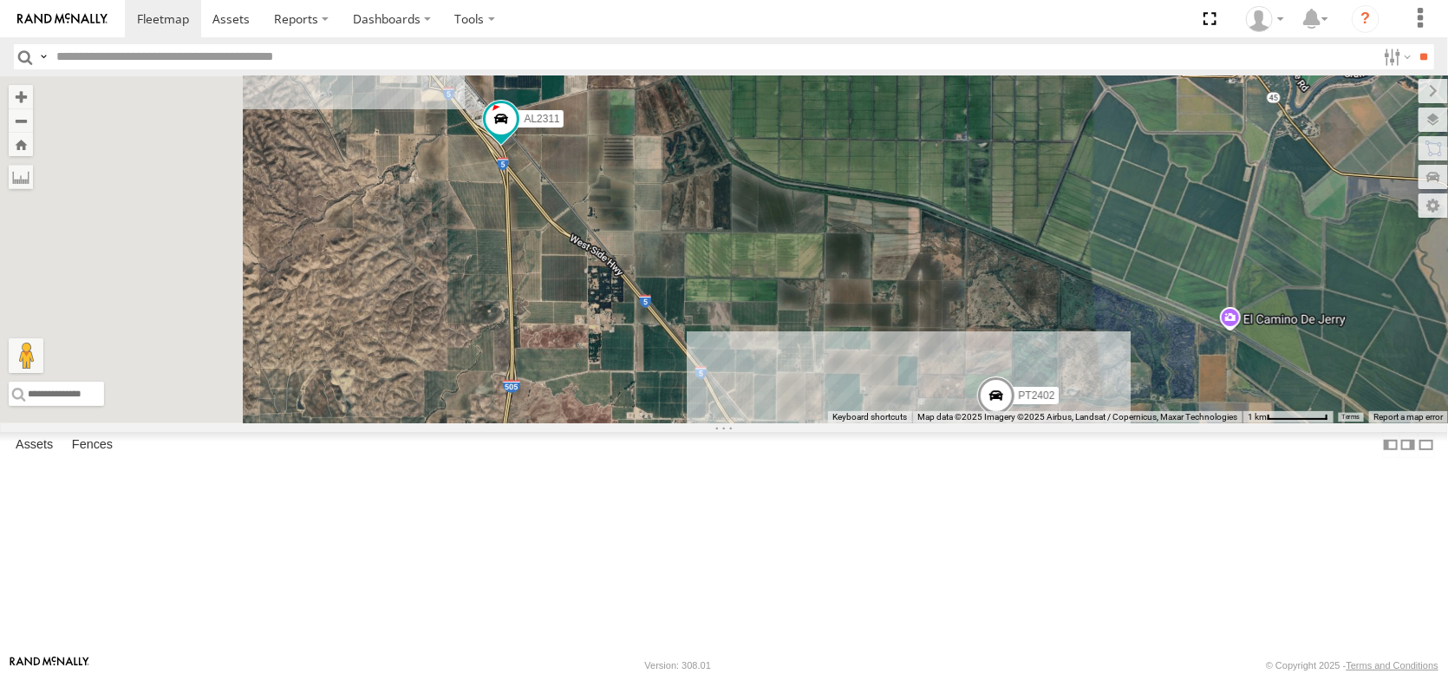
drag, startPoint x: 740, startPoint y: 393, endPoint x: 948, endPoint y: 497, distance: 232.6
click at [948, 423] on div "AL2367 FRONTLOADER JD344H AL2371 AL2377 AL2119 PT2437 AL2340 PT2402 AL2355 AL22…" at bounding box center [724, 249] width 1448 height 347
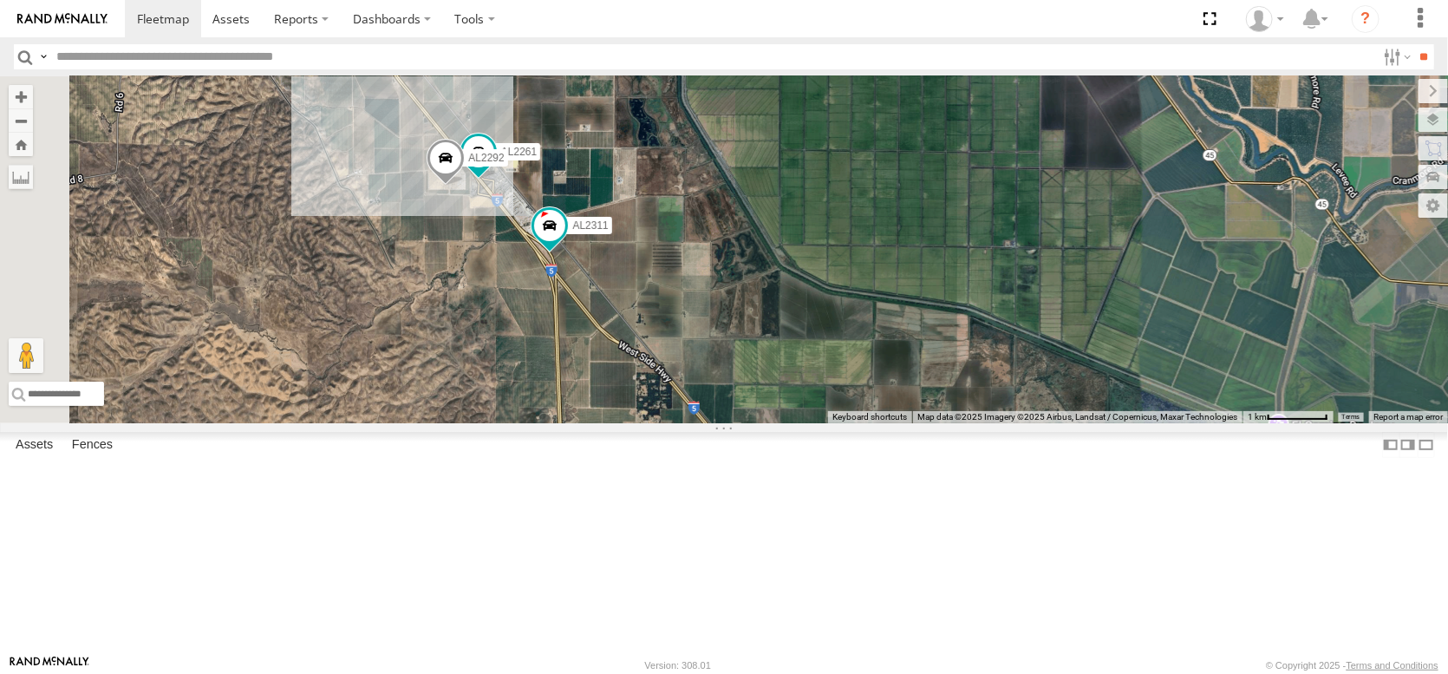
drag, startPoint x: 825, startPoint y: 411, endPoint x: 899, endPoint y: 576, distance: 180.5
click at [900, 423] on div "AL2367 FRONTLOADER JD344H AL2371 AL2377 AL2119 PT2437 AL2340 PT2402 AL2355 AL22…" at bounding box center [724, 249] width 1448 height 347
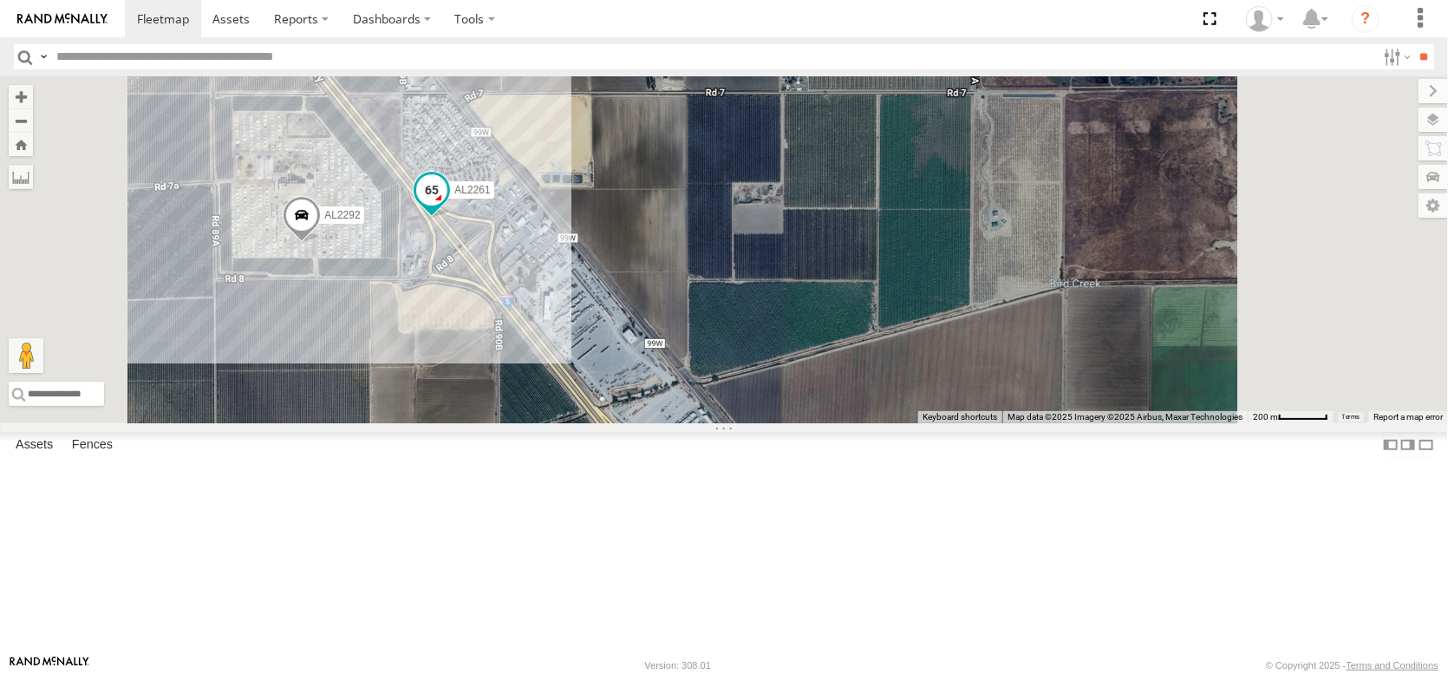
click at [447, 206] on span at bounding box center [431, 190] width 31 height 31
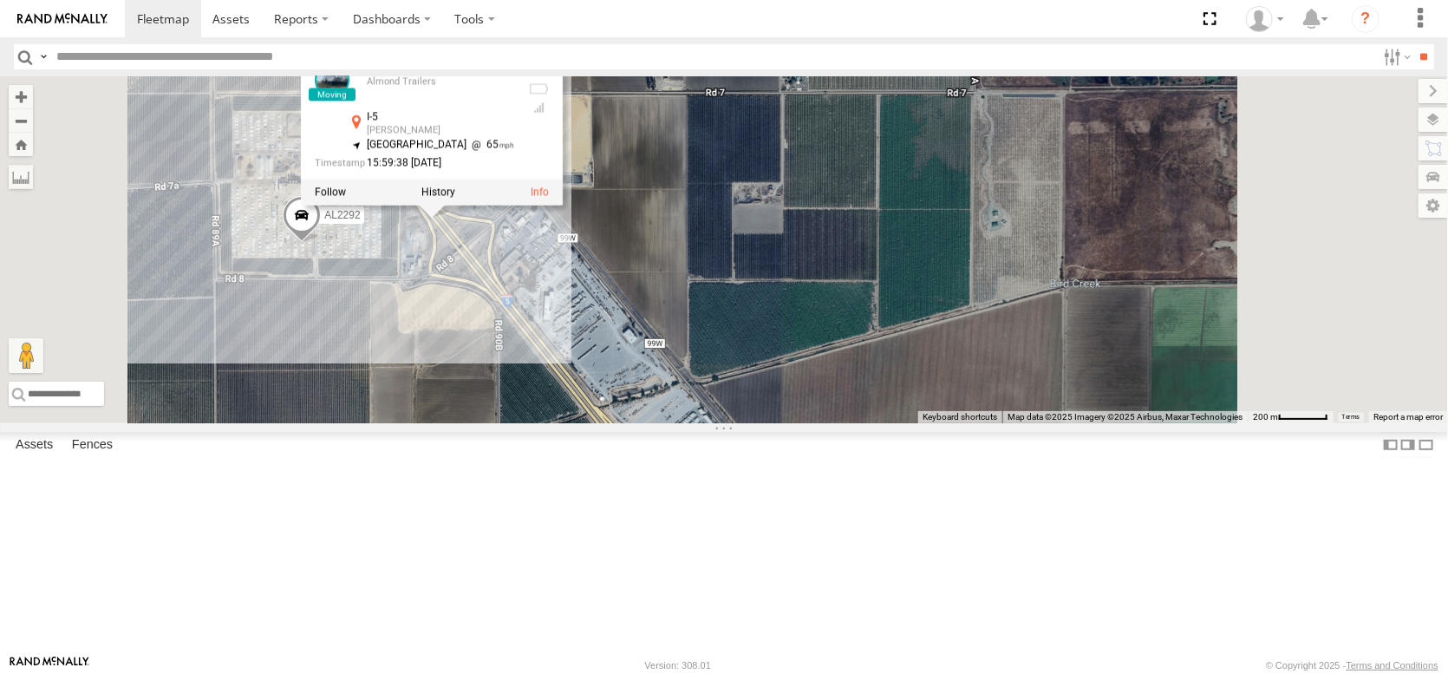
click at [876, 284] on div "AL2367 FRONTLOADER JD344H AL2371 AL2377 AL2119 PT2437 AL2340 PT2402 AL2355 AL22…" at bounding box center [724, 249] width 1448 height 347
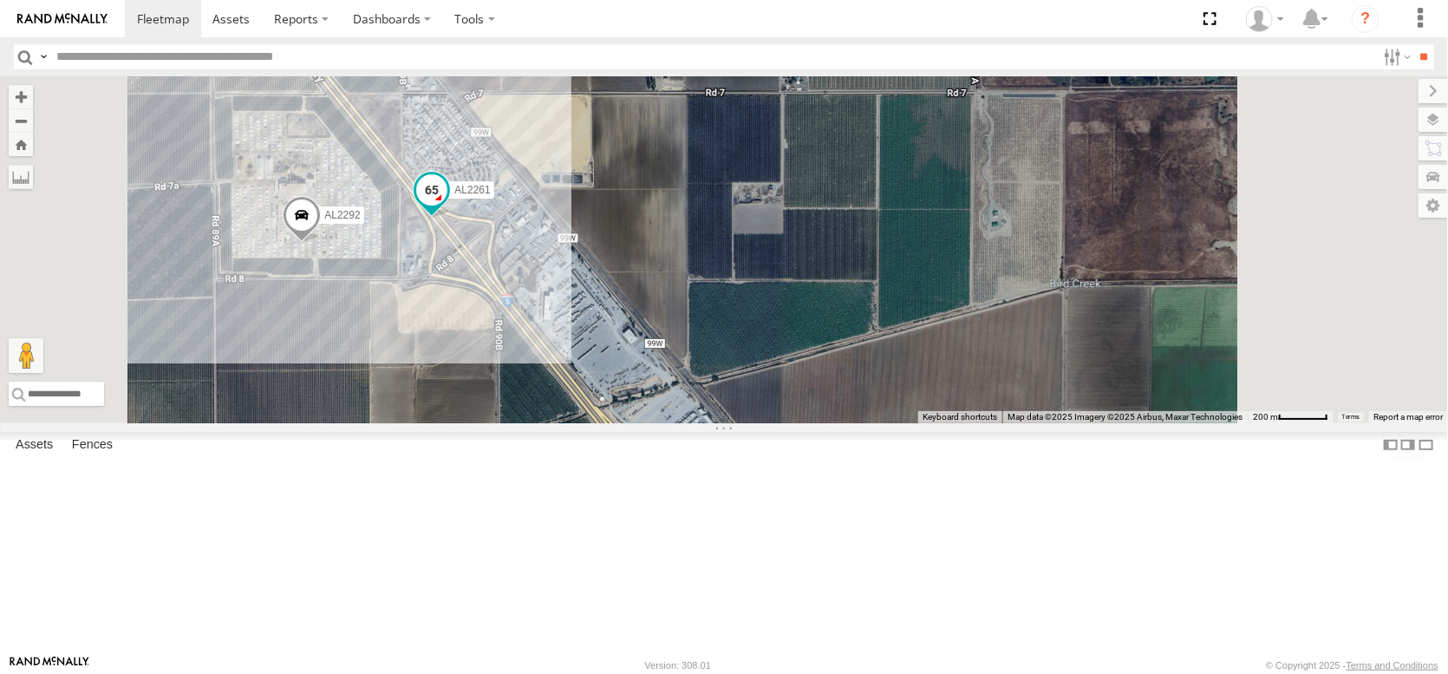
click at [447, 206] on span at bounding box center [431, 190] width 31 height 31
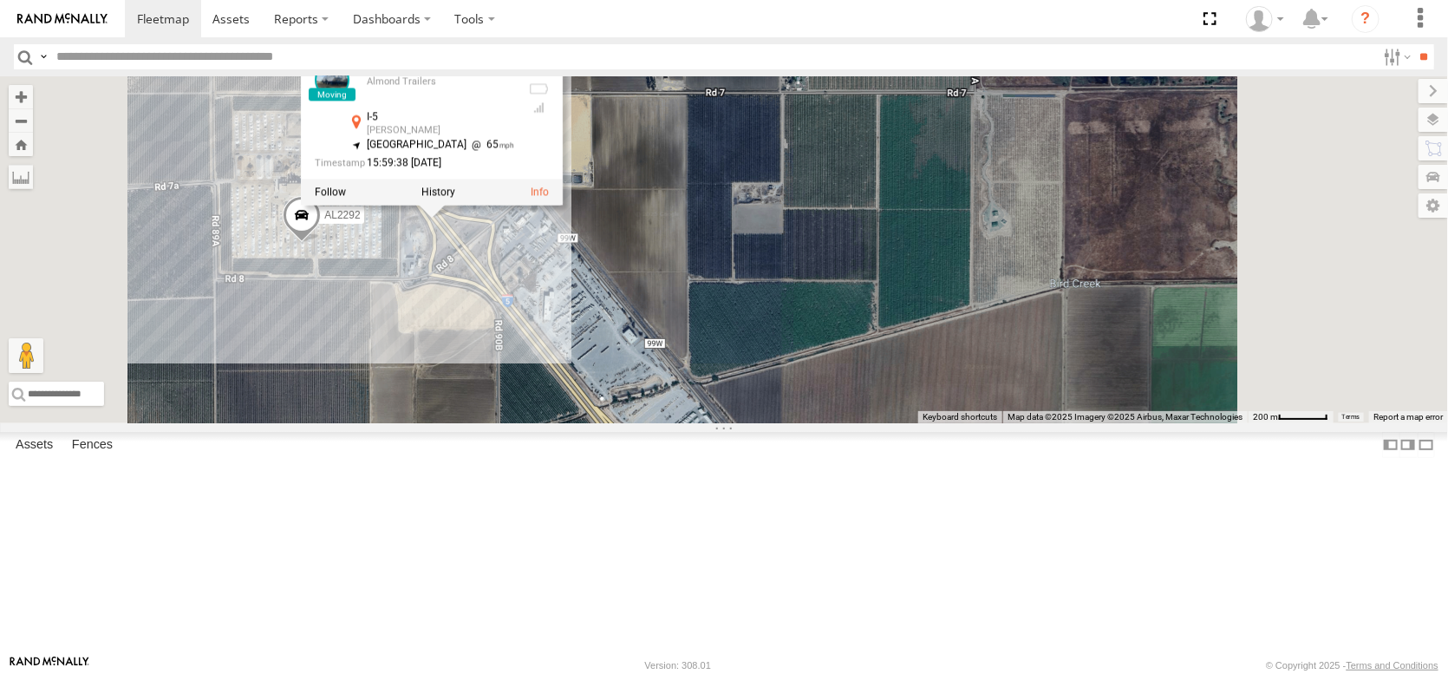
click at [563, 205] on div at bounding box center [432, 192] width 262 height 26
click at [1066, 340] on div "AL2367 FRONTLOADER JD344H AL2371 AL2377 AL2119 PT2437 AL2340 PT2402 AL2355 AL22…" at bounding box center [724, 249] width 1448 height 347
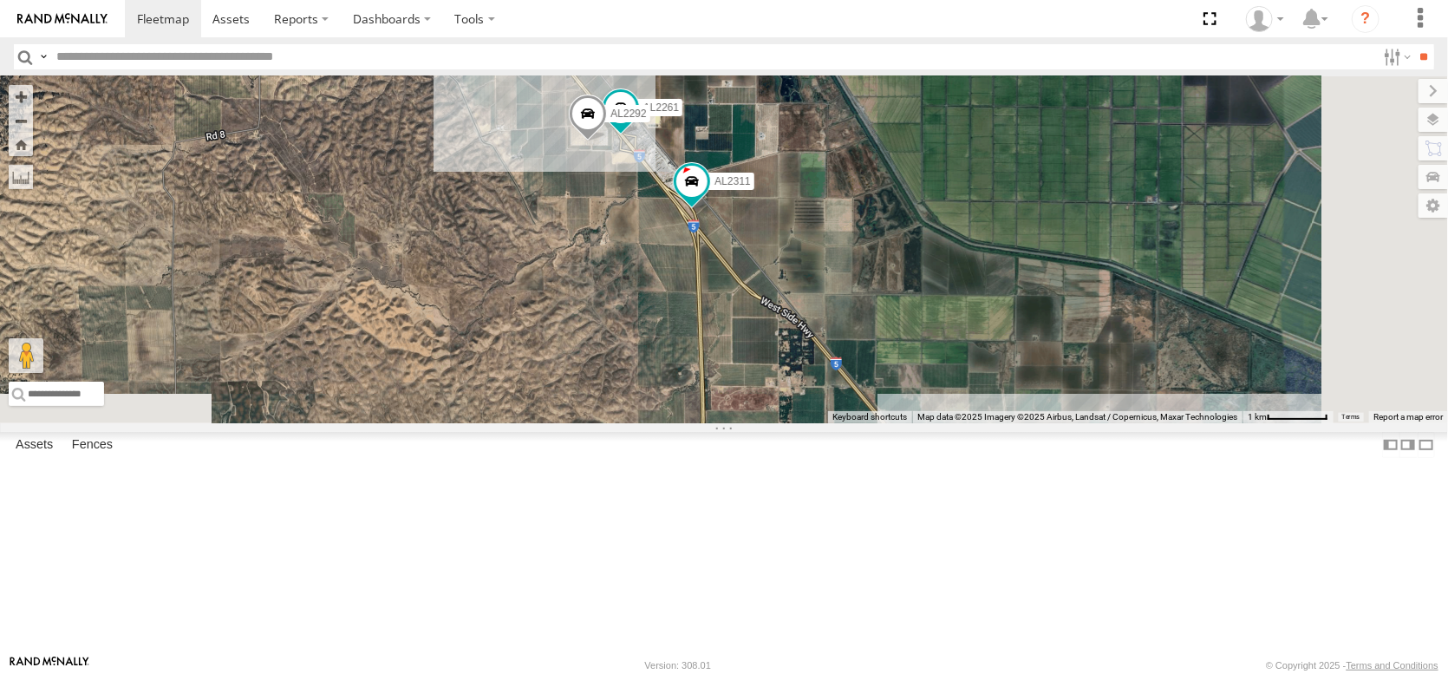
drag, startPoint x: 909, startPoint y: 525, endPoint x: 734, endPoint y: 252, distance: 324.4
click at [734, 252] on div "AL2367 FRONTLOADER JD344H AL2371 AL2377 AL2119 PT2437 AL2340 PT2402 AL2355 AL22…" at bounding box center [724, 249] width 1448 height 347
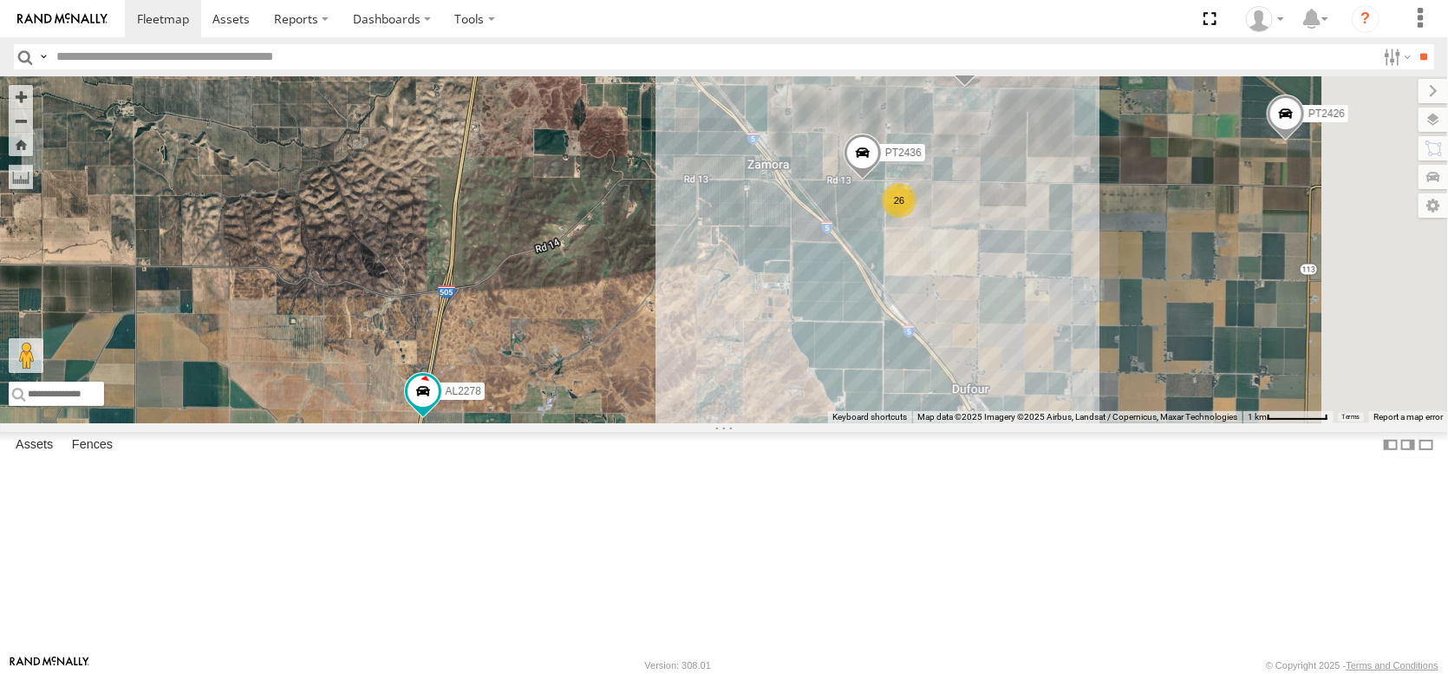
drag, startPoint x: 890, startPoint y: 559, endPoint x: 720, endPoint y: 194, distance: 402.3
click at [738, 218] on div "AL2367 FRONTLOADER JD344H AL2371 AL2377 AL2119 PT2437 AL2340 PT2402 AL2355 AL22…" at bounding box center [724, 249] width 1448 height 347
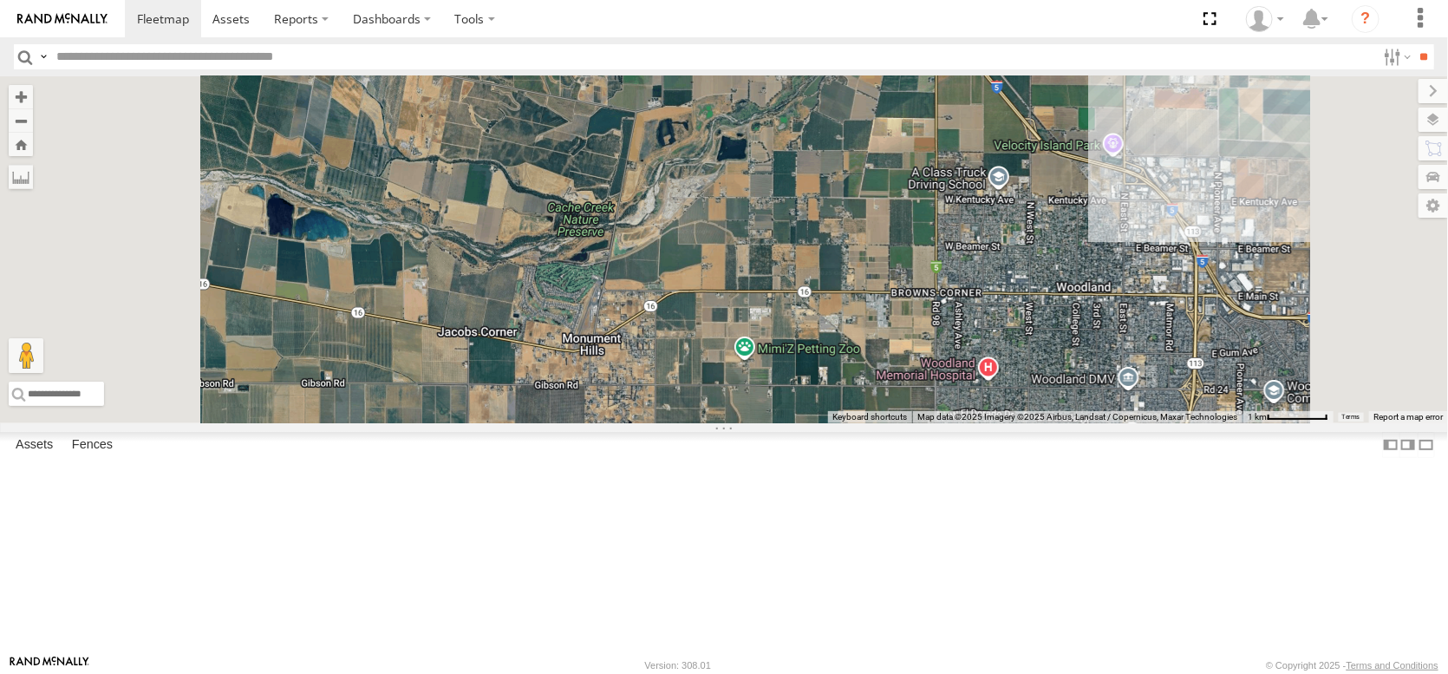
drag, startPoint x: 749, startPoint y: 481, endPoint x: 792, endPoint y: 212, distance: 272.1
click at [792, 212] on div "AL2367 FRONTLOADER JD344H AL2371 AL2377 AL2119 PT2437 AL2340 PT2402 AL2355 AL22…" at bounding box center [724, 249] width 1448 height 347
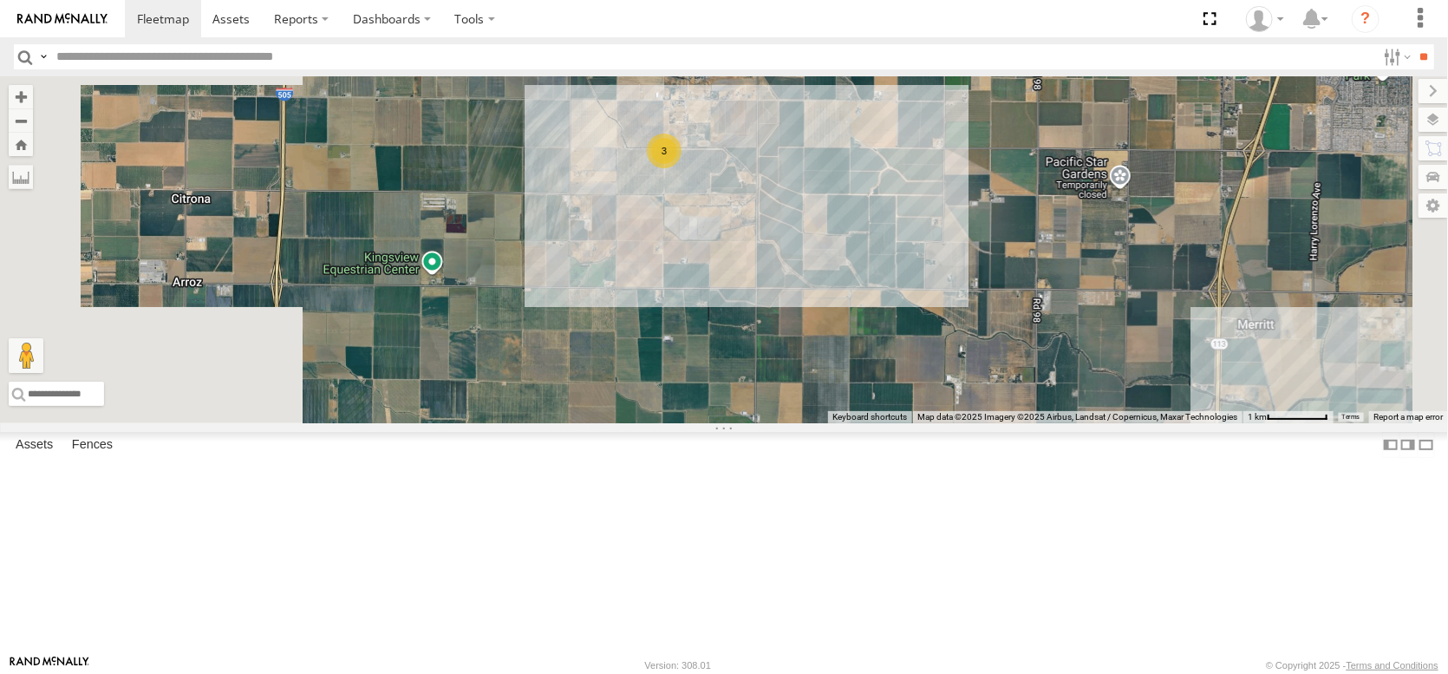
drag, startPoint x: 735, startPoint y: 459, endPoint x: 873, endPoint y: 176, distance: 314.5
click at [873, 176] on div "AL2367 FRONTLOADER JD344H AL2371 AL2377 AL2119 PT2437 AL2340 PT2402 AL2355 AL22…" at bounding box center [724, 249] width 1448 height 347
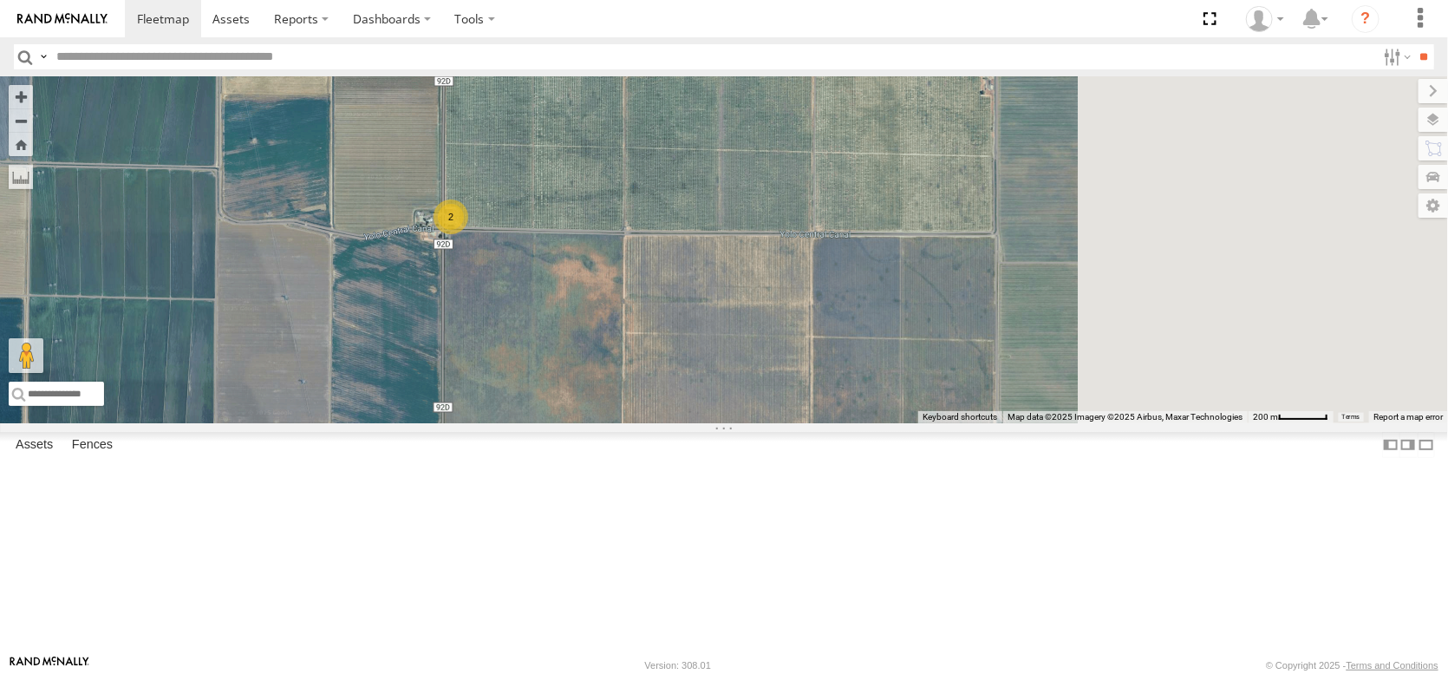
drag, startPoint x: 1011, startPoint y: 393, endPoint x: 649, endPoint y: 298, distance: 374.5
click at [689, 322] on div "AL2367 FRONTLOADER JD344H AL2371 AL2377 AL2119 PT2437 AL2340 PT2402 AL2355 AL22…" at bounding box center [724, 249] width 1448 height 347
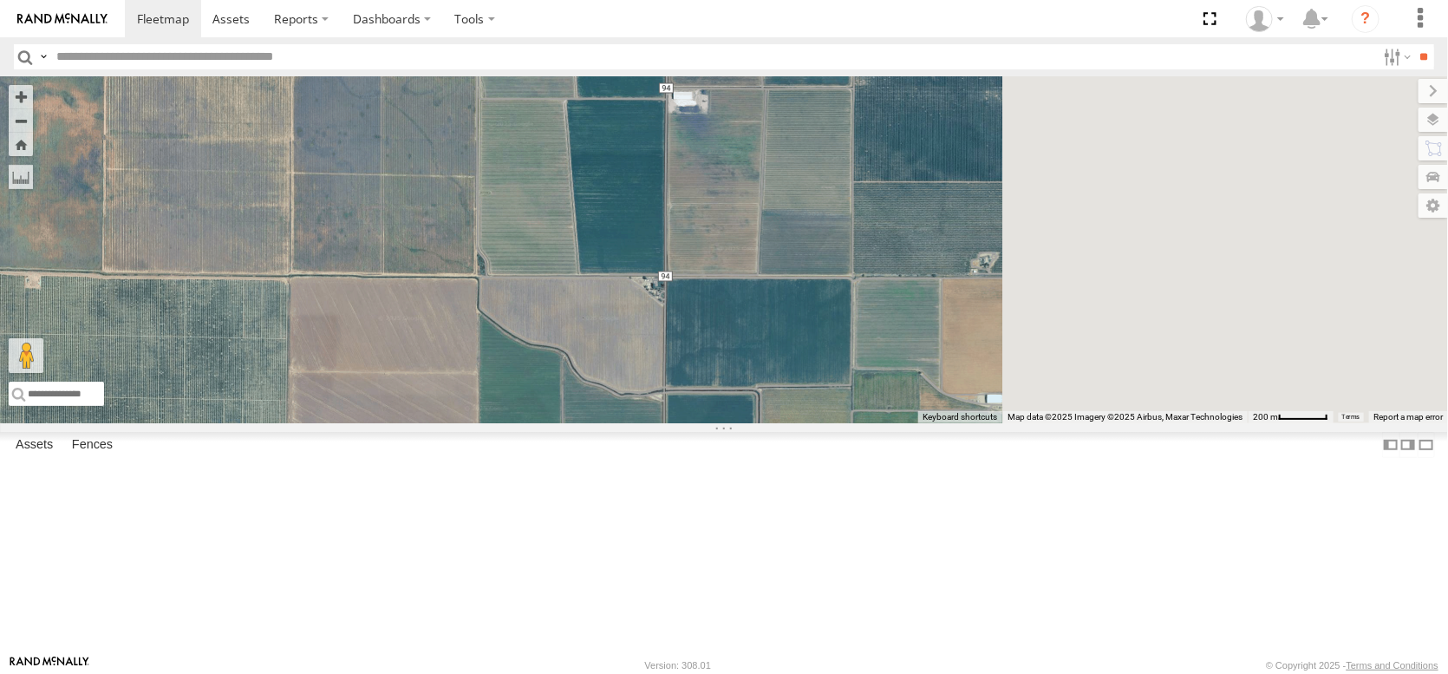
drag, startPoint x: 877, startPoint y: 394, endPoint x: 473, endPoint y: 238, distance: 433.6
click at [479, 266] on div "AL2367 FRONTLOADER JD344H AL2371 AL2377 AL2119 PT2437 AL2340 PT2402 AL2355 AL22…" at bounding box center [724, 249] width 1448 height 347
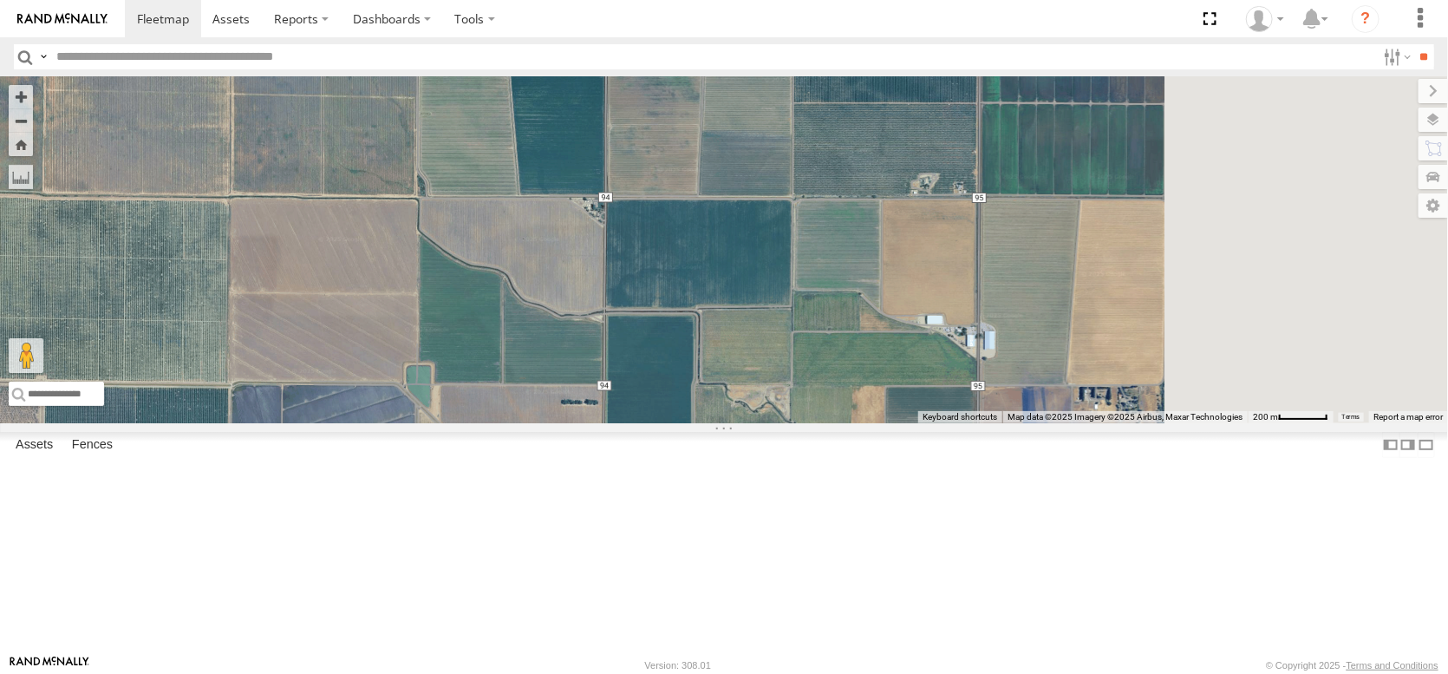
drag, startPoint x: 479, startPoint y: 192, endPoint x: 481, endPoint y: 179, distance: 13.1
click at [481, 184] on div "AL2367 FRONTLOADER JD344H AL2371 AL2377 AL2119 PT2437 AL2340 PT2402 AL2355 AL22…" at bounding box center [724, 249] width 1448 height 347
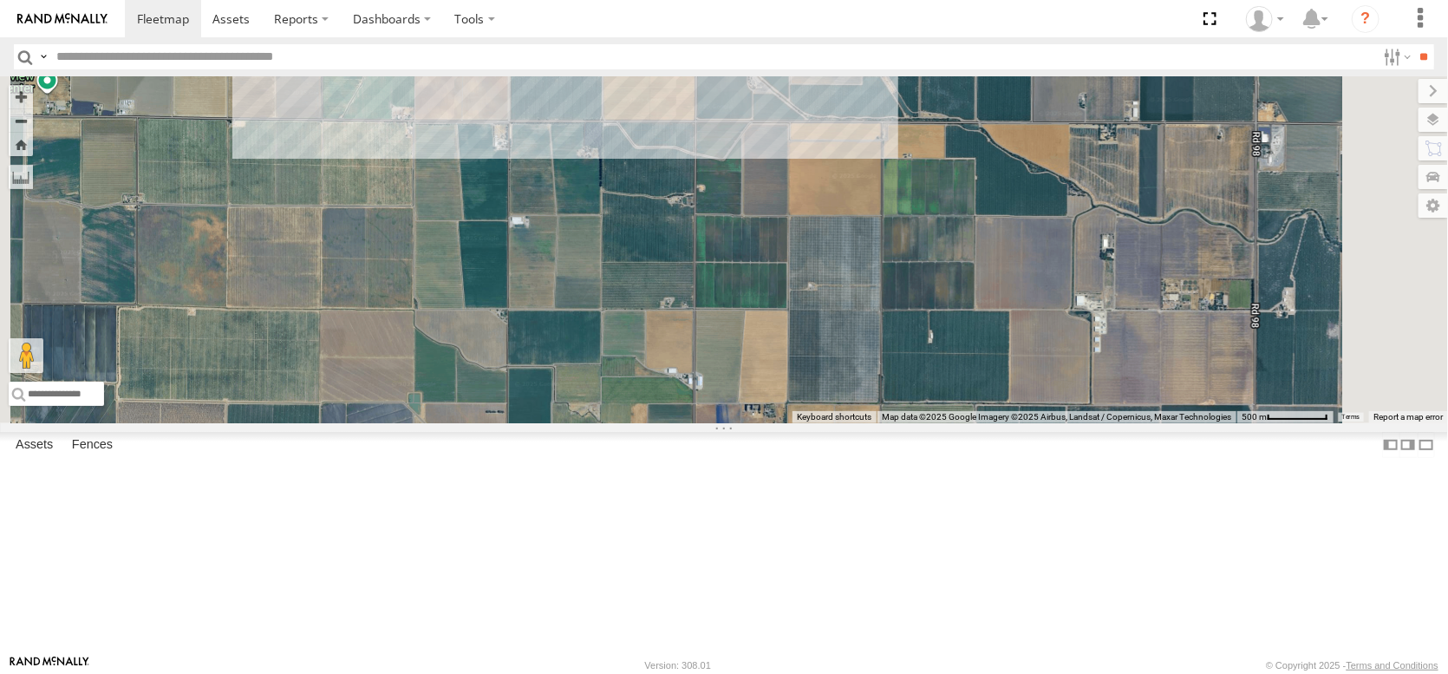
drag, startPoint x: 927, startPoint y: 294, endPoint x: 844, endPoint y: 566, distance: 284.7
click at [844, 423] on div "AL2367 FRONTLOADER JD344H AL2371 AL2377 AL2119 PT2437 AL2340 PT2402 AL2355 AL22…" at bounding box center [724, 249] width 1448 height 347
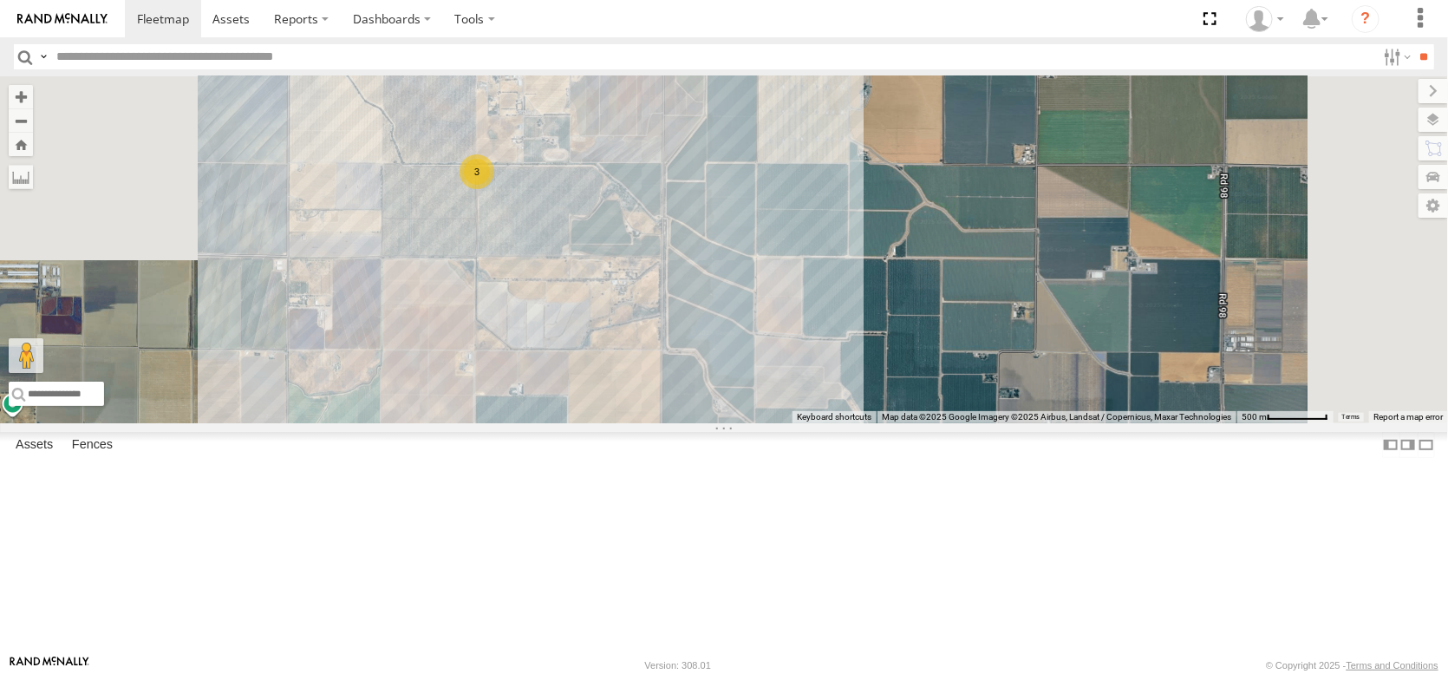
drag, startPoint x: 716, startPoint y: 239, endPoint x: 749, endPoint y: 469, distance: 232.1
click at [749, 423] on div "AL2367 FRONTLOADER JD344H AL2371 AL2377 AL2119 PT2437 AL2340 PT2402 AL2355 AL22…" at bounding box center [724, 249] width 1448 height 347
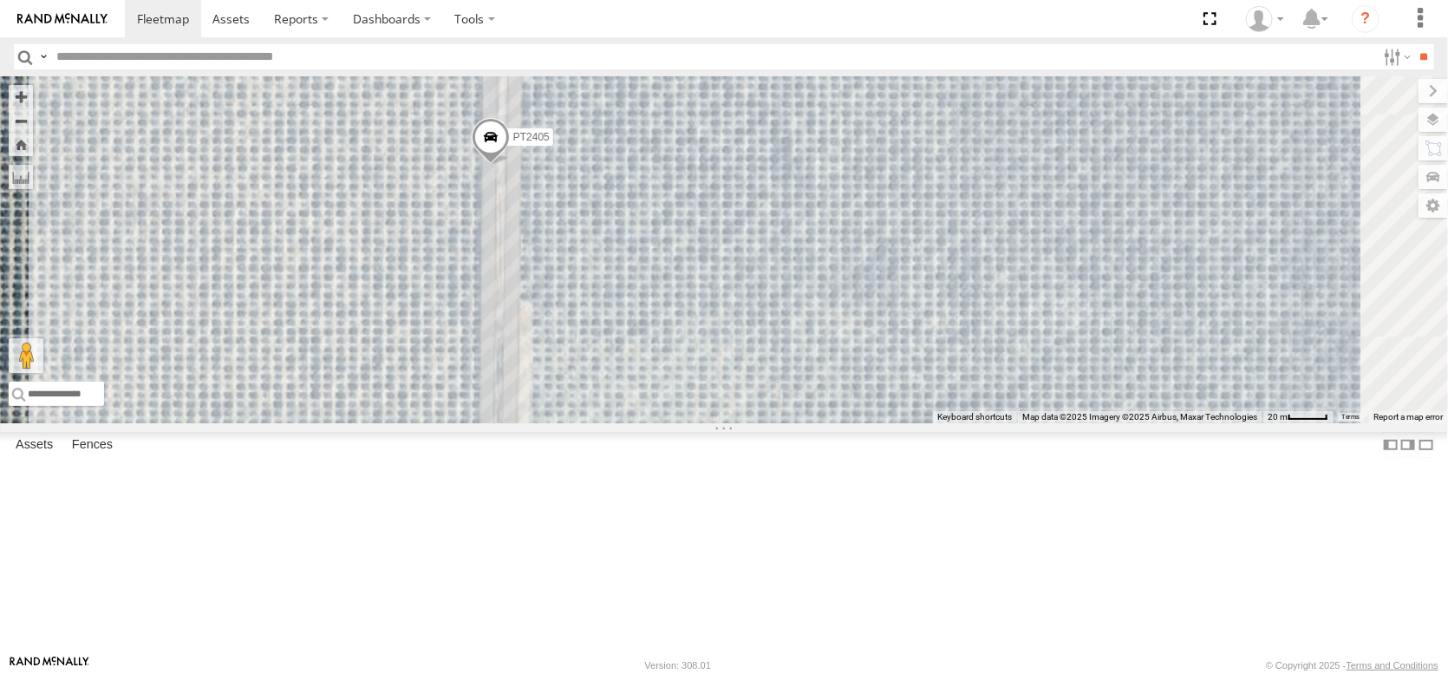
drag, startPoint x: 624, startPoint y: 176, endPoint x: 873, endPoint y: 290, distance: 273.5
click at [877, 294] on div "AL2367 FRONTLOADER JD344H AL2371 AL2377 AL2119 PT2437 AL2340 PT2402 AL2355 AL22…" at bounding box center [724, 249] width 1448 height 347
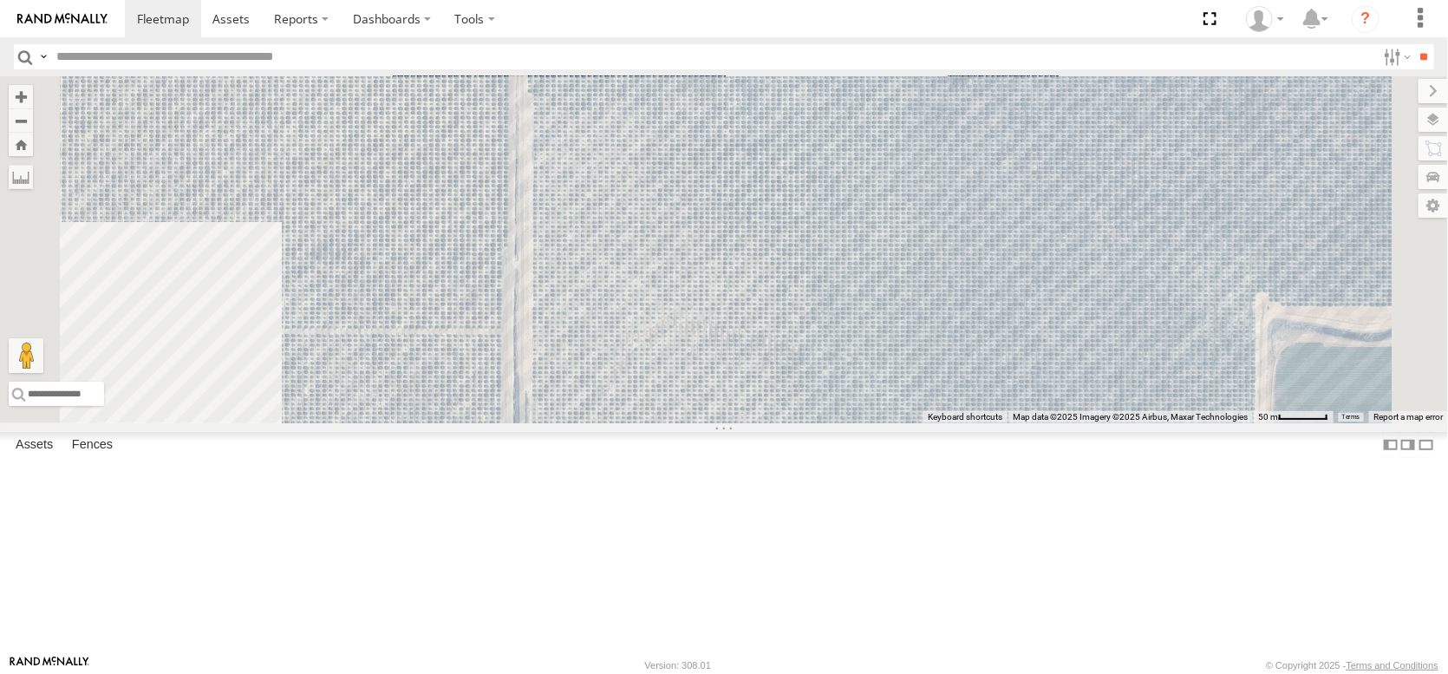
drag, startPoint x: 891, startPoint y: 371, endPoint x: 835, endPoint y: 223, distance: 158.6
click at [835, 223] on div "AL2367 FRONTLOADER JD344H AL2371 AL2377 AL2119 PT2437 AL2340 PT2402 AL2355 AL22…" at bounding box center [724, 249] width 1448 height 347
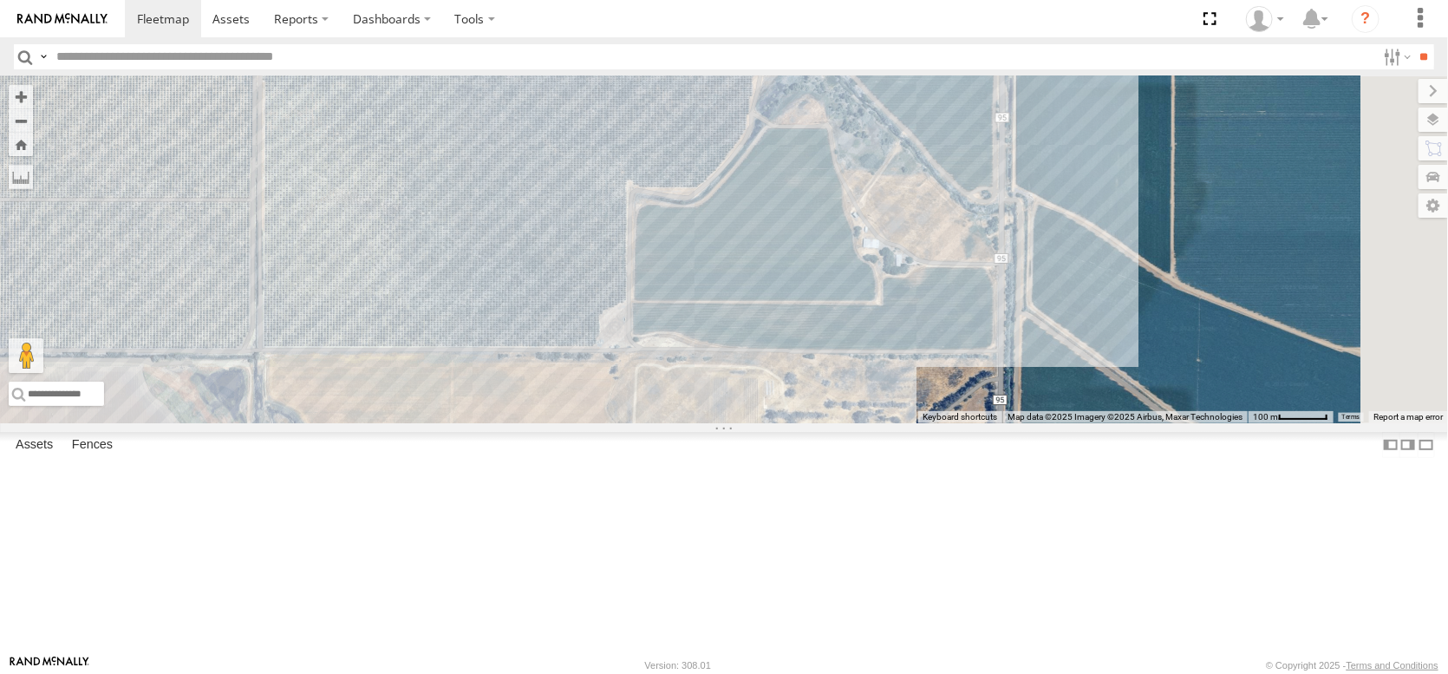
drag, startPoint x: 838, startPoint y: 242, endPoint x: 543, endPoint y: 231, distance: 295.9
click at [543, 231] on div "2 PT2405" at bounding box center [724, 249] width 1448 height 347
click at [121, 457] on label "Fences" at bounding box center [92, 445] width 58 height 24
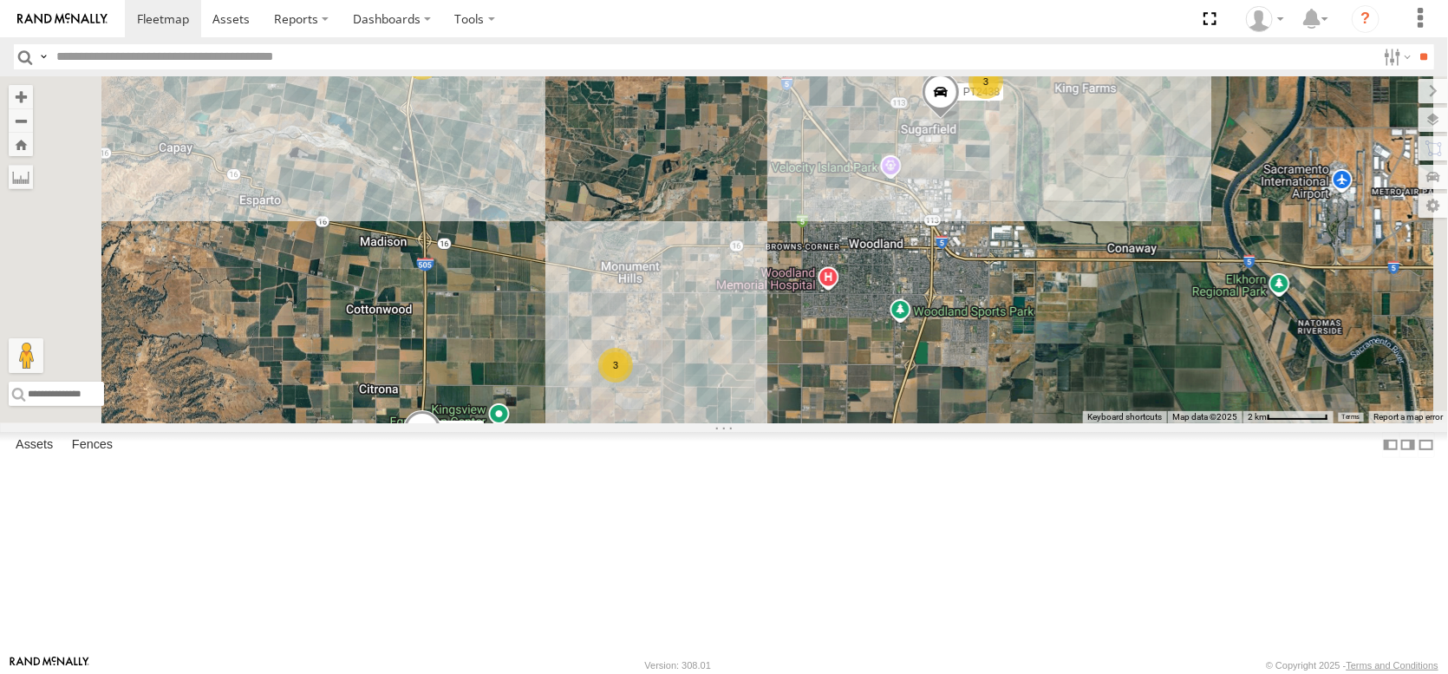
drag, startPoint x: 807, startPoint y: 358, endPoint x: 843, endPoint y: 447, distance: 95.3
click at [843, 423] on div "3 2 AL2326 3 3 3 AL2355 2 PT2438" at bounding box center [724, 249] width 1448 height 347
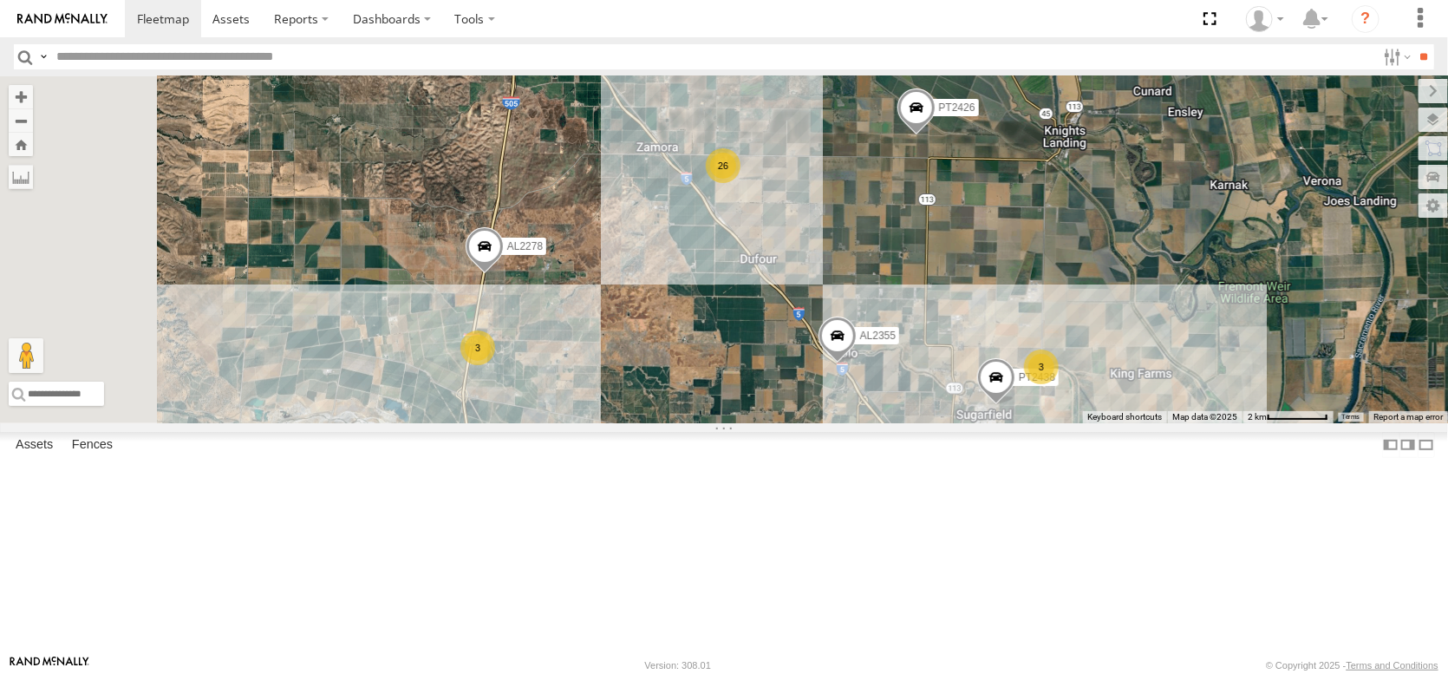
drag, startPoint x: 848, startPoint y: 285, endPoint x: 865, endPoint y: 479, distance: 194.1
click at [865, 423] on div "3 2 AL2326 3 3 3 AL2355 2 PT2438 26 AL2278 PT2426" at bounding box center [724, 249] width 1448 height 347
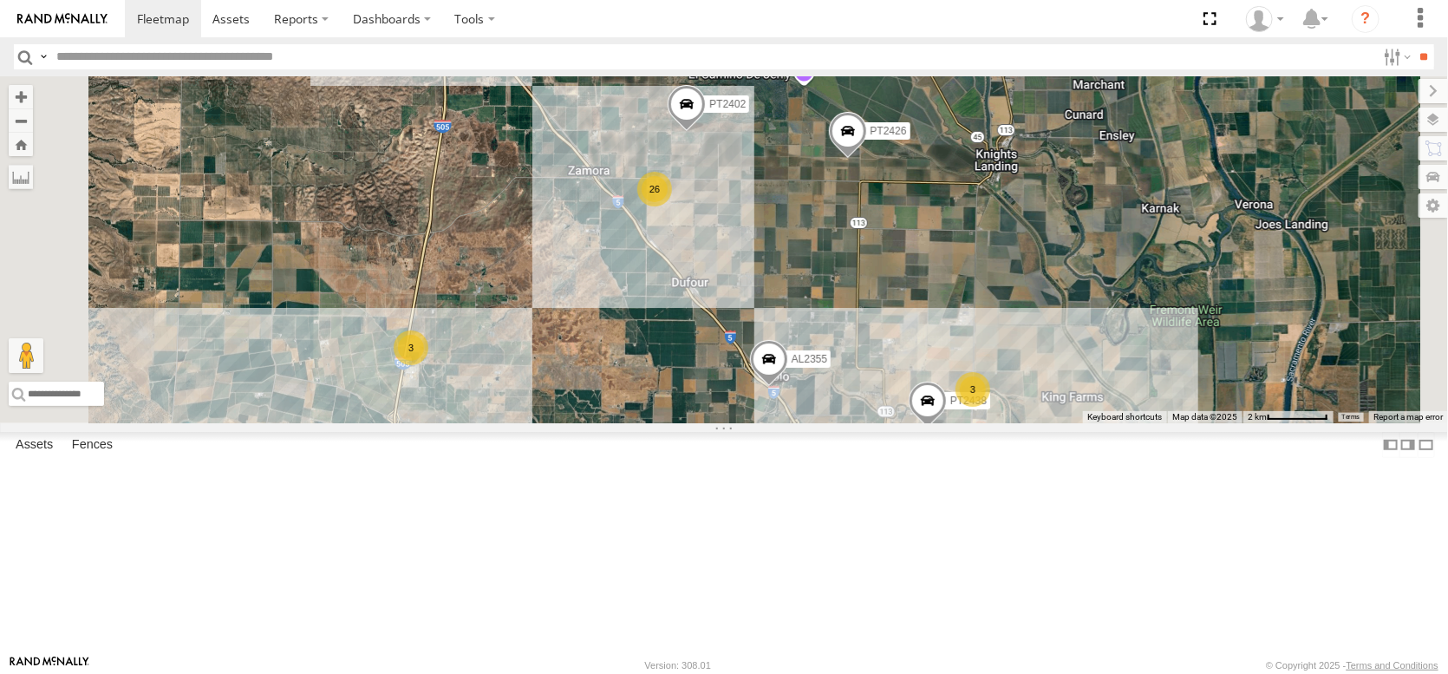
drag, startPoint x: 743, startPoint y: 512, endPoint x: 636, endPoint y: 288, distance: 248.2
click at [642, 310] on div "3 26 3 AL2311 AL2355 PT2402 PT2438 PT2426" at bounding box center [724, 249] width 1448 height 347
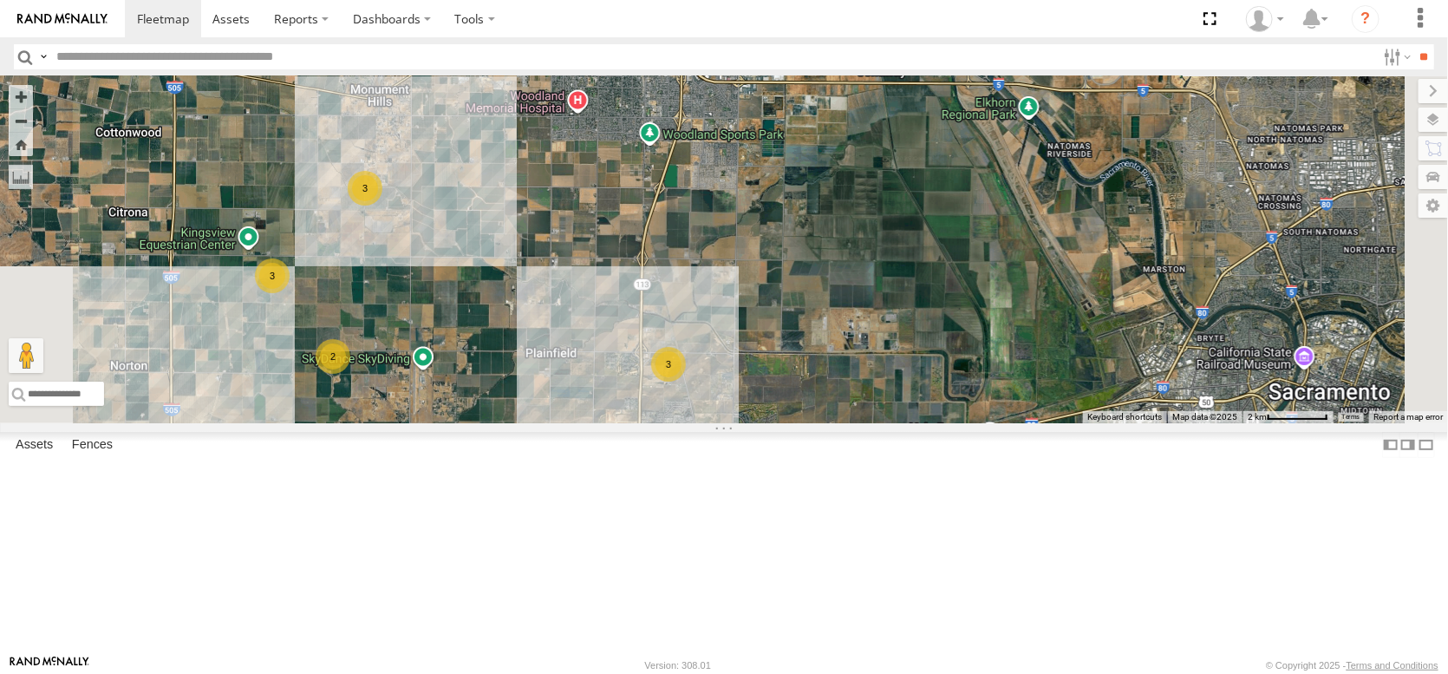
drag, startPoint x: 752, startPoint y: 450, endPoint x: 736, endPoint y: 332, distance: 118.9
click at [736, 342] on div "3 26 3 AL2311 AL2355 PT2402 PT2438 PT2414 PT2426 3 2 3 3" at bounding box center [724, 249] width 1448 height 347
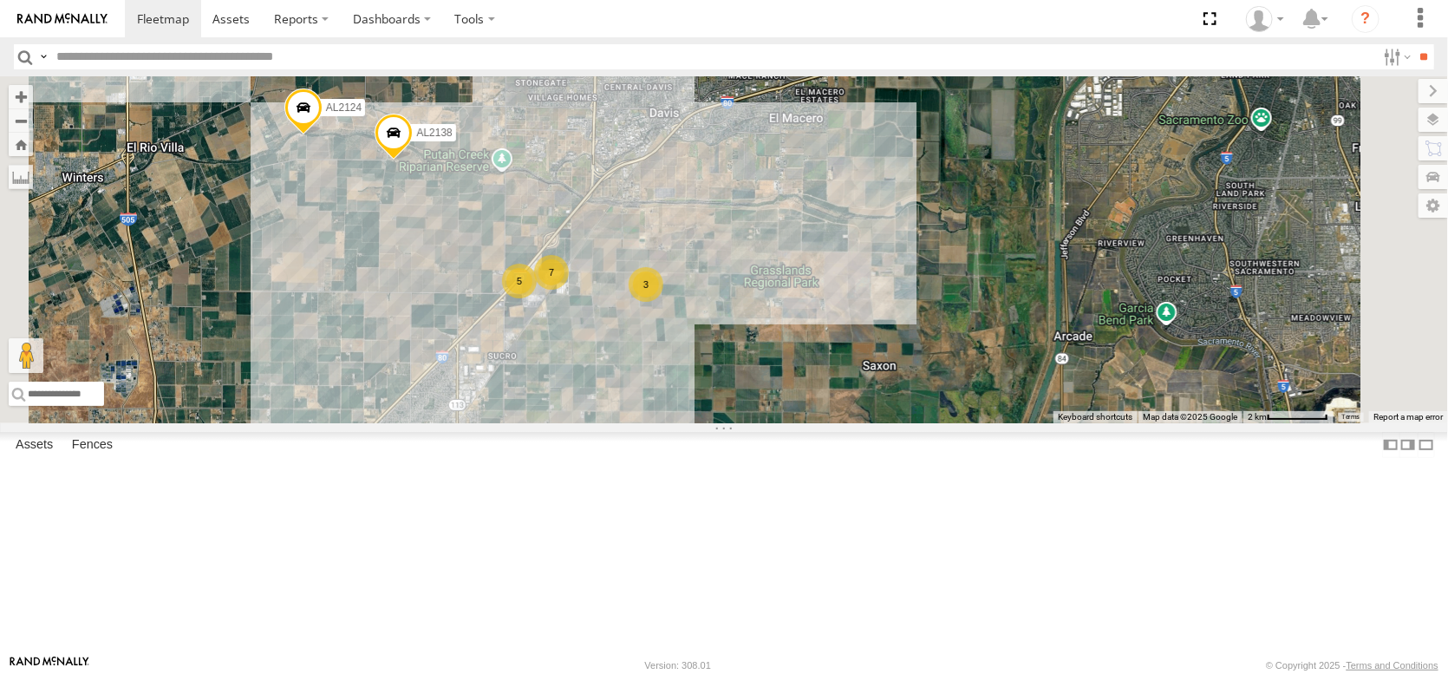
drag, startPoint x: 714, startPoint y: 540, endPoint x: 690, endPoint y: 268, distance: 273.3
click at [691, 270] on div "3 26 3 AL2311 AL2355 PT2402 PT2438 PT2414 PT2426 3 2 3 3 5 AL2124 7 3 AL2138" at bounding box center [724, 249] width 1448 height 347
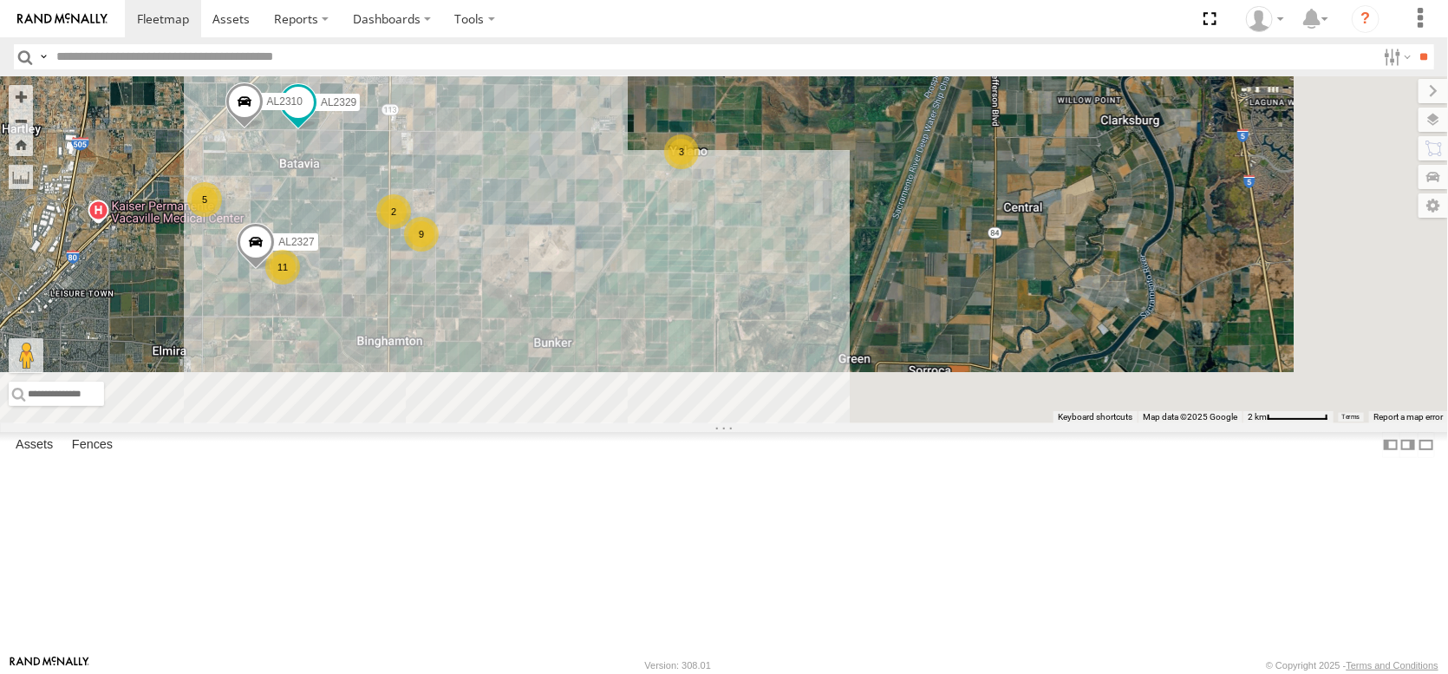
drag, startPoint x: 701, startPoint y: 497, endPoint x: 671, endPoint y: 246, distance: 252.3
click at [670, 249] on div "3 26 3 AL2311 AL2355 PT2402 PT2438 PT2414 PT2426 3 2 3 3 5 AL2124 7 3 AL2138 9 …" at bounding box center [724, 249] width 1448 height 347
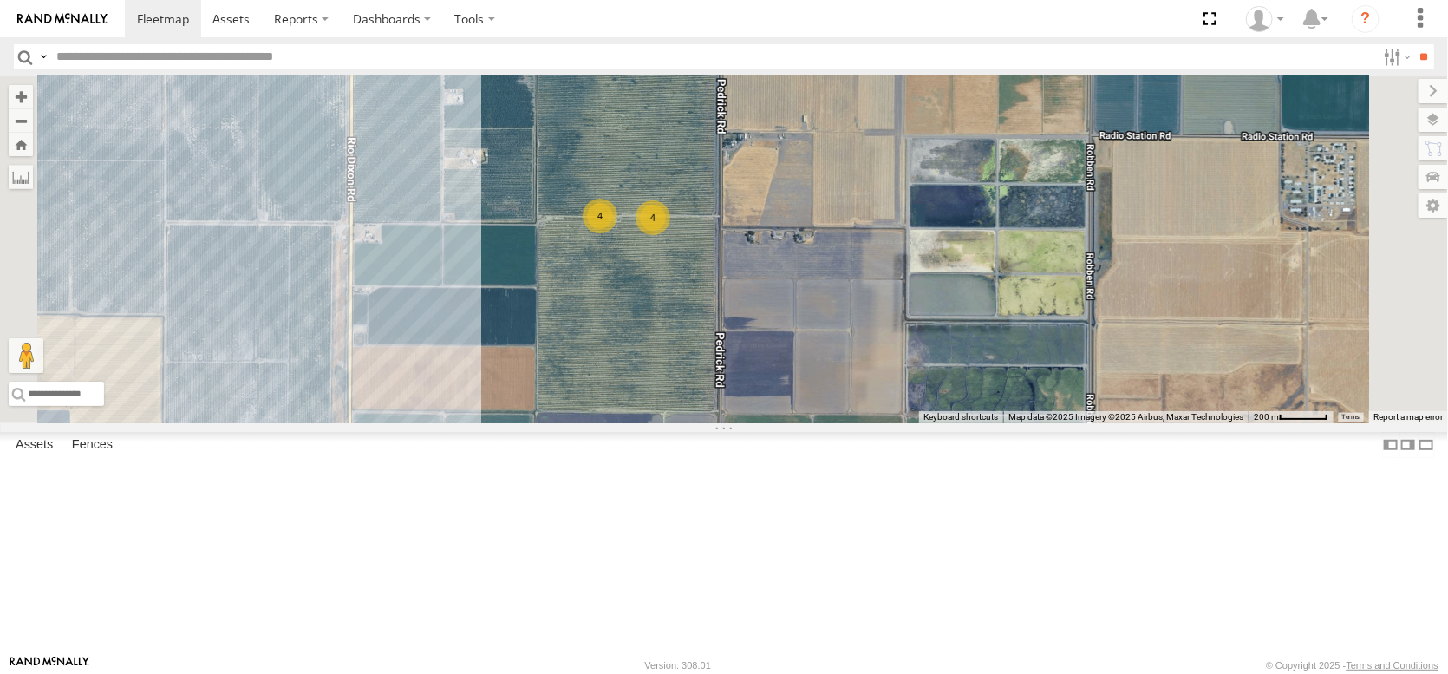
drag, startPoint x: 647, startPoint y: 311, endPoint x: 687, endPoint y: 496, distance: 188.9
click at [687, 423] on div "AL2311 AL2355 PT2402 PT2438 PT2414 PT2426 AL2124 AL2138 AL2329 PT2387 AL2310 AL…" at bounding box center [724, 249] width 1448 height 347
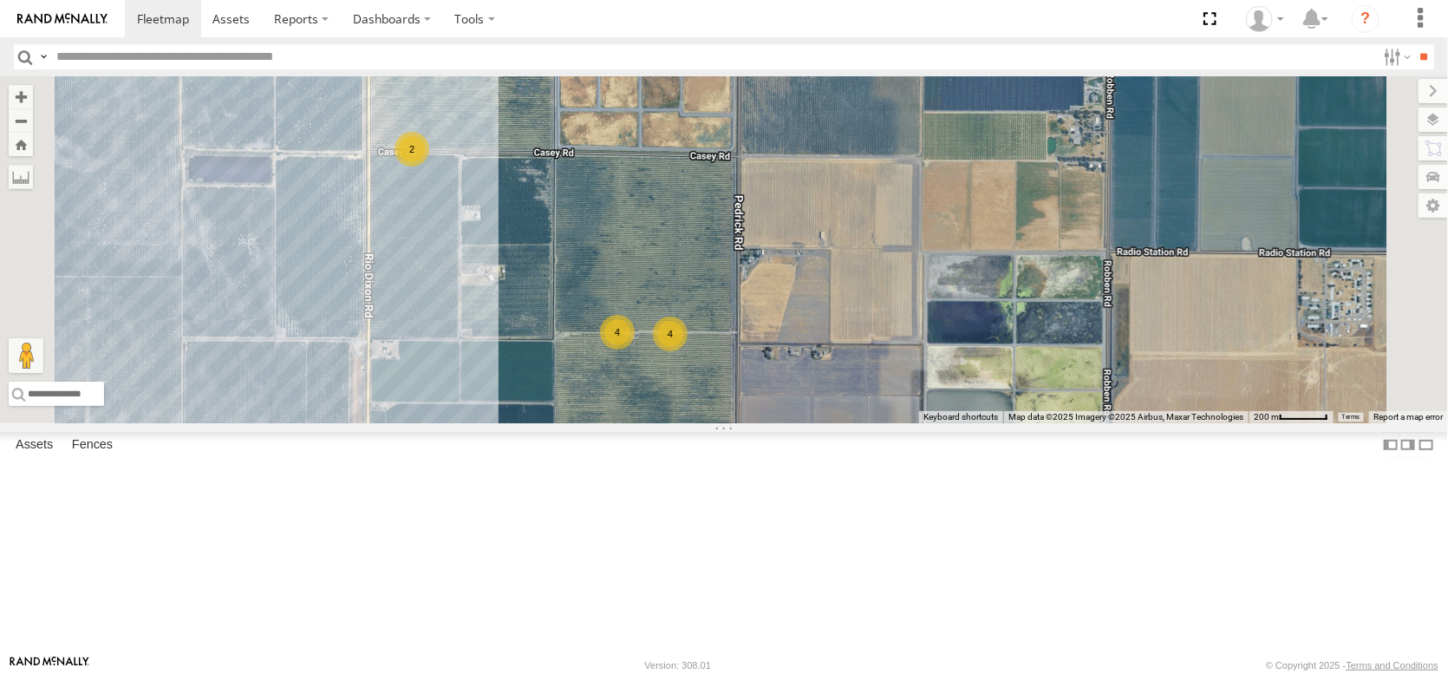
drag, startPoint x: 664, startPoint y: 422, endPoint x: 681, endPoint y: 535, distance: 114.0
click at [681, 423] on div "AL2311 AL2355 PT2402 PT2438 PT2414 PT2426 AL2124 AL2138 AL2329 PT2387 AL2310 AL…" at bounding box center [724, 249] width 1448 height 347
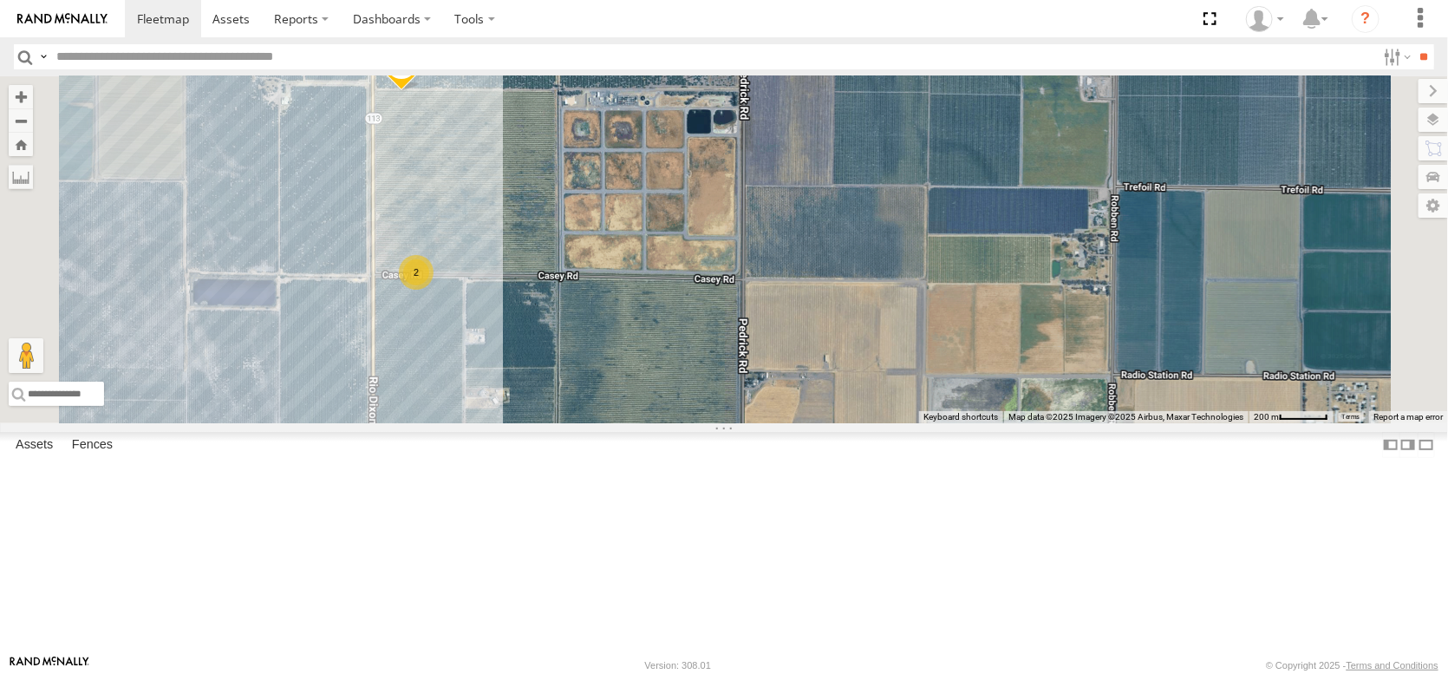
drag, startPoint x: 608, startPoint y: 235, endPoint x: 610, endPoint y: 353, distance: 117.9
click at [611, 359] on div "AL2311 AL2355 PT2402 PT2438 PT2414 PT2426 AL2124 AL2138 AL2329 PT2387 AL2310 AL…" at bounding box center [724, 249] width 1448 height 347
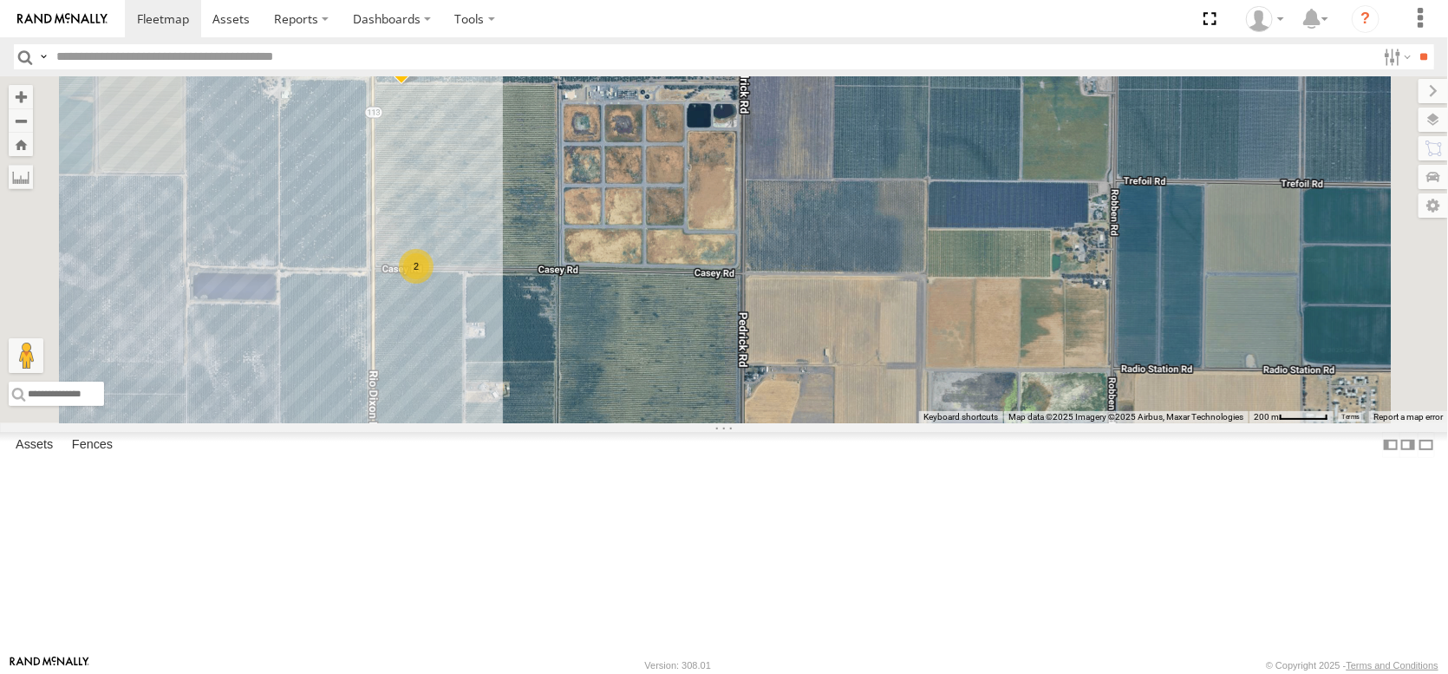
click at [0, 0] on link "Fence Mgt" at bounding box center [0, 0] width 0 height 0
